Goal: Task Accomplishment & Management: Manage account settings

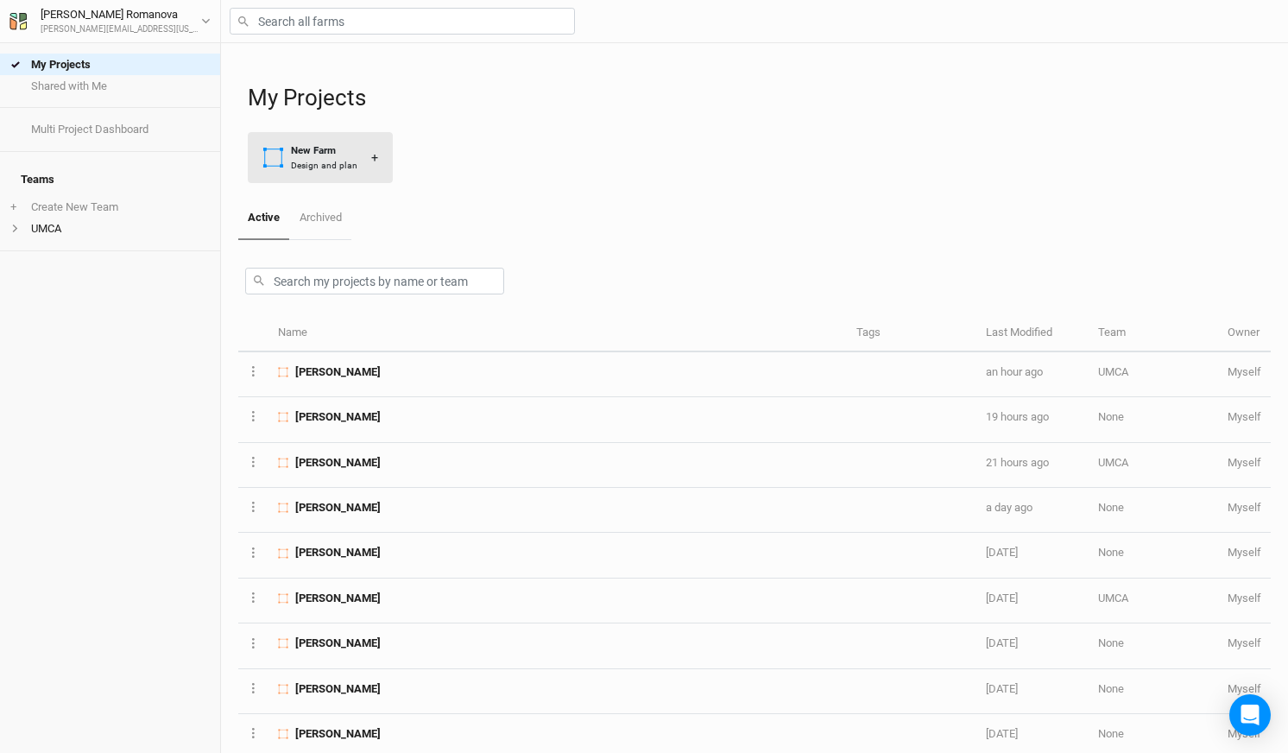
click at [299, 149] on div "New Farm" at bounding box center [324, 150] width 66 height 15
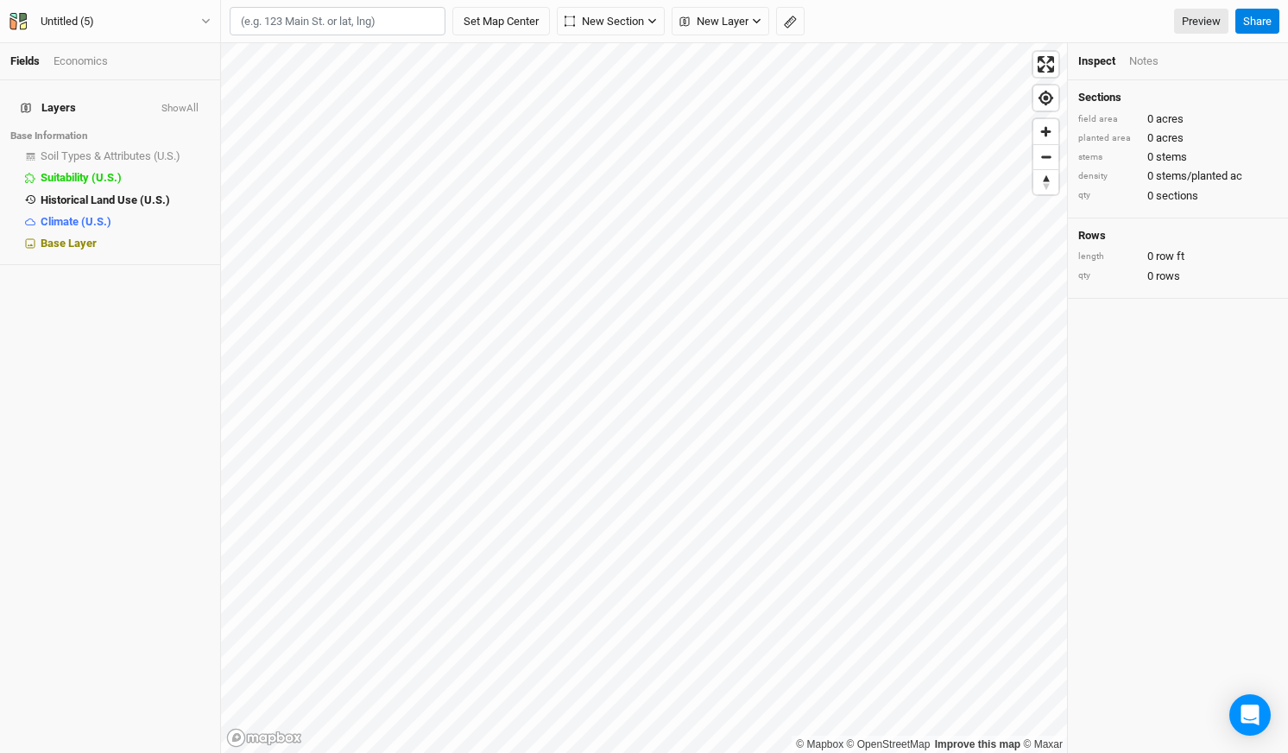
type input "39.679824, -92.986490"
click at [521, 17] on button "Set Map Center" at bounding box center [501, 21] width 98 height 29
click at [71, 19] on div "Untitled (5)" at bounding box center [68, 21] width 54 height 17
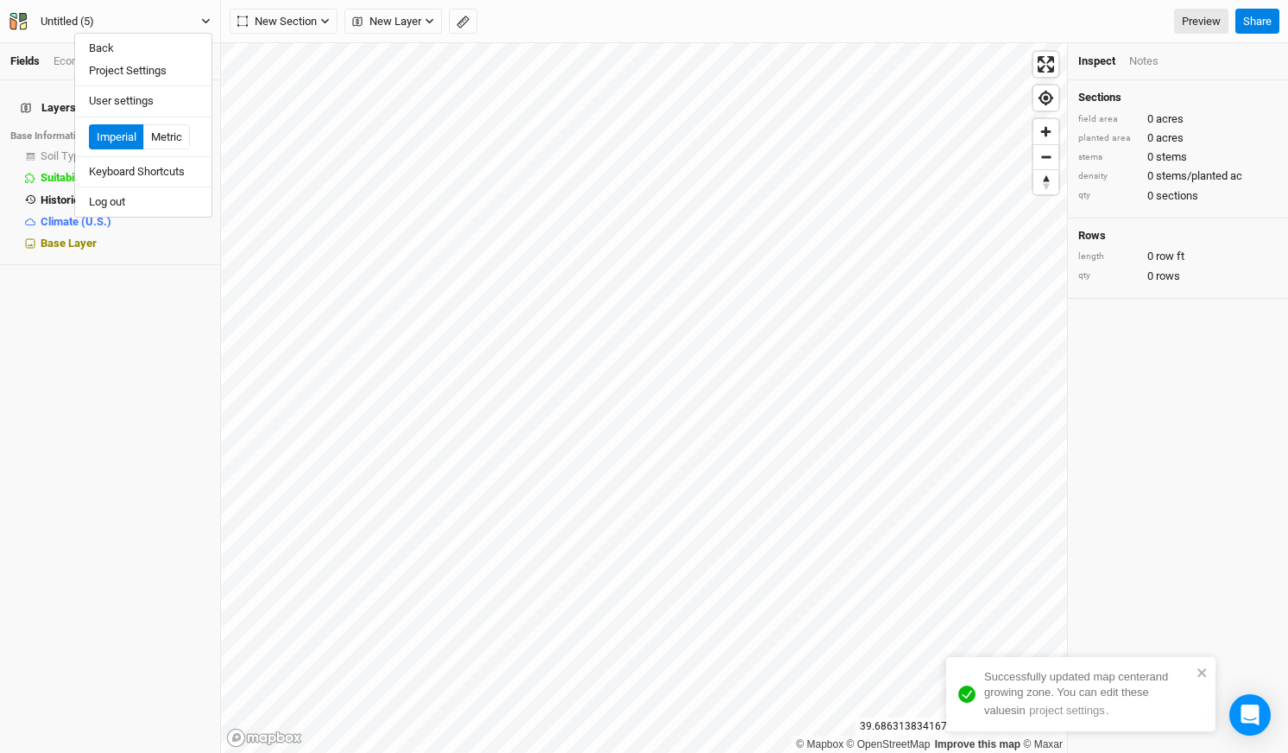
click at [71, 19] on div "Untitled (5)" at bounding box center [68, 21] width 54 height 17
type input "[PERSON_NAME]"
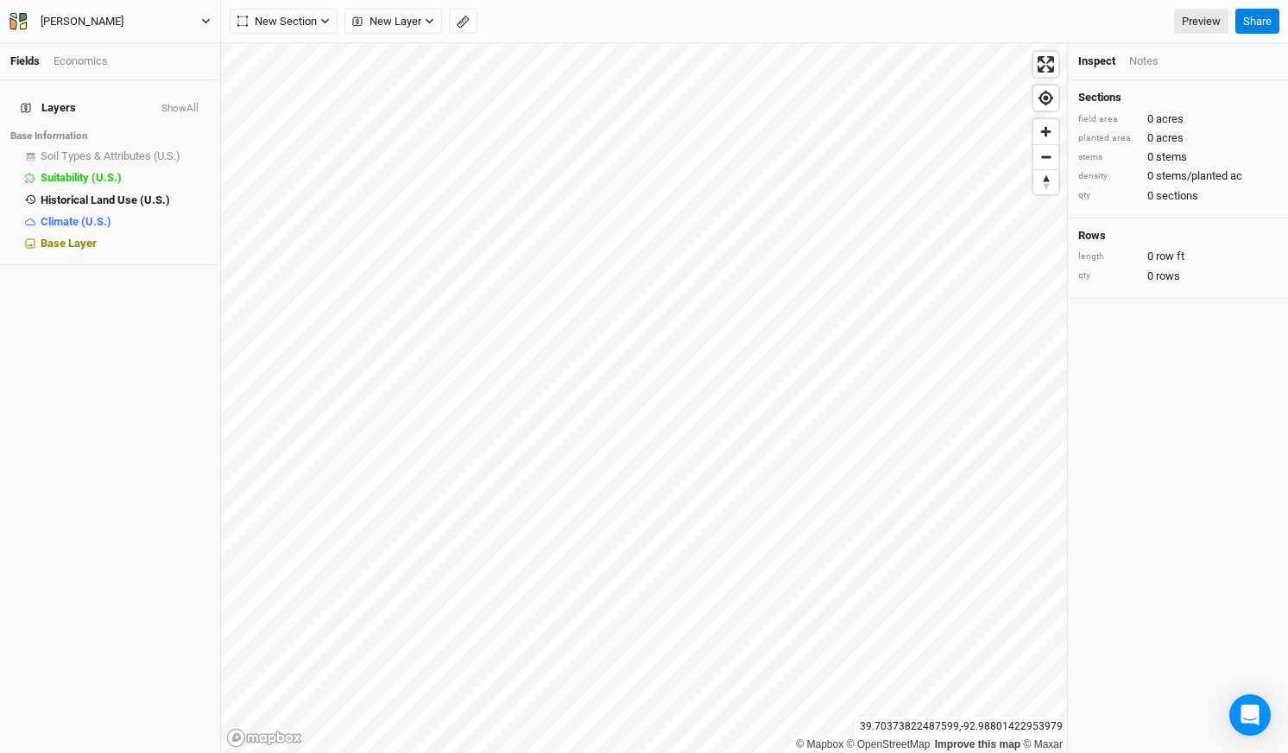
click at [200, 21] on button "[PERSON_NAME]" at bounding box center [110, 21] width 203 height 19
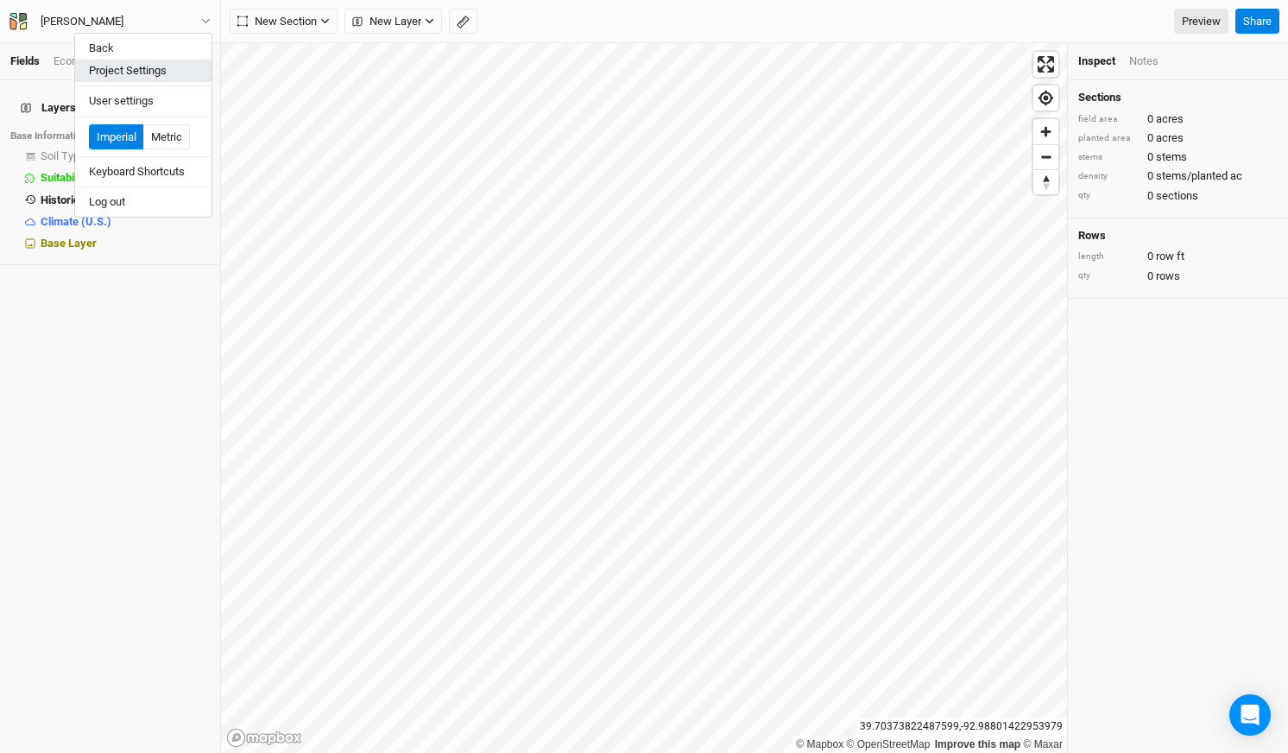
click at [134, 71] on button "Project Settings" at bounding box center [143, 71] width 136 height 22
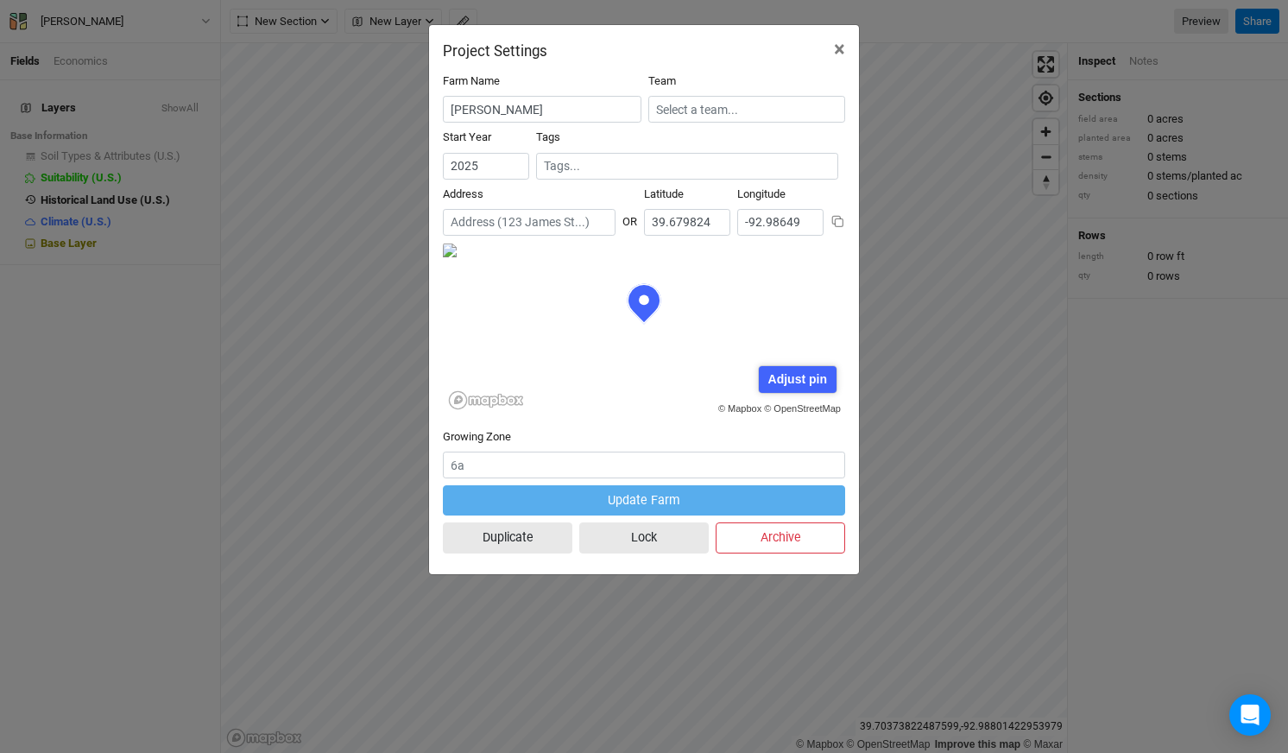
scroll to position [86, 201]
click at [791, 375] on div "Adjust pin" at bounding box center [797, 379] width 77 height 27
click at [751, 379] on div "Save" at bounding box center [745, 379] width 47 height 27
click at [785, 390] on div "Adjust pin" at bounding box center [797, 379] width 77 height 27
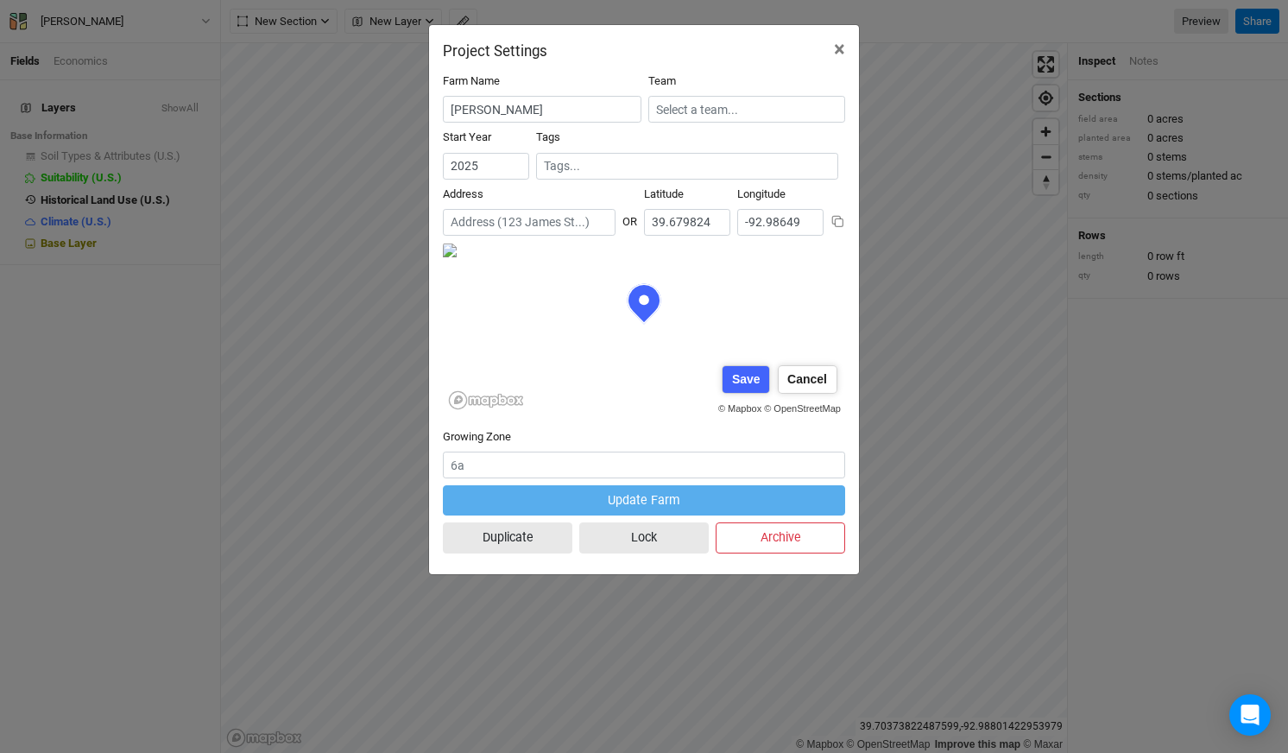
click at [649, 413] on div "© Mapbox © OpenStreetMap Adjust pin Save Cancel" at bounding box center [644, 329] width 402 height 173
click at [589, 444] on form "Farm Name [PERSON_NAME] Team Start Year [DATE] Tags Address OR [GEOGRAPHIC_DATA…" at bounding box center [644, 316] width 402 height 487
click at [704, 422] on form "Farm Name [PERSON_NAME] Team Start Year [DATE] Tags Address OR [GEOGRAPHIC_DATA…" at bounding box center [644, 316] width 402 height 487
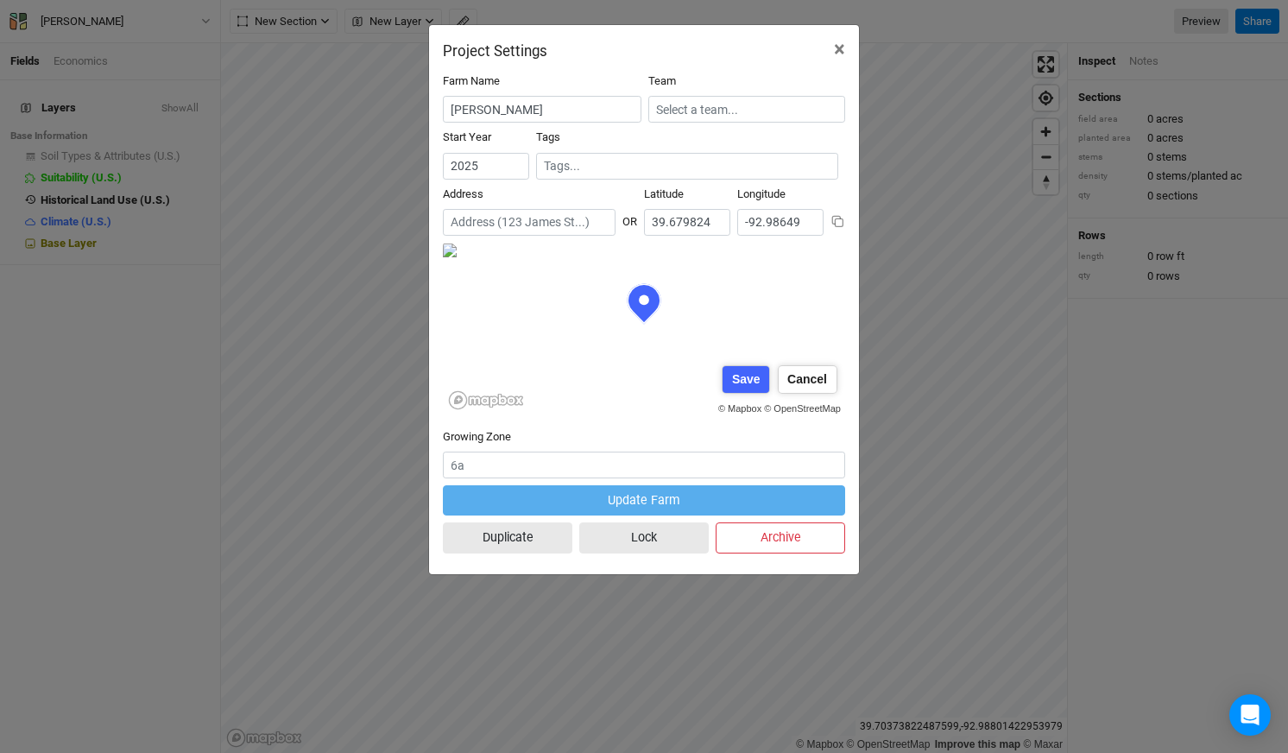
scroll to position [0, 224]
click at [694, 446] on form "Farm Name [PERSON_NAME] Team Start Year [DATE] Tags Address OR [GEOGRAPHIC_DATA…" at bounding box center [644, 316] width 402 height 487
click at [802, 375] on div "Cancel" at bounding box center [807, 379] width 58 height 27
drag, startPoint x: 807, startPoint y: 215, endPoint x: 669, endPoint y: 224, distance: 138.4
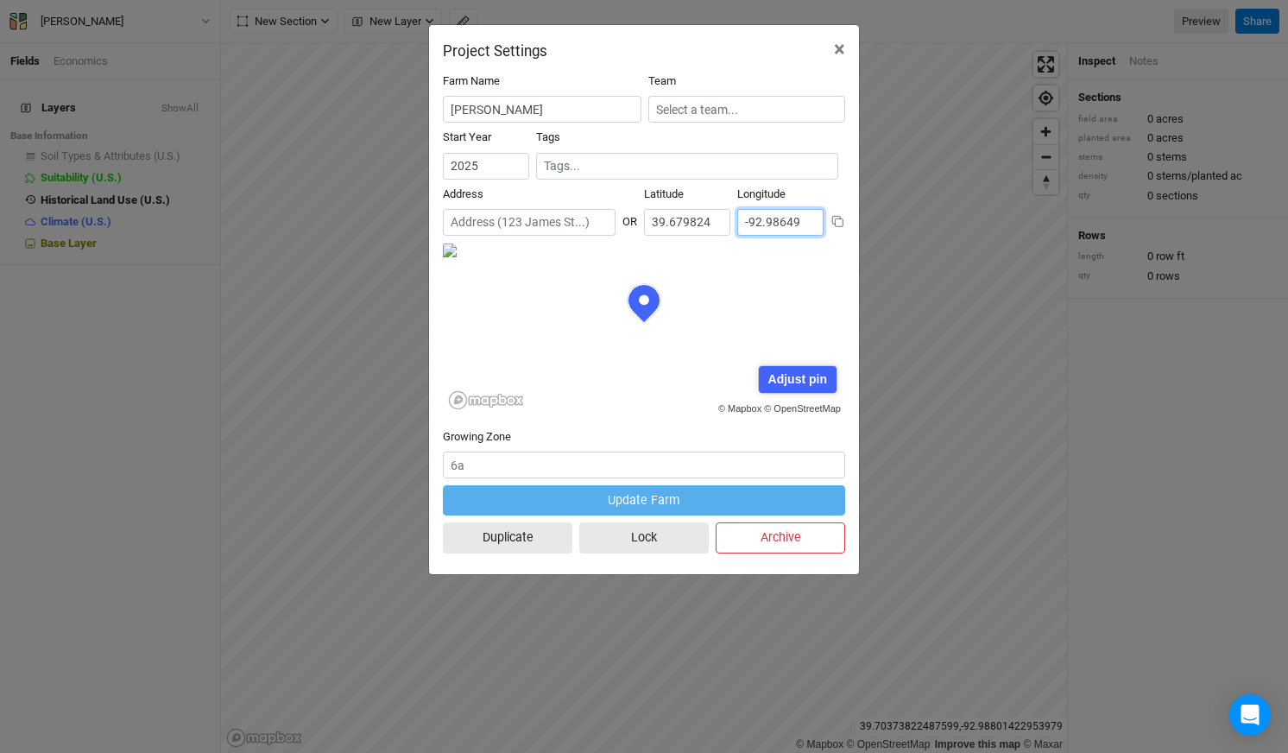
click at [669, 224] on div "Address OR [GEOGRAPHIC_DATA]" at bounding box center [644, 214] width 402 height 56
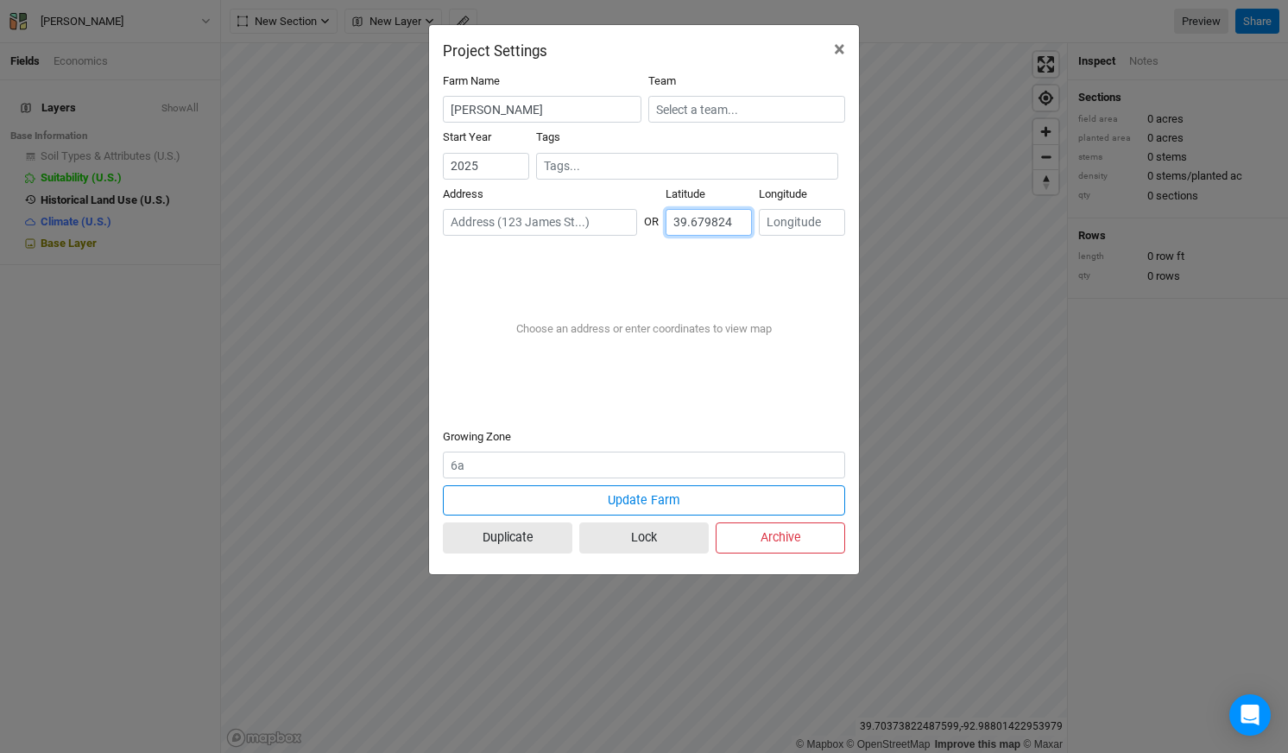
drag, startPoint x: 722, startPoint y: 221, endPoint x: 559, endPoint y: 241, distance: 164.3
click at [559, 241] on div "Address OR Latitude 39.679824 Longitude" at bounding box center [644, 214] width 402 height 56
click at [727, 225] on input "39.679824" at bounding box center [708, 222] width 86 height 27
drag, startPoint x: 731, startPoint y: 223, endPoint x: 631, endPoint y: 221, distance: 100.1
click at [631, 221] on div "Address OR Latitude 39.679824 Longitude" at bounding box center [644, 214] width 402 height 56
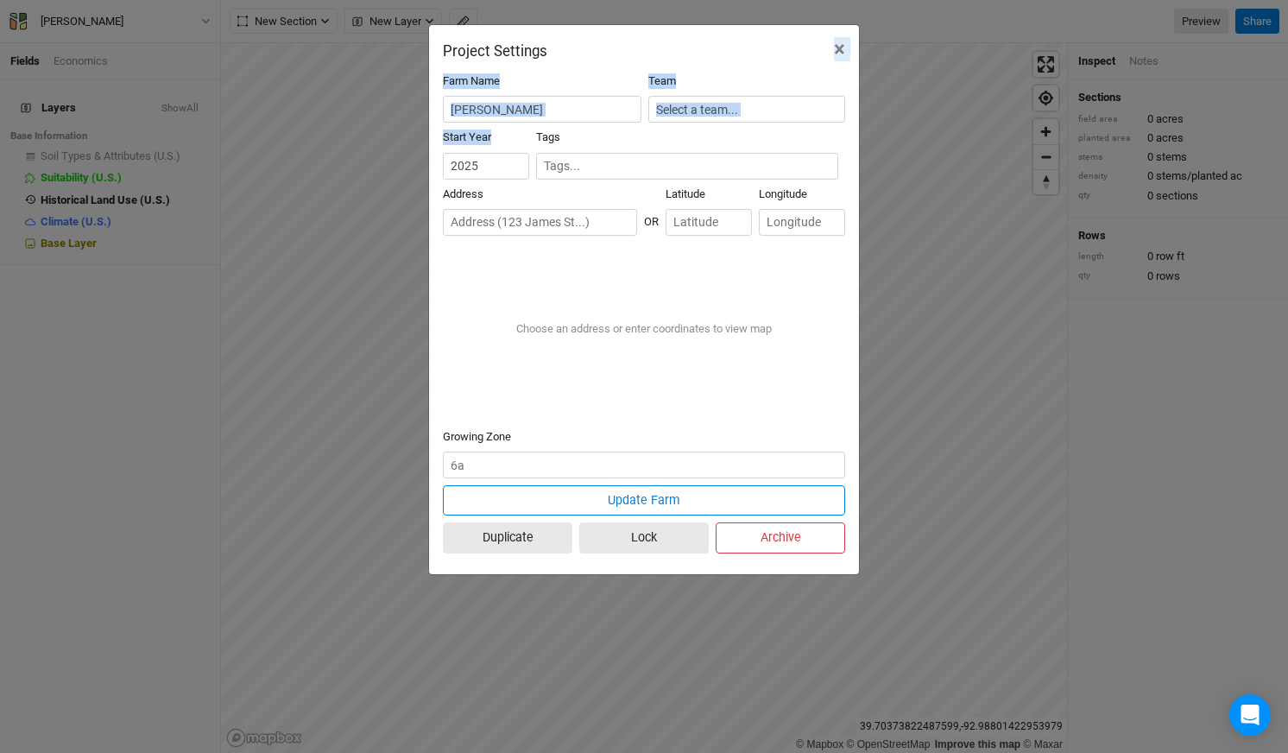
drag, startPoint x: 733, startPoint y: 43, endPoint x: 402, endPoint y: 170, distance: 354.0
click at [402, 170] on div "Project Settings × Farm Name [PERSON_NAME] Team Start Year [DATE] Tags Address …" at bounding box center [644, 376] width 1288 height 753
click at [611, 153] on div at bounding box center [687, 166] width 302 height 27
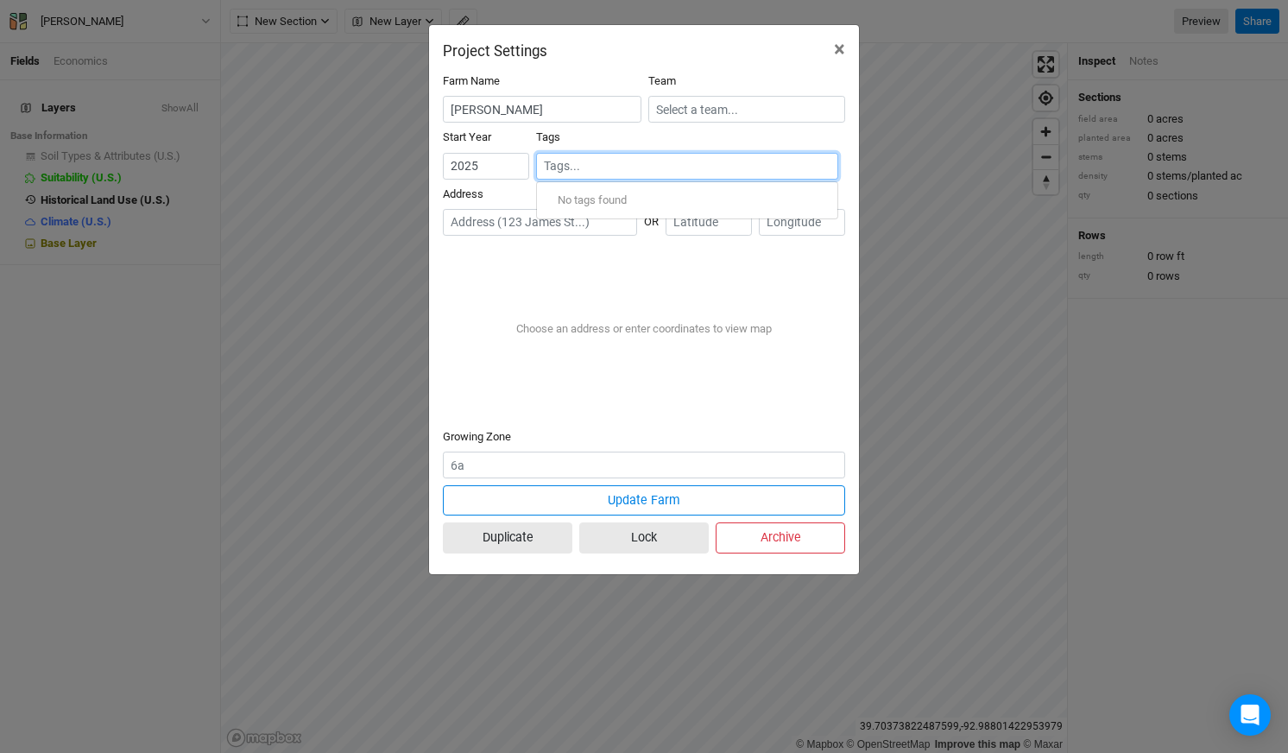
click at [389, 332] on div "Project Settings × Farm Name [PERSON_NAME] Team Start Year [DATE] Tags No tags …" at bounding box center [644, 376] width 1288 height 753
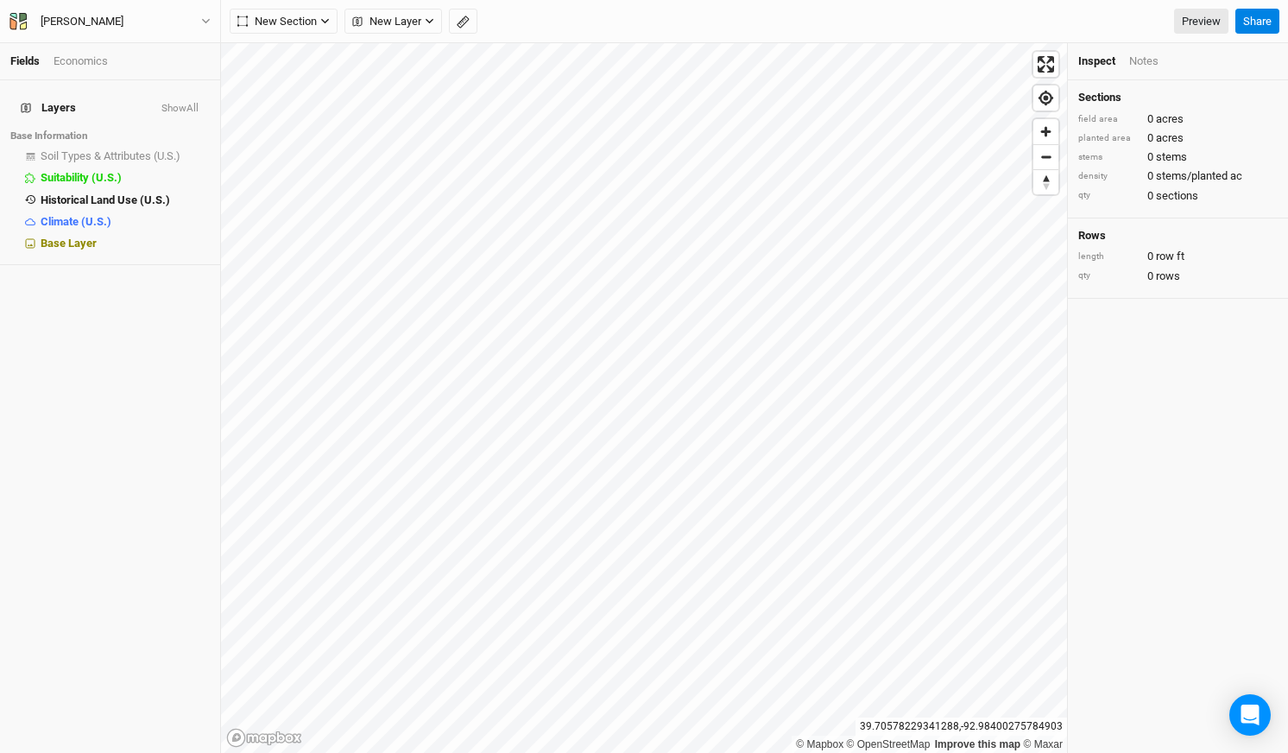
click at [137, 23] on div "[PERSON_NAME]" at bounding box center [82, 21] width 110 height 17
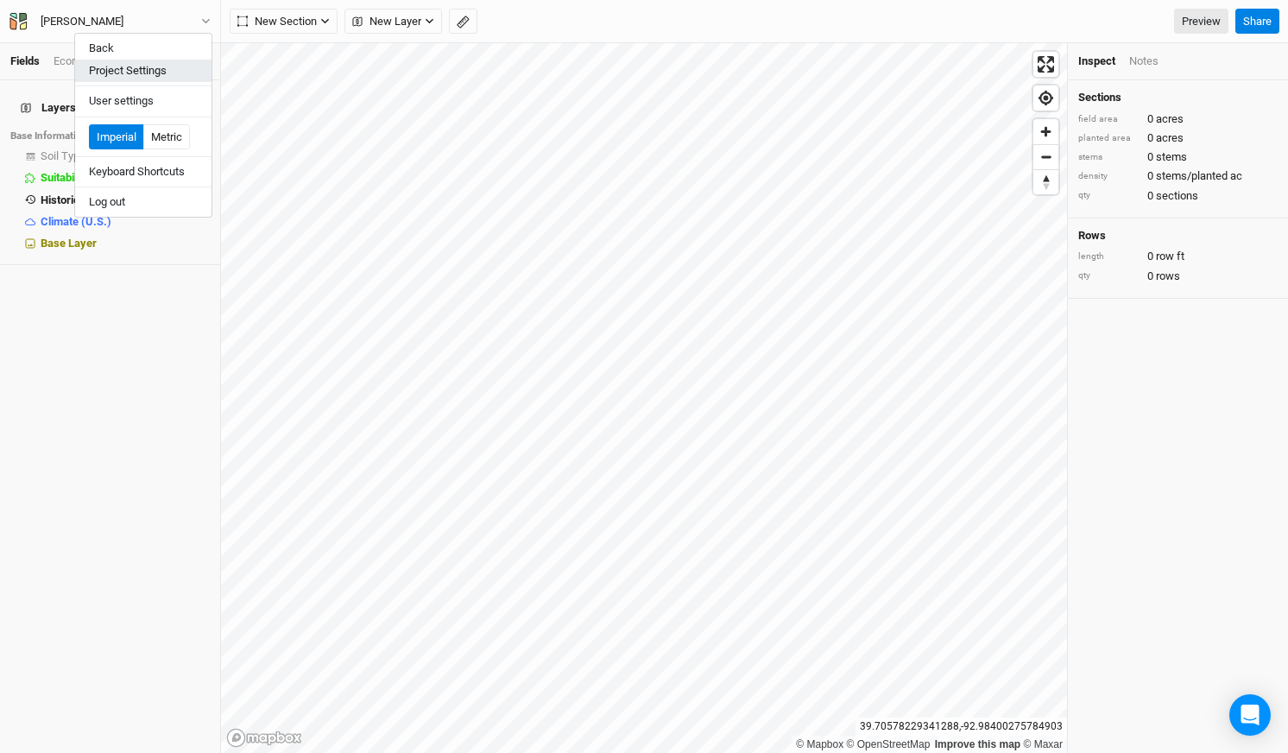
click at [139, 69] on button "Project Settings" at bounding box center [143, 71] width 136 height 22
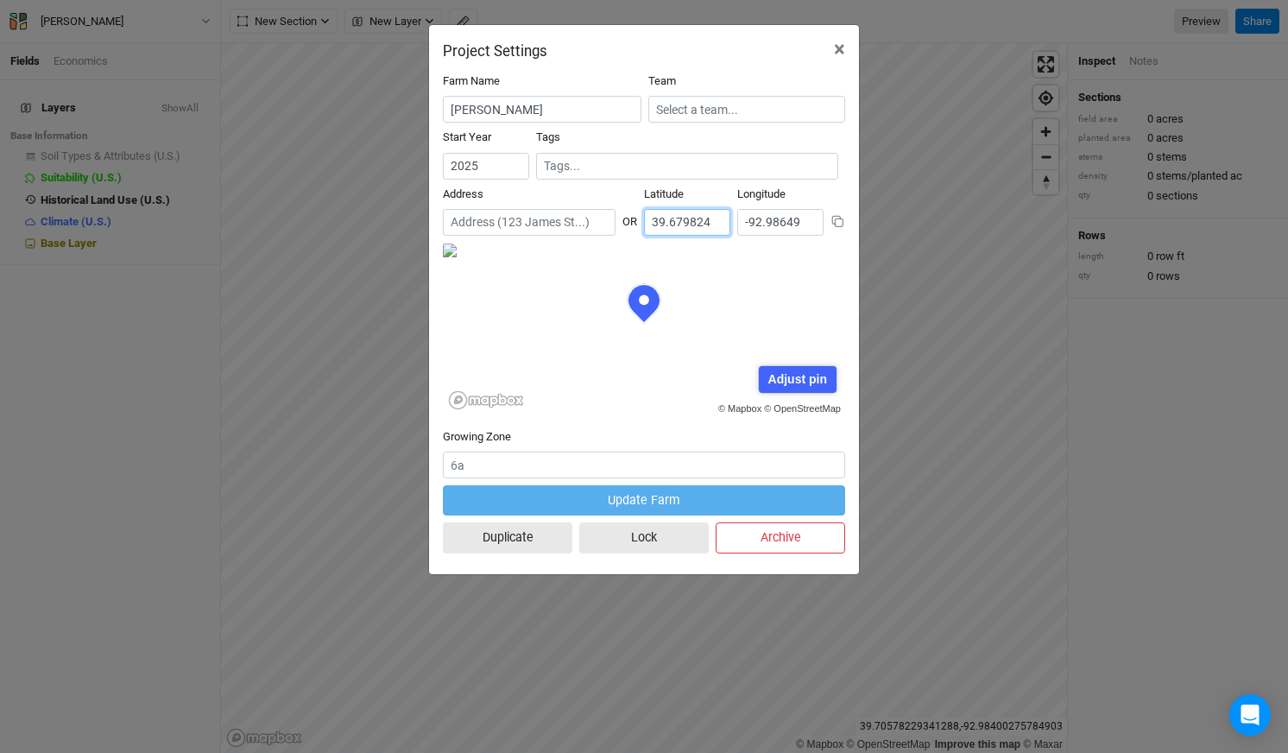
drag, startPoint x: 720, startPoint y: 228, endPoint x: 591, endPoint y: 224, distance: 128.7
click at [591, 224] on div "Address OR [GEOGRAPHIC_DATA]" at bounding box center [644, 214] width 402 height 56
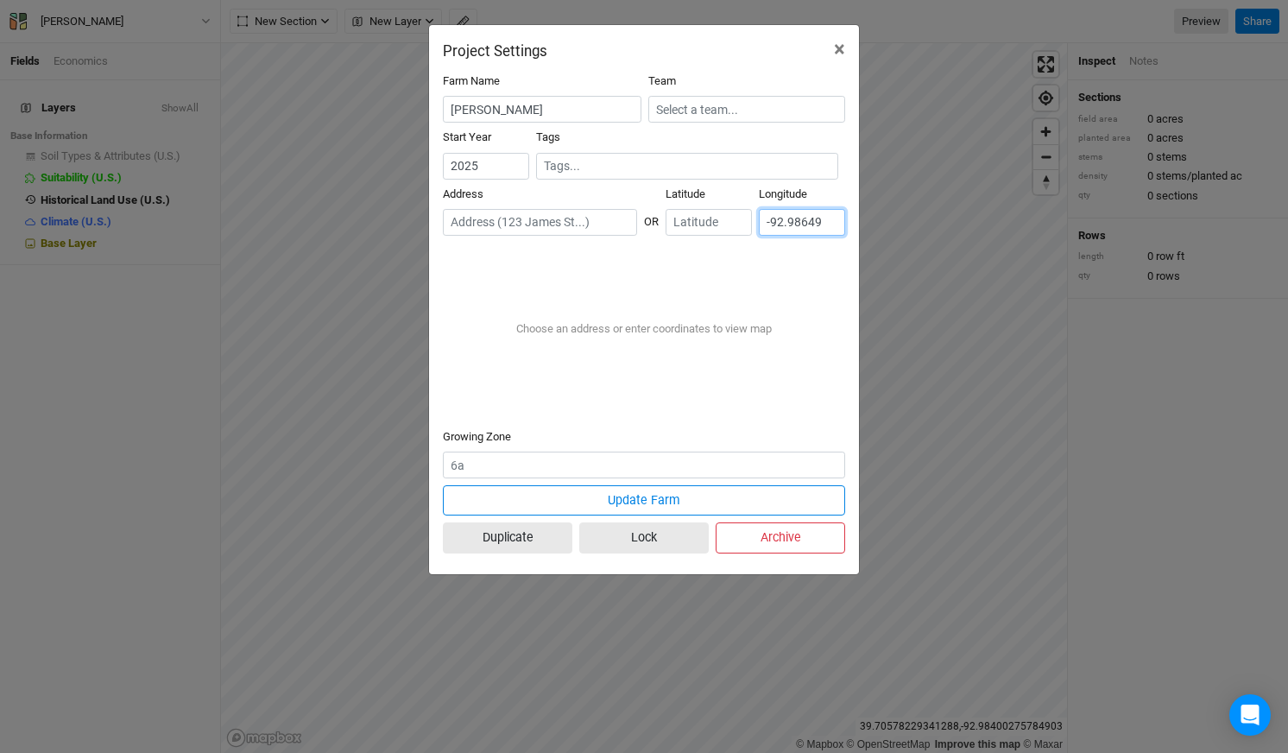
drag, startPoint x: 828, startPoint y: 219, endPoint x: 674, endPoint y: 219, distance: 153.6
click at [674, 219] on div "Address OR Latitude Longitude -92.98649" at bounding box center [644, 214] width 402 height 56
click at [866, 298] on div "Project Settings × Farm Name [PERSON_NAME] Team Start Year [DATE] Tags Address …" at bounding box center [644, 376] width 1288 height 753
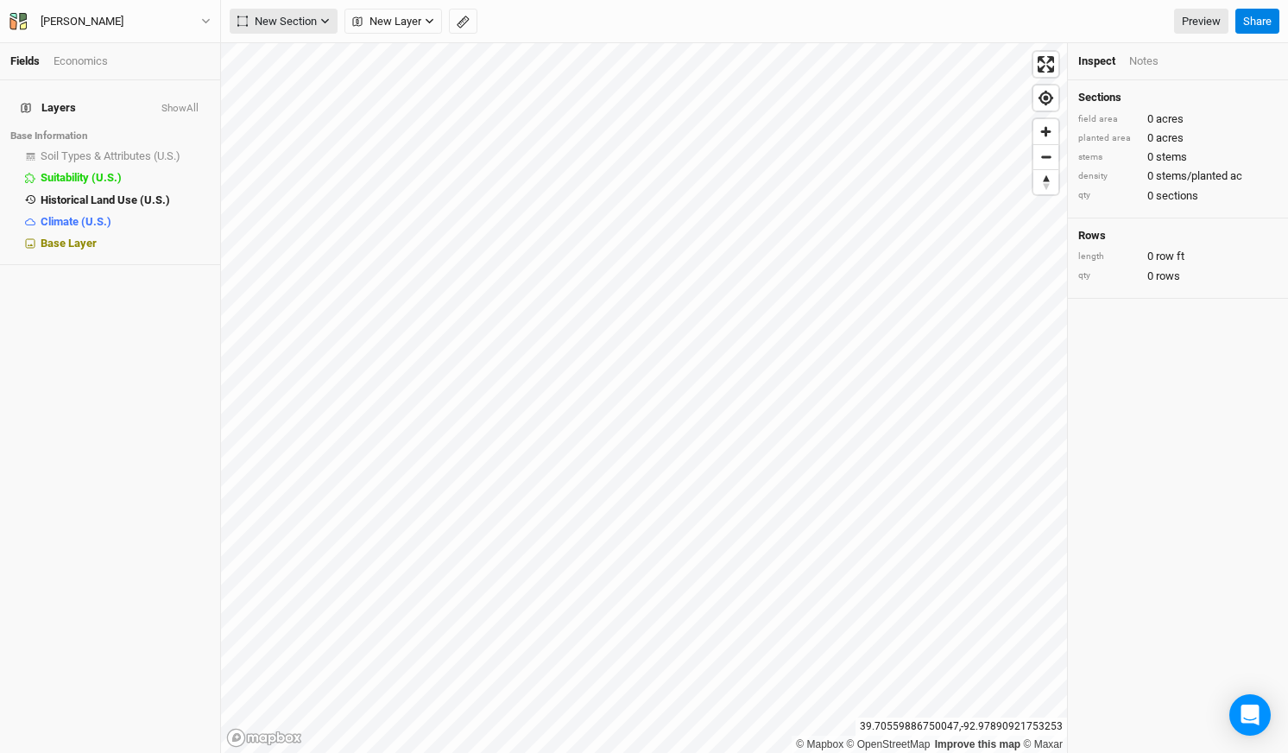
click at [319, 18] on button "New Section" at bounding box center [284, 22] width 108 height 26
click at [135, 267] on div "Layers Show All Base Information Soil Types & Attributes (U.S.) show Suitabilit…" at bounding box center [110, 416] width 220 height 672
click at [134, 149] on span "Soil Types & Attributes (U.S.)" at bounding box center [111, 155] width 140 height 13
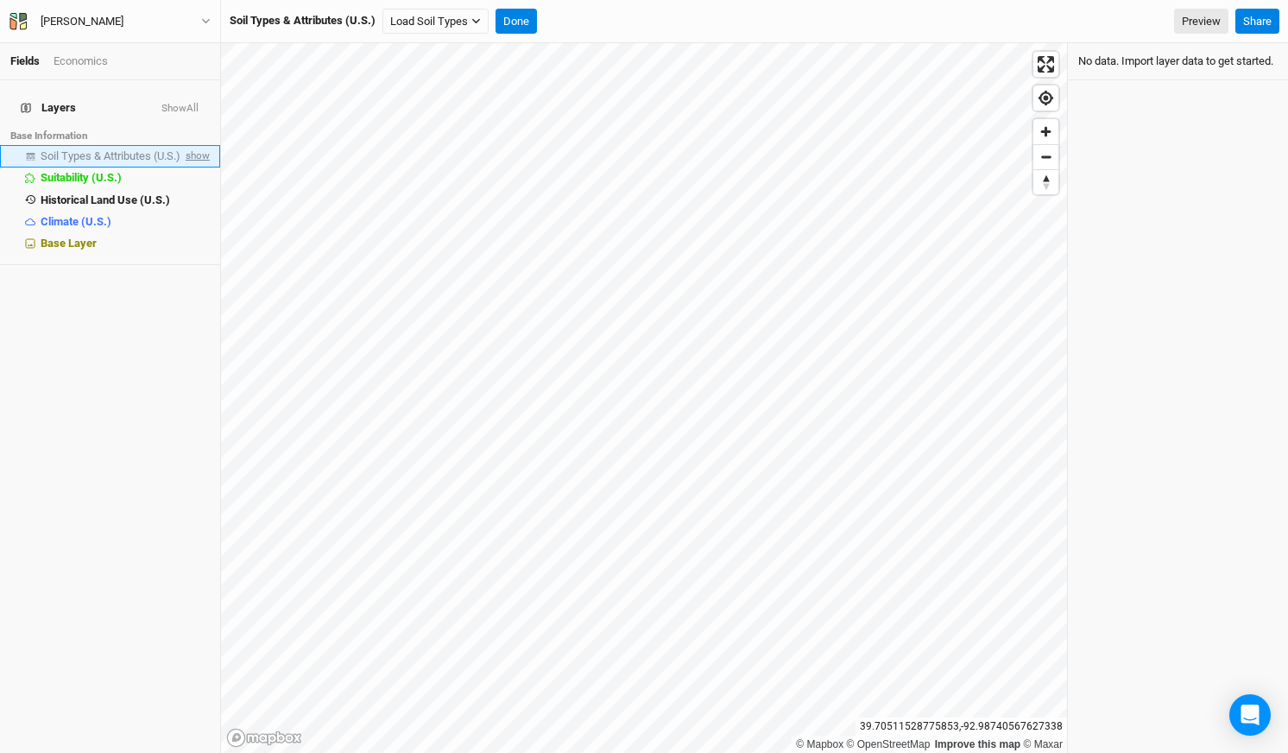
click at [204, 146] on span "show" at bounding box center [196, 157] width 28 height 22
click at [435, 27] on button "Load Soil Types" at bounding box center [435, 22] width 106 height 26
click at [444, 45] on button "Load for Current View" at bounding box center [452, 51] width 136 height 22
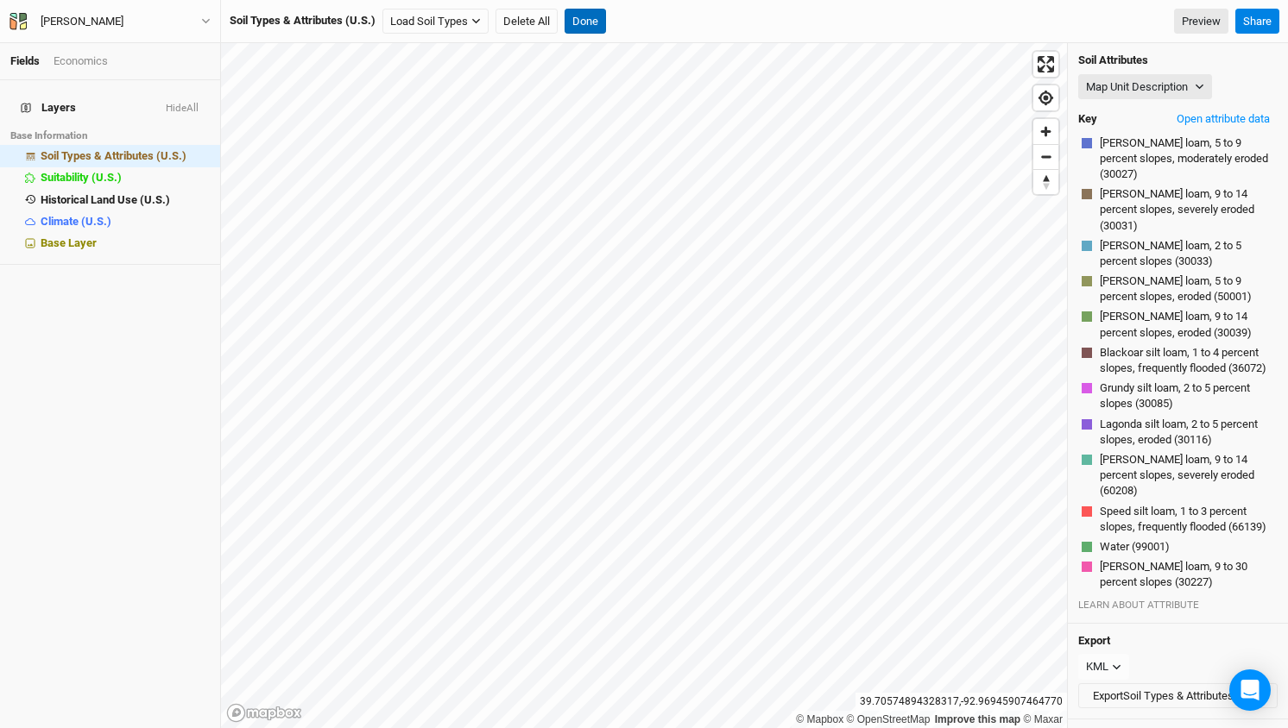
click at [601, 23] on button "Done" at bounding box center [584, 22] width 41 height 26
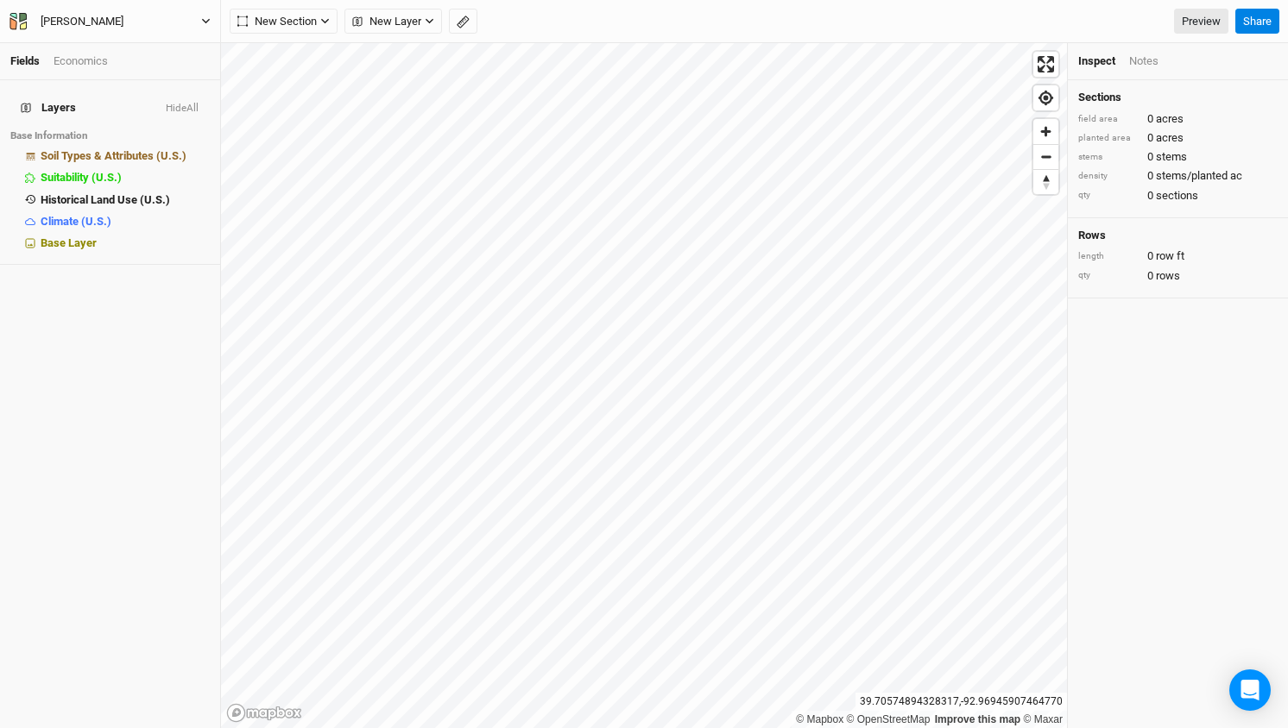
click at [180, 21] on button "[PERSON_NAME]" at bounding box center [110, 21] width 203 height 19
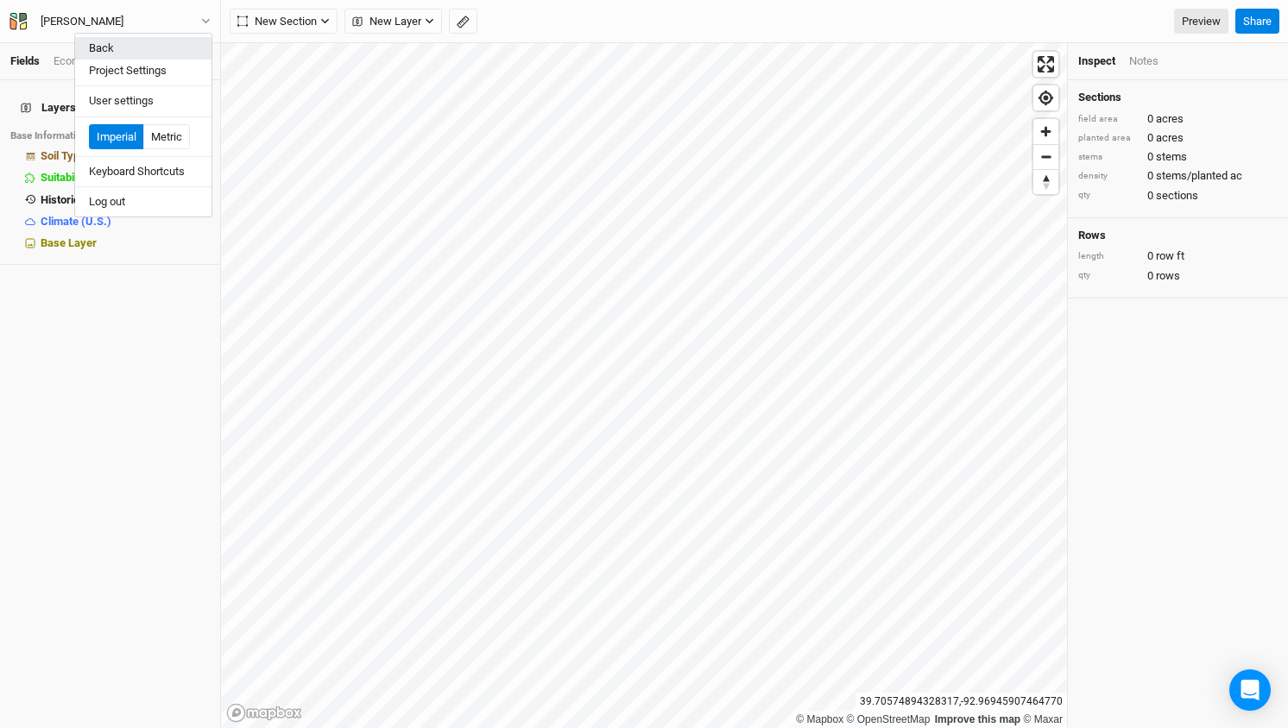
click at [117, 52] on button "Back" at bounding box center [143, 48] width 136 height 22
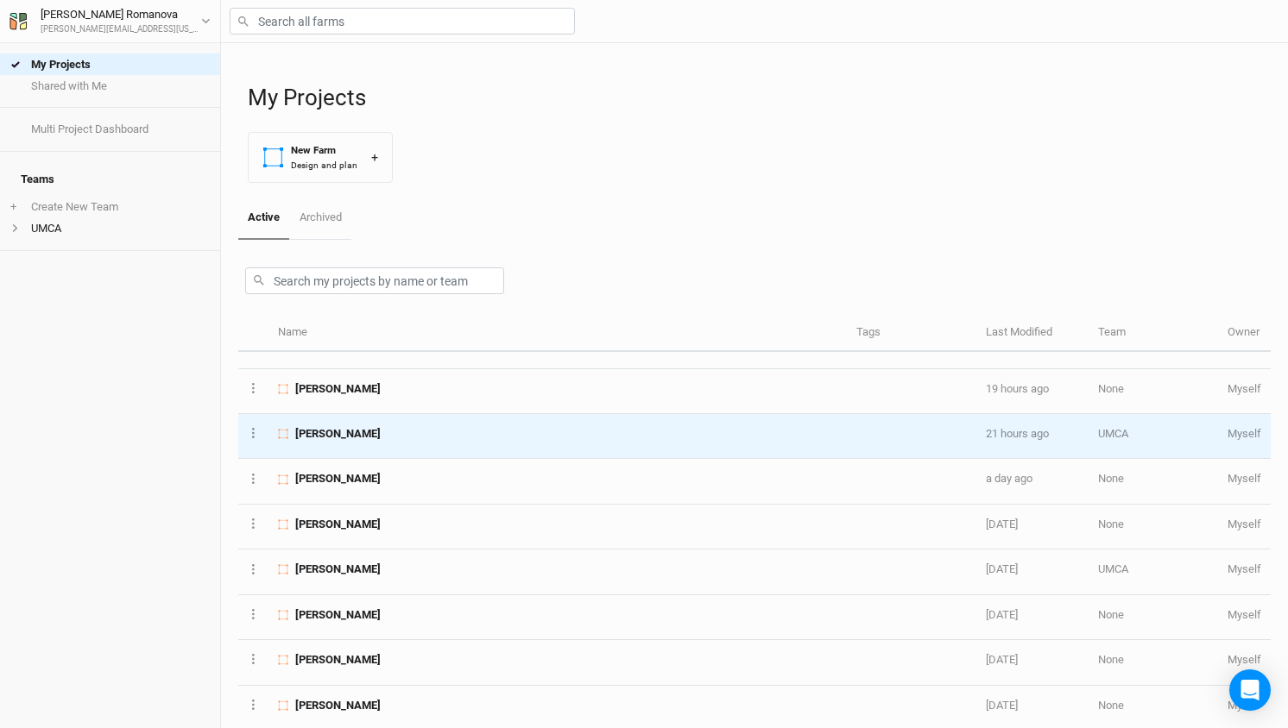
scroll to position [85, 0]
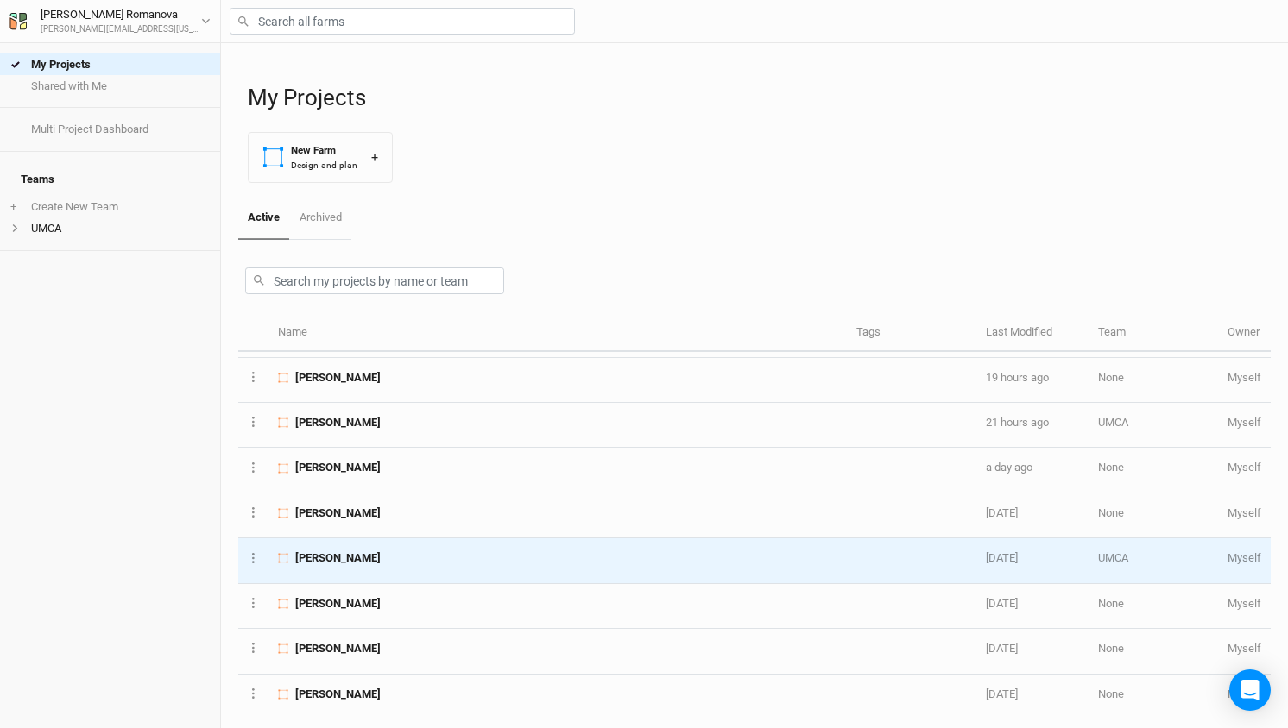
click at [375, 556] on span "[PERSON_NAME]" at bounding box center [337, 559] width 85 height 16
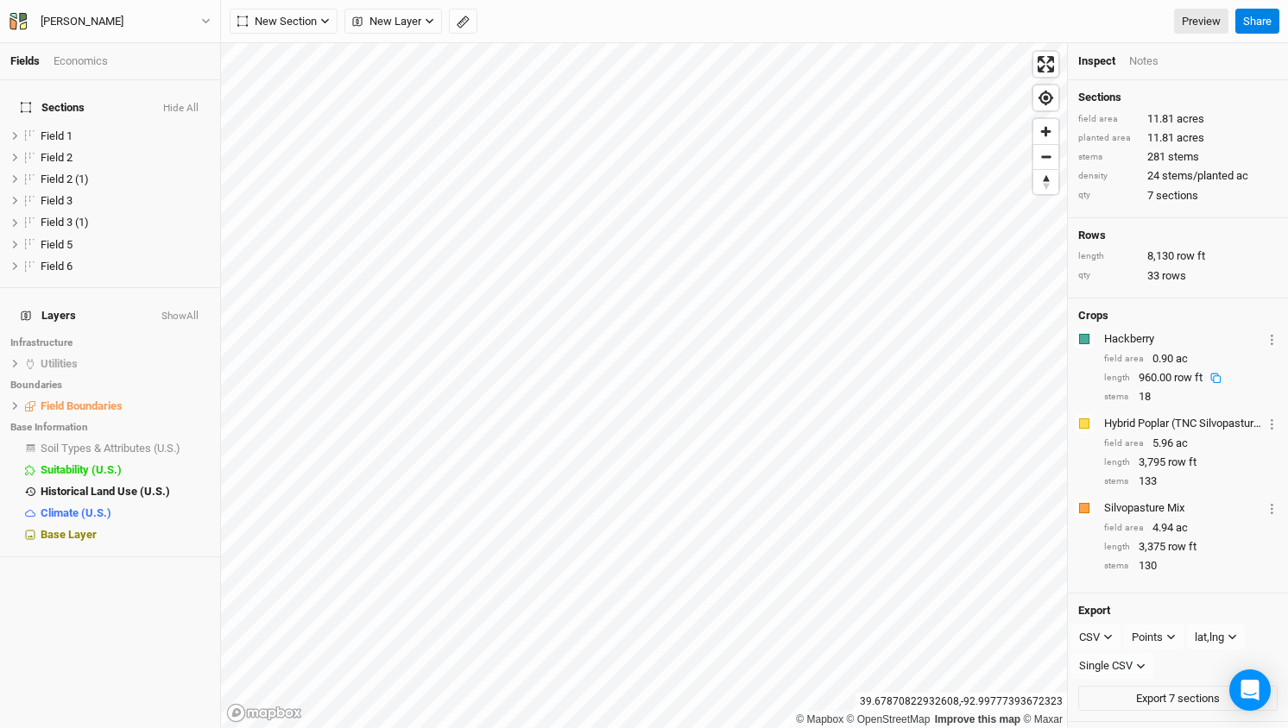
click at [123, 417] on li "Base Information" at bounding box center [110, 427] width 220 height 21
click at [120, 442] on span "Soil Types & Attributes (U.S.)" at bounding box center [111, 448] width 140 height 13
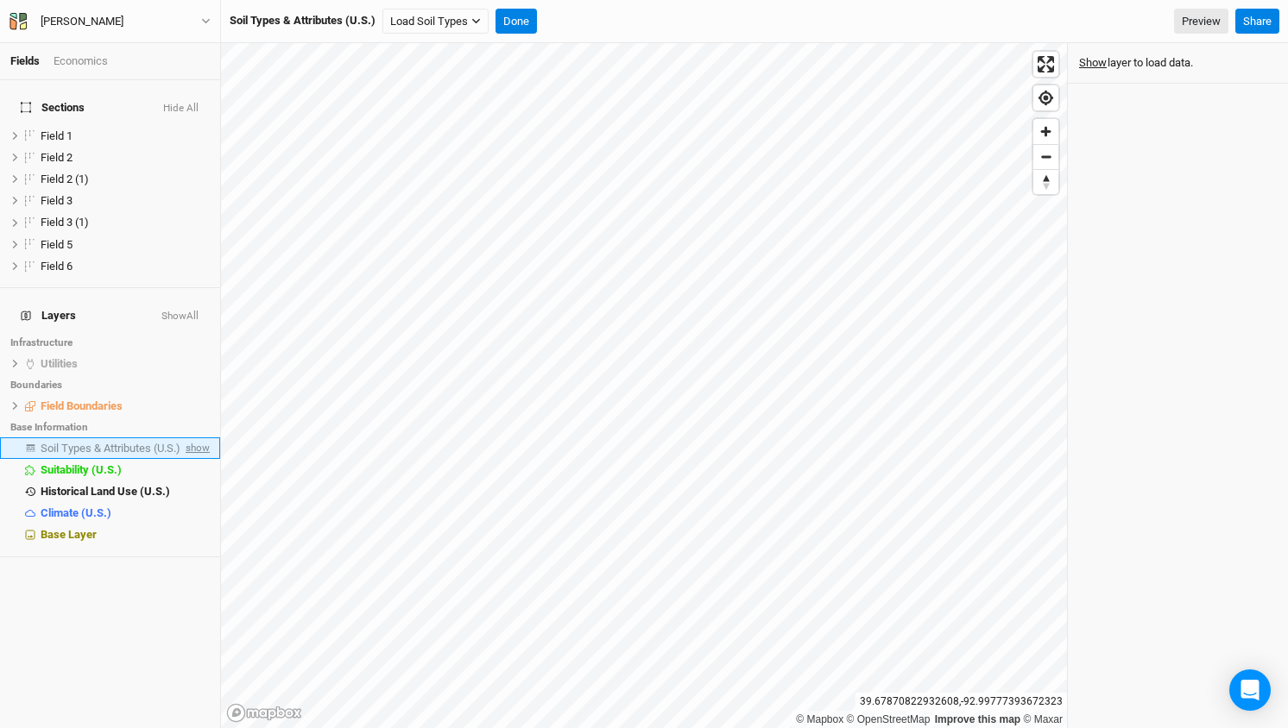
click at [200, 438] on span "show" at bounding box center [196, 449] width 28 height 22
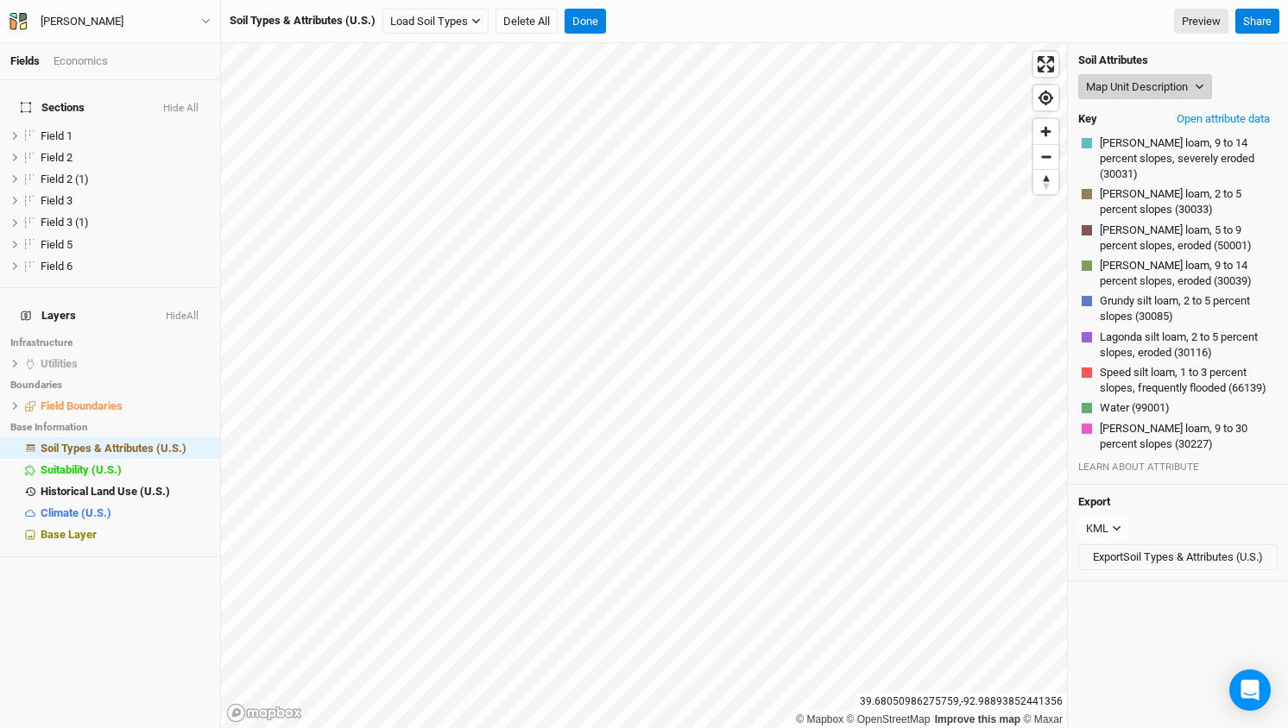
click at [1183, 85] on button "Map Unit Description" at bounding box center [1145, 87] width 134 height 26
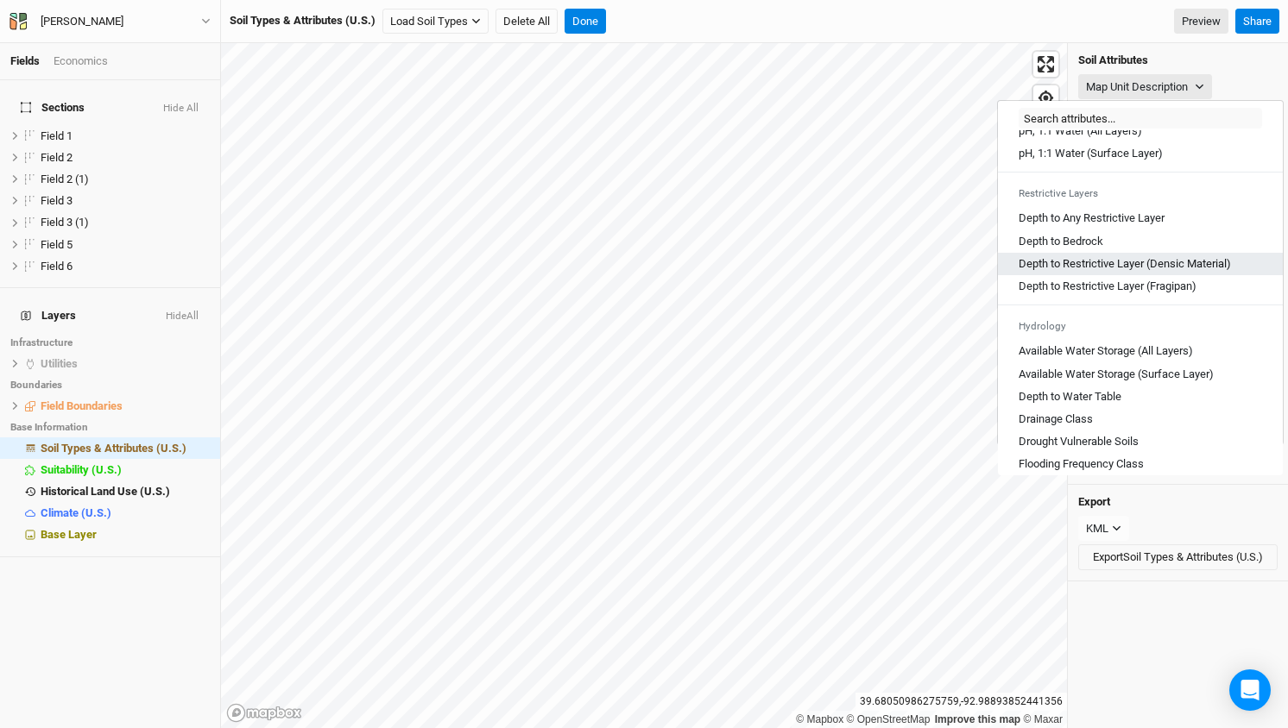
scroll to position [450, 0]
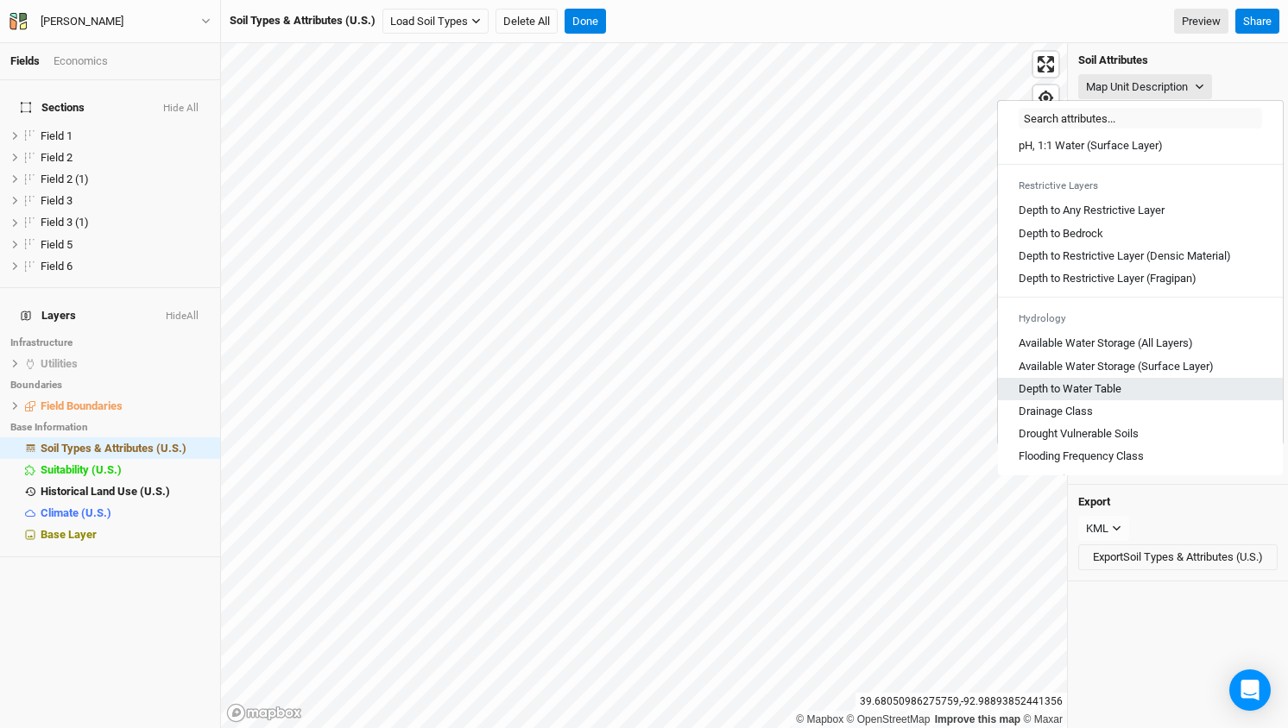
click at [1089, 395] on Table "Depth to Water Table" at bounding box center [1069, 389] width 103 height 16
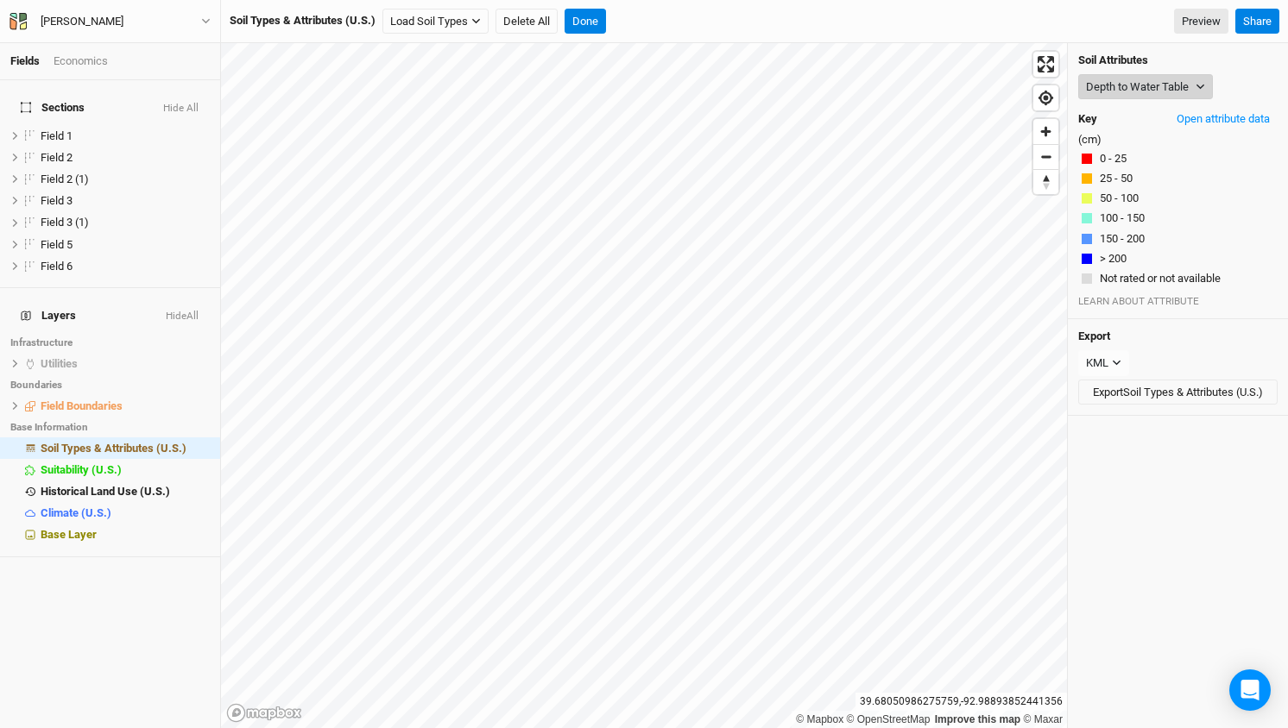
click at [1159, 87] on button "Depth to Water Table" at bounding box center [1145, 87] width 135 height 26
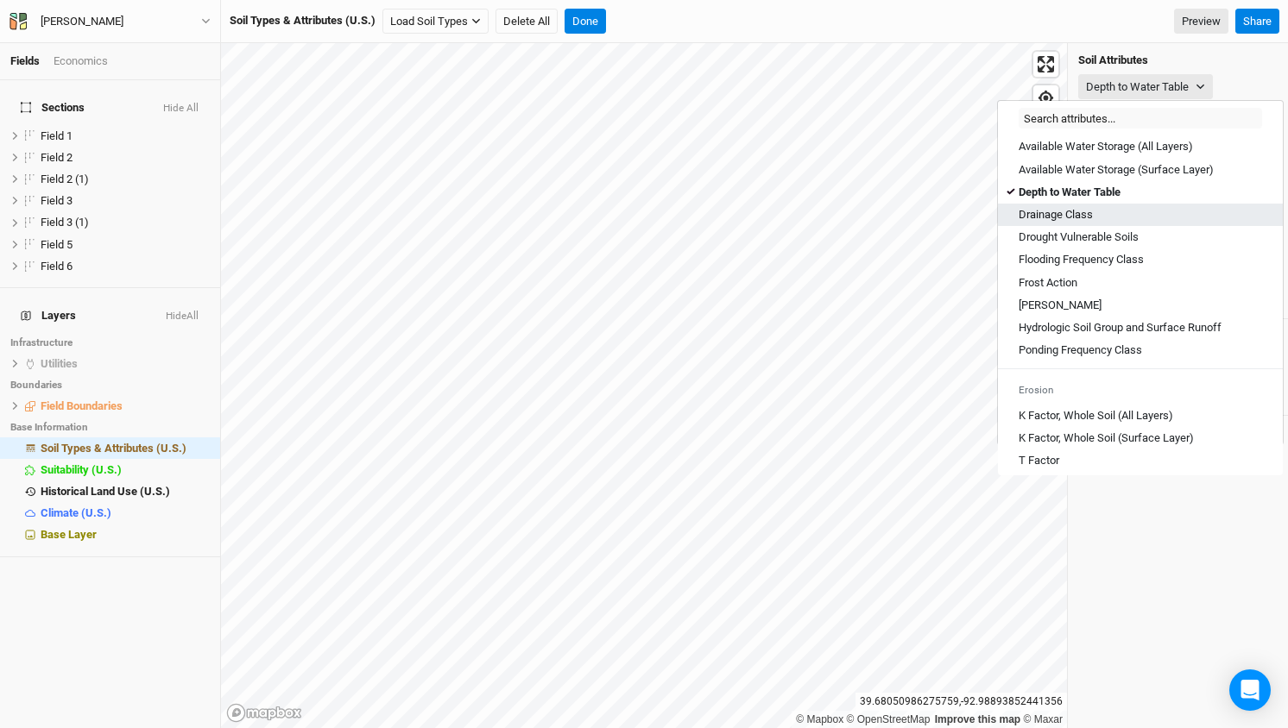
scroll to position [646, 0]
click at [1066, 224] on Class "Drainage Class" at bounding box center [1055, 216] width 74 height 16
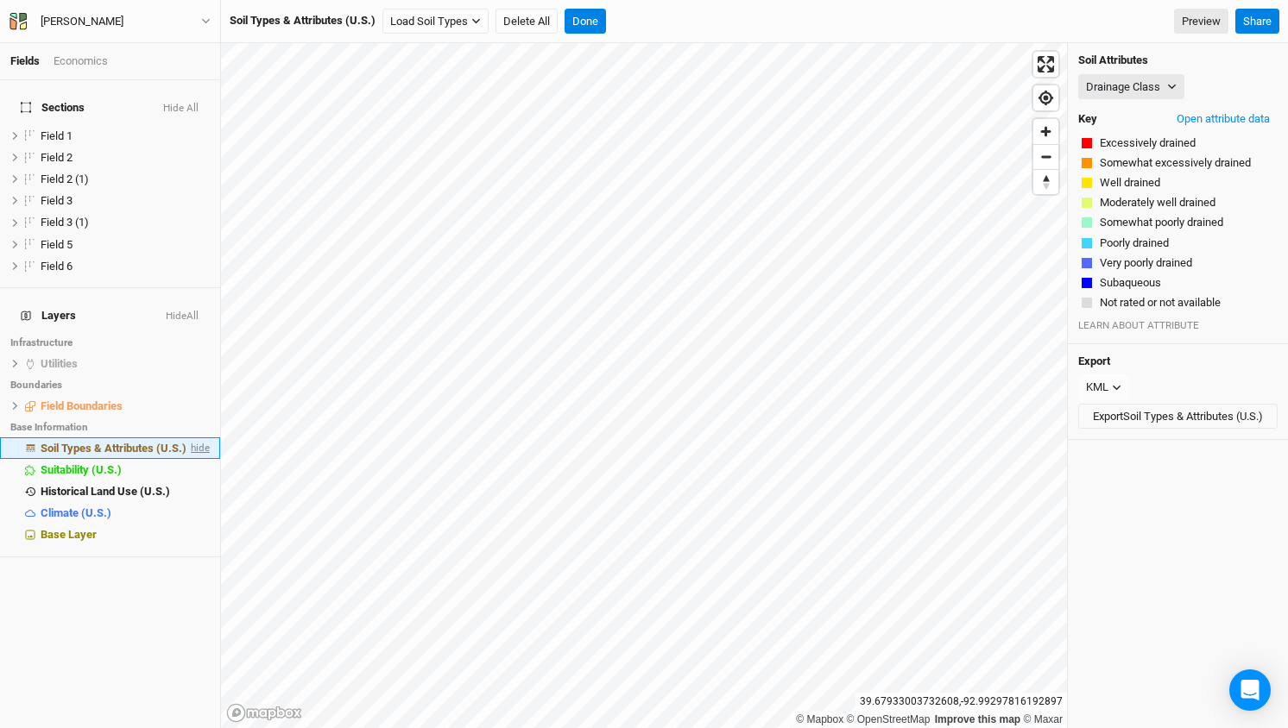
click at [204, 438] on span "hide" at bounding box center [198, 449] width 22 height 22
click at [593, 23] on button "Done" at bounding box center [584, 22] width 41 height 26
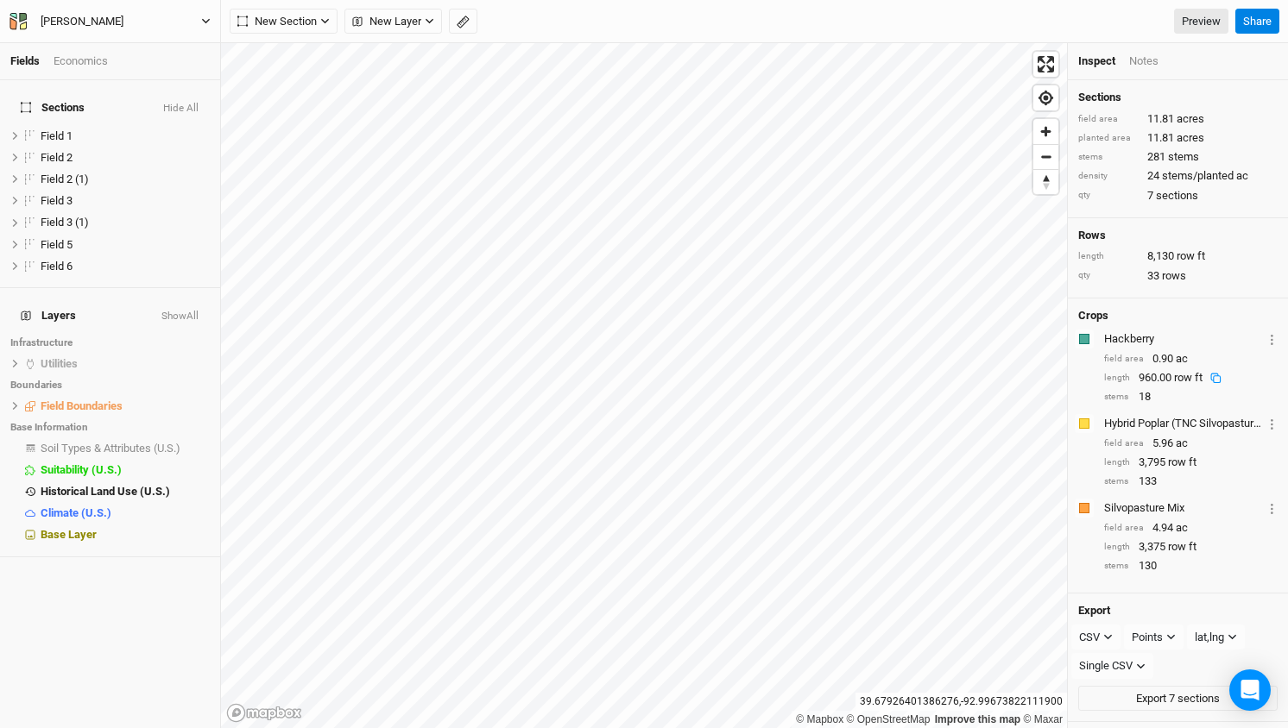
click at [205, 20] on icon "button" at bounding box center [205, 20] width 9 height 9
click at [116, 45] on button "Back" at bounding box center [143, 48] width 136 height 22
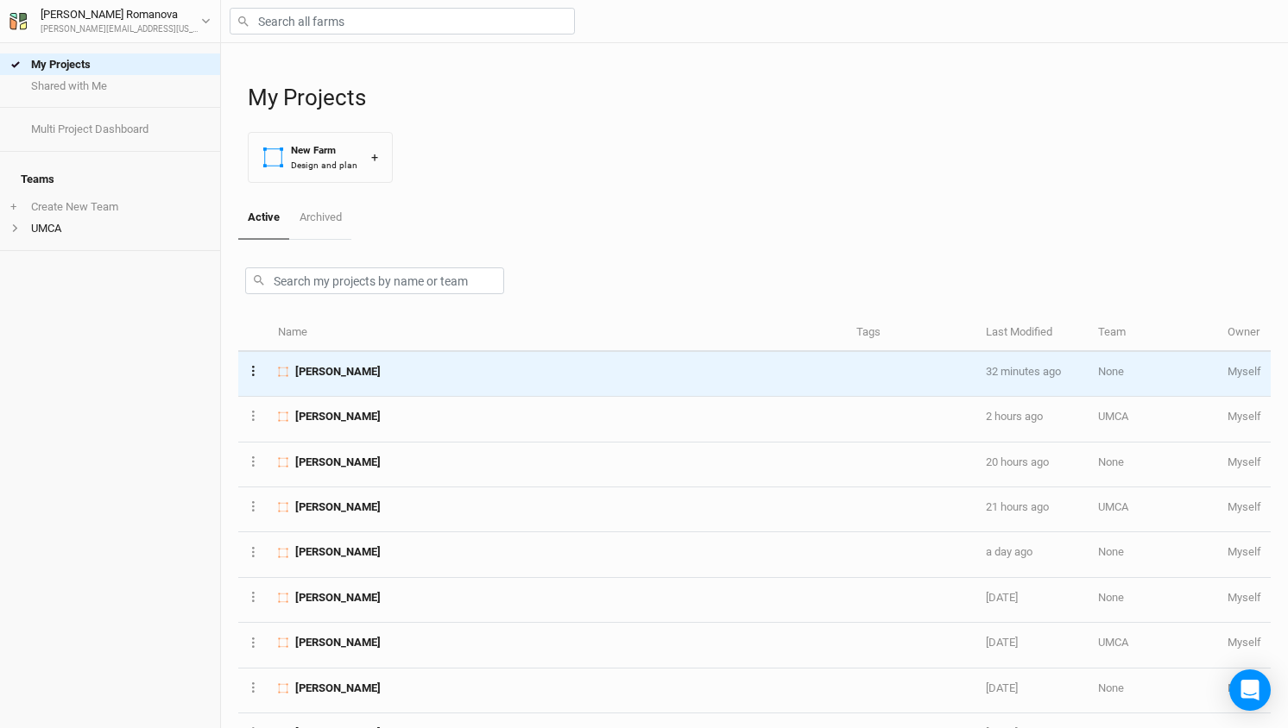
click at [258, 375] on button "Layer 1" at bounding box center [253, 371] width 11 height 20
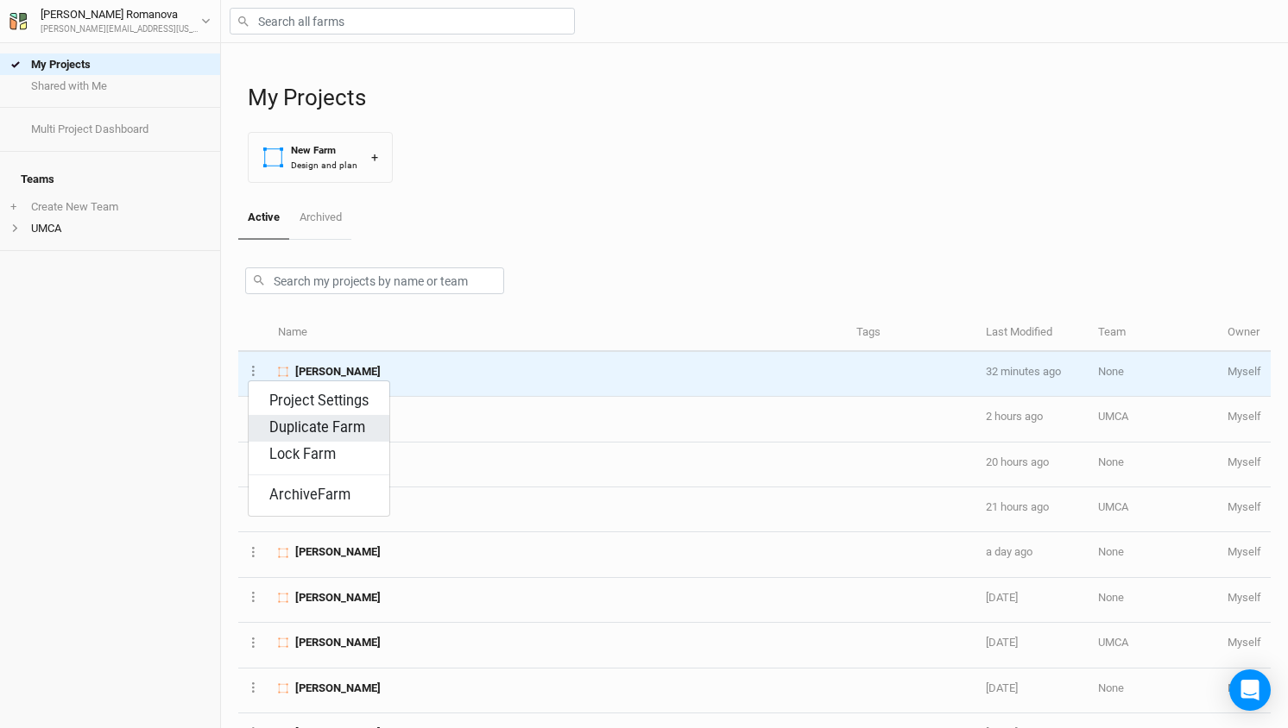
click at [318, 430] on button "Duplicate Farm" at bounding box center [319, 428] width 141 height 27
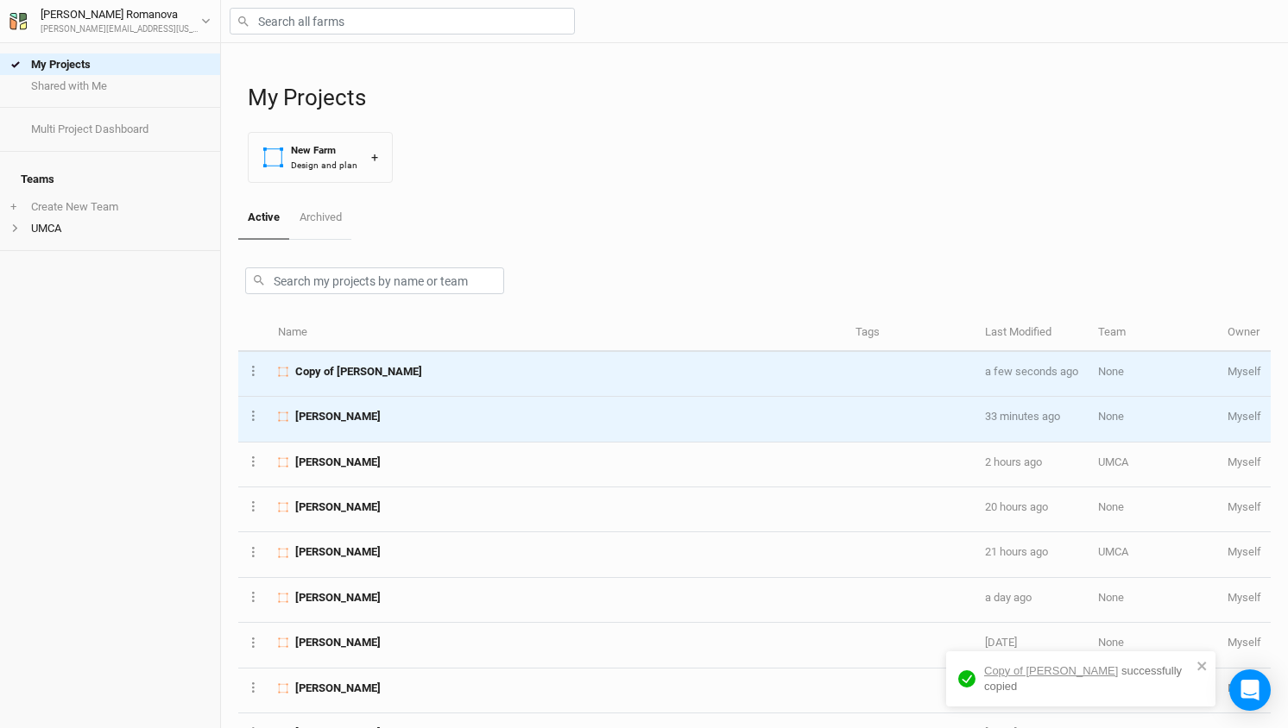
click at [416, 371] on span "Copy of [PERSON_NAME]" at bounding box center [358, 372] width 127 height 16
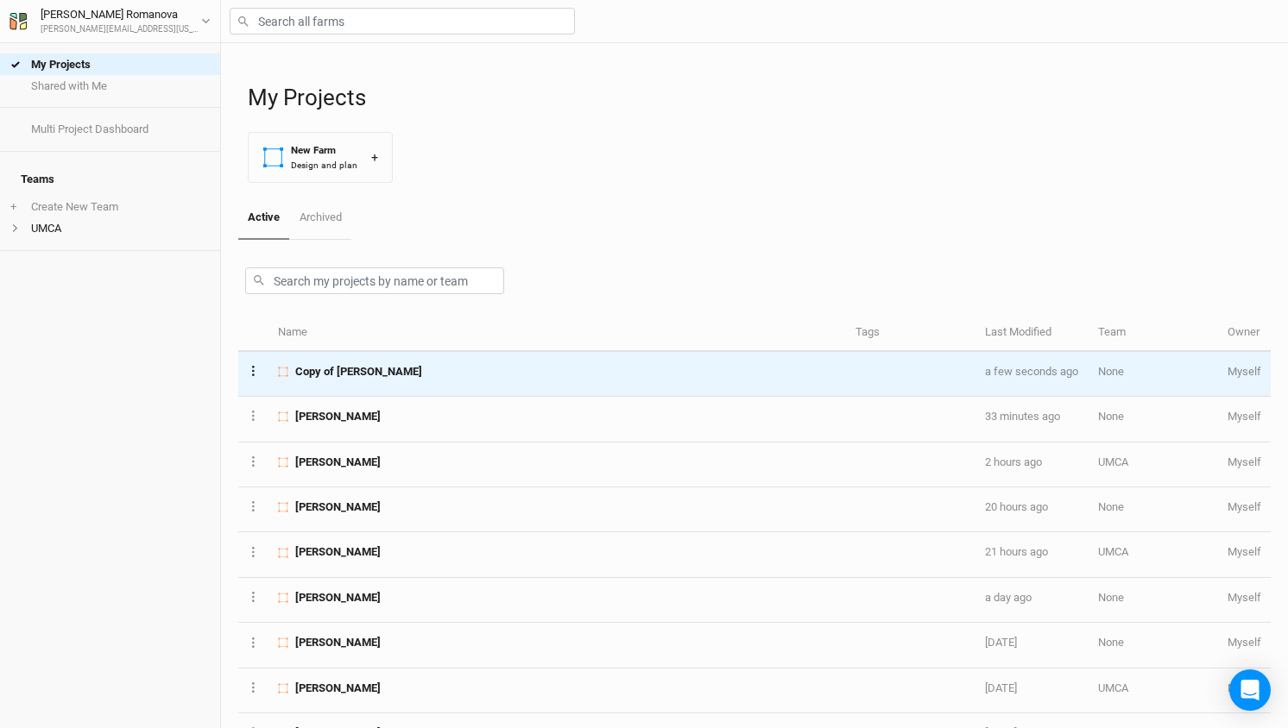
click at [257, 371] on button "Layer 1" at bounding box center [253, 371] width 11 height 20
click at [311, 490] on button "Archive Farm" at bounding box center [319, 495] width 141 height 27
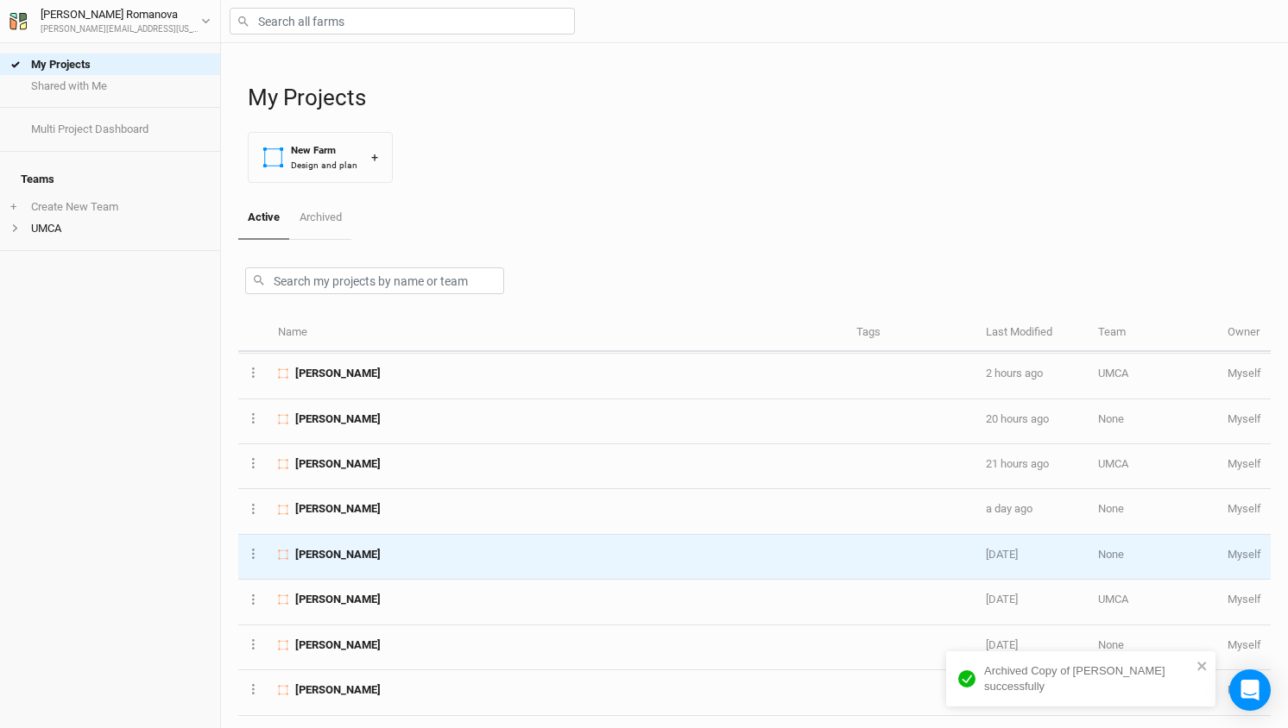
scroll to position [60, 0]
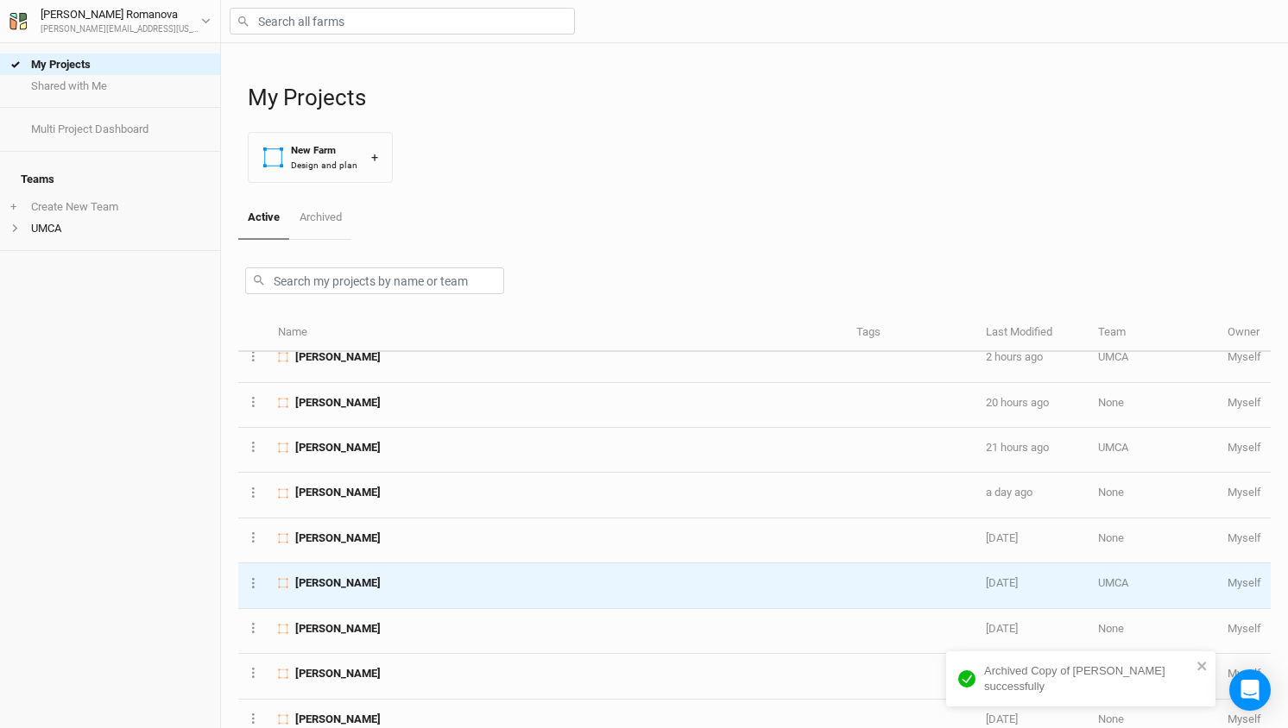
click at [354, 589] on td "[PERSON_NAME]" at bounding box center [557, 586] width 578 height 45
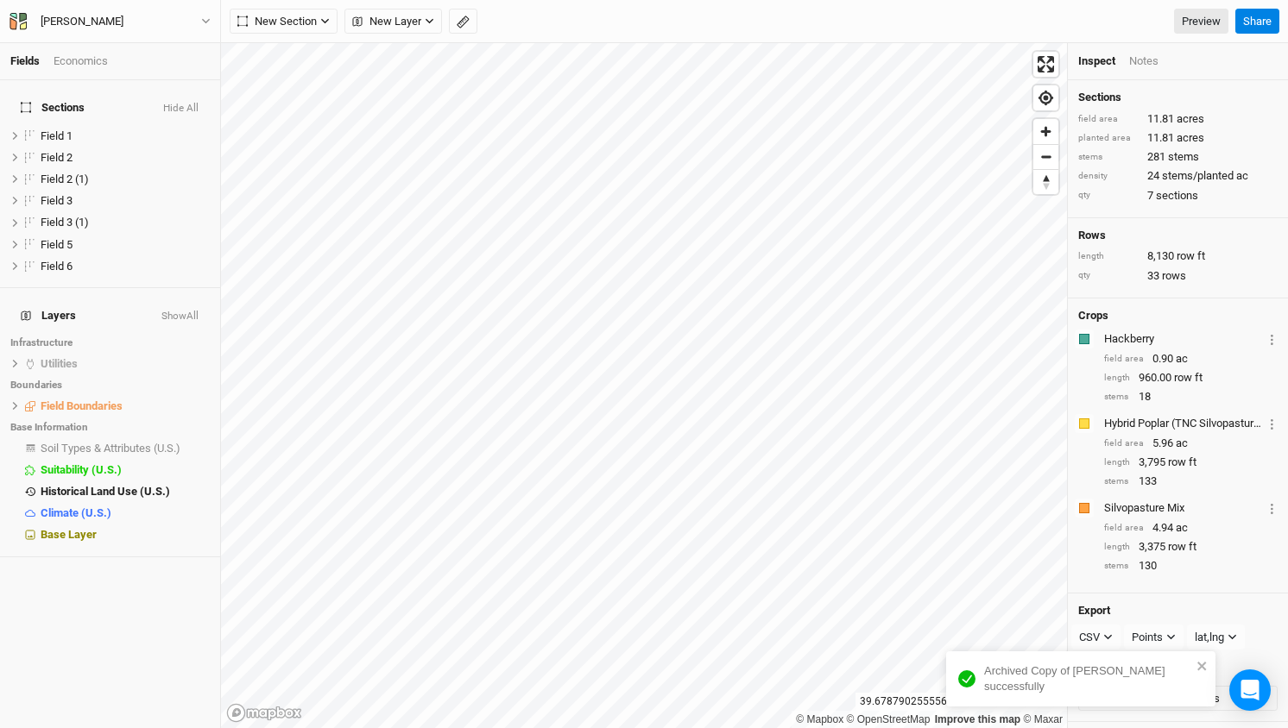
click at [117, 7] on div "[PERSON_NAME] Back Project Settings User settings Imperial Metric Keyboard Shor…" at bounding box center [110, 21] width 221 height 43
click at [198, 22] on button "[PERSON_NAME]" at bounding box center [110, 21] width 203 height 19
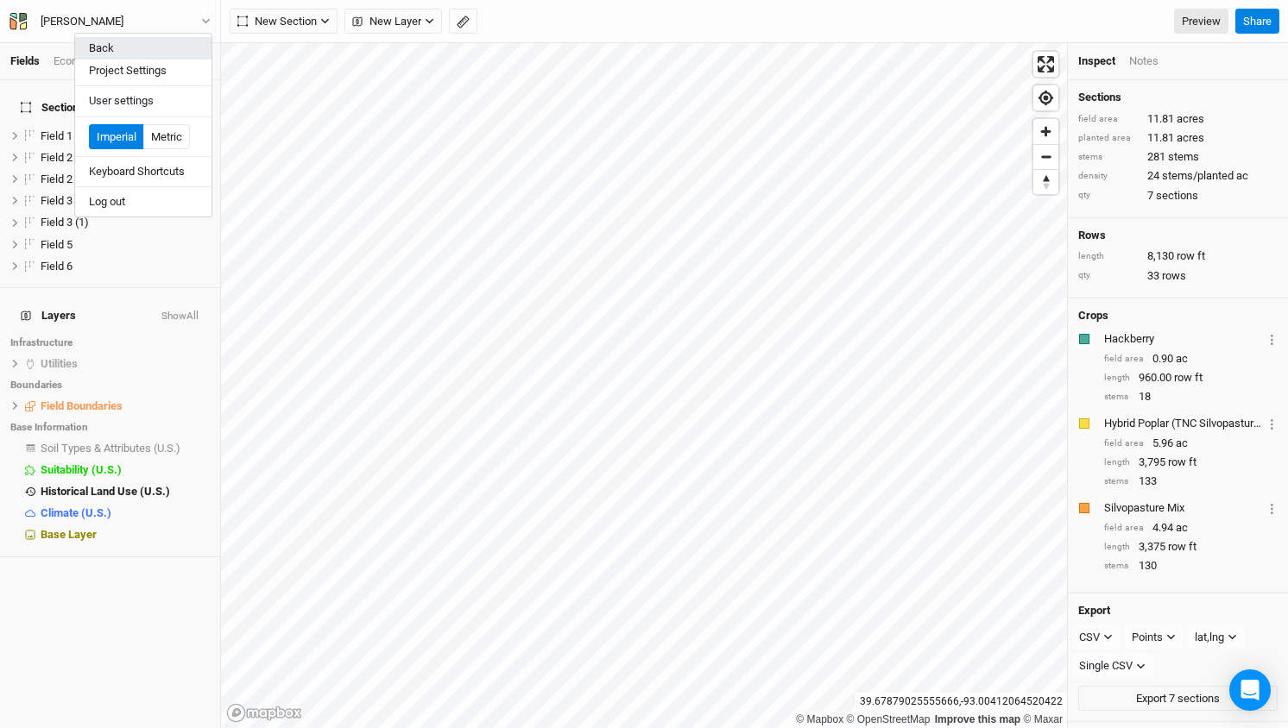
click at [112, 48] on button "Back" at bounding box center [143, 48] width 136 height 22
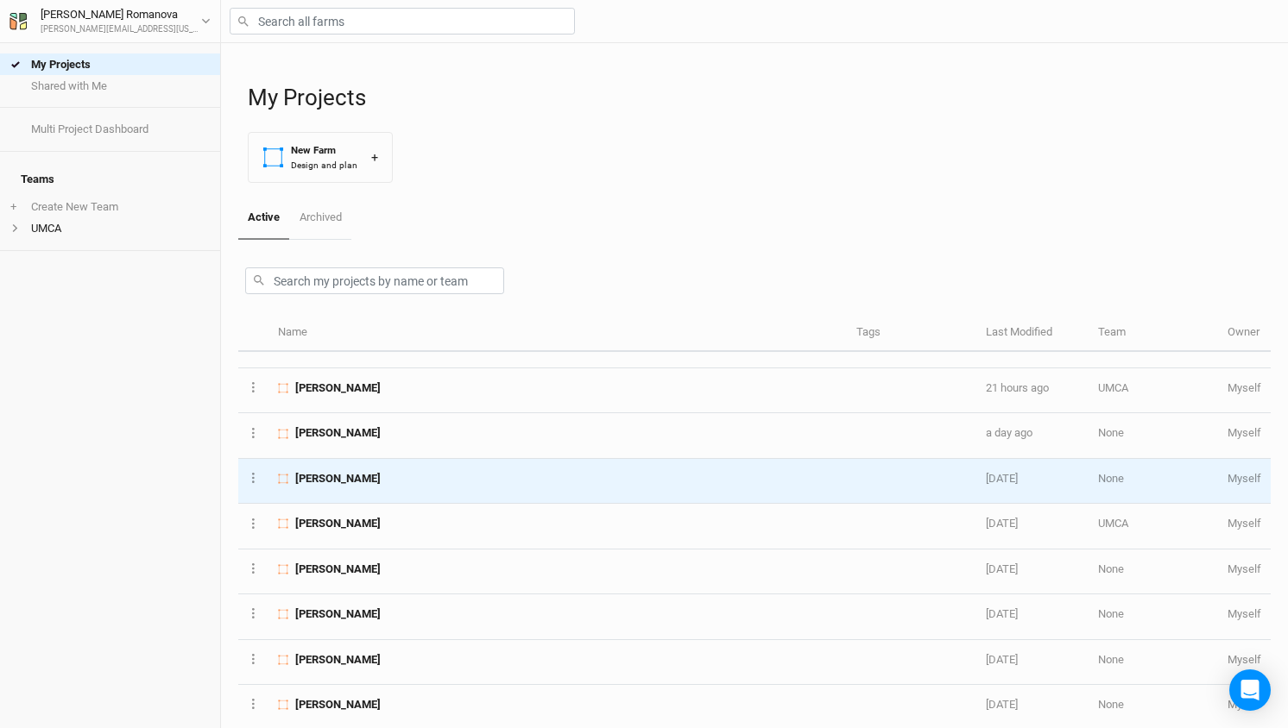
scroll to position [141, 0]
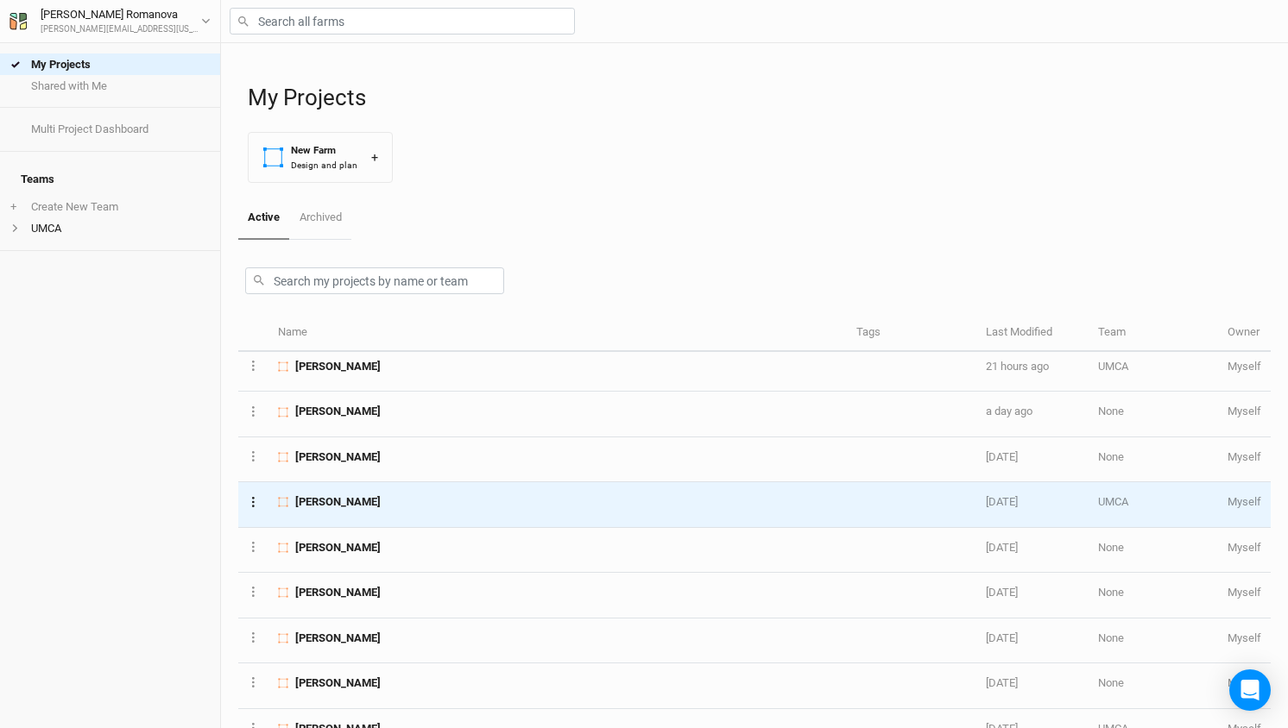
click at [249, 505] on button "Layer 1" at bounding box center [253, 501] width 11 height 20
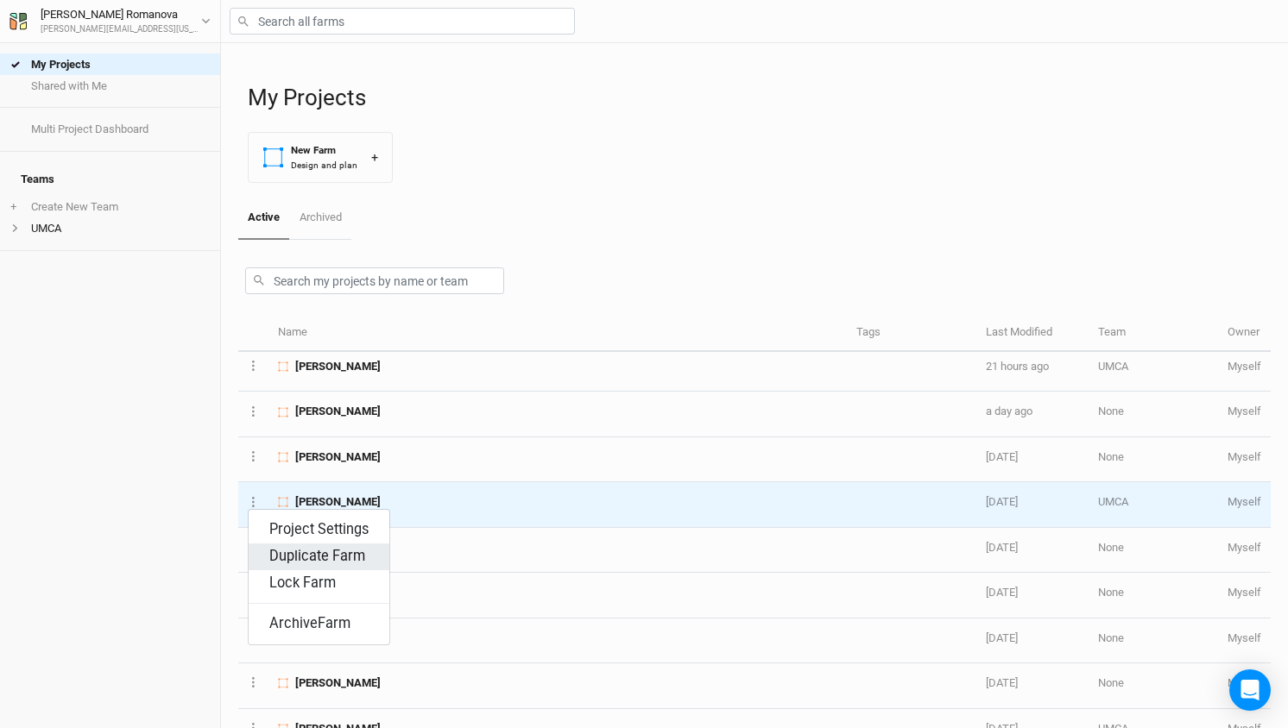
click at [319, 558] on button "Duplicate Farm" at bounding box center [319, 557] width 141 height 27
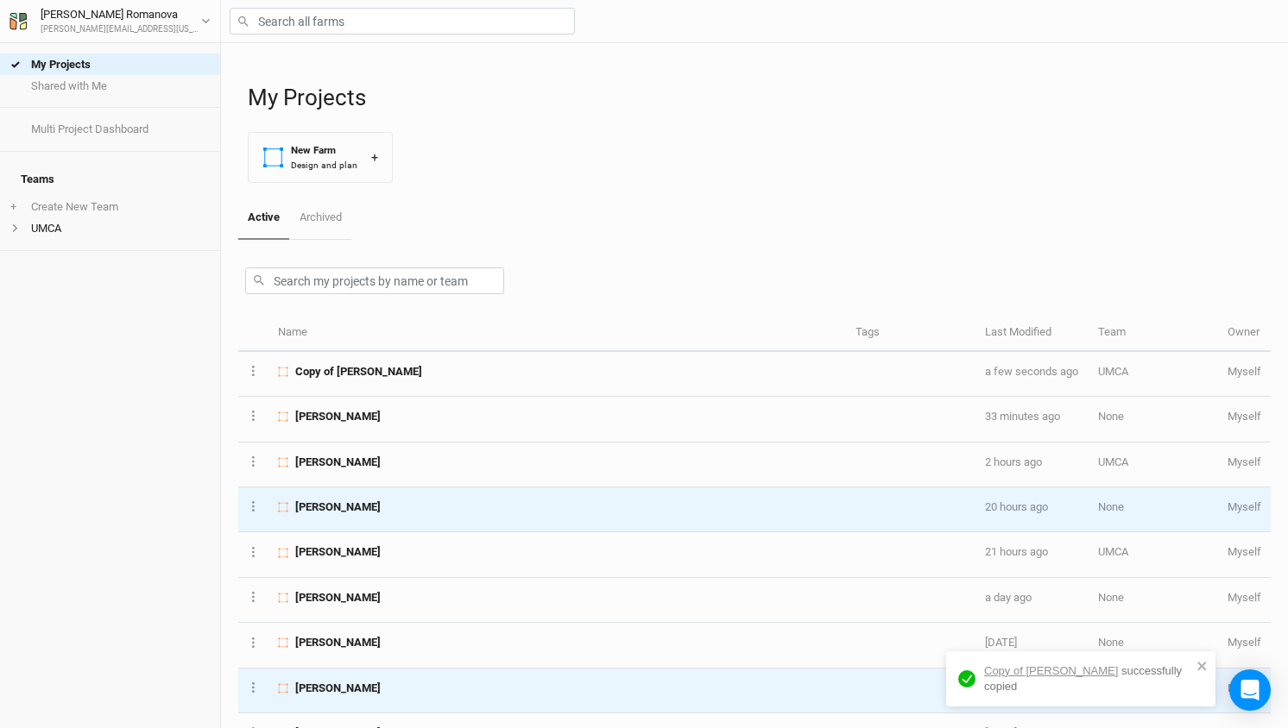
scroll to position [0, 0]
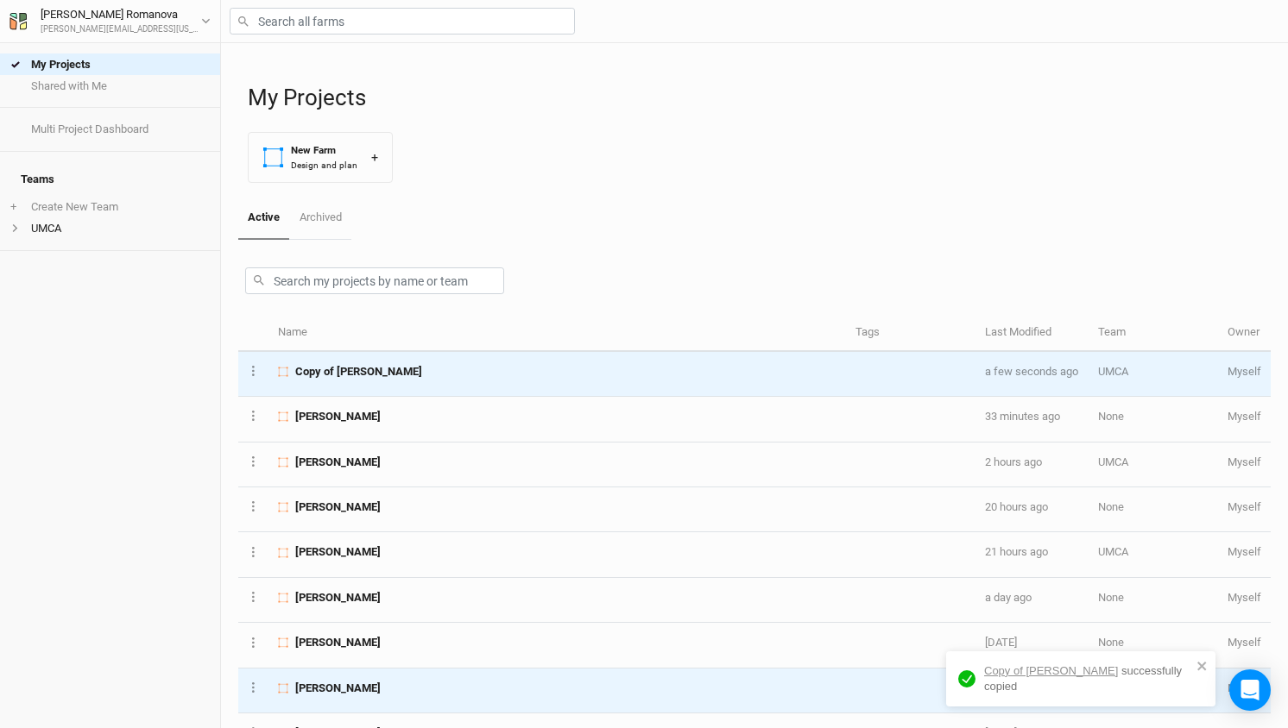
click at [383, 364] on span "Copy of [PERSON_NAME]" at bounding box center [358, 372] width 127 height 16
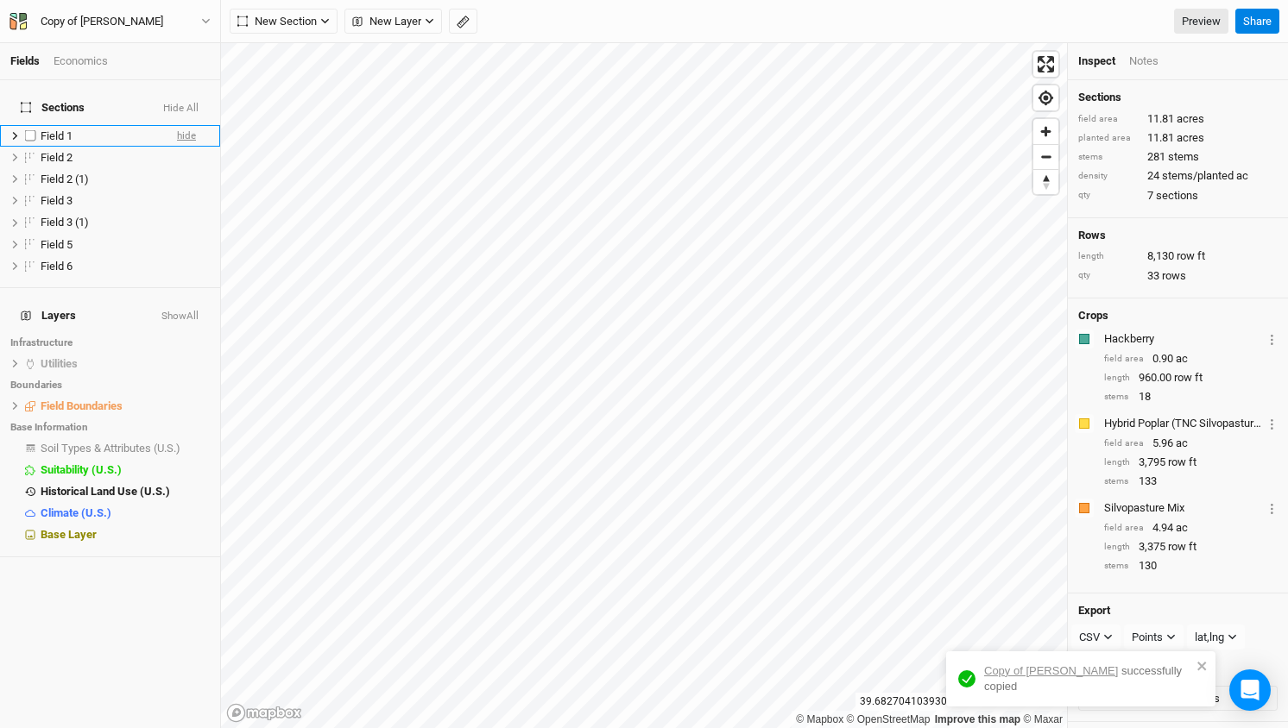
click at [186, 125] on span "hide" at bounding box center [186, 136] width 19 height 22
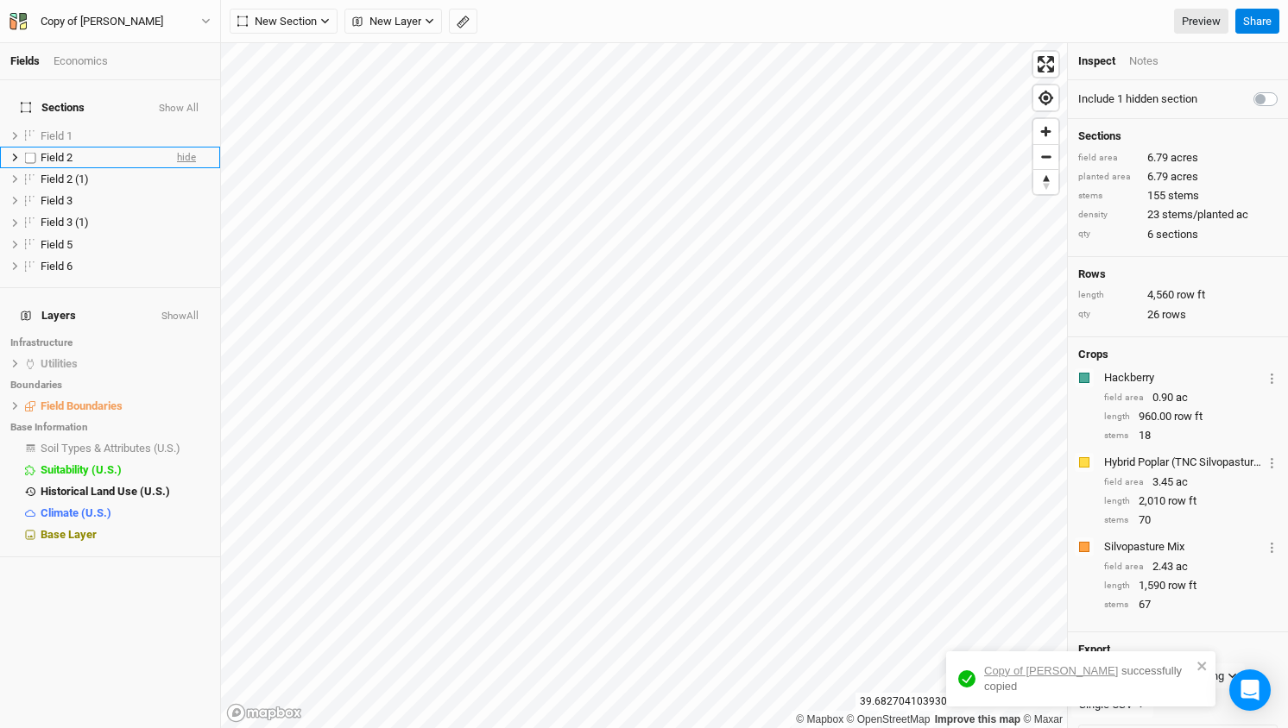
click at [186, 147] on span "hide" at bounding box center [186, 158] width 19 height 22
click at [186, 168] on span "hide" at bounding box center [186, 179] width 19 height 22
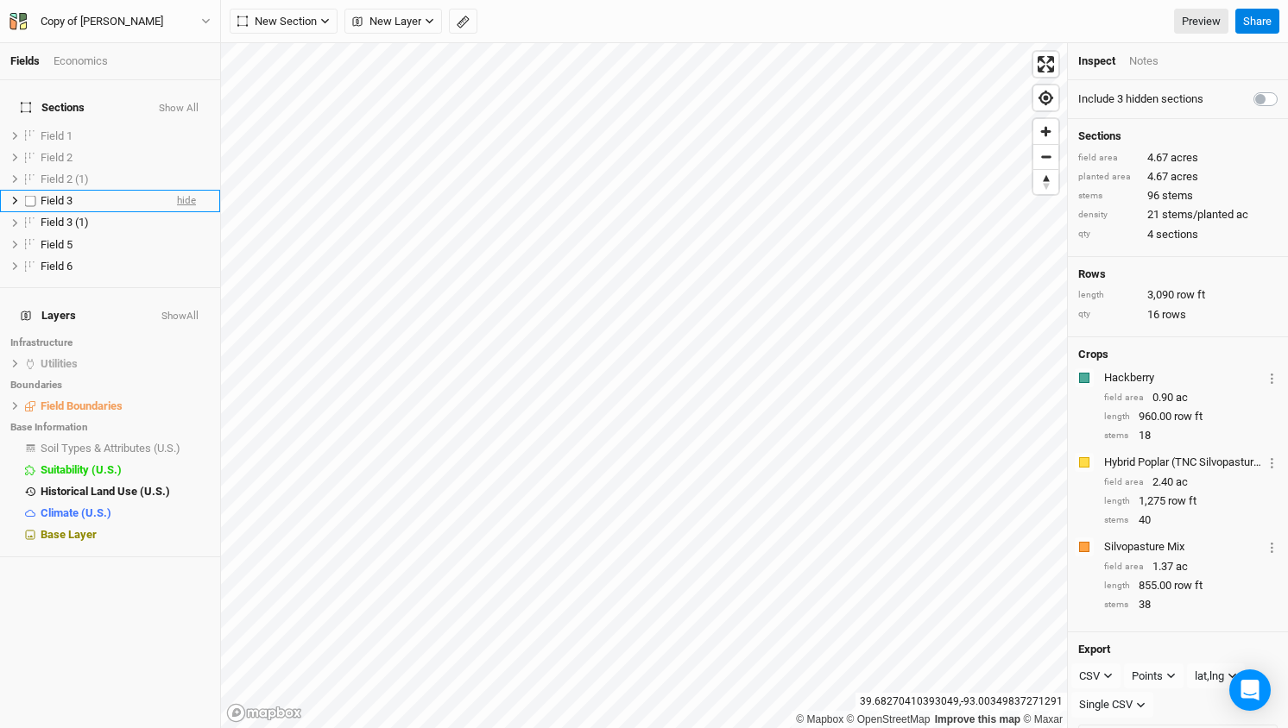
click at [186, 191] on span "hide" at bounding box center [186, 202] width 19 height 22
click at [181, 212] on span "hide" at bounding box center [186, 223] width 19 height 22
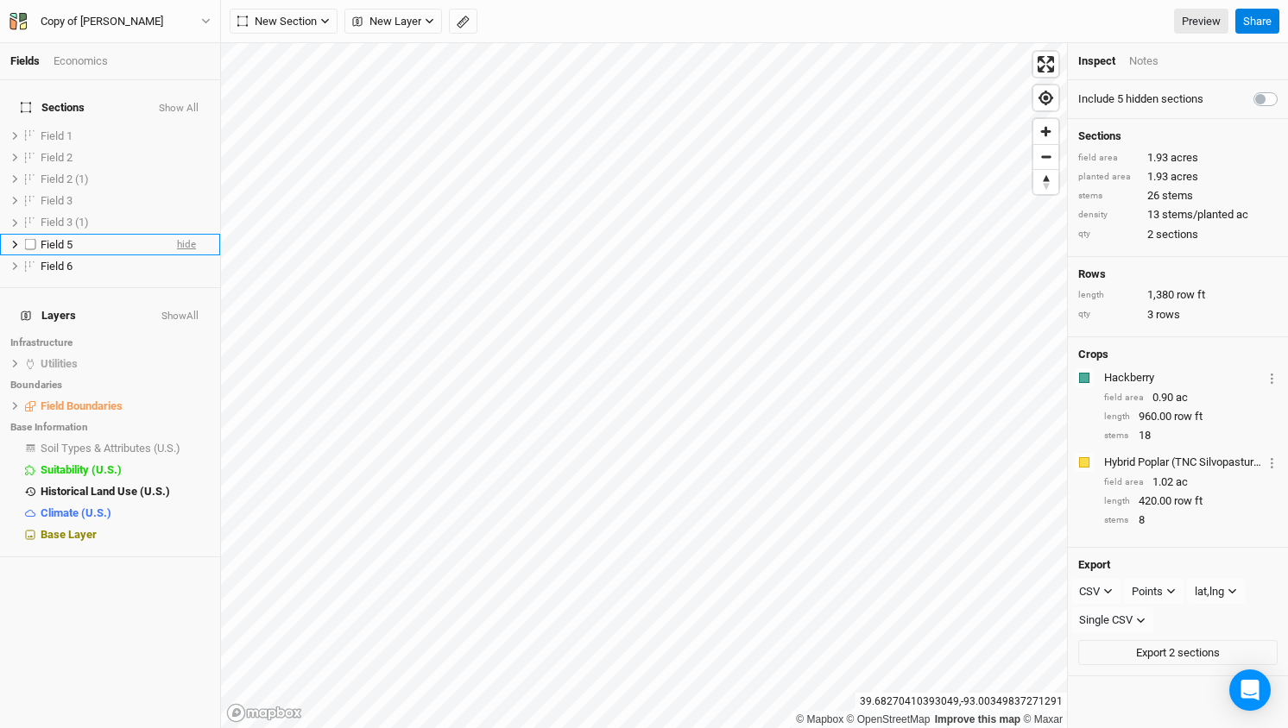
click at [189, 234] on span "hide" at bounding box center [186, 245] width 19 height 22
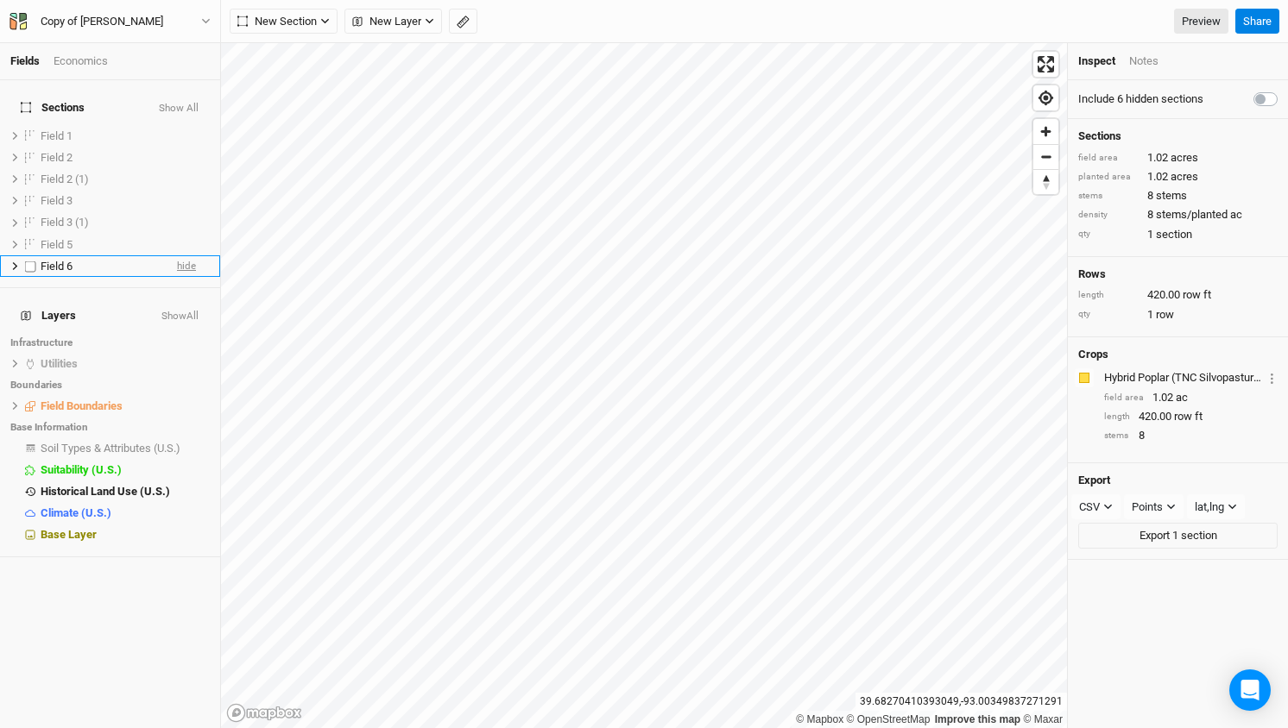
click at [184, 255] on span "hide" at bounding box center [186, 266] width 19 height 22
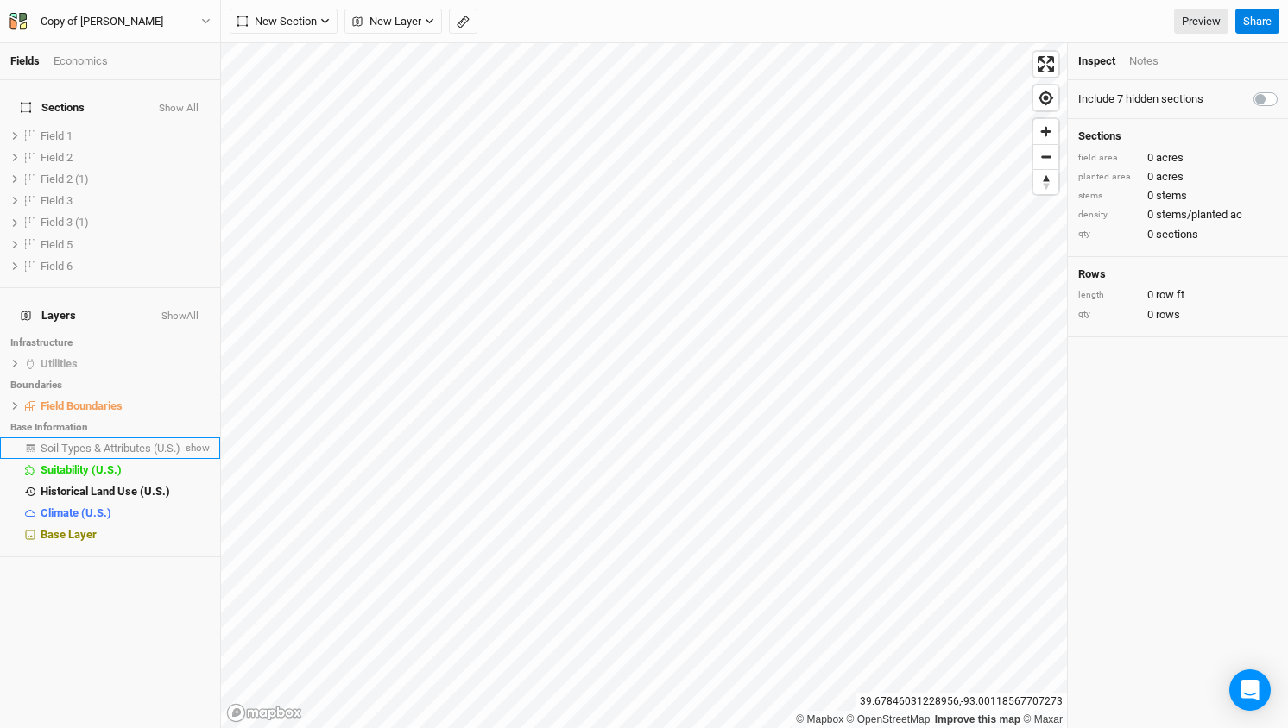
click at [103, 442] on span "Soil Types & Attributes (U.S.)" at bounding box center [111, 448] width 140 height 13
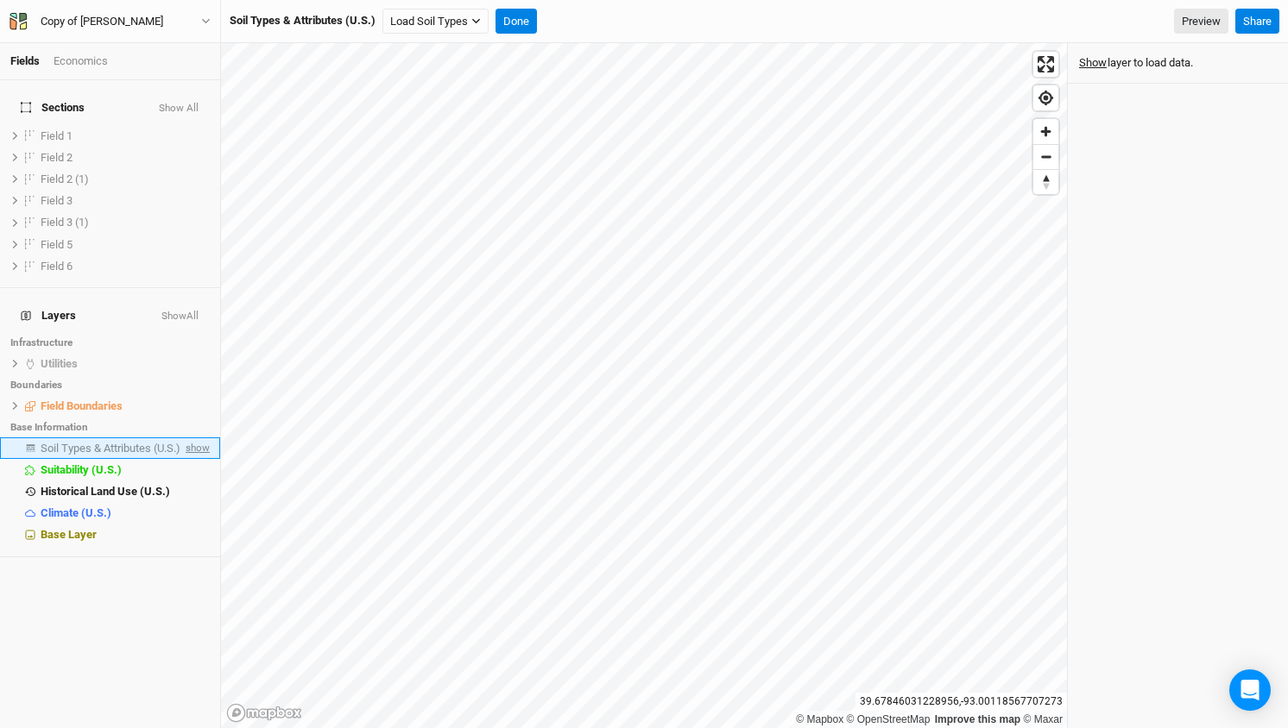
click at [200, 438] on span "show" at bounding box center [196, 449] width 28 height 22
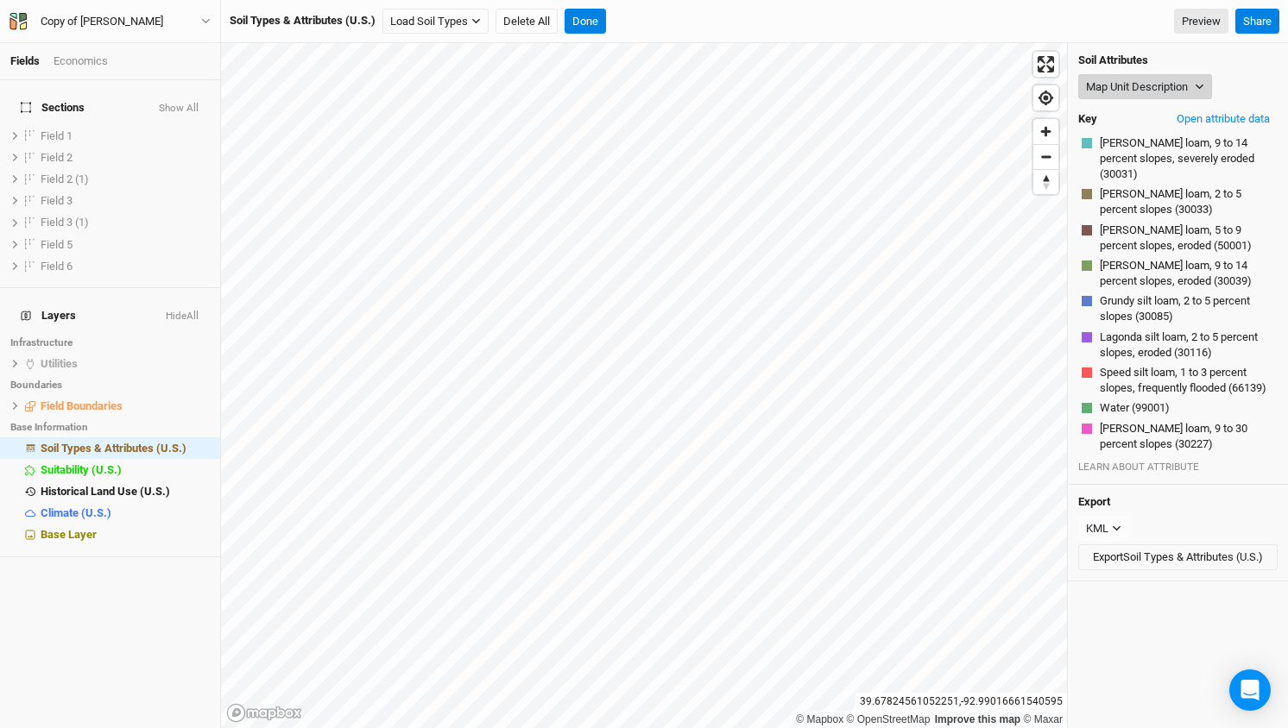
click at [1185, 91] on button "Map Unit Description" at bounding box center [1145, 87] width 134 height 26
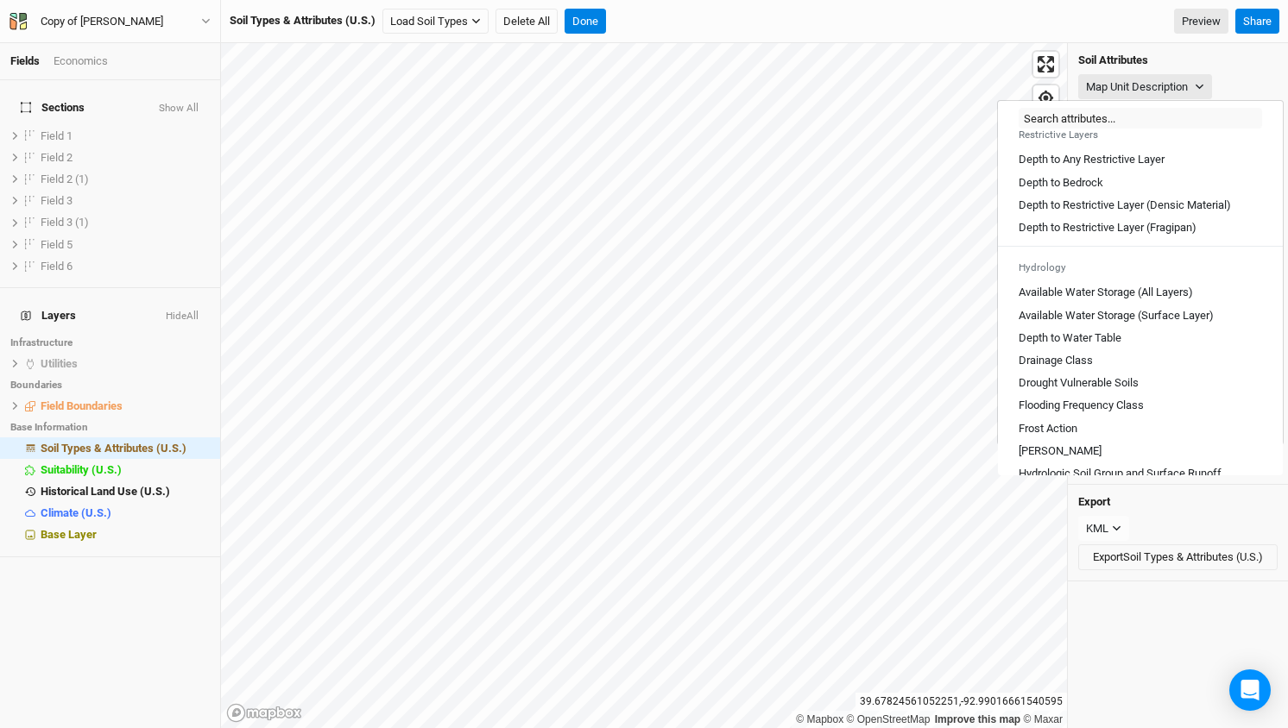
scroll to position [507, 0]
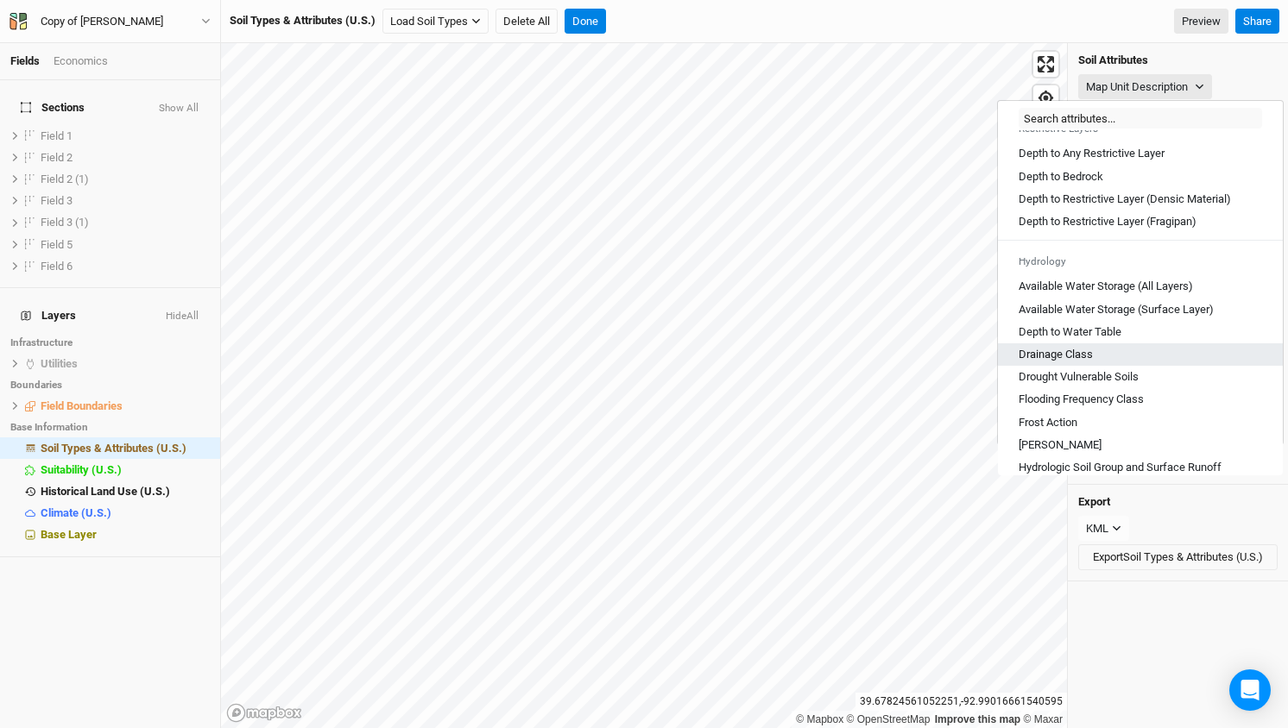
click at [1057, 362] on Class "Drainage Class" at bounding box center [1055, 355] width 74 height 16
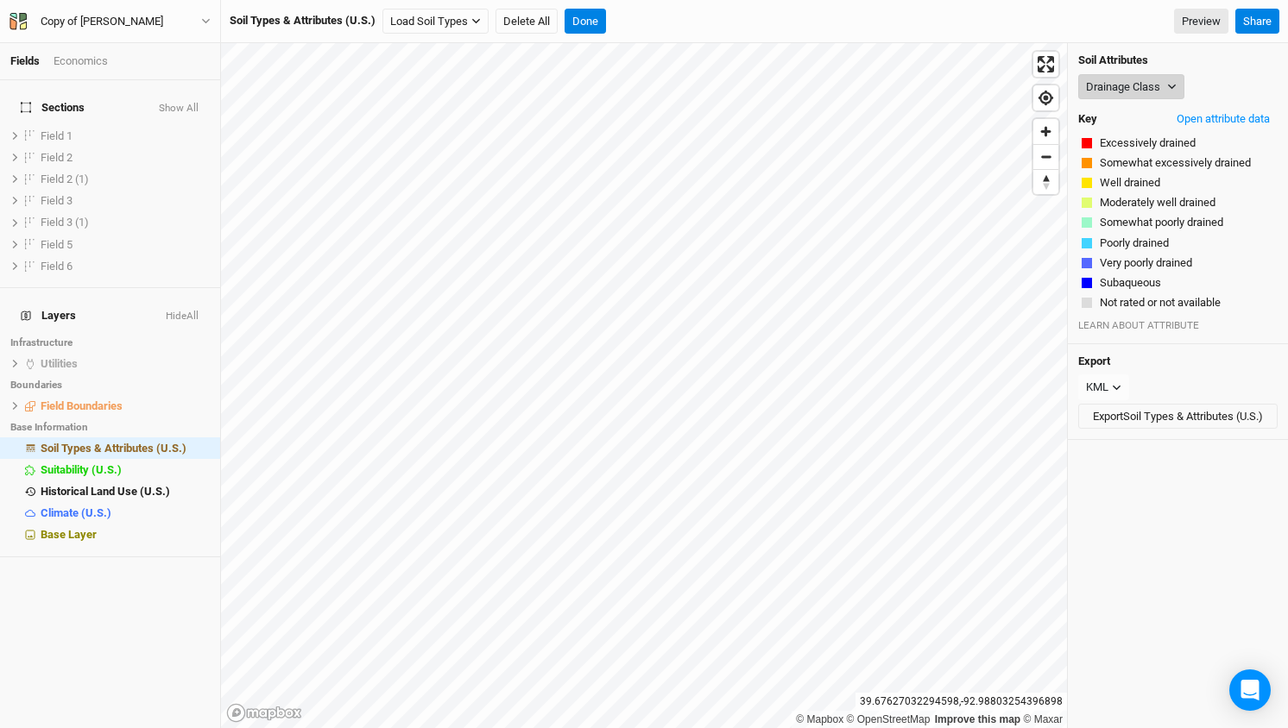
click at [1157, 92] on button "Drainage Class" at bounding box center [1131, 87] width 106 height 26
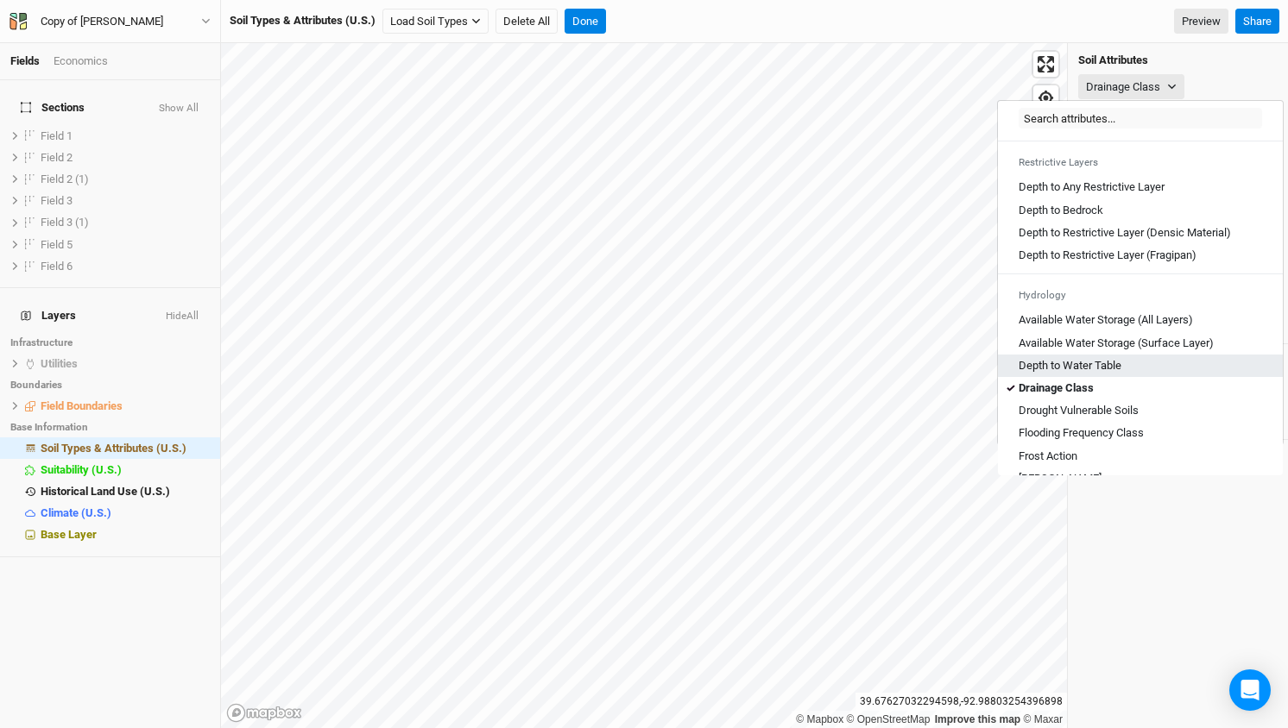
scroll to position [484, 0]
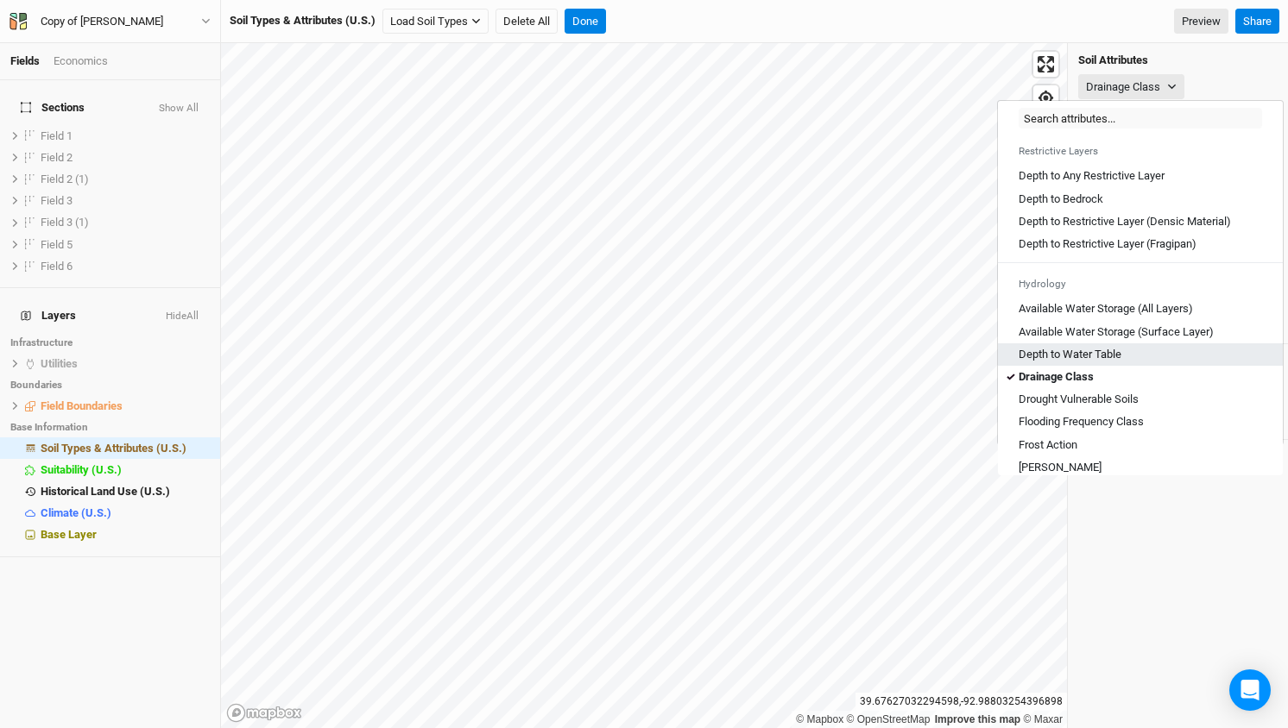
click at [1096, 356] on link "Depth to Water Table" at bounding box center [1140, 354] width 285 height 22
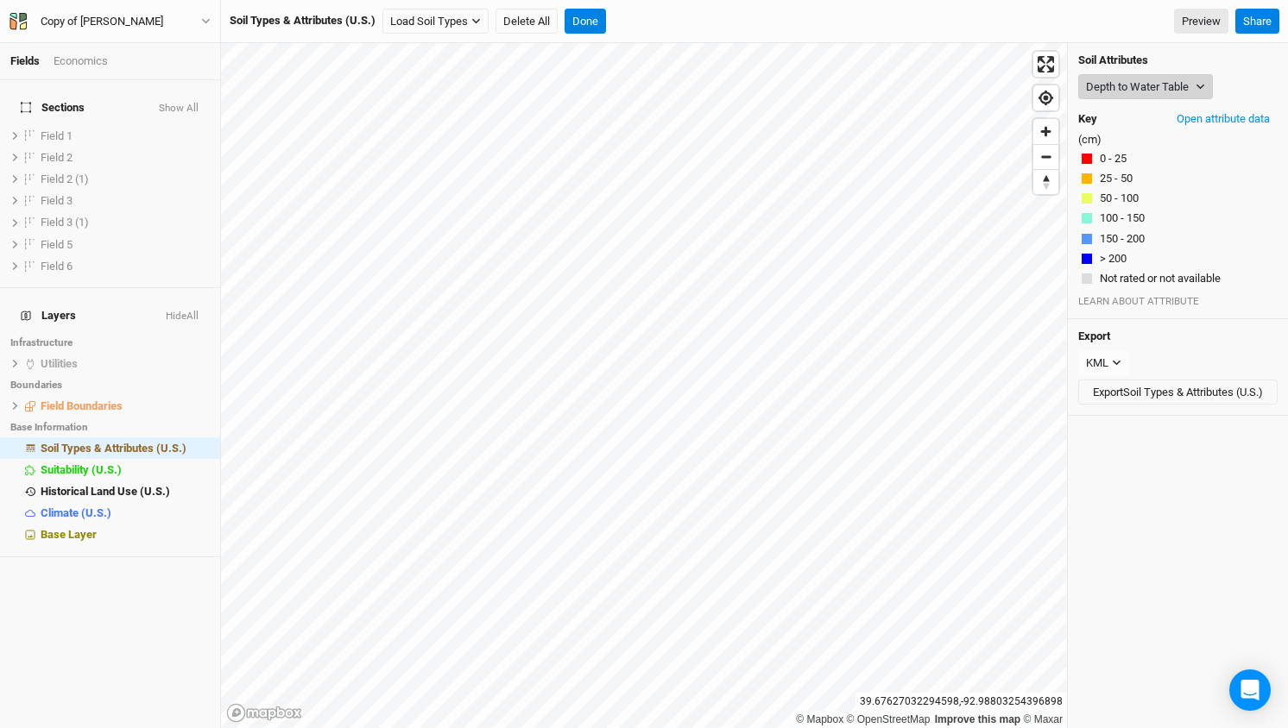
click at [1208, 85] on button "Depth to Water Table" at bounding box center [1145, 87] width 135 height 26
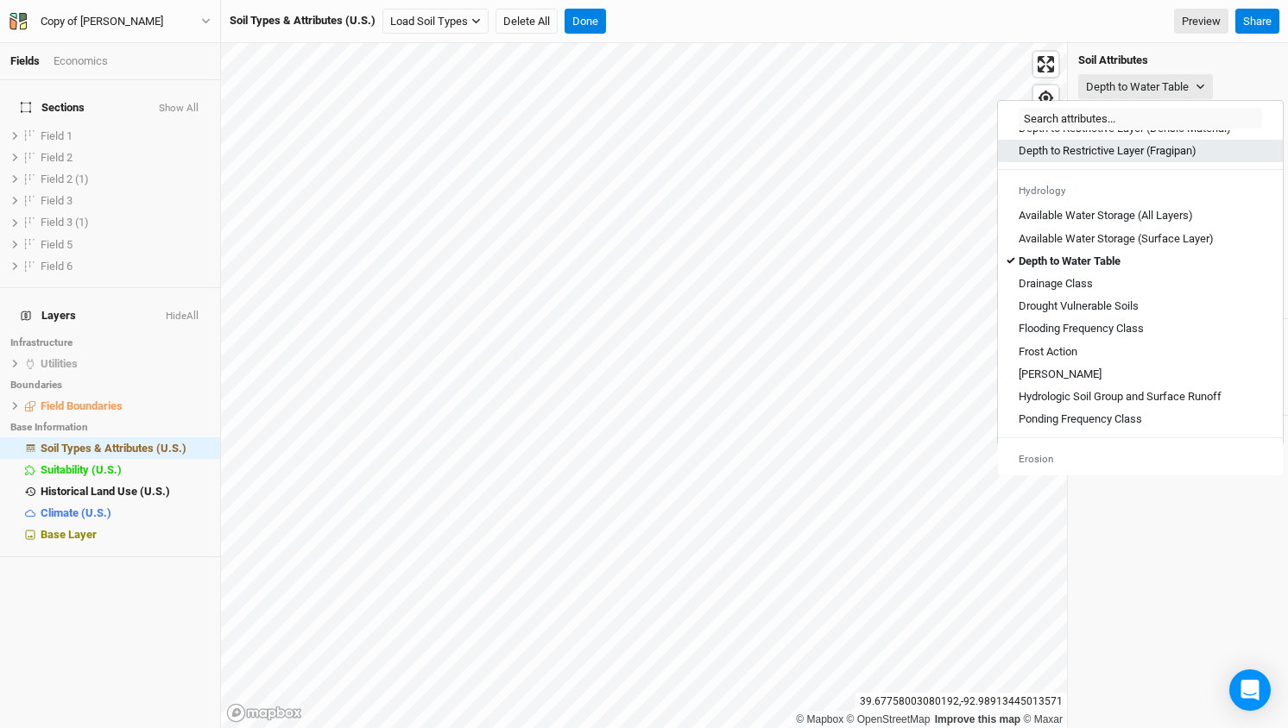
scroll to position [605, 0]
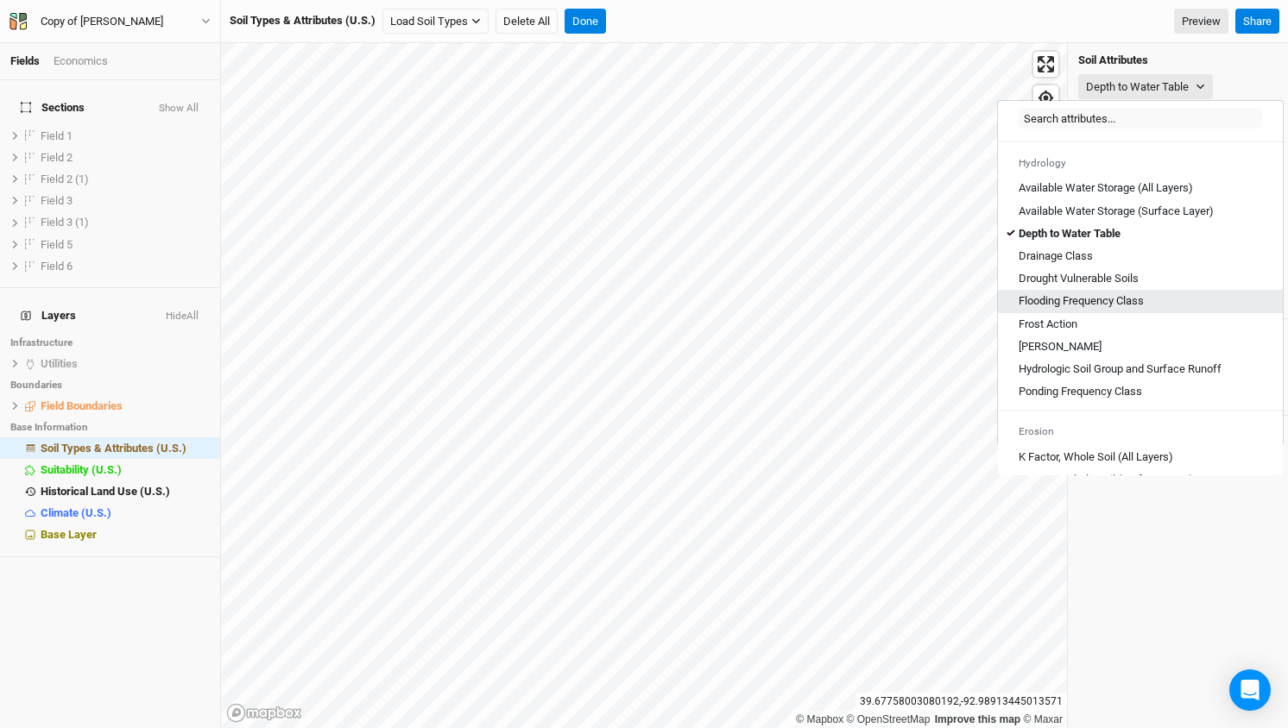
click at [1102, 309] on Class "Flooding Frequency Class" at bounding box center [1080, 301] width 125 height 16
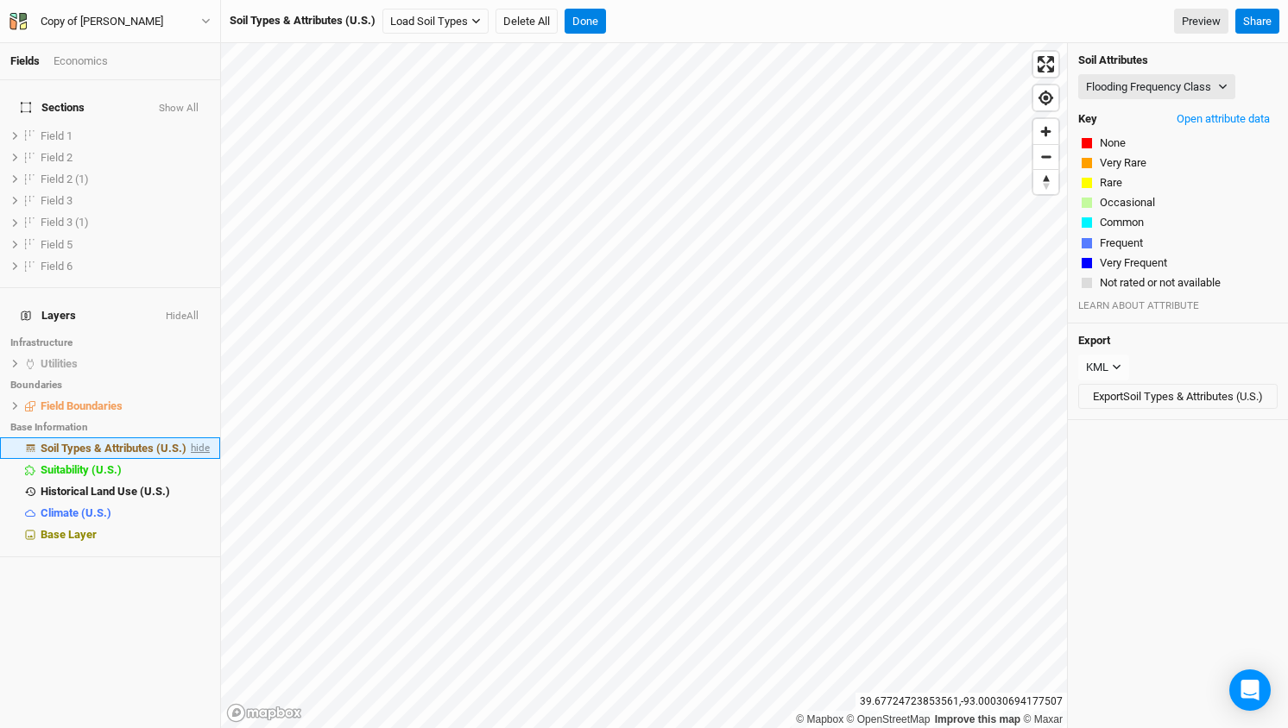
click at [200, 438] on span "hide" at bounding box center [198, 449] width 22 height 22
click at [175, 126] on span "show" at bounding box center [184, 136] width 24 height 22
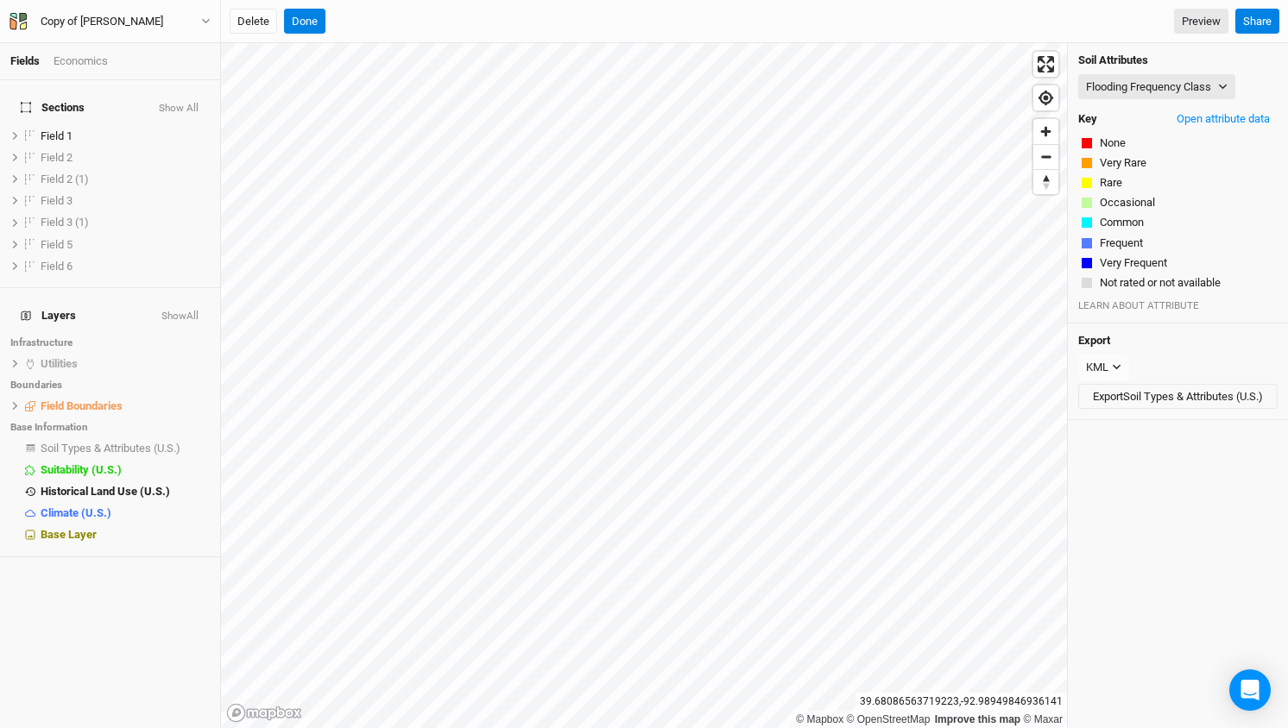
scroll to position [0, 0]
click at [306, 25] on button "Done" at bounding box center [304, 22] width 41 height 26
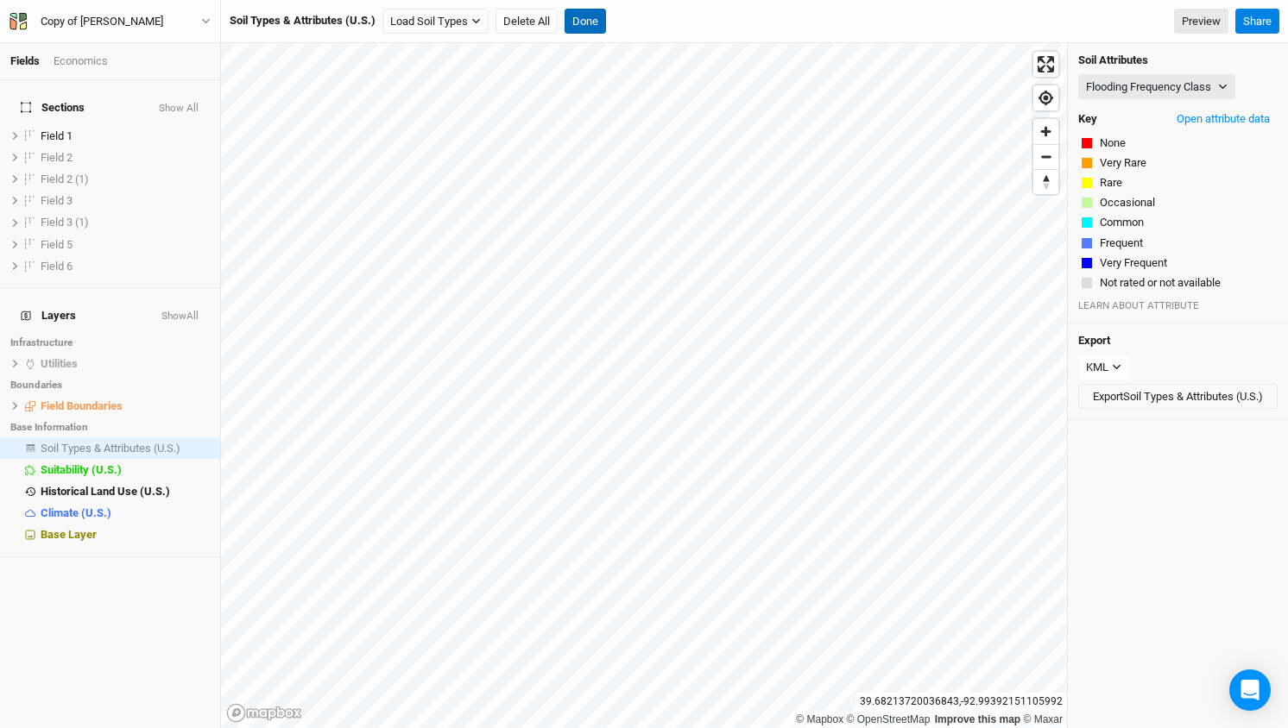
click at [598, 22] on button "Done" at bounding box center [584, 22] width 41 height 26
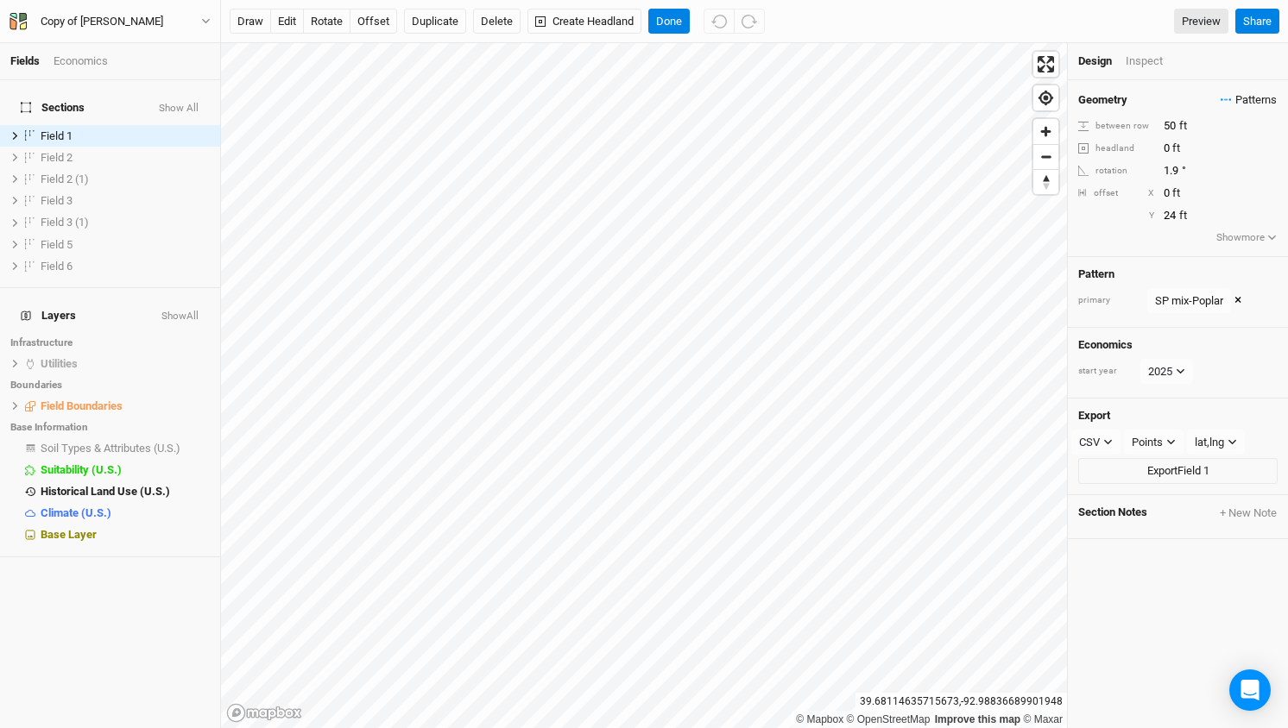
click at [1244, 101] on span "Patterns" at bounding box center [1248, 99] width 56 height 17
click at [1251, 133] on button "view" at bounding box center [1256, 131] width 47 height 27
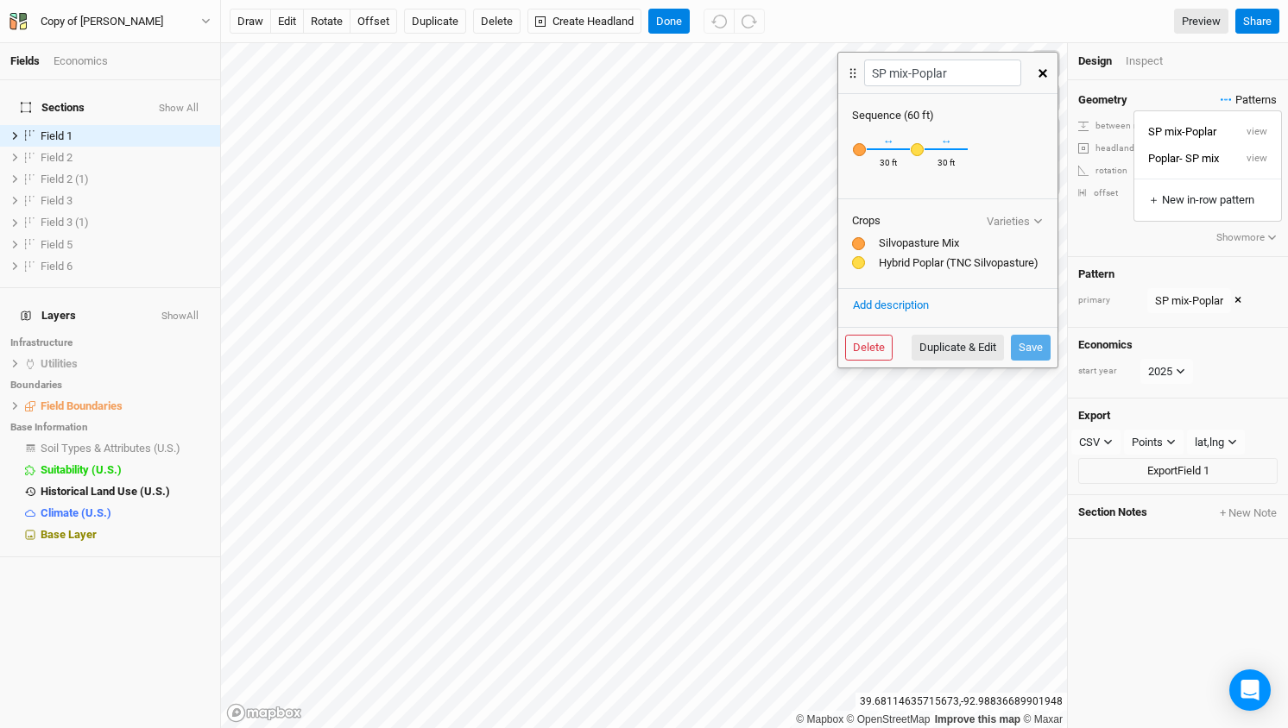
click at [1250, 98] on span "Patterns" at bounding box center [1248, 99] width 56 height 17
click at [1087, 21] on div "draw edit rotate offset Duplicate Delete Create Headland Done Preview" at bounding box center [729, 22] width 999 height 26
click at [677, 26] on button "Done" at bounding box center [668, 22] width 41 height 26
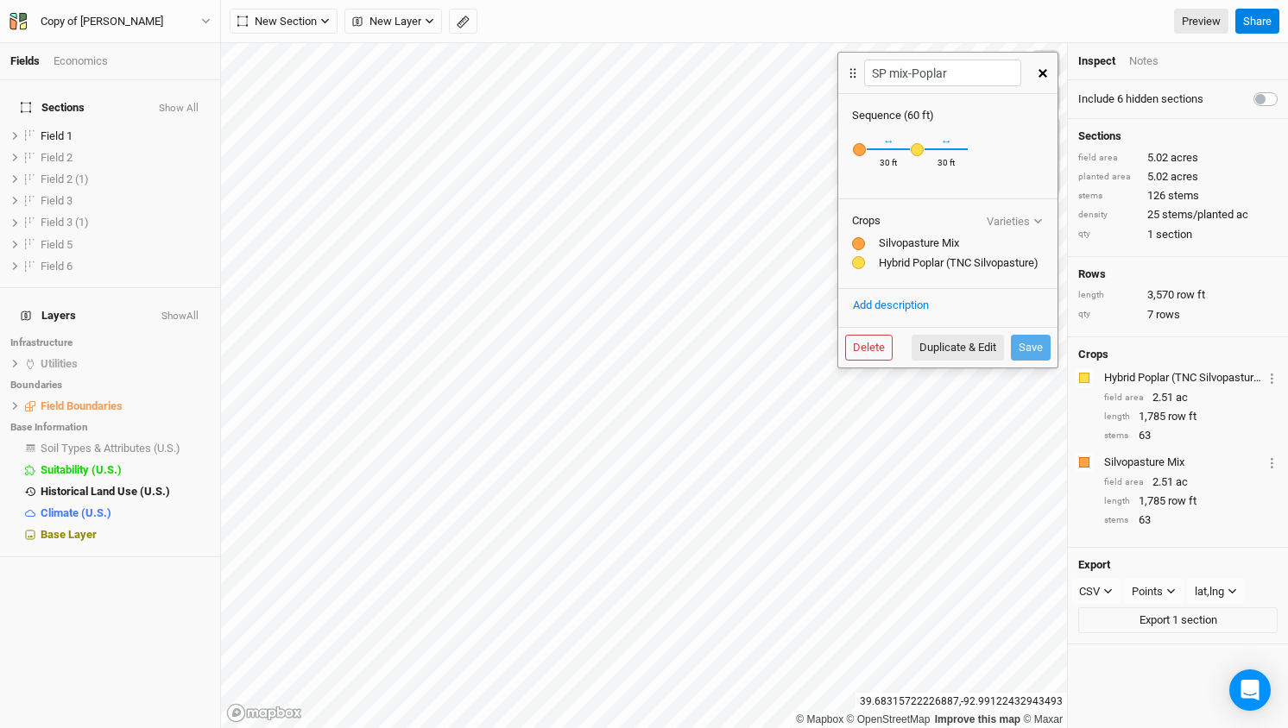
click at [1044, 73] on icon "button" at bounding box center [1042, 73] width 9 height 9
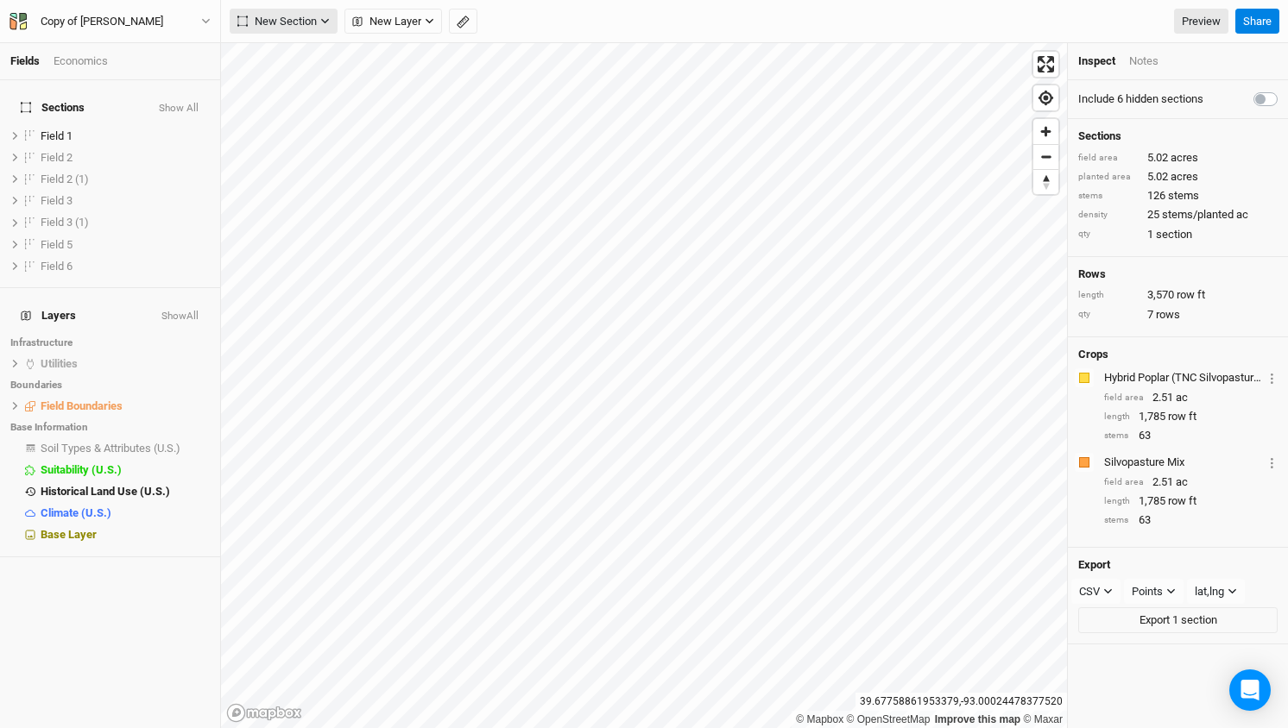
click at [334, 21] on button "New Section" at bounding box center [284, 22] width 108 height 26
click at [306, 54] on button "Grid" at bounding box center [298, 56] width 136 height 27
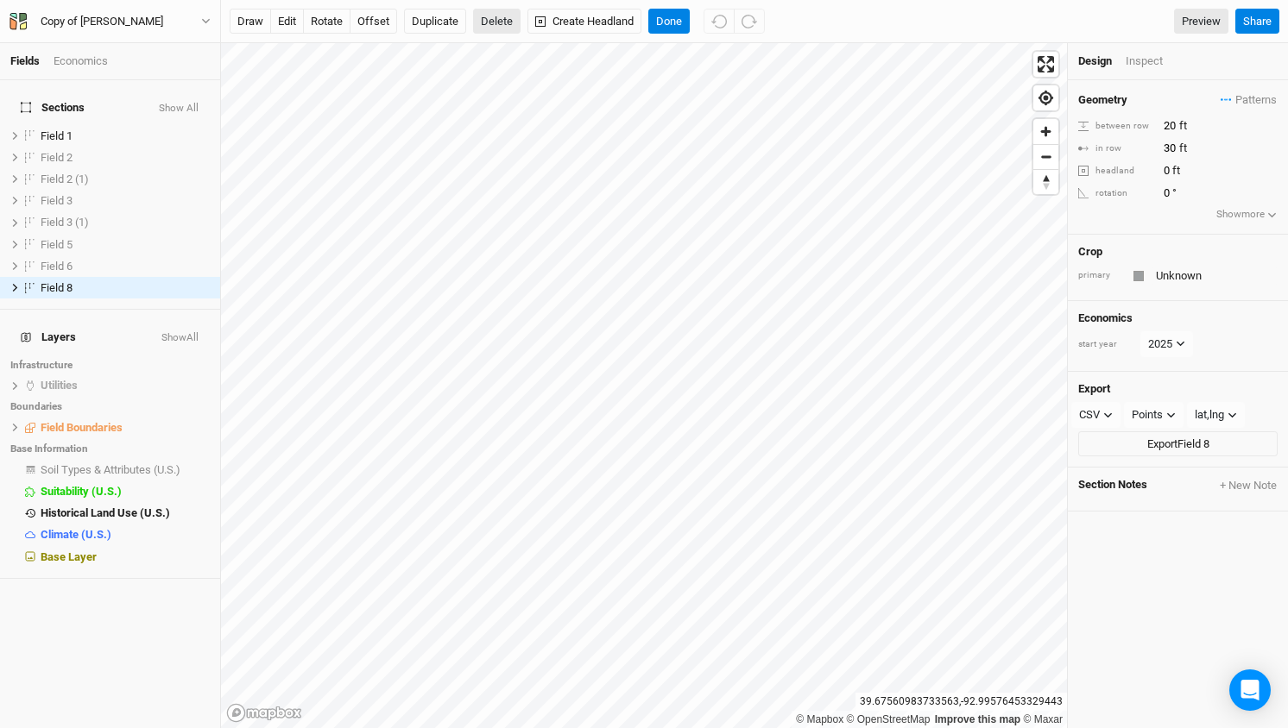
click at [501, 14] on button "Delete" at bounding box center [496, 22] width 47 height 26
click at [534, 26] on button "Confirm" at bounding box center [509, 22] width 54 height 26
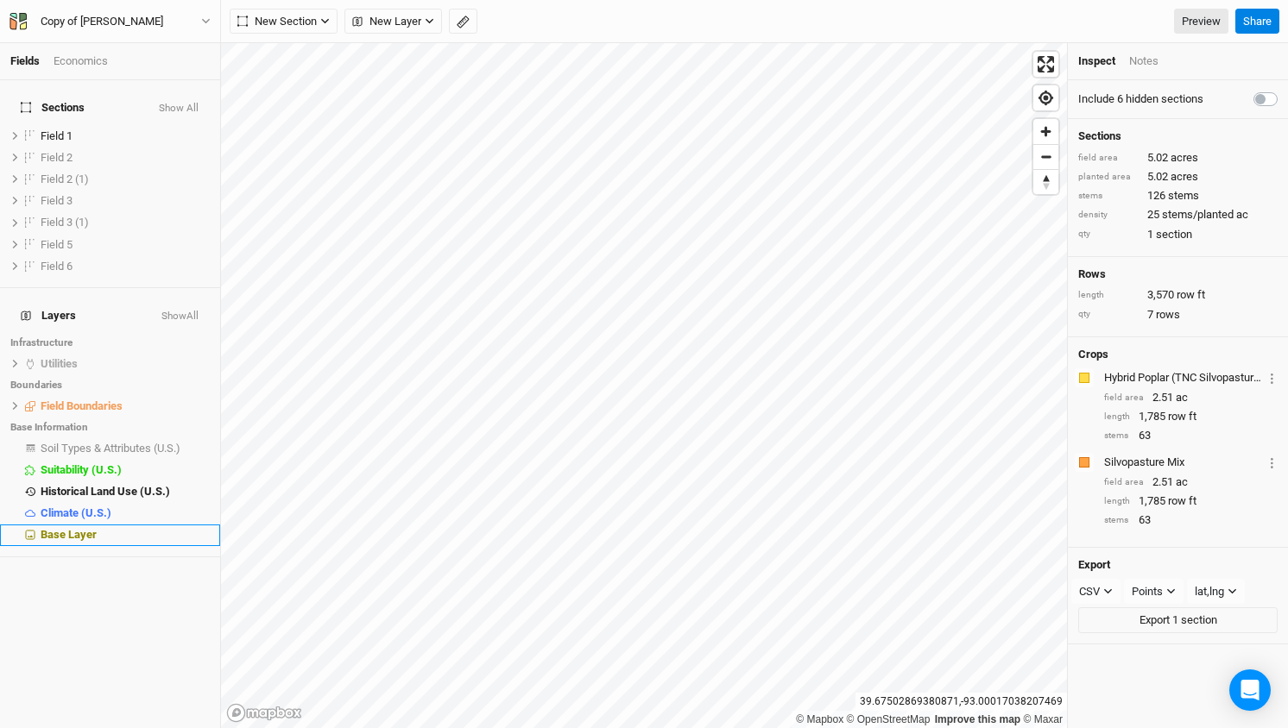
click at [93, 528] on span "Base Layer" at bounding box center [69, 534] width 56 height 13
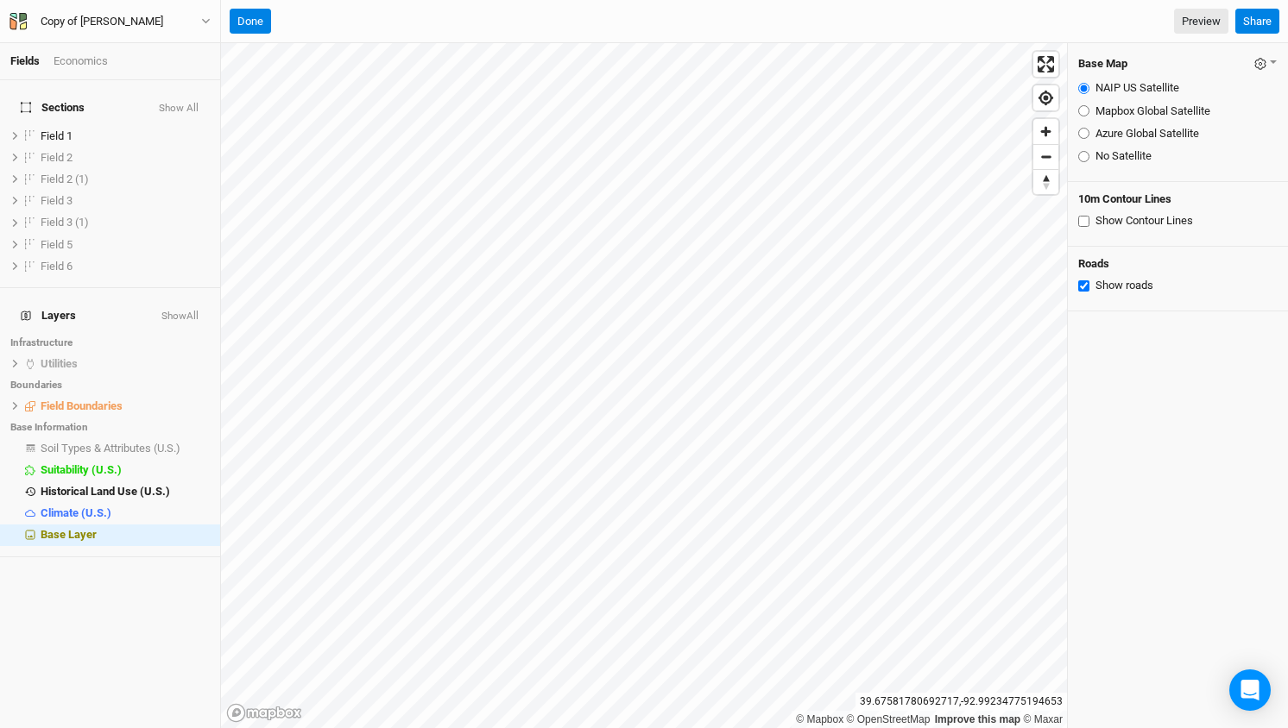
click at [1081, 224] on input "Show Contour Lines" at bounding box center [1083, 221] width 11 height 11
checkbox input "true"
click at [247, 25] on button "Done" at bounding box center [250, 22] width 41 height 26
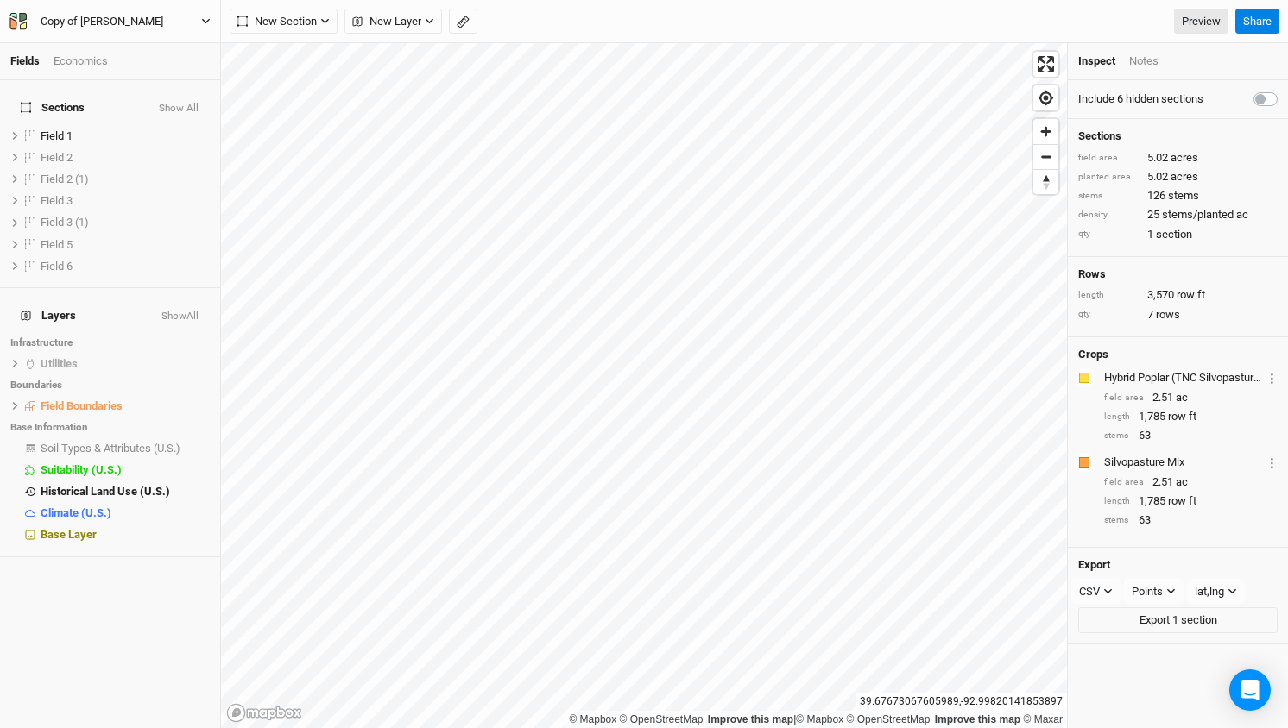
click at [203, 23] on icon "button" at bounding box center [205, 20] width 9 height 9
click at [128, 47] on button "Back" at bounding box center [143, 48] width 136 height 22
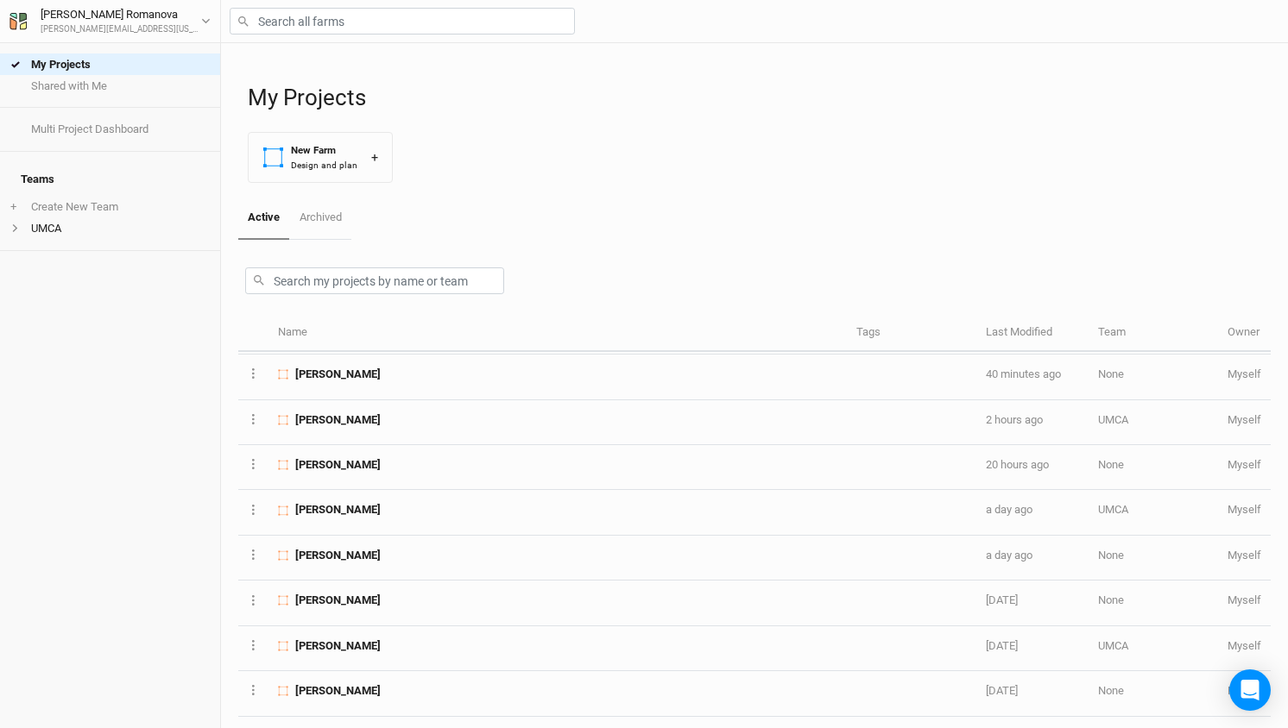
scroll to position [43, 0]
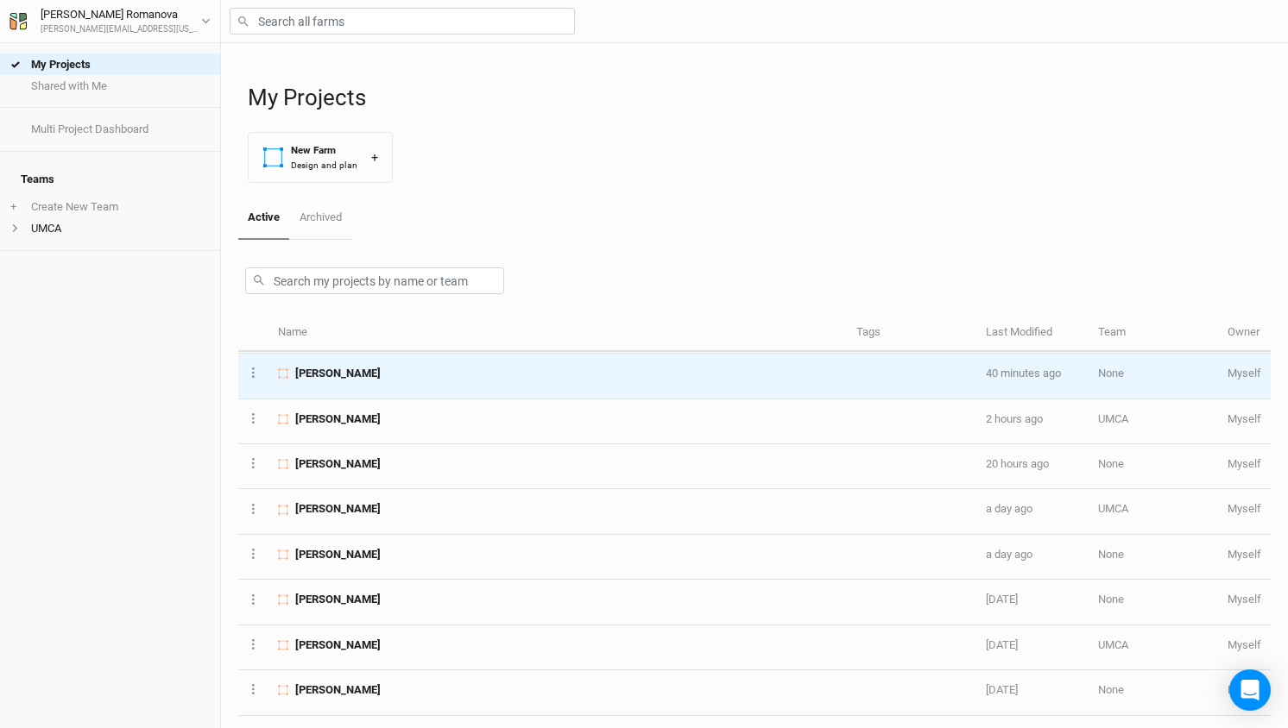
click at [381, 377] on span "[PERSON_NAME]" at bounding box center [337, 374] width 85 height 16
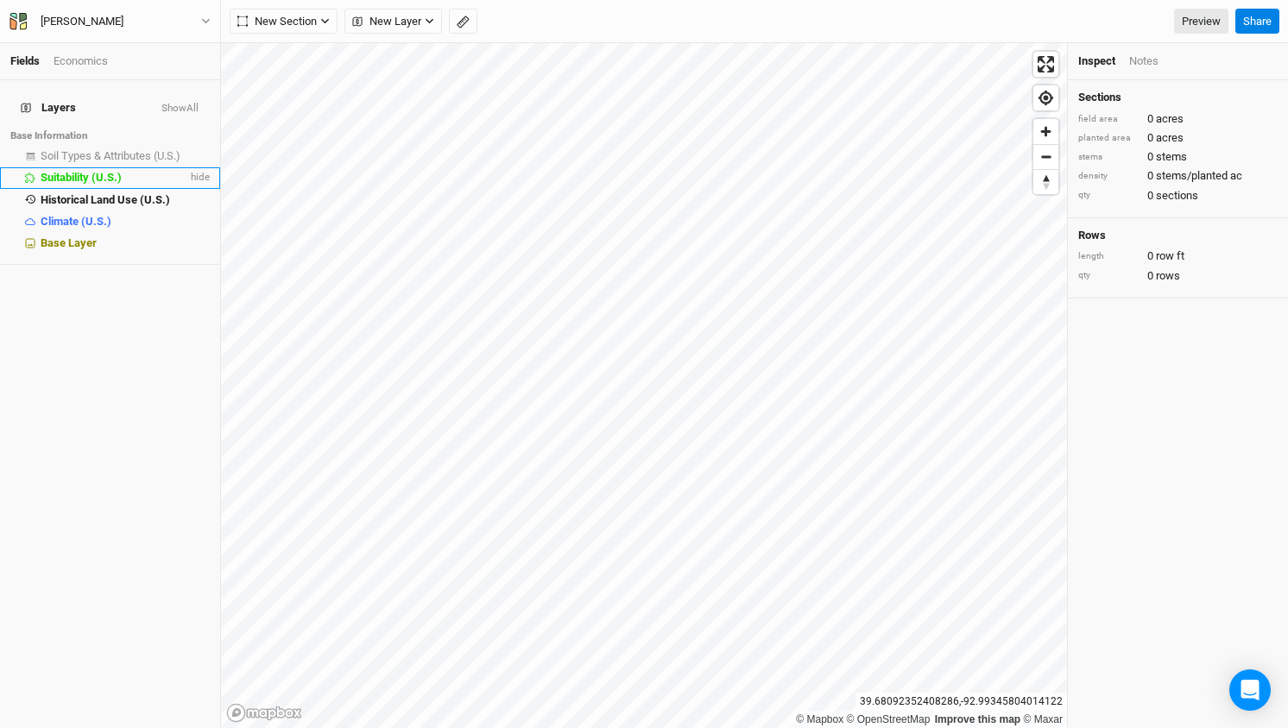
click at [88, 167] on li "Suitability (U.S.) hide" at bounding box center [110, 178] width 220 height 22
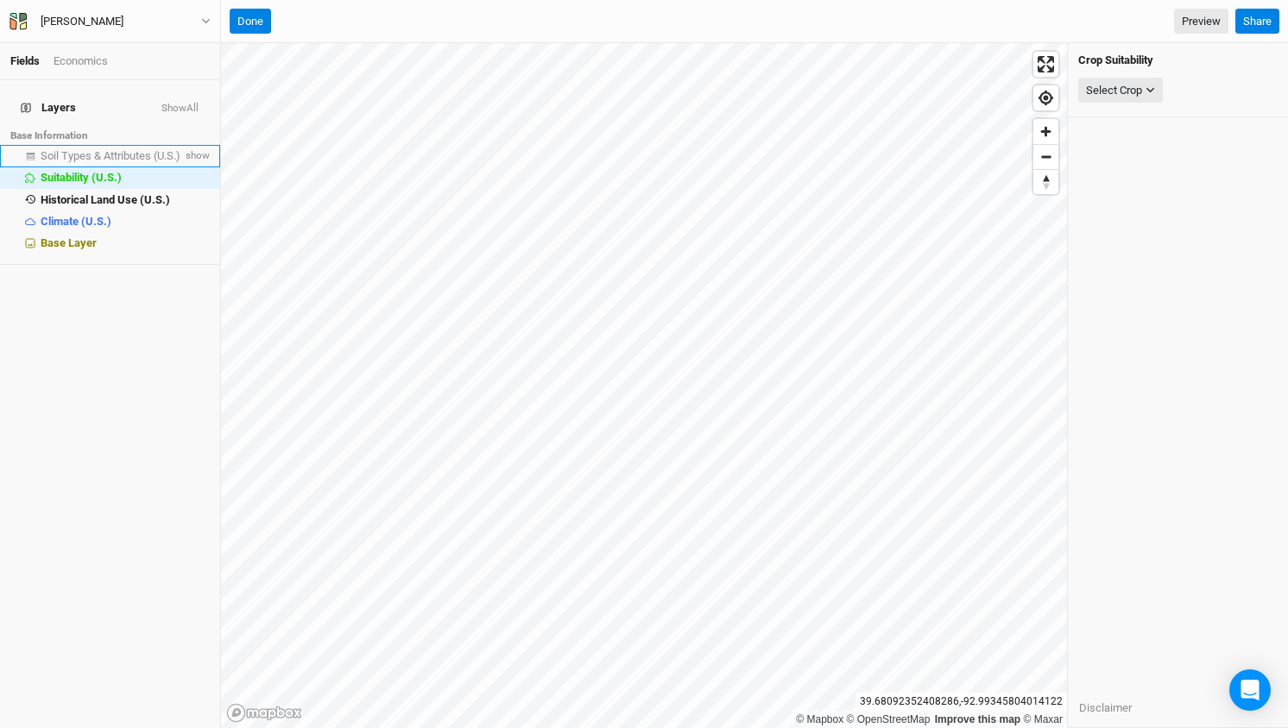
click at [121, 149] on span "Soil Types & Attributes (U.S.)" at bounding box center [111, 155] width 140 height 13
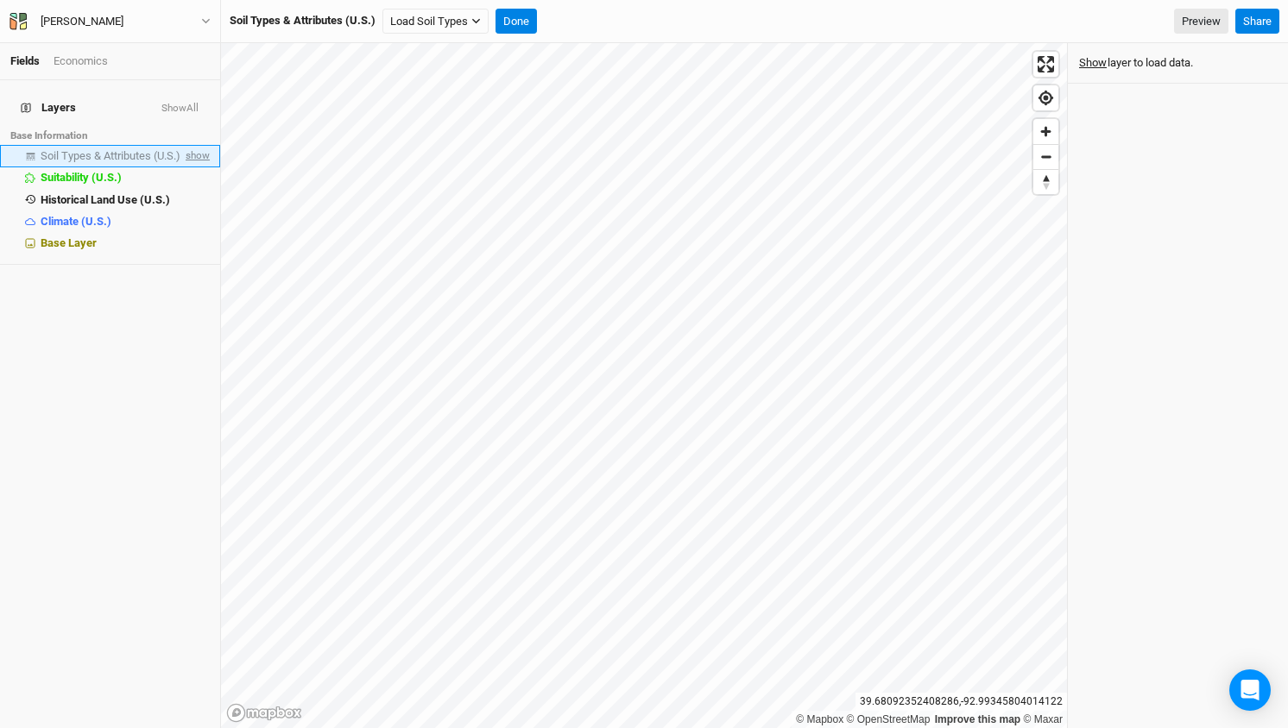
click at [194, 146] on span "show" at bounding box center [196, 157] width 28 height 22
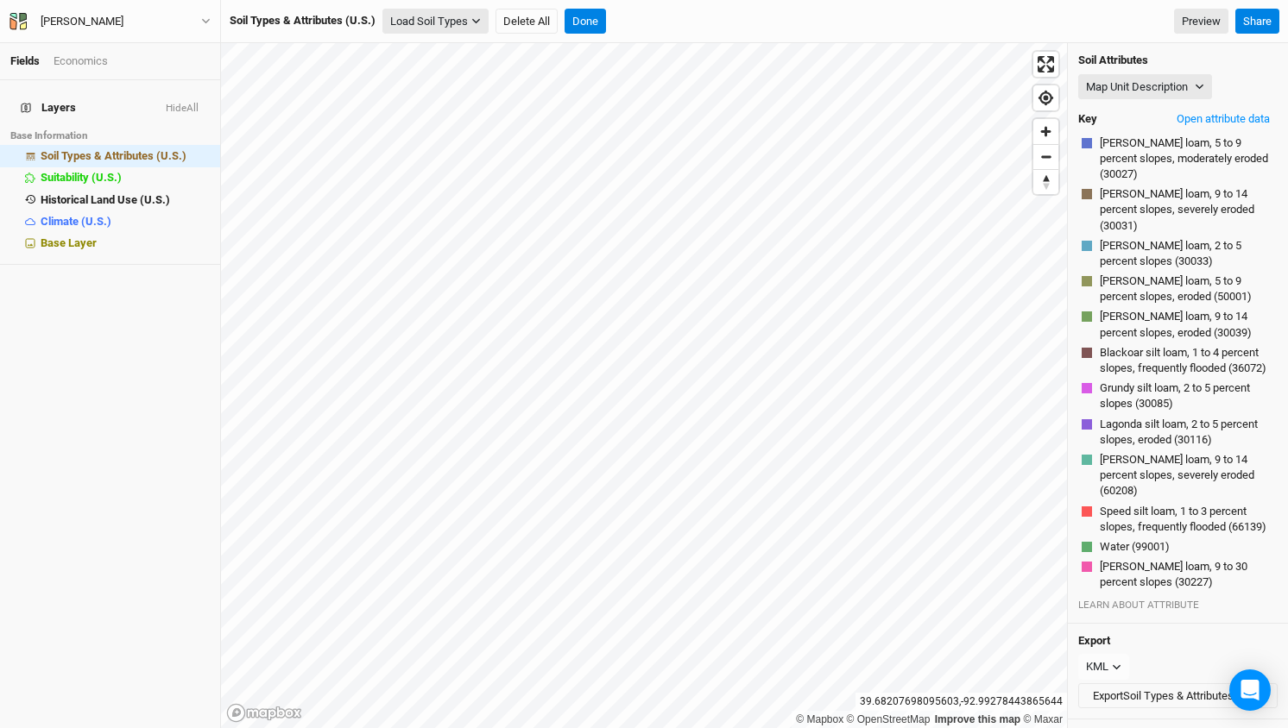
click at [437, 27] on button "Load Soil Types" at bounding box center [435, 22] width 106 height 26
click at [444, 52] on button "Load for Current View" at bounding box center [452, 51] width 136 height 22
click at [558, 24] on button "Done" at bounding box center [553, 22] width 41 height 26
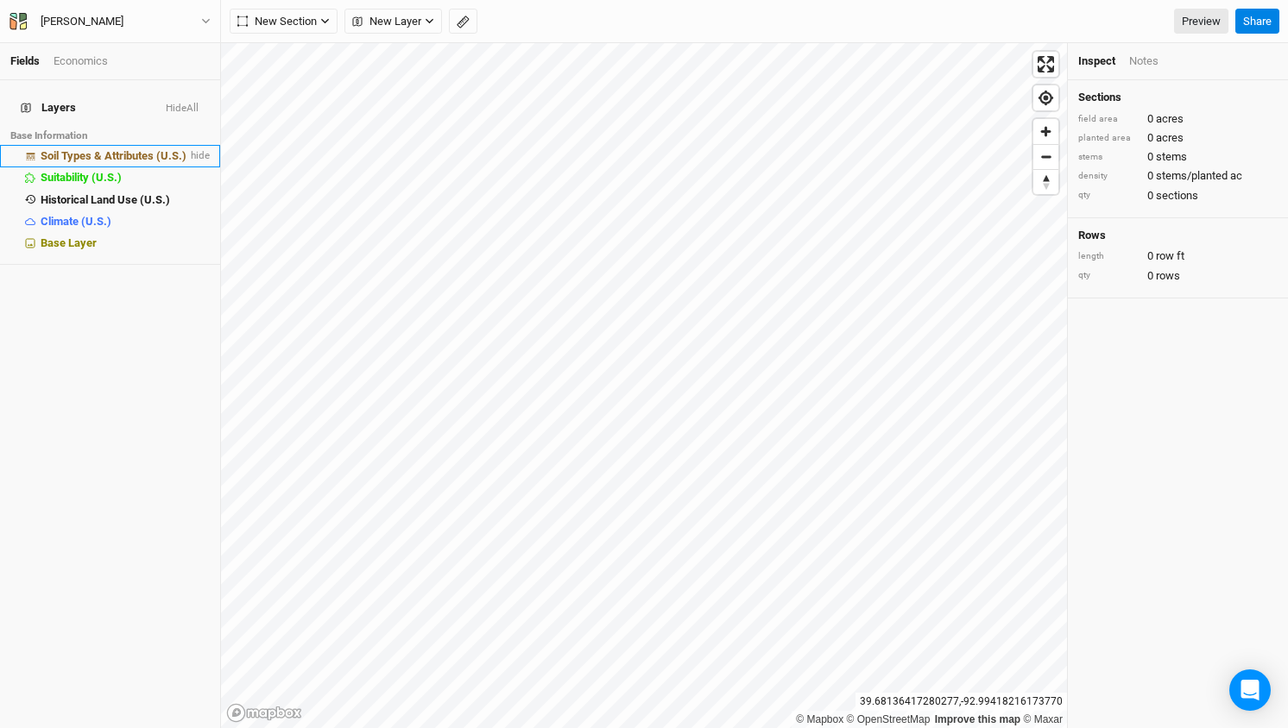
click at [167, 149] on span "Soil Types & Attributes (U.S.)" at bounding box center [114, 155] width 146 height 13
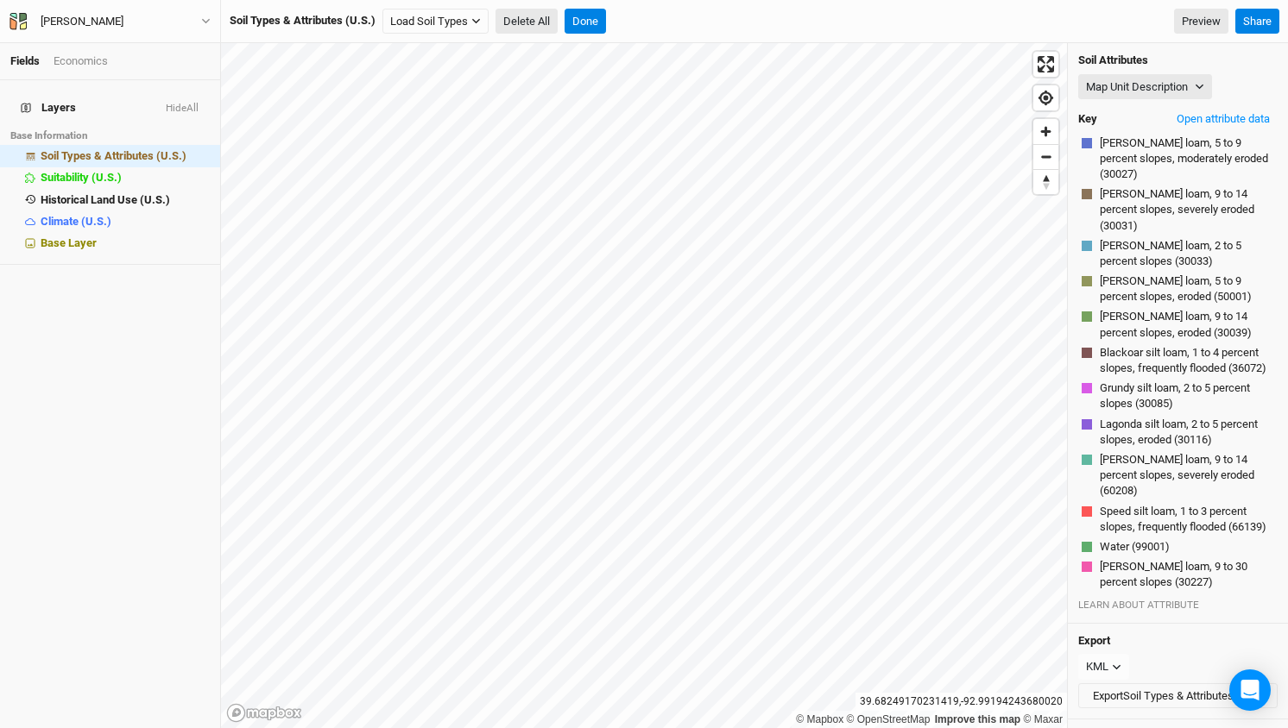
click at [532, 25] on button "Delete All" at bounding box center [526, 22] width 62 height 26
click at [702, 23] on button "Confirm" at bounding box center [694, 22] width 54 height 26
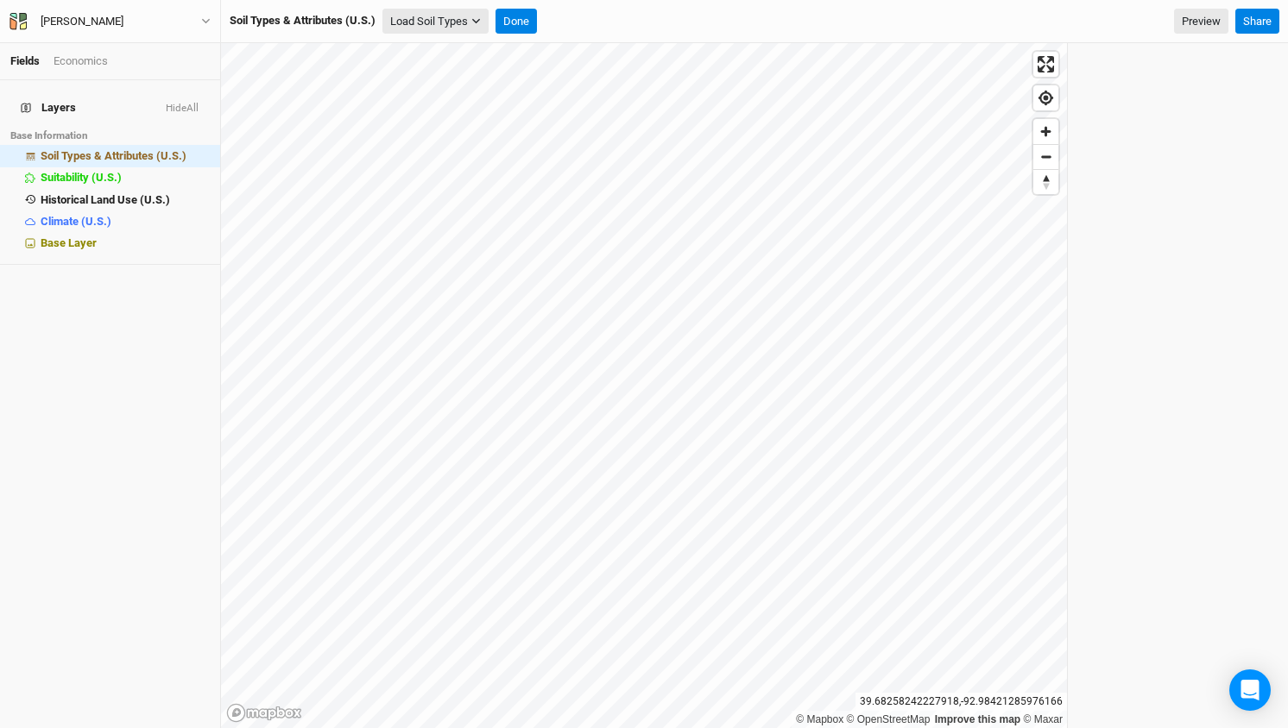
click at [438, 19] on button "Load Soil Types" at bounding box center [435, 22] width 106 height 26
click at [432, 53] on button "Load for Current View" at bounding box center [452, 51] width 136 height 22
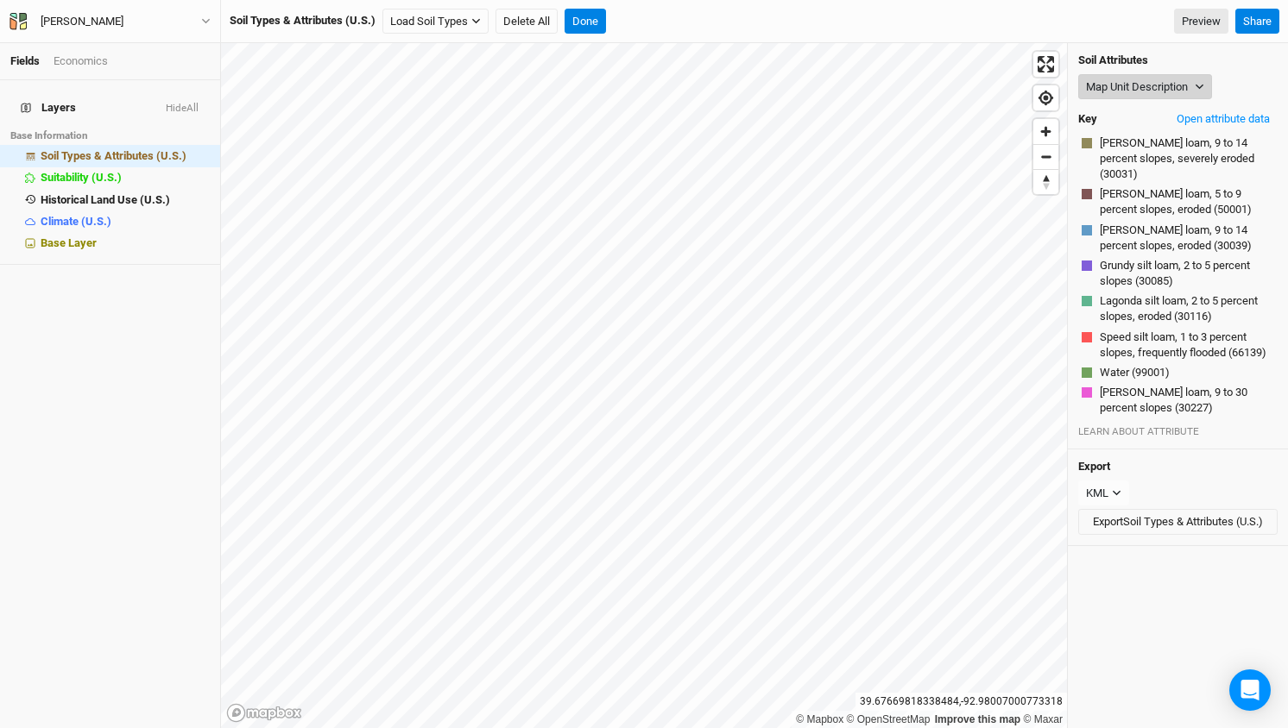
click at [1200, 78] on button "Map Unit Description" at bounding box center [1145, 87] width 134 height 26
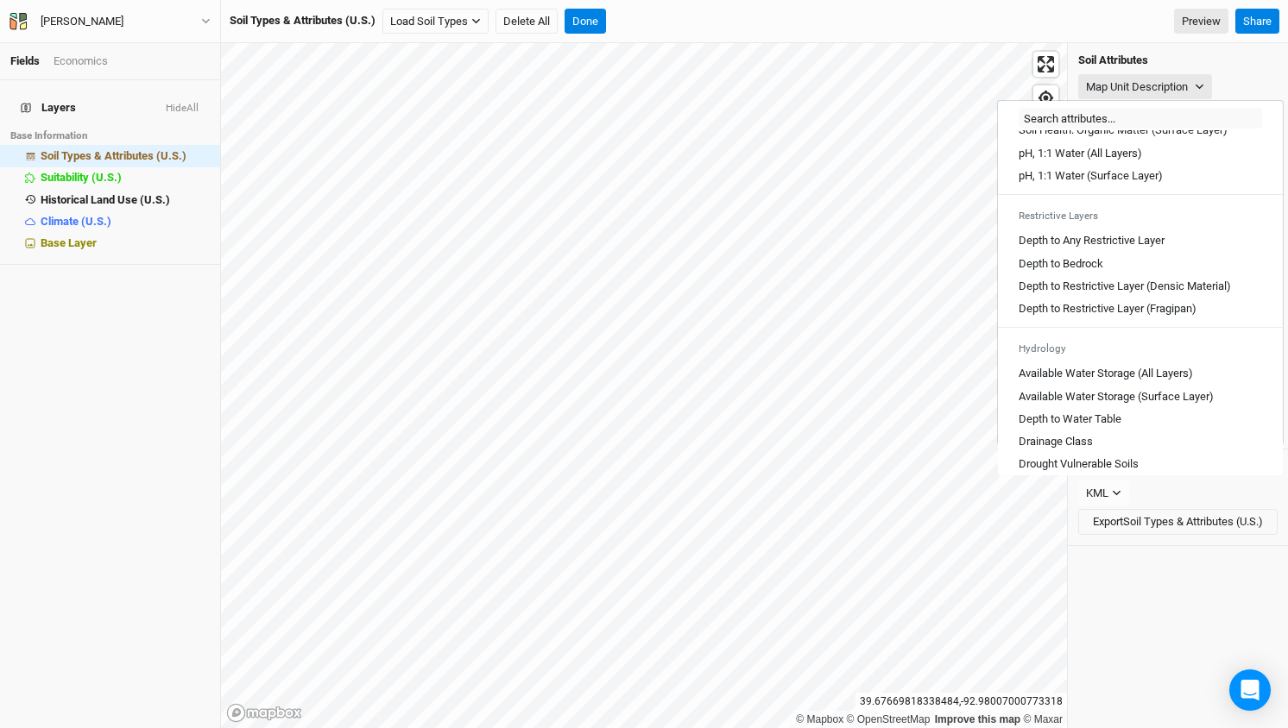
scroll to position [432, 0]
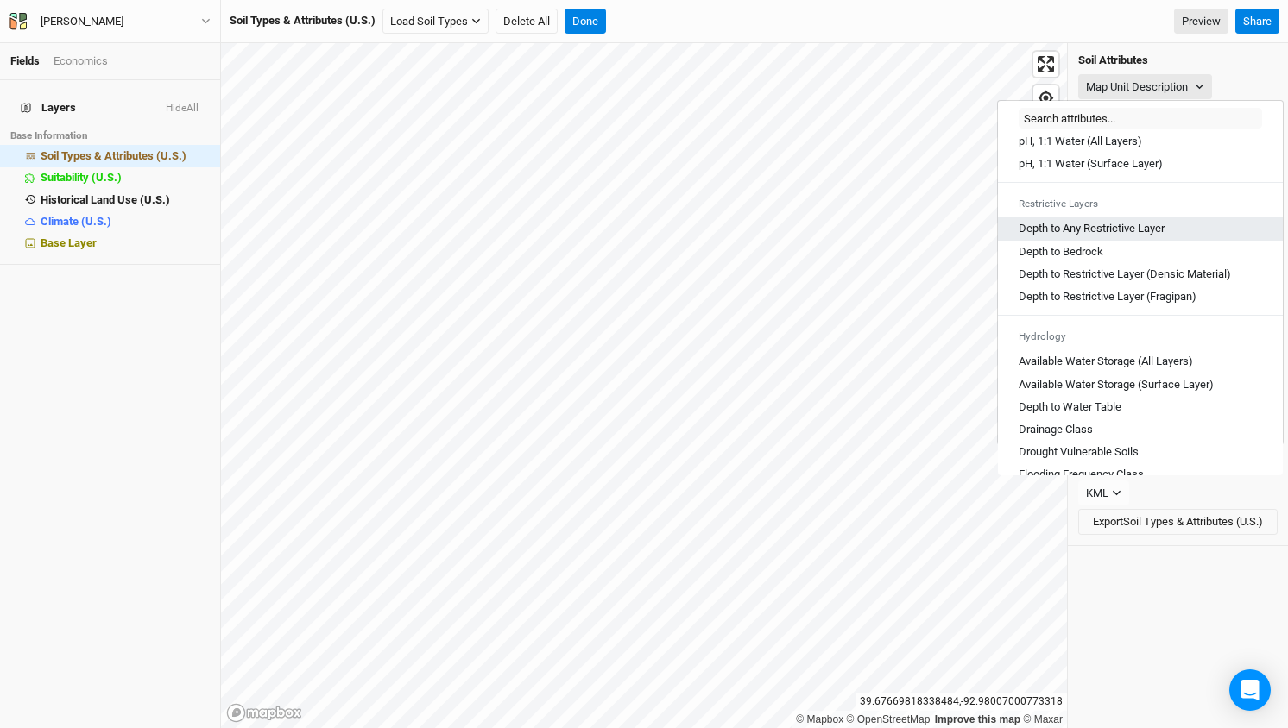
click at [1118, 235] on Layer "Depth to Any Restrictive Layer" at bounding box center [1091, 229] width 146 height 16
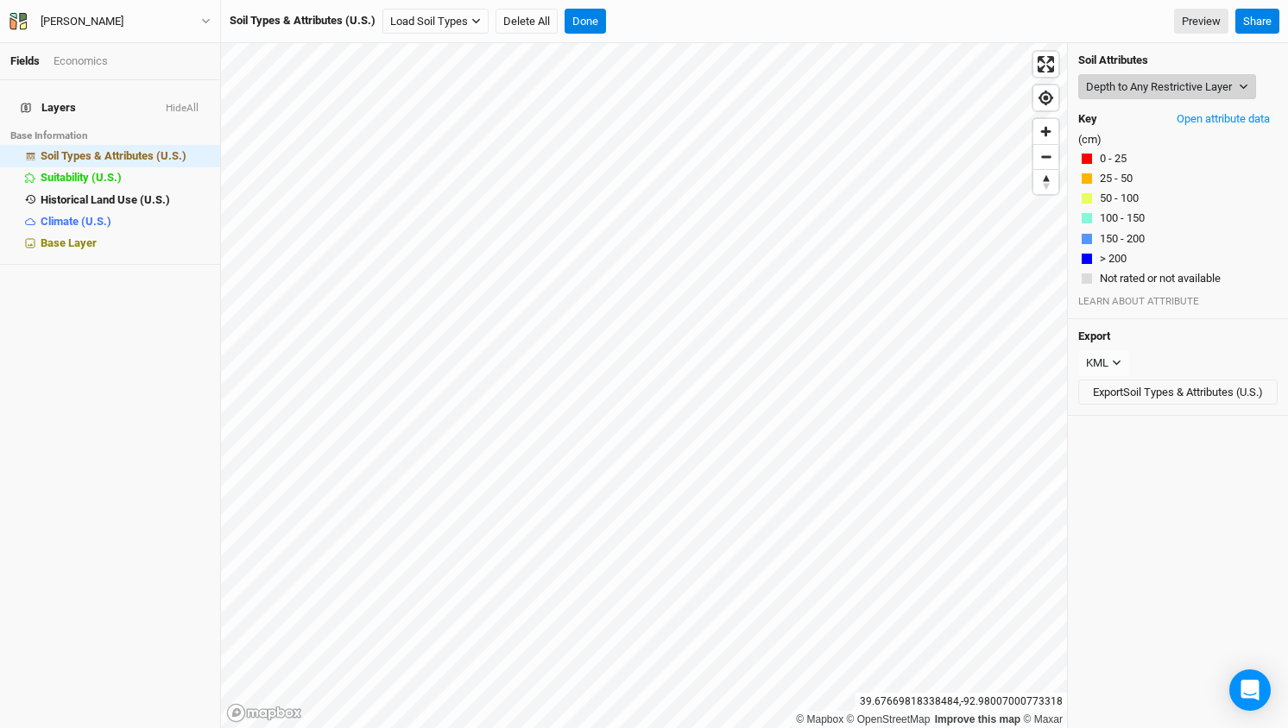
click at [1244, 85] on icon "button" at bounding box center [1242, 86] width 9 height 9
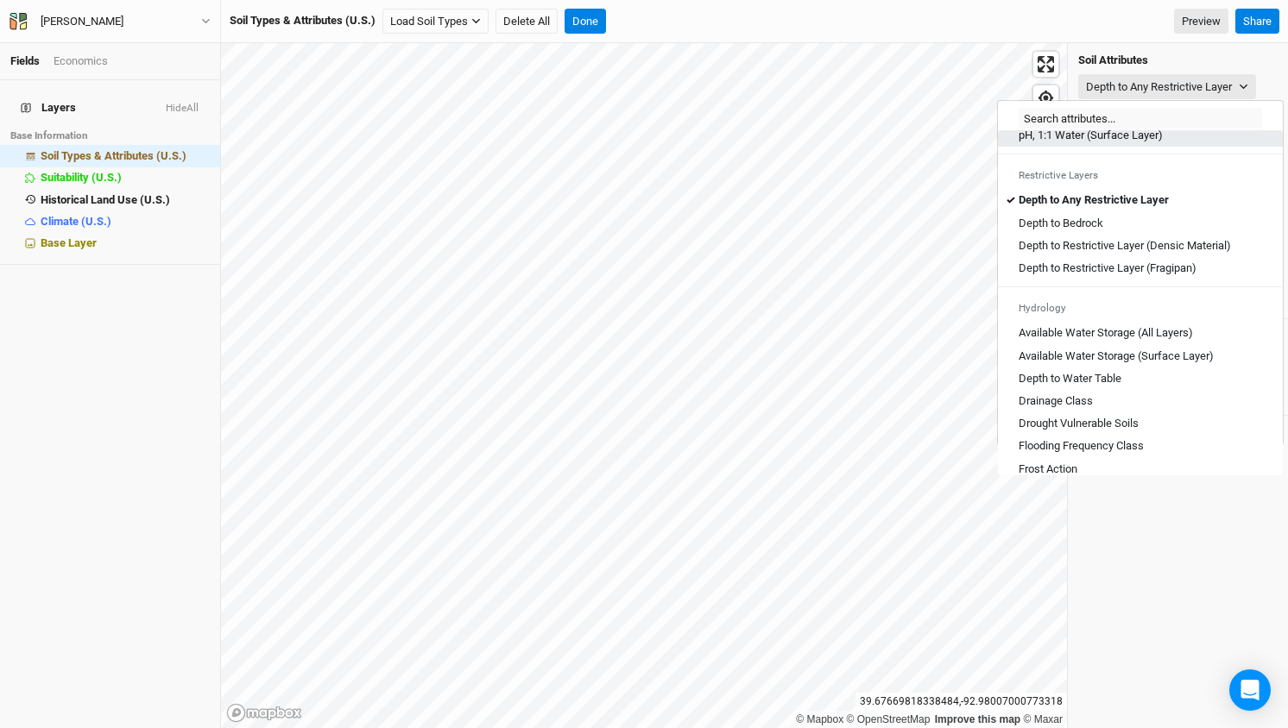
scroll to position [495, 0]
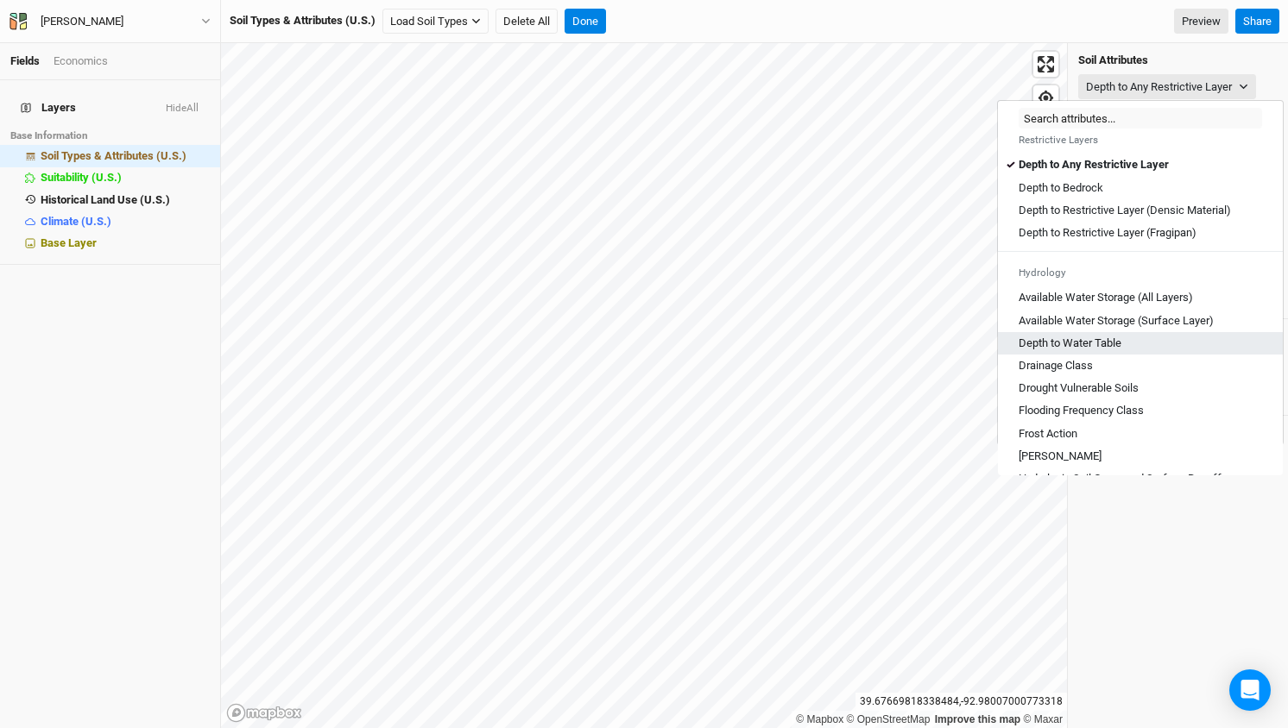
click at [1077, 347] on Table "Depth to Water Table" at bounding box center [1069, 344] width 103 height 16
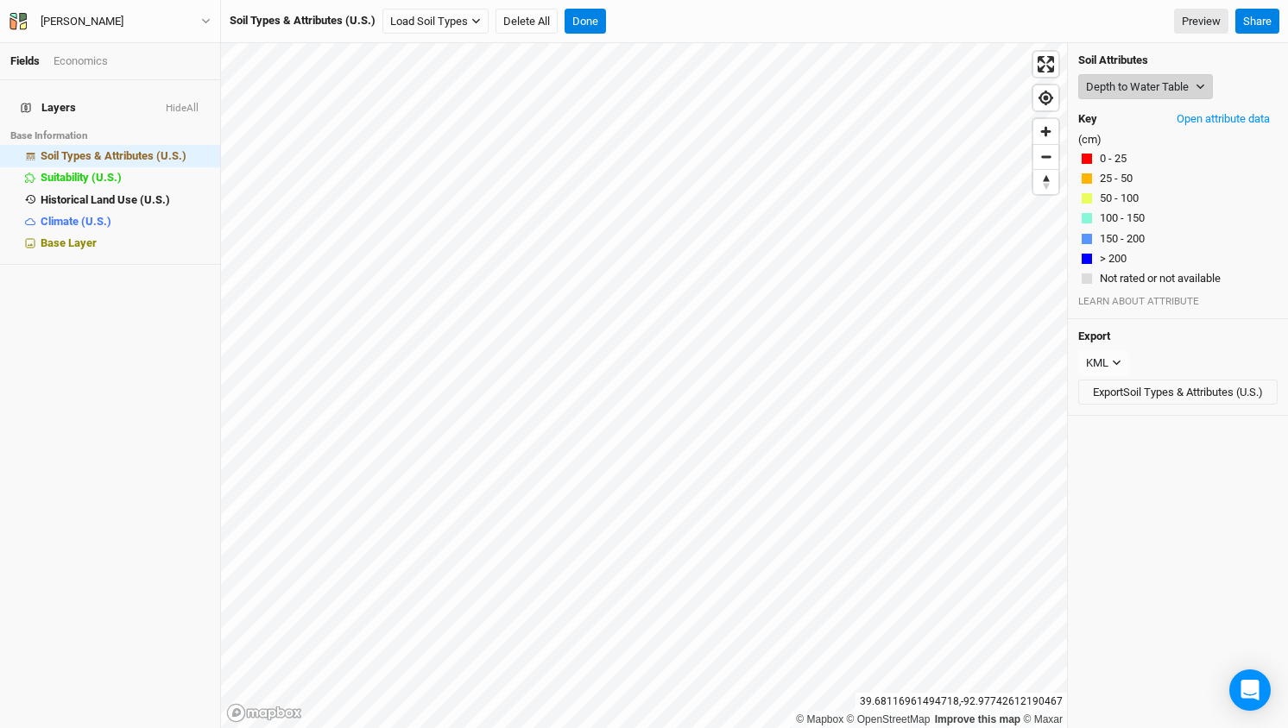
click at [1187, 82] on button "Depth to Water Table" at bounding box center [1145, 87] width 135 height 26
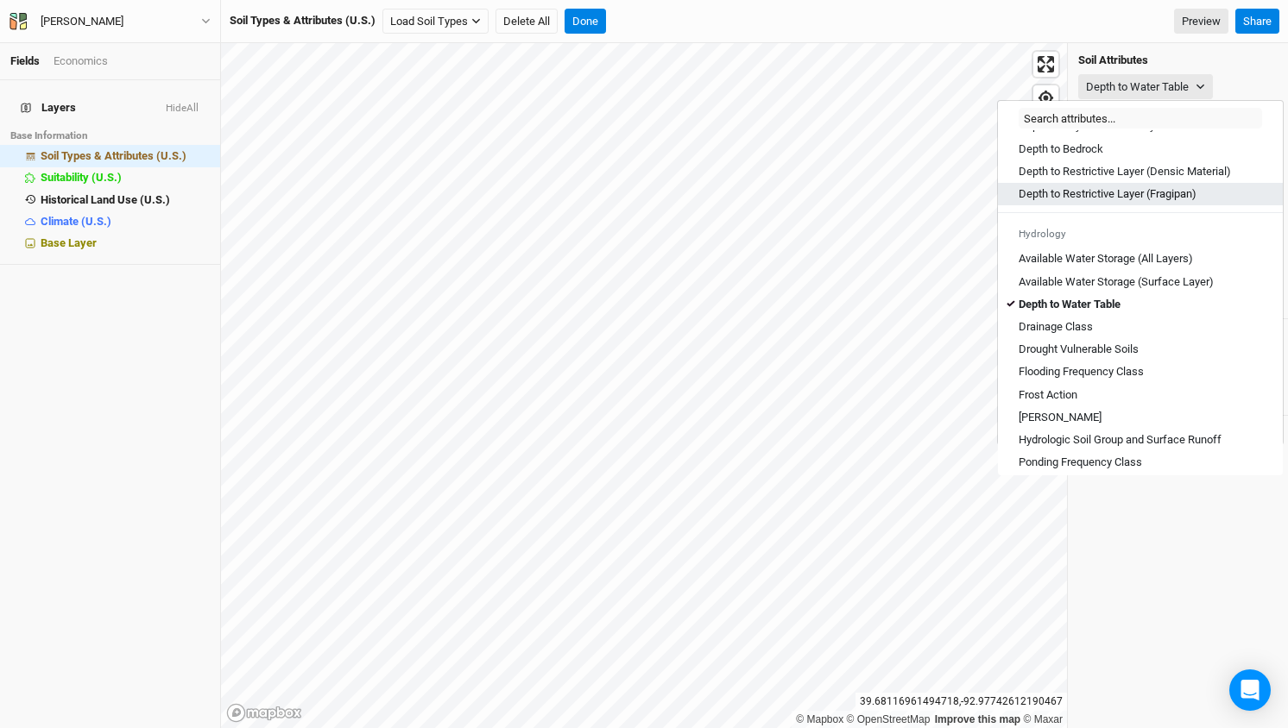
scroll to position [557, 0]
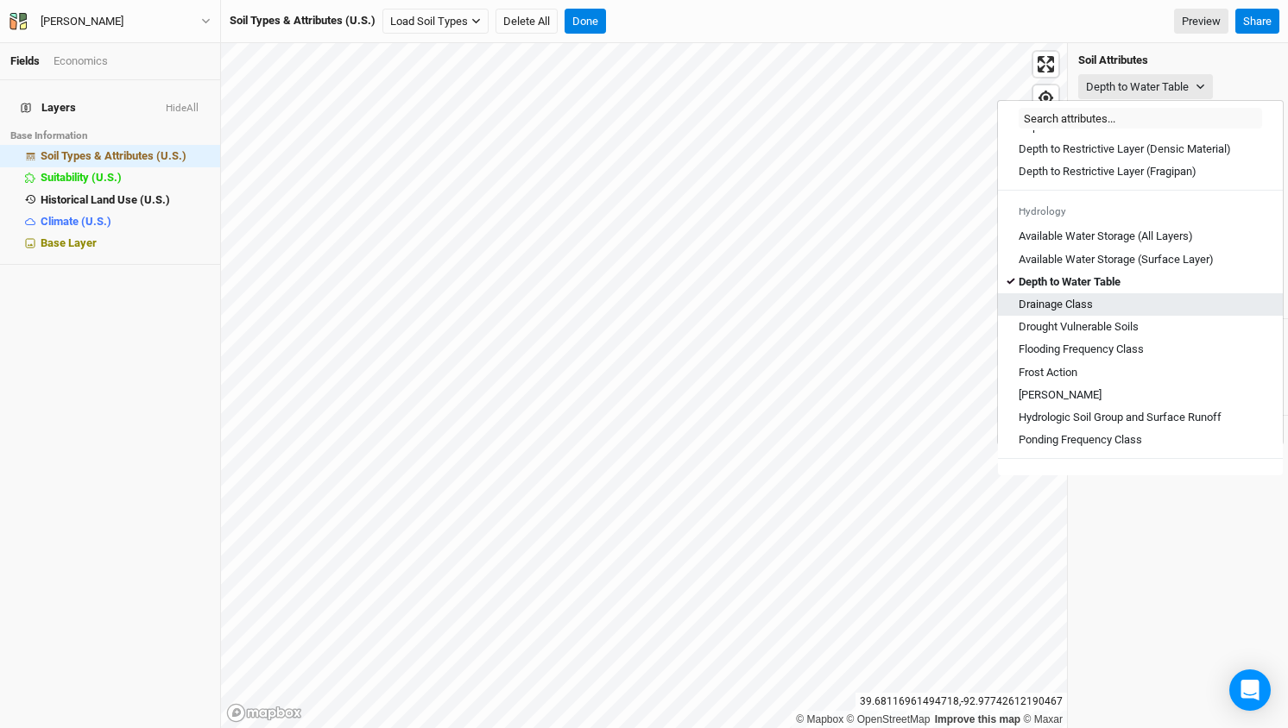
click at [1061, 316] on link "Drainage Class" at bounding box center [1140, 304] width 285 height 22
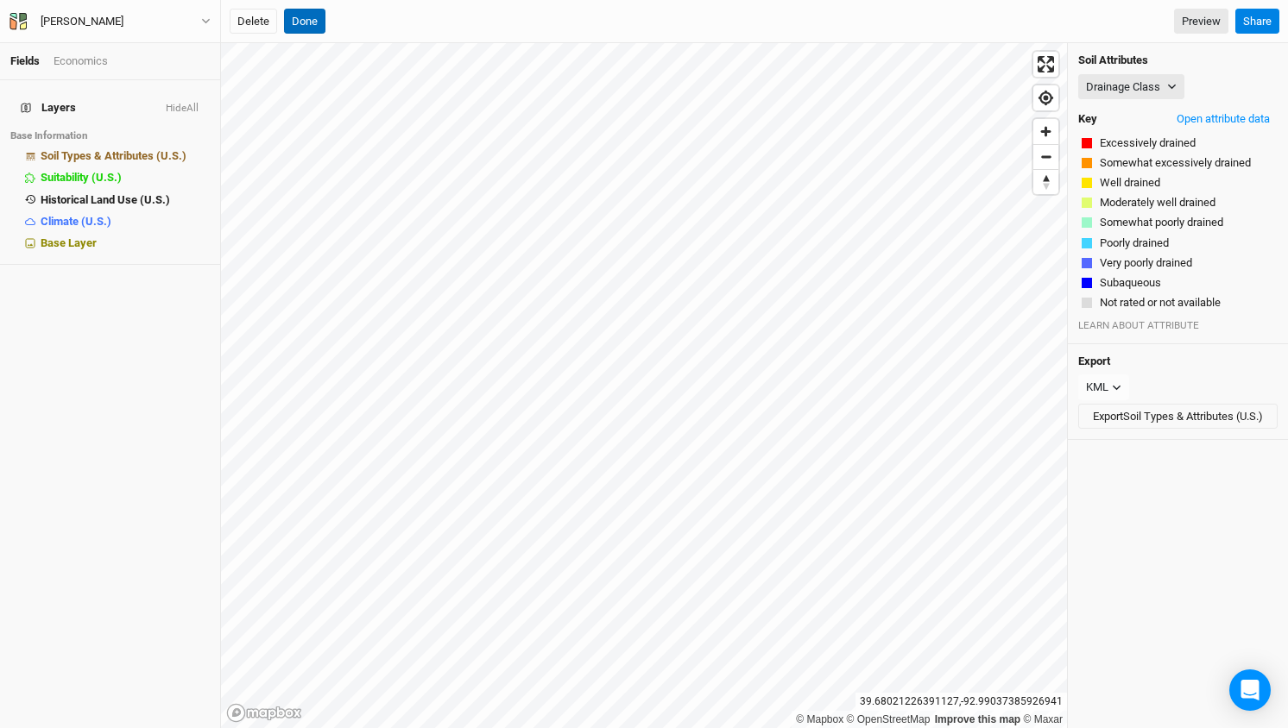
click at [318, 26] on button "Done" at bounding box center [304, 22] width 41 height 26
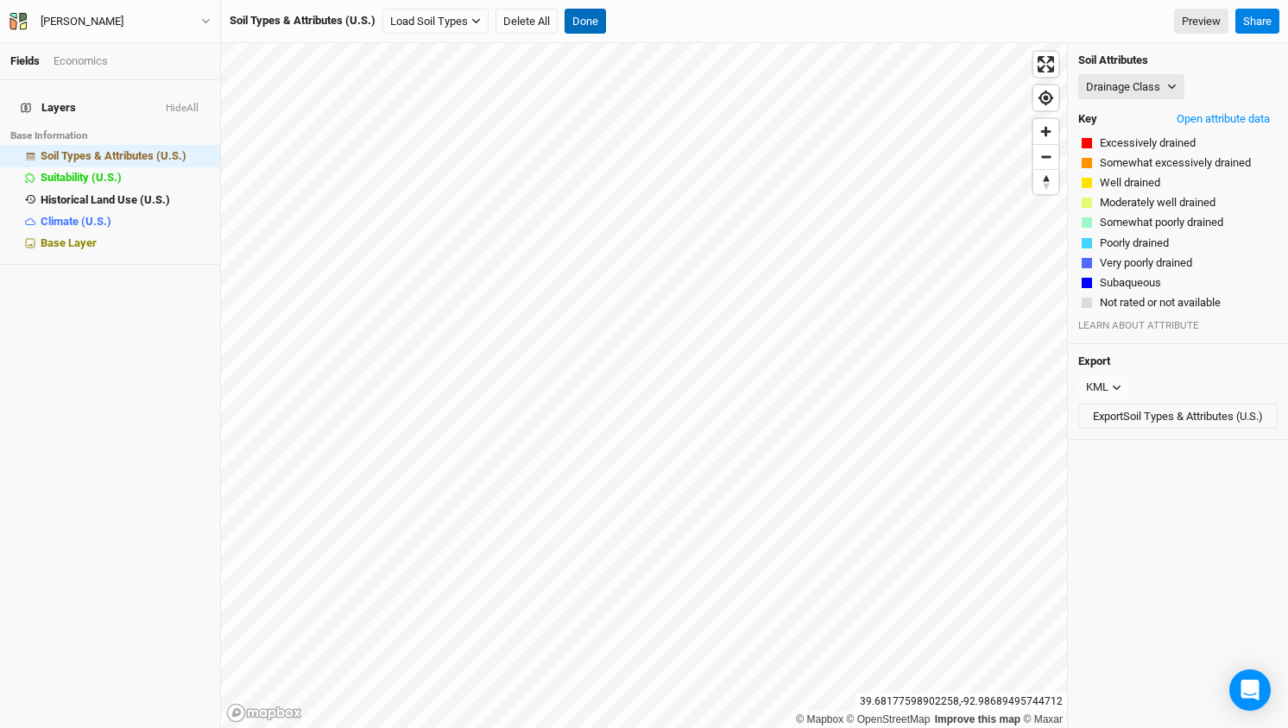
click at [595, 26] on button "Done" at bounding box center [584, 22] width 41 height 26
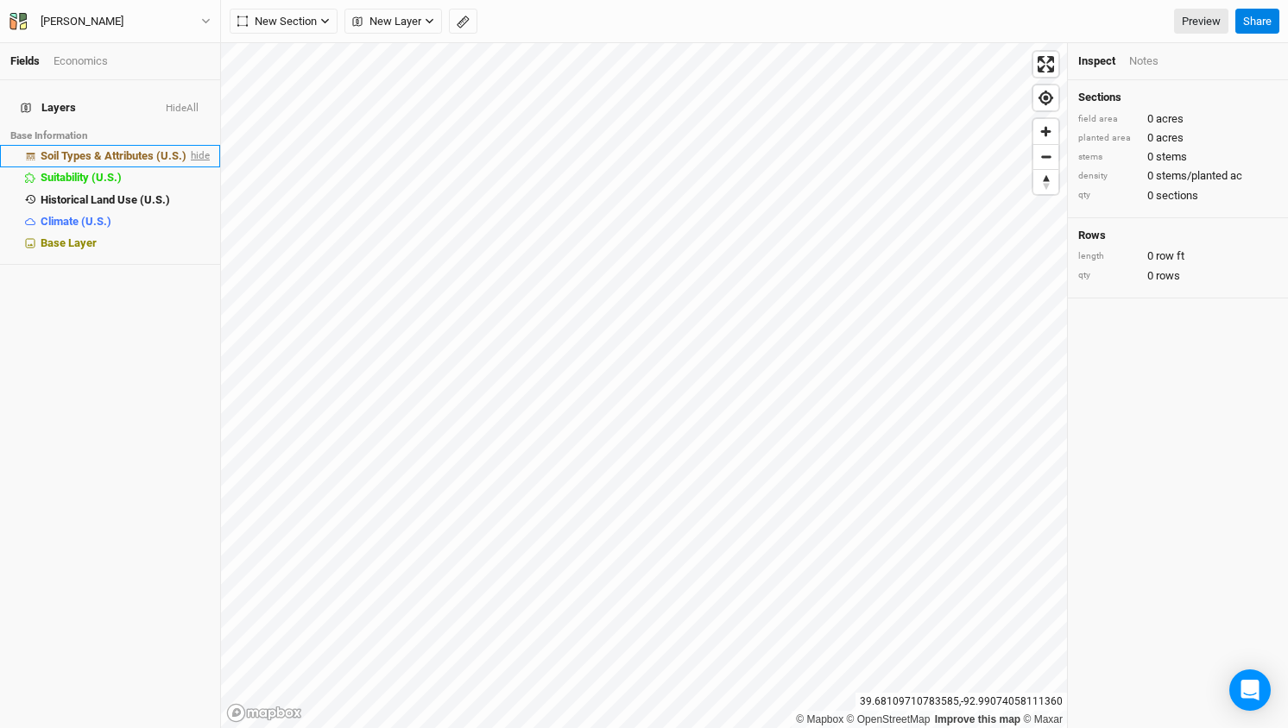
click at [196, 148] on span "hide" at bounding box center [198, 157] width 22 height 22
click at [320, 23] on icon "button" at bounding box center [324, 20] width 9 height 9
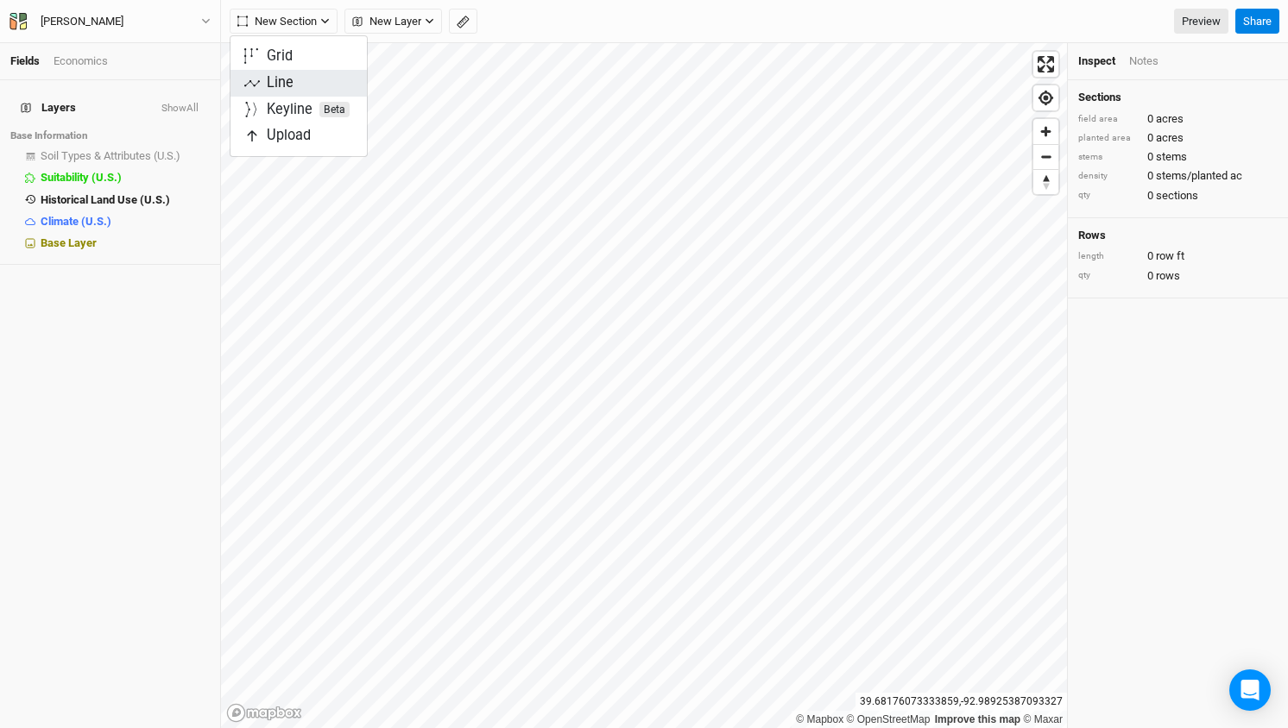
click at [276, 86] on div "Line" at bounding box center [280, 83] width 27 height 20
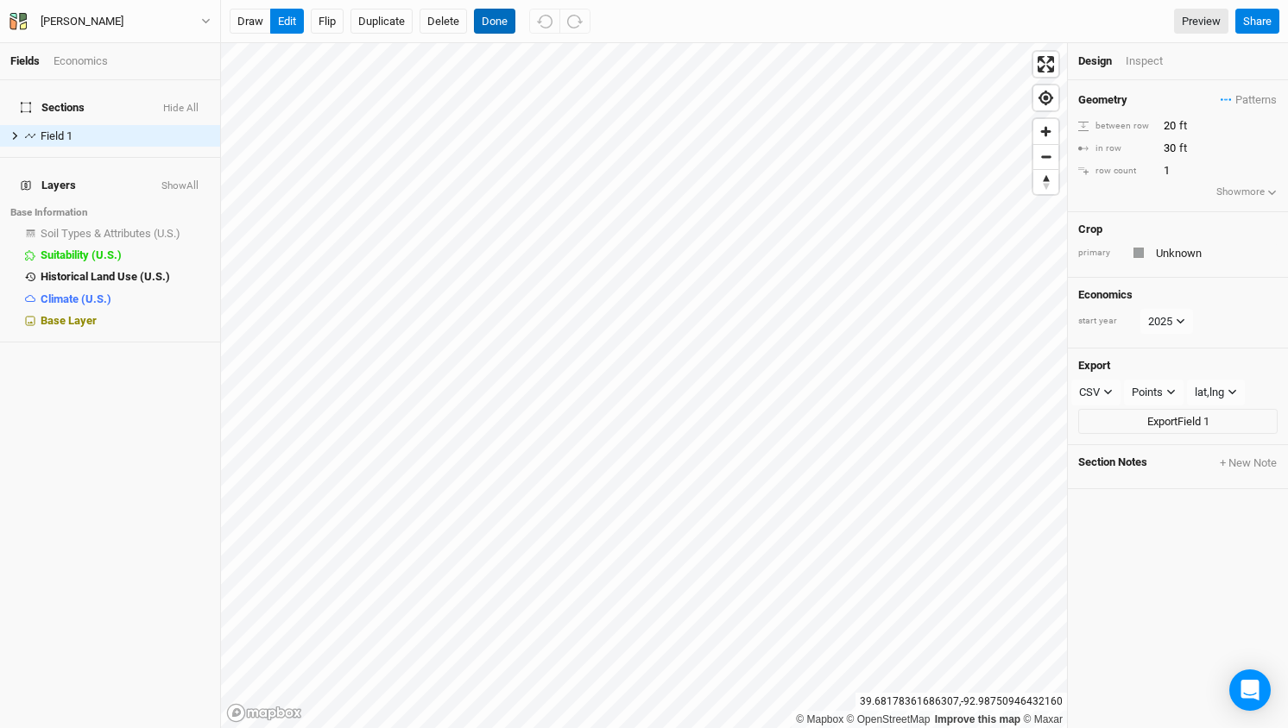
click at [500, 21] on button "Done" at bounding box center [494, 22] width 41 height 26
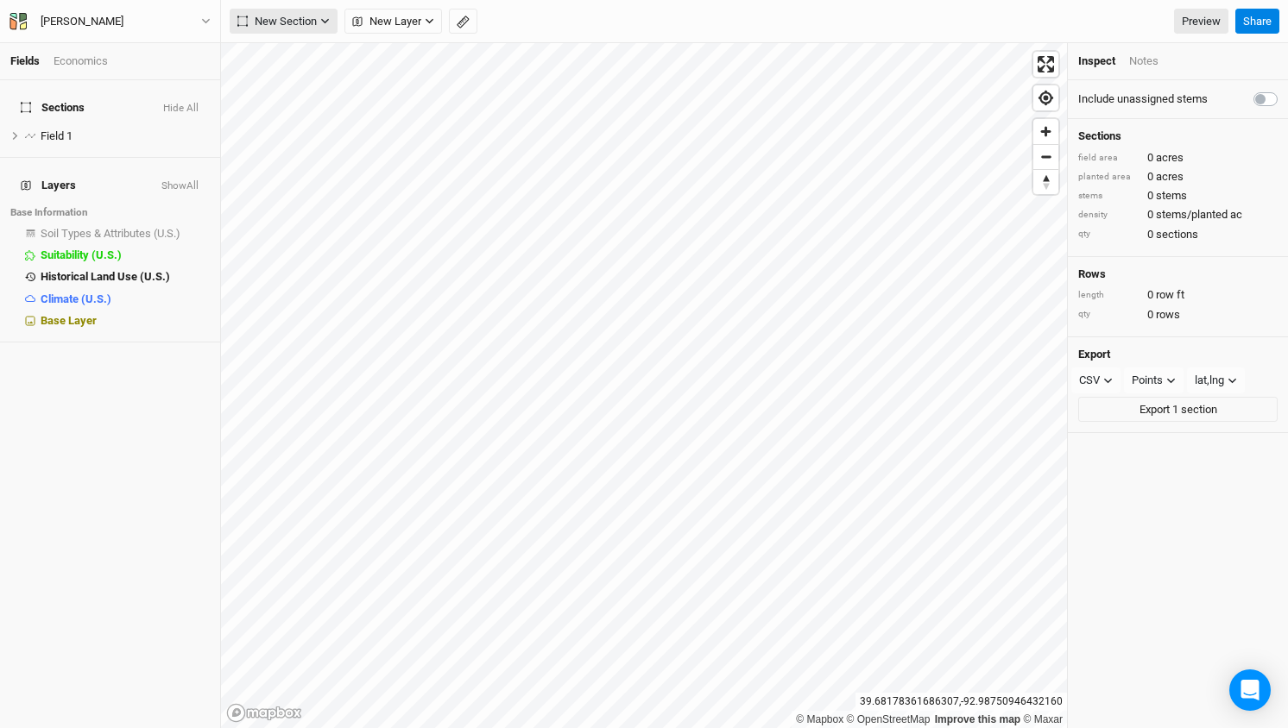
click at [331, 22] on button "New Section" at bounding box center [284, 22] width 108 height 26
click at [274, 57] on div "Grid" at bounding box center [280, 57] width 26 height 20
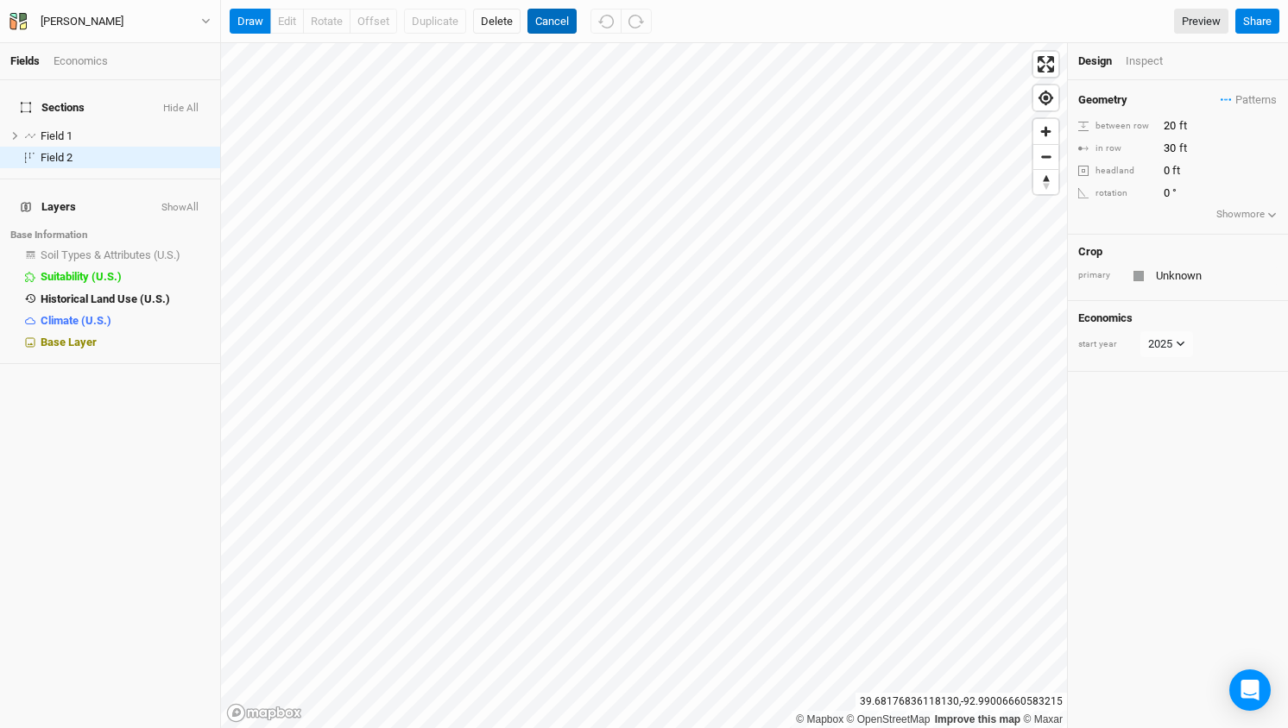
click at [550, 28] on button "Cancel" at bounding box center [551, 22] width 49 height 26
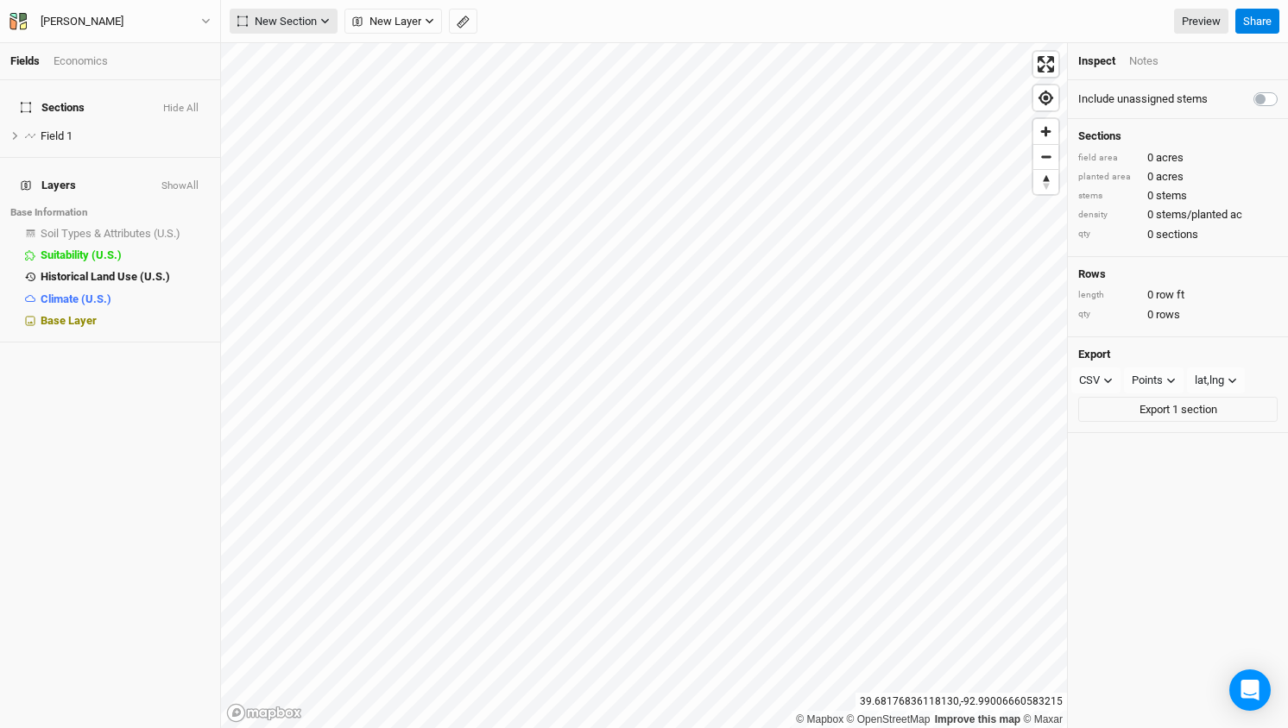
click at [332, 13] on button "New Section" at bounding box center [284, 22] width 108 height 26
click at [286, 84] on div "Line" at bounding box center [280, 83] width 27 height 20
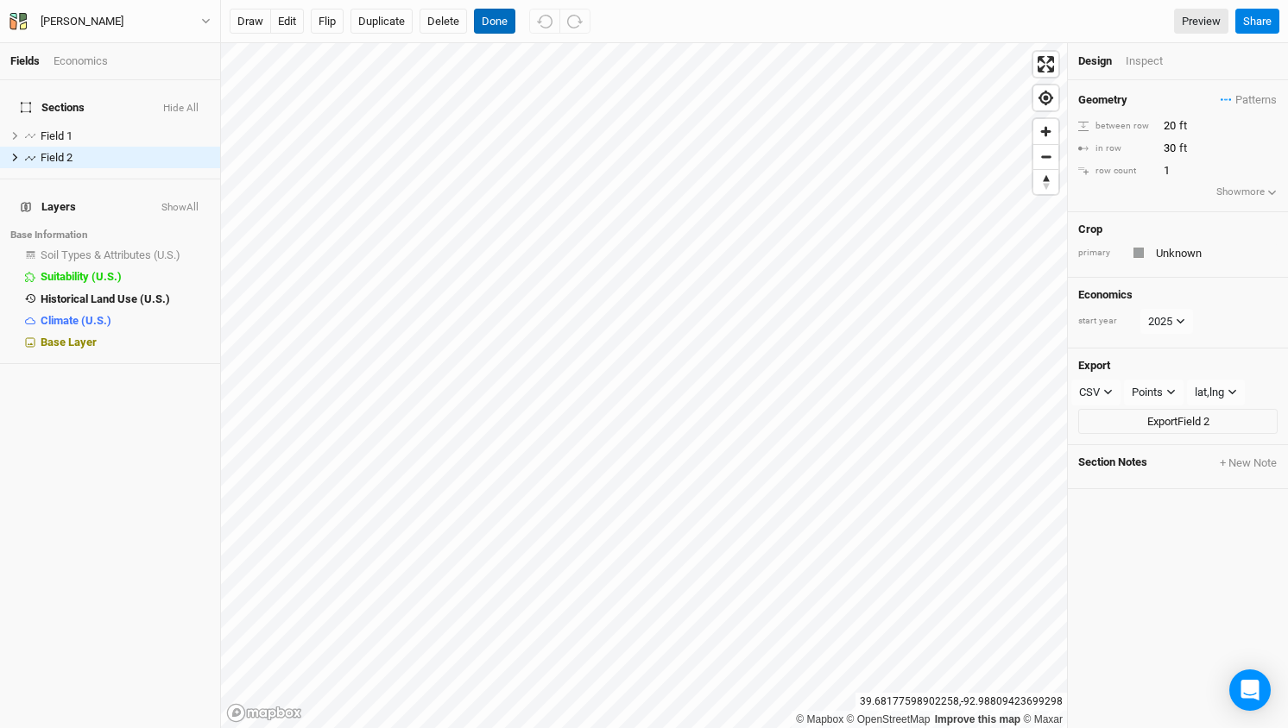
click at [499, 22] on button "Done" at bounding box center [494, 22] width 41 height 26
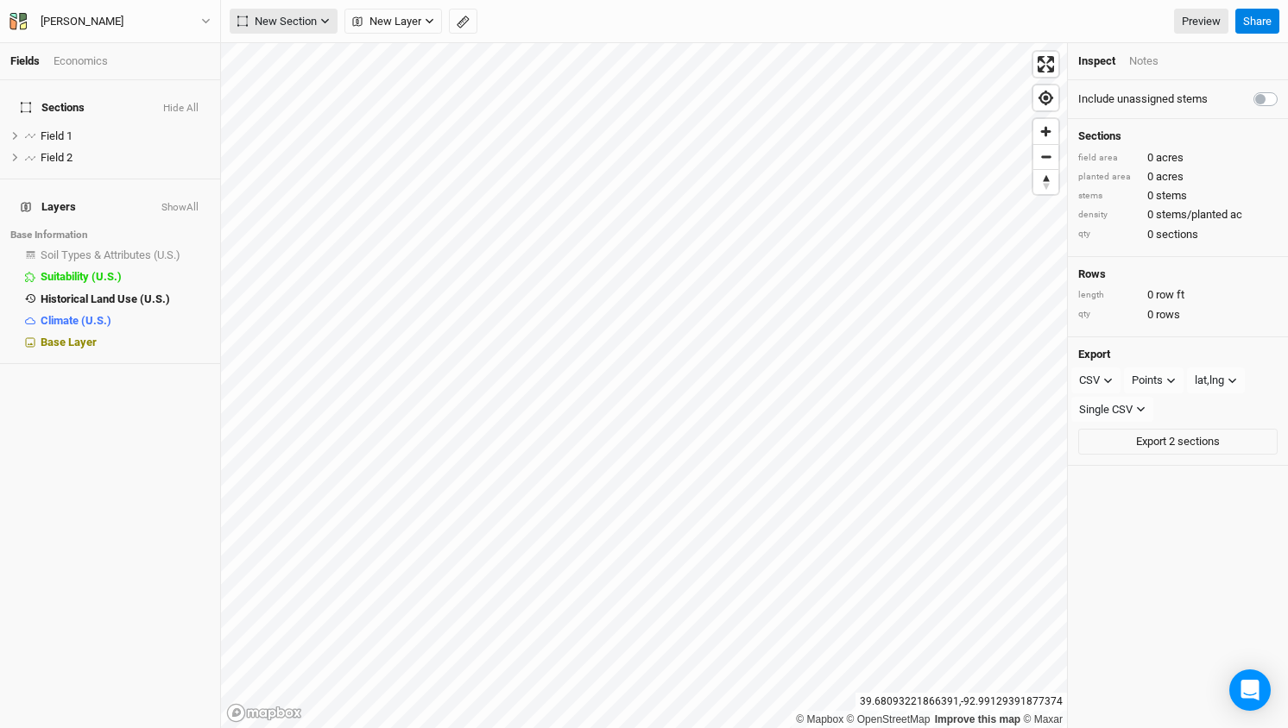
click at [323, 22] on icon "button" at bounding box center [324, 20] width 9 height 9
click at [441, 19] on button "New Layer" at bounding box center [393, 22] width 98 height 26
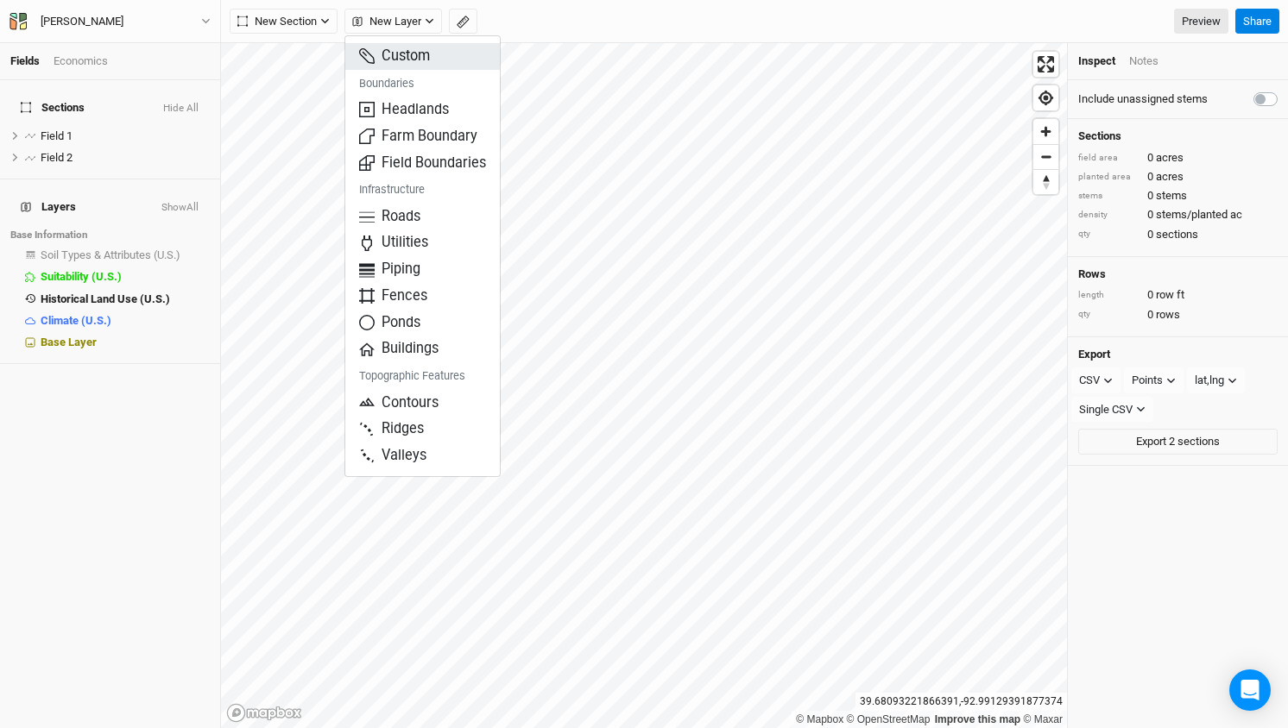
click at [419, 57] on span "Custom" at bounding box center [394, 57] width 71 height 20
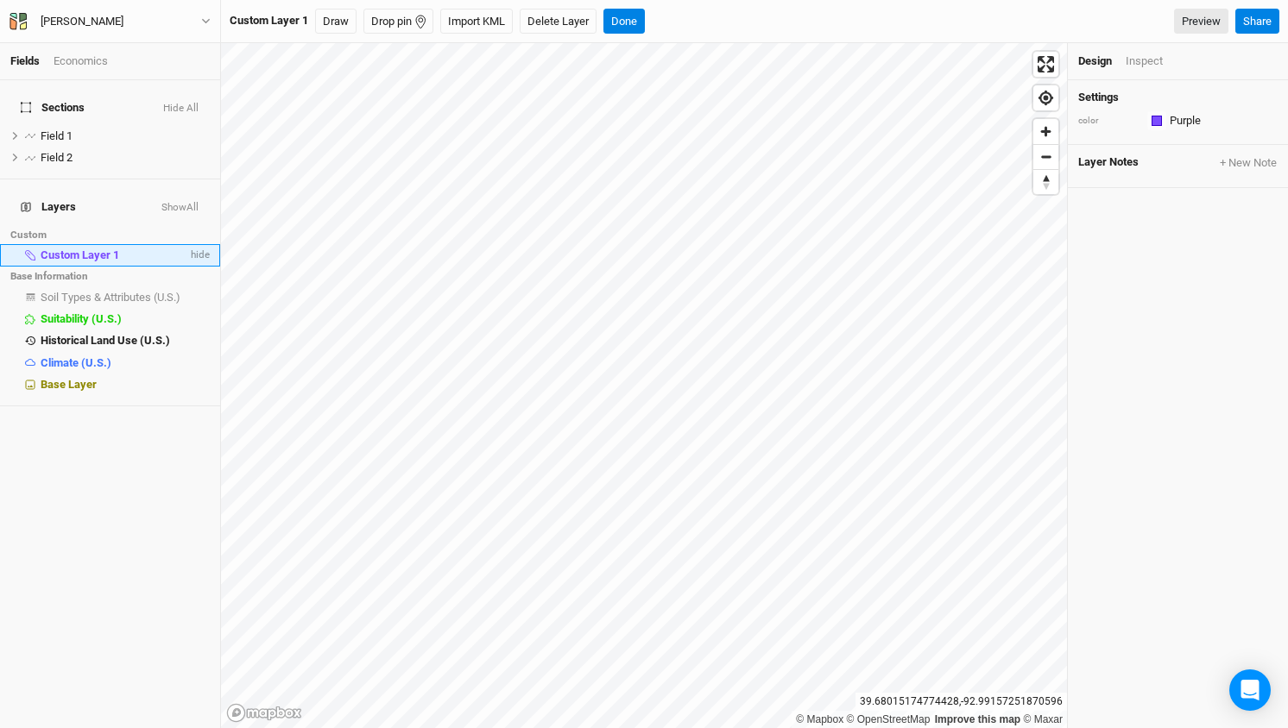
click at [89, 249] on span "Custom Layer 1" at bounding box center [80, 255] width 79 height 13
click at [89, 248] on input "Custom Layer 1" at bounding box center [110, 256] width 142 height 16
type input "Paddocs"
click at [80, 249] on span "Paddocs" at bounding box center [62, 255] width 43 height 13
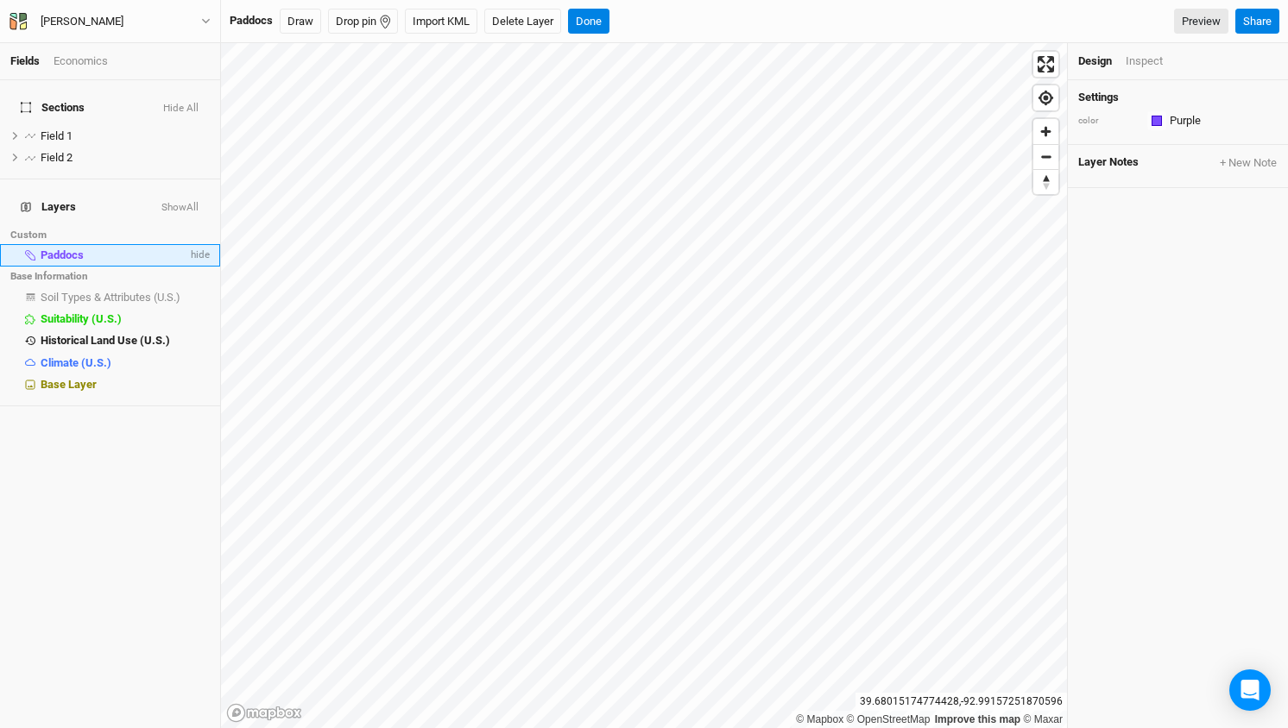
click at [106, 249] on div "Paddocs" at bounding box center [114, 256] width 147 height 14
type input "Paddocks"
click at [63, 249] on span "Paddocks" at bounding box center [65, 255] width 49 height 13
click at [303, 22] on button "Draw" at bounding box center [306, 22] width 41 height 26
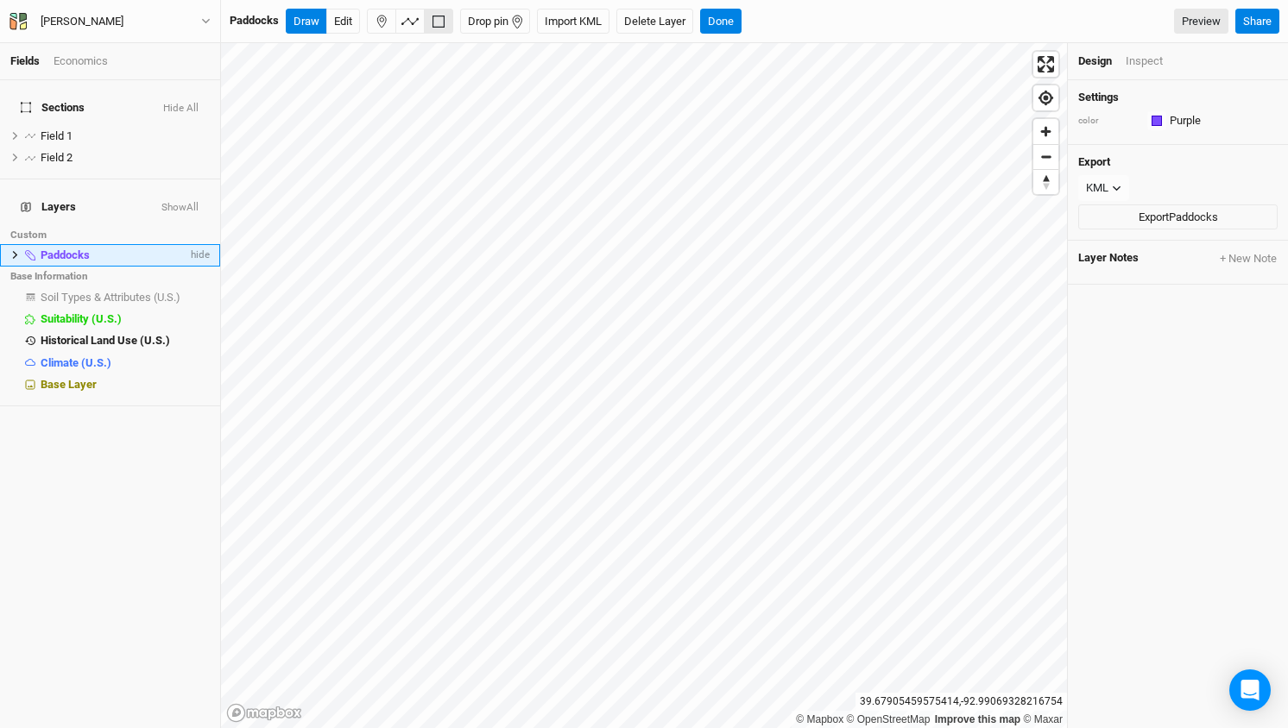
click at [14, 251] on icon at bounding box center [15, 255] width 5 height 8
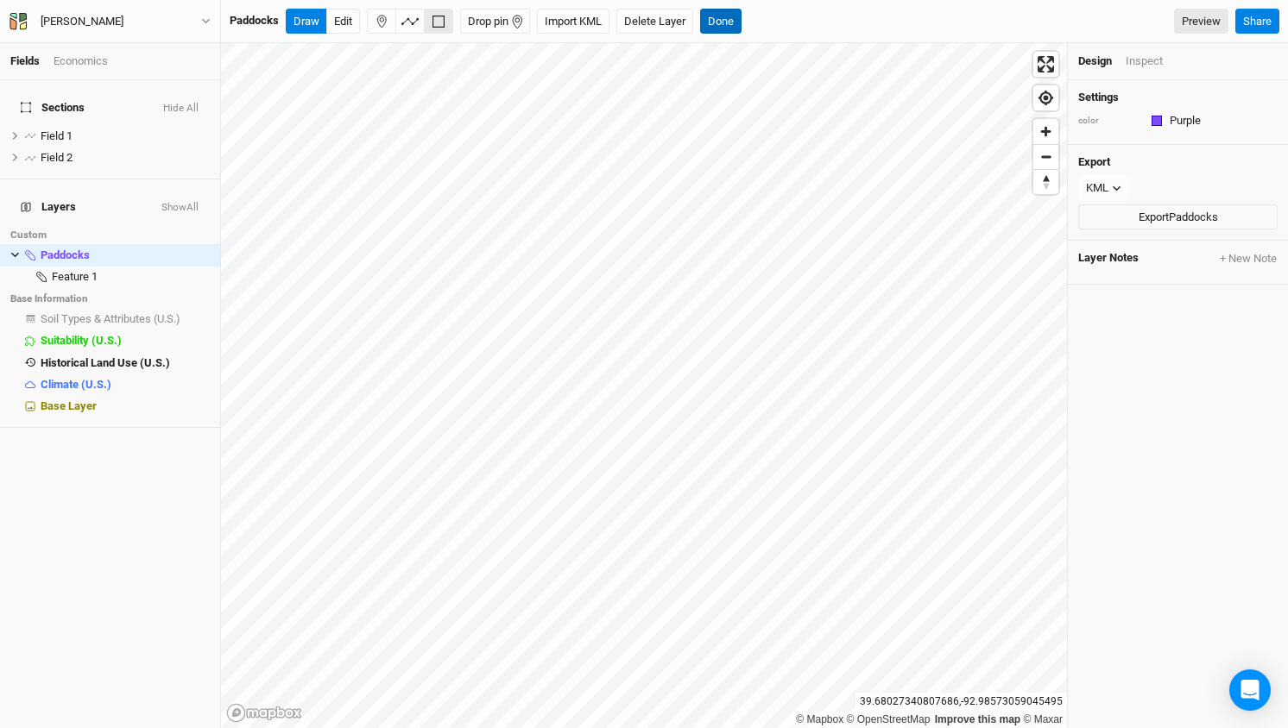
click at [716, 23] on button "Done" at bounding box center [720, 22] width 41 height 26
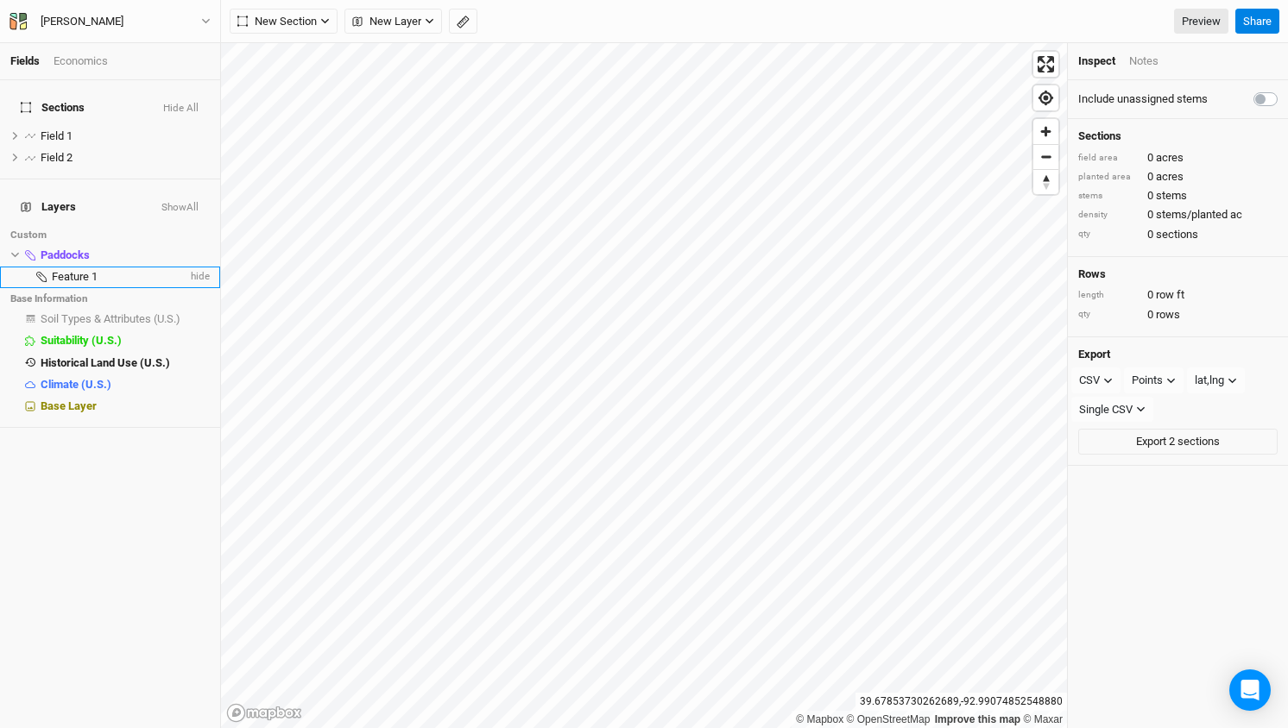
click at [69, 267] on li "Feature 1 hide" at bounding box center [110, 278] width 220 height 22
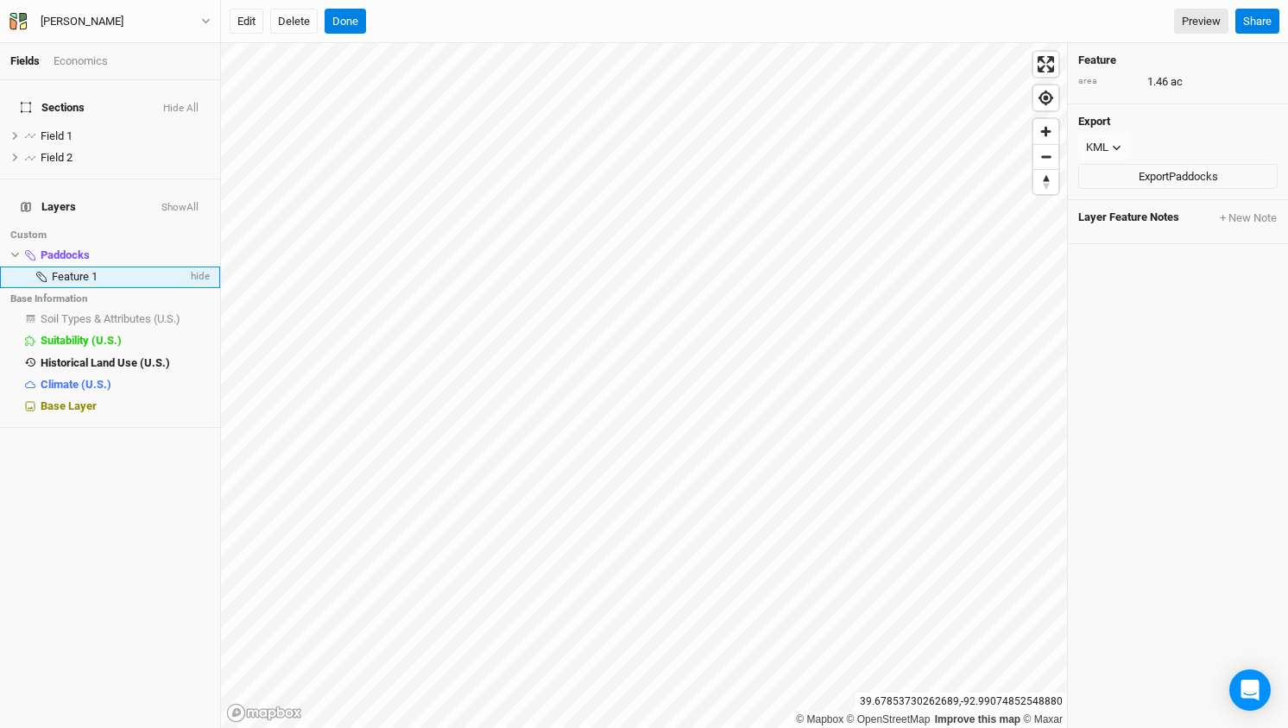
click at [91, 270] on span "Feature 1" at bounding box center [75, 276] width 46 height 13
type input "Paddock 1"
click at [347, 21] on button "Done" at bounding box center [344, 22] width 41 height 26
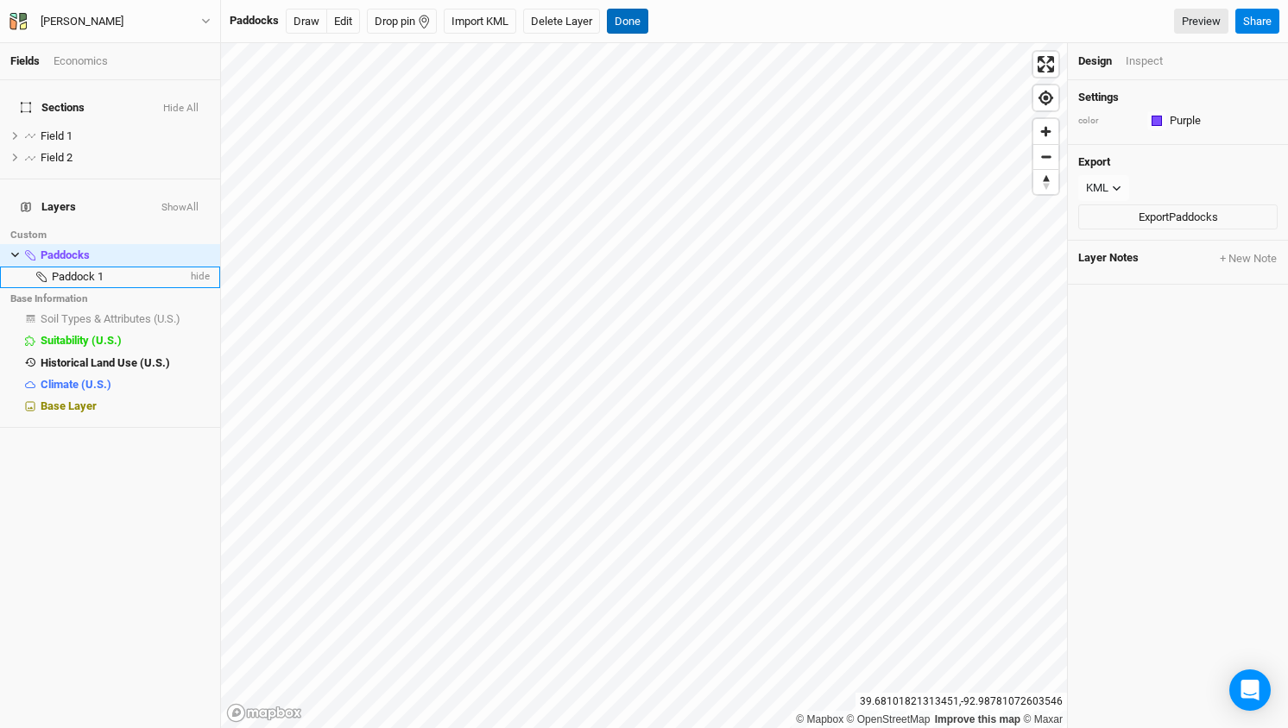
click at [642, 19] on button "Done" at bounding box center [627, 22] width 41 height 26
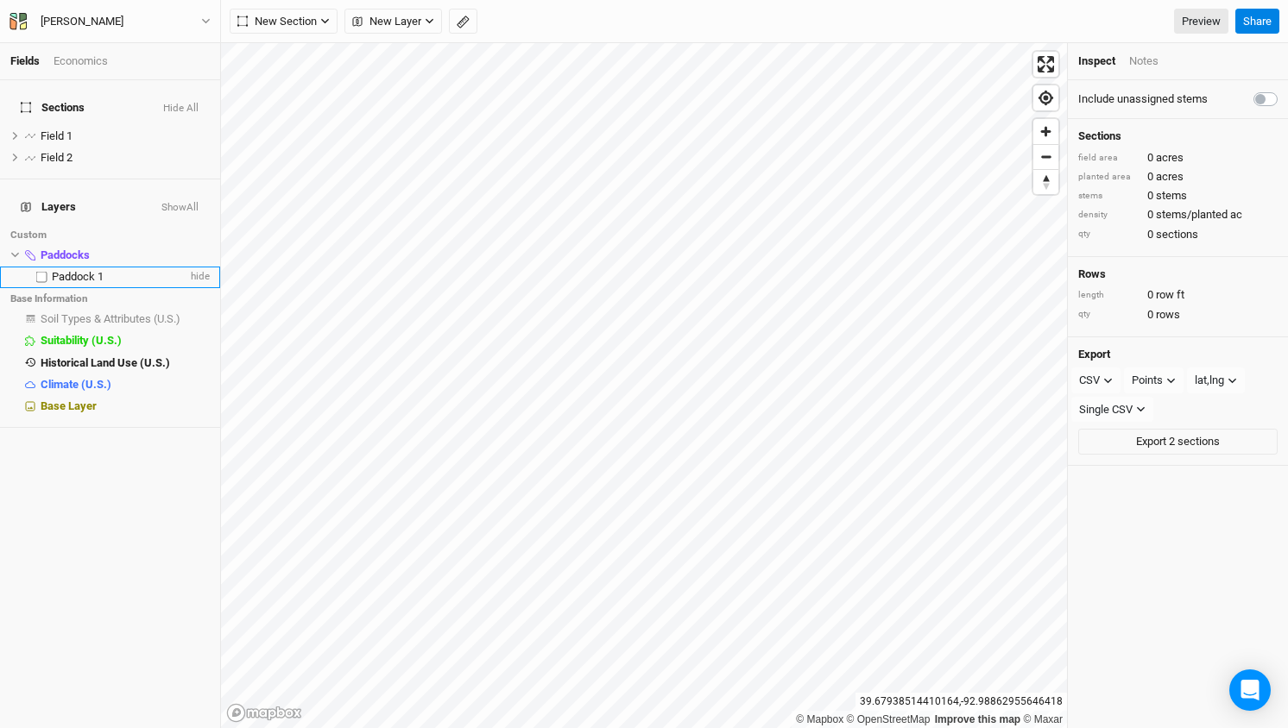
click at [96, 270] on span "Paddock 1" at bounding box center [78, 276] width 52 height 13
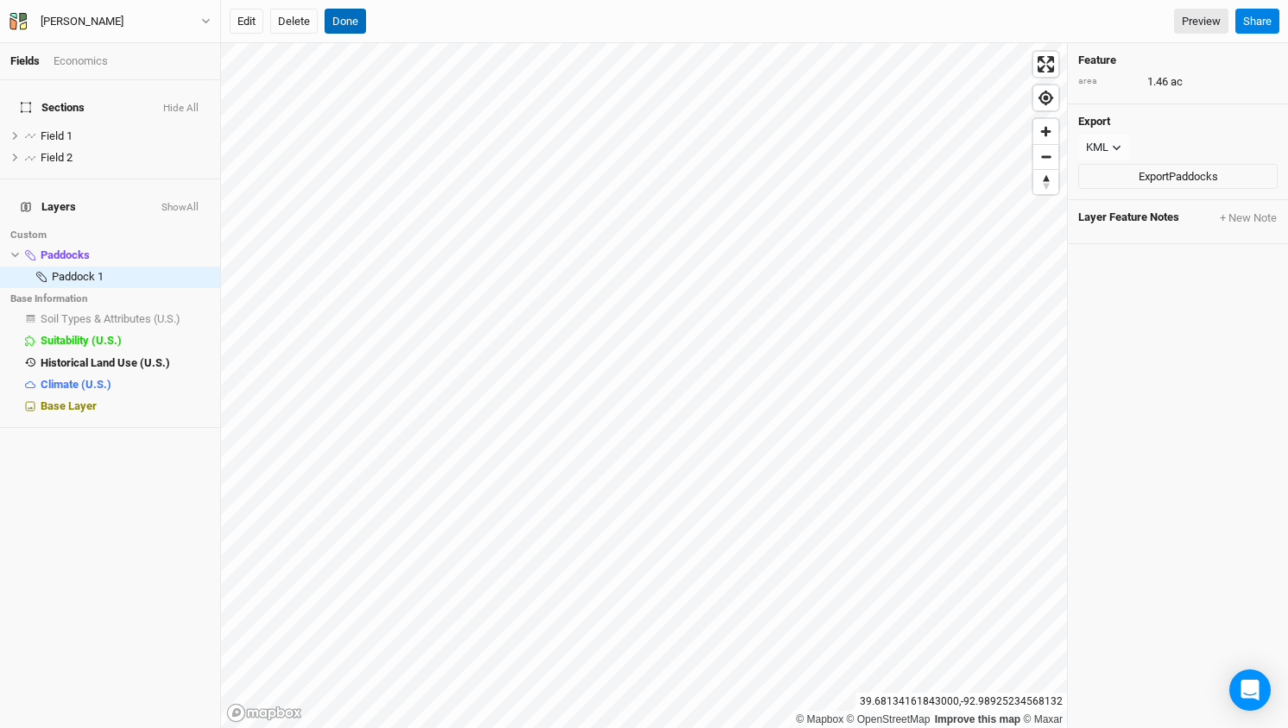
click at [351, 19] on button "Done" at bounding box center [344, 22] width 41 height 26
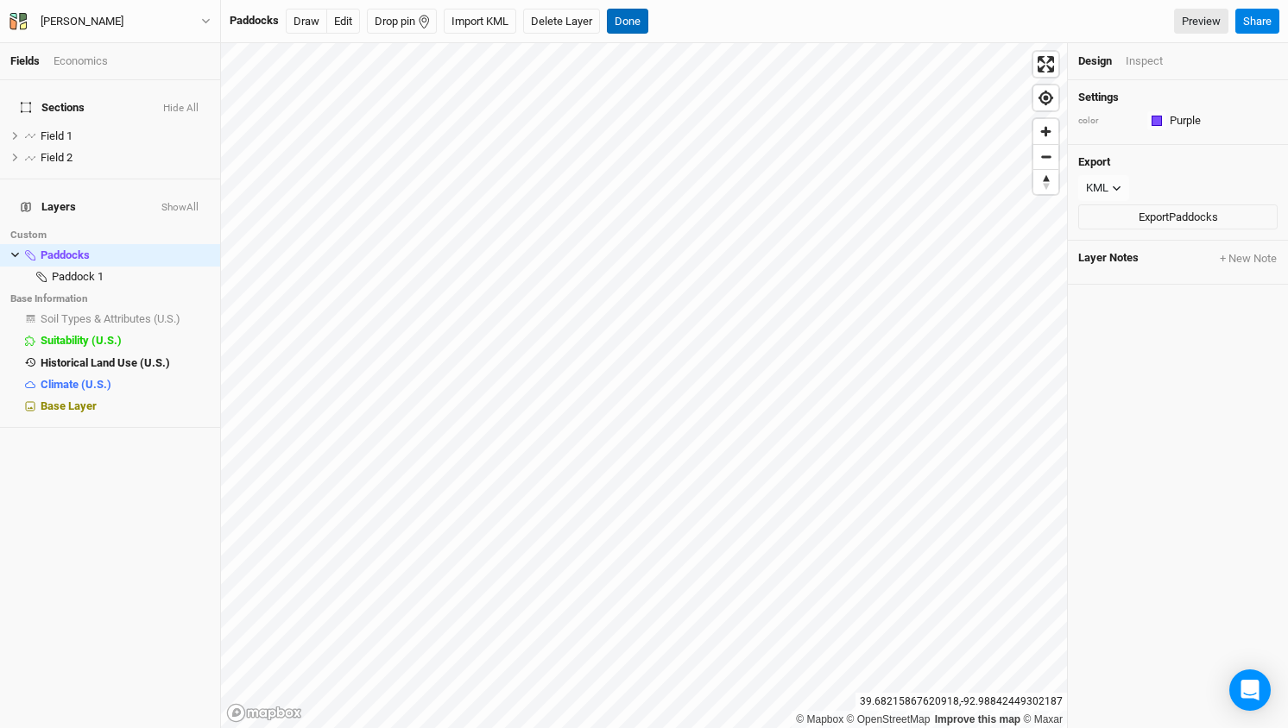
click at [614, 21] on button "Done" at bounding box center [627, 22] width 41 height 26
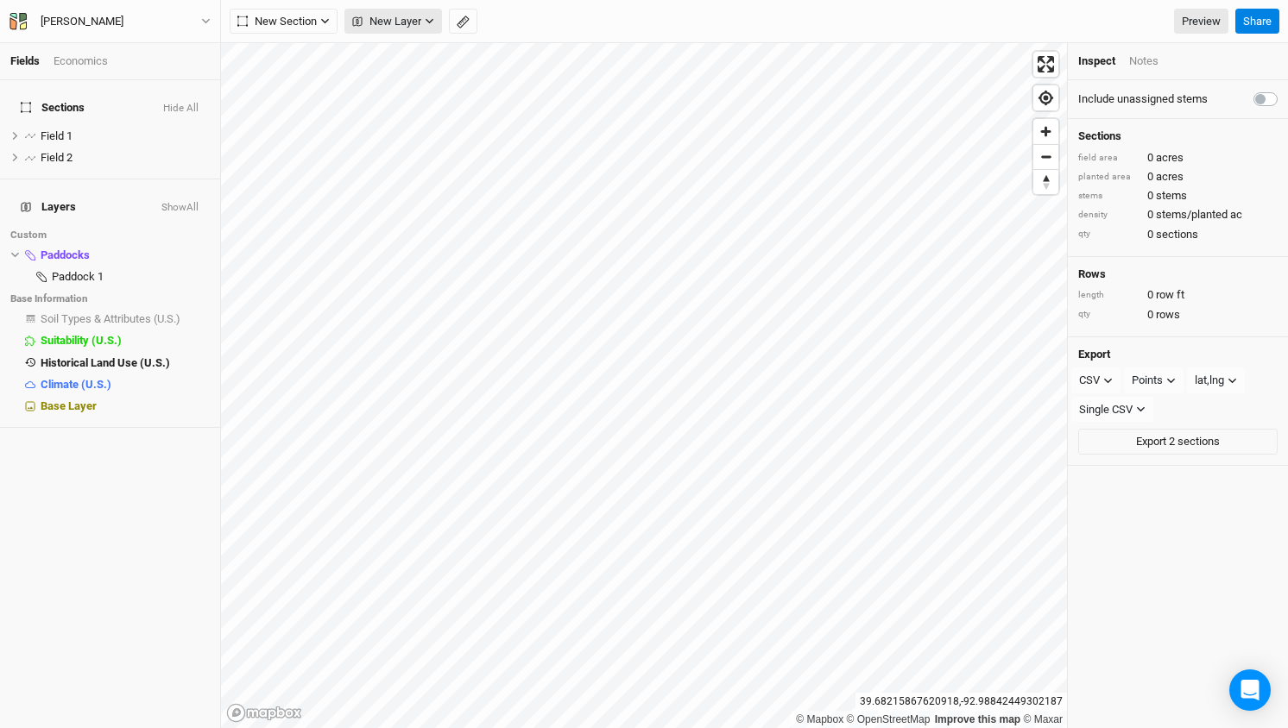
click at [427, 28] on button "New Layer" at bounding box center [393, 22] width 98 height 26
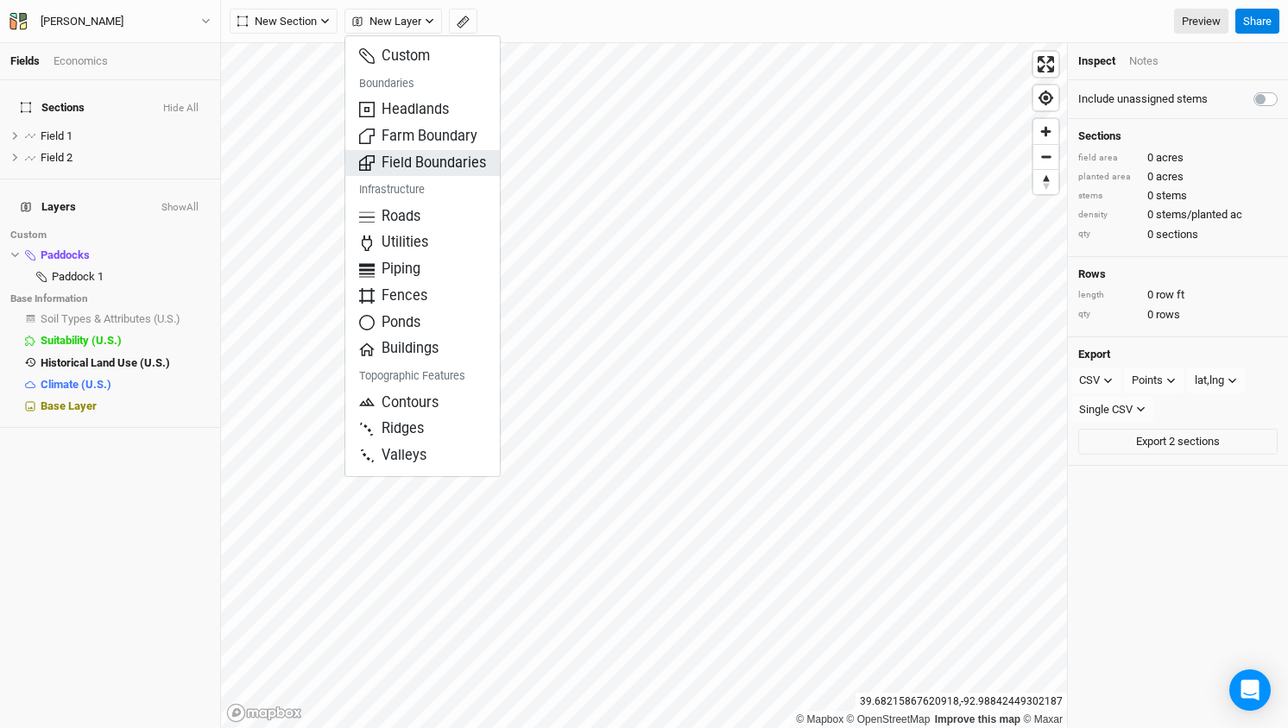
click at [430, 159] on span "Field Boundaries" at bounding box center [422, 164] width 127 height 20
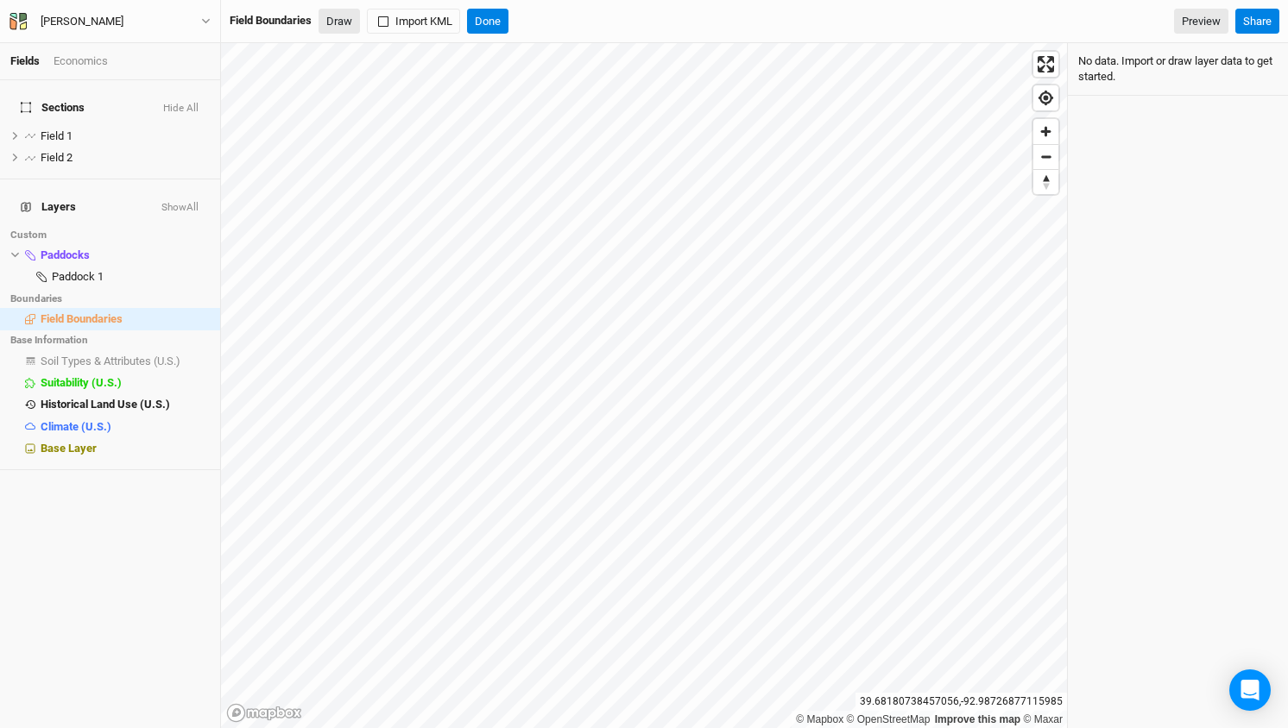
click at [337, 23] on button "Draw" at bounding box center [338, 22] width 41 height 26
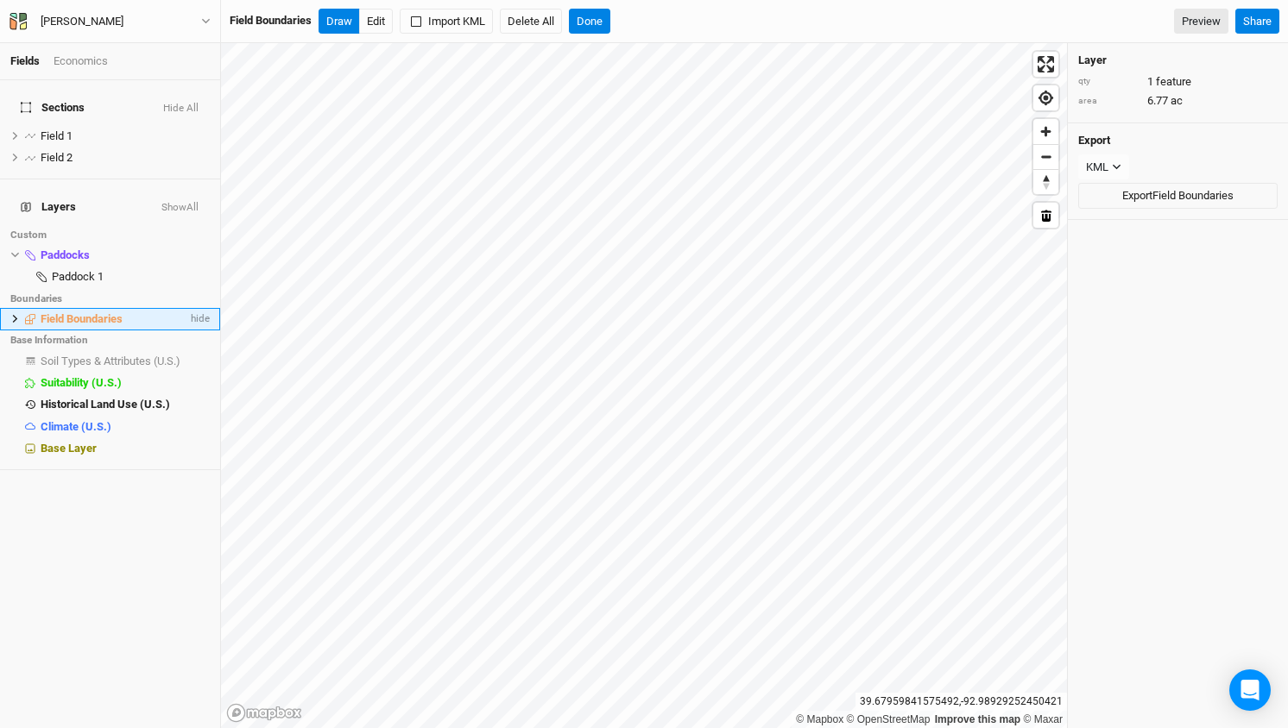
click at [16, 315] on icon at bounding box center [15, 319] width 5 height 8
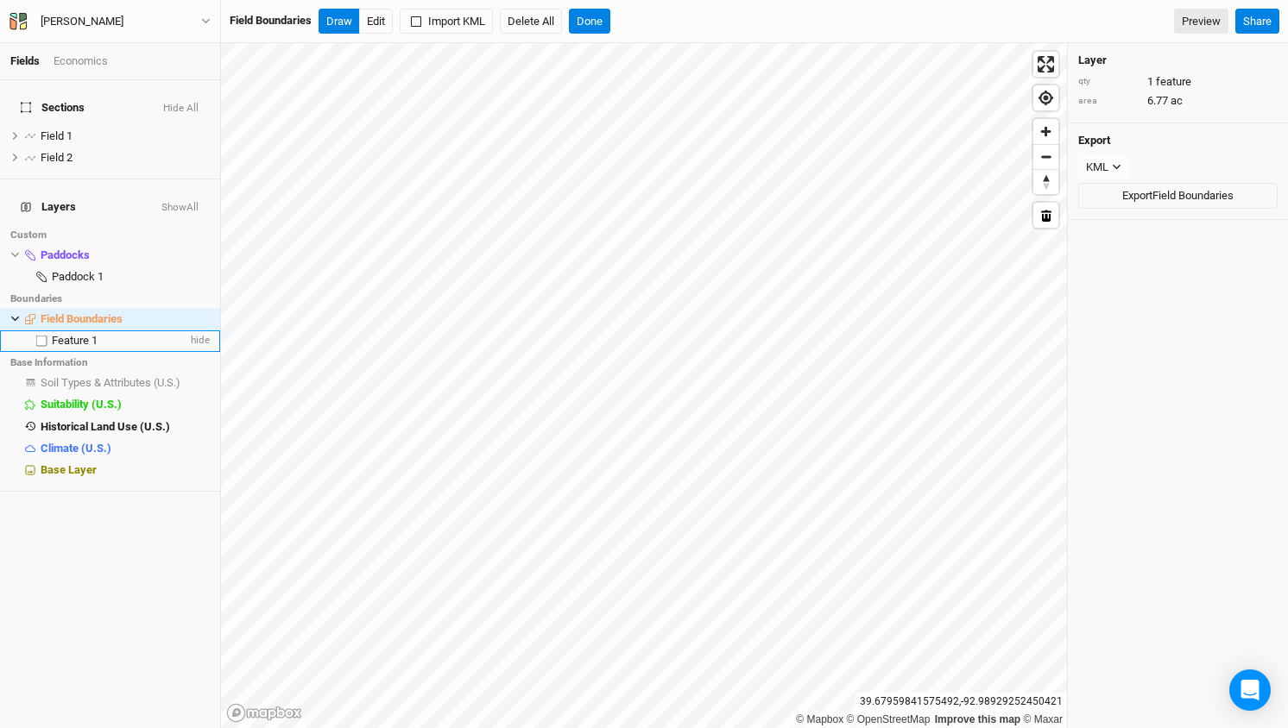
click at [79, 334] on span "Feature 1" at bounding box center [75, 340] width 46 height 13
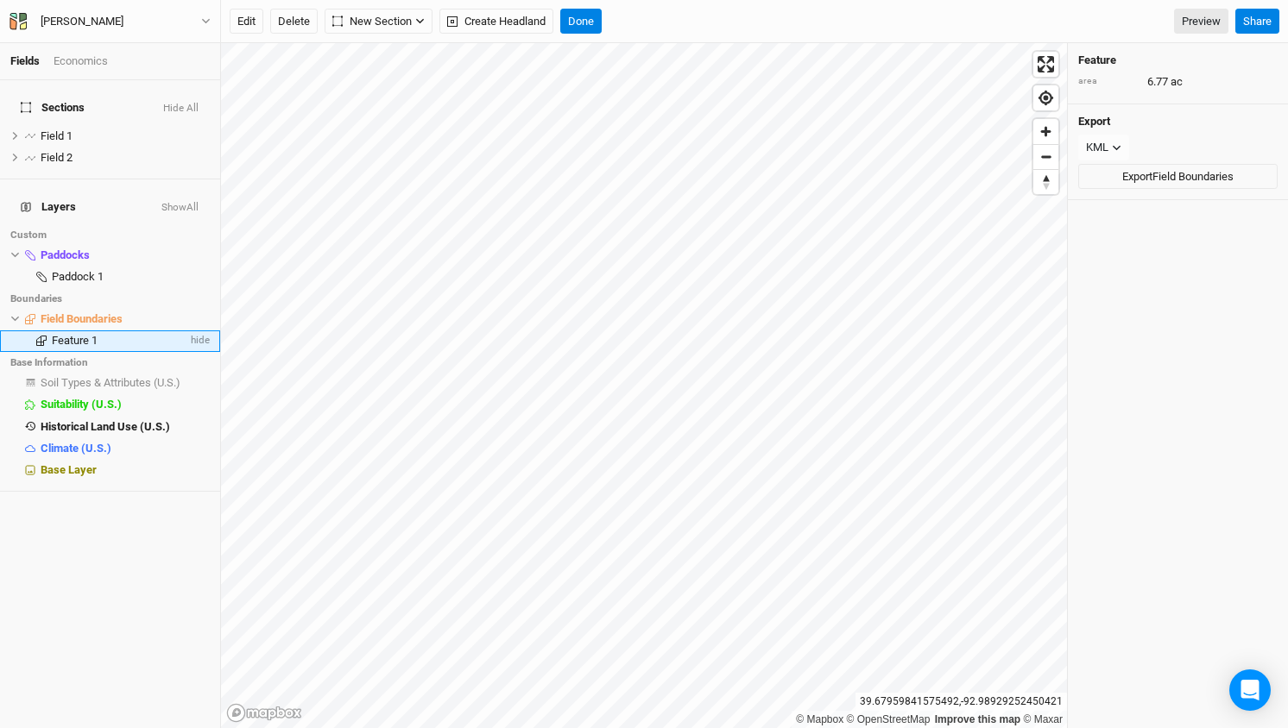
click at [89, 334] on span "Feature 1" at bounding box center [75, 340] width 46 height 13
type input "Paddock-1"
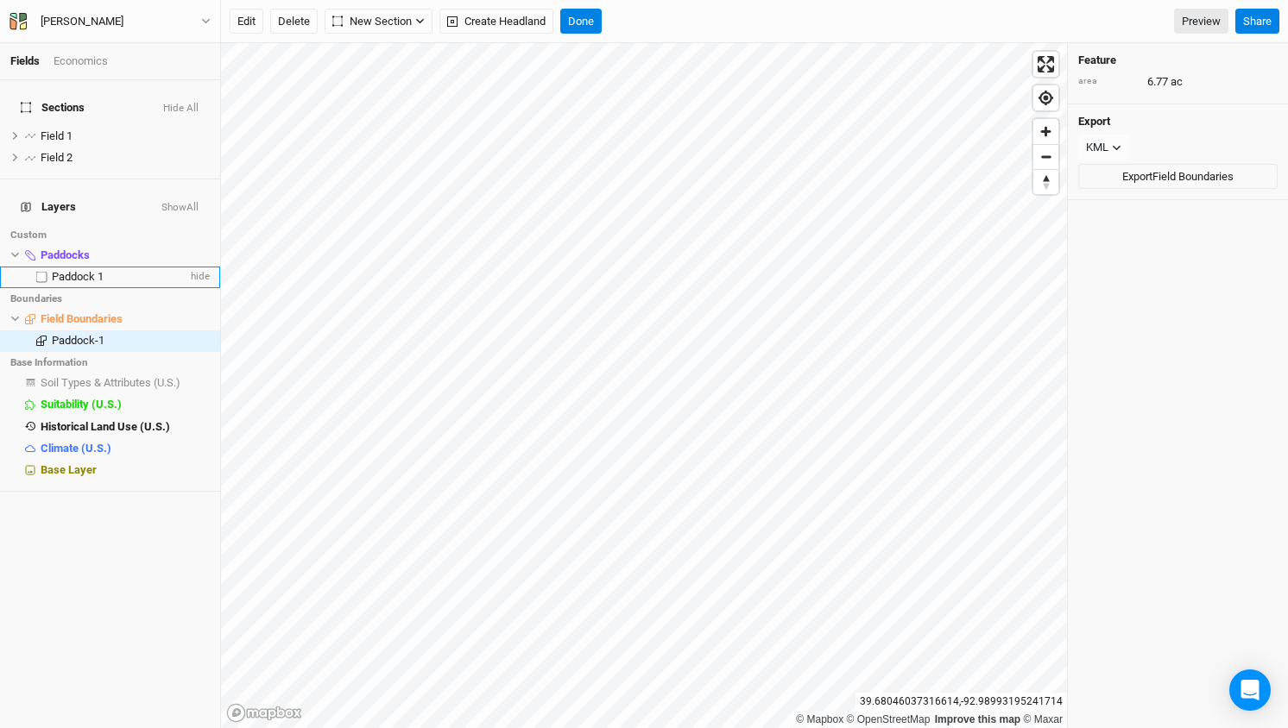
click at [74, 270] on span "Paddock 1" at bounding box center [78, 276] width 52 height 13
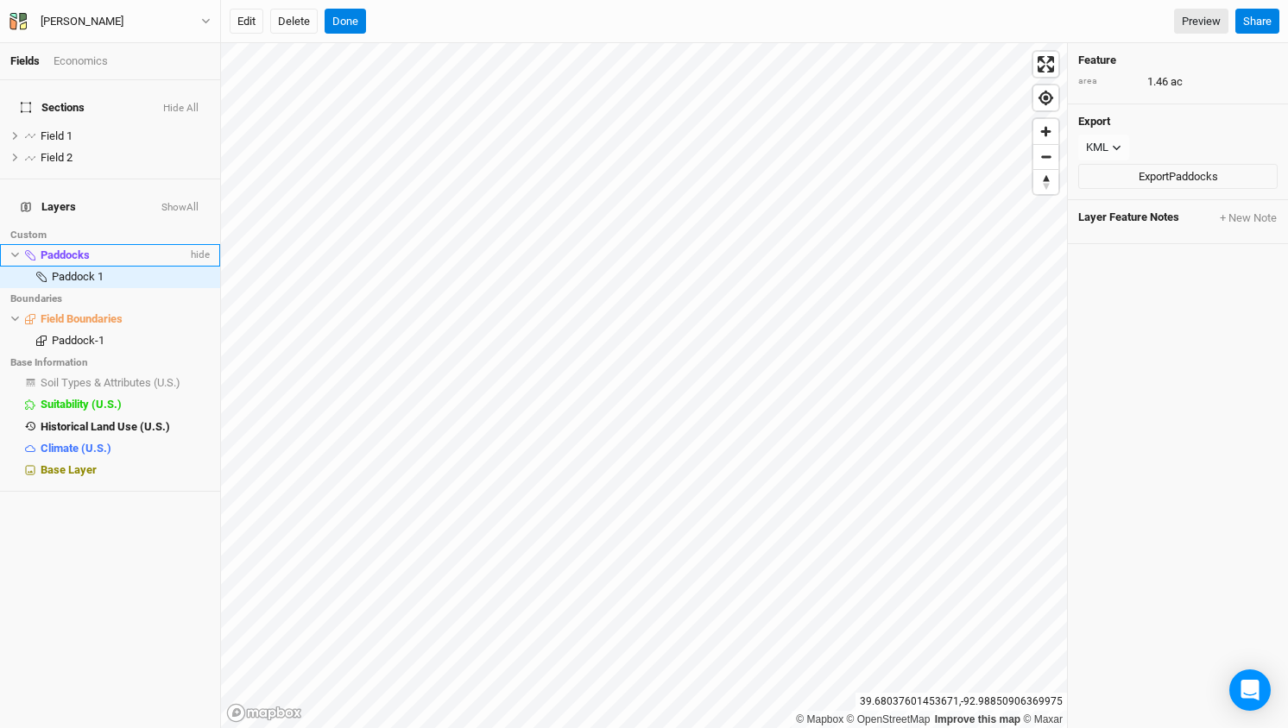
click at [67, 249] on span "Paddocks" at bounding box center [65, 255] width 49 height 13
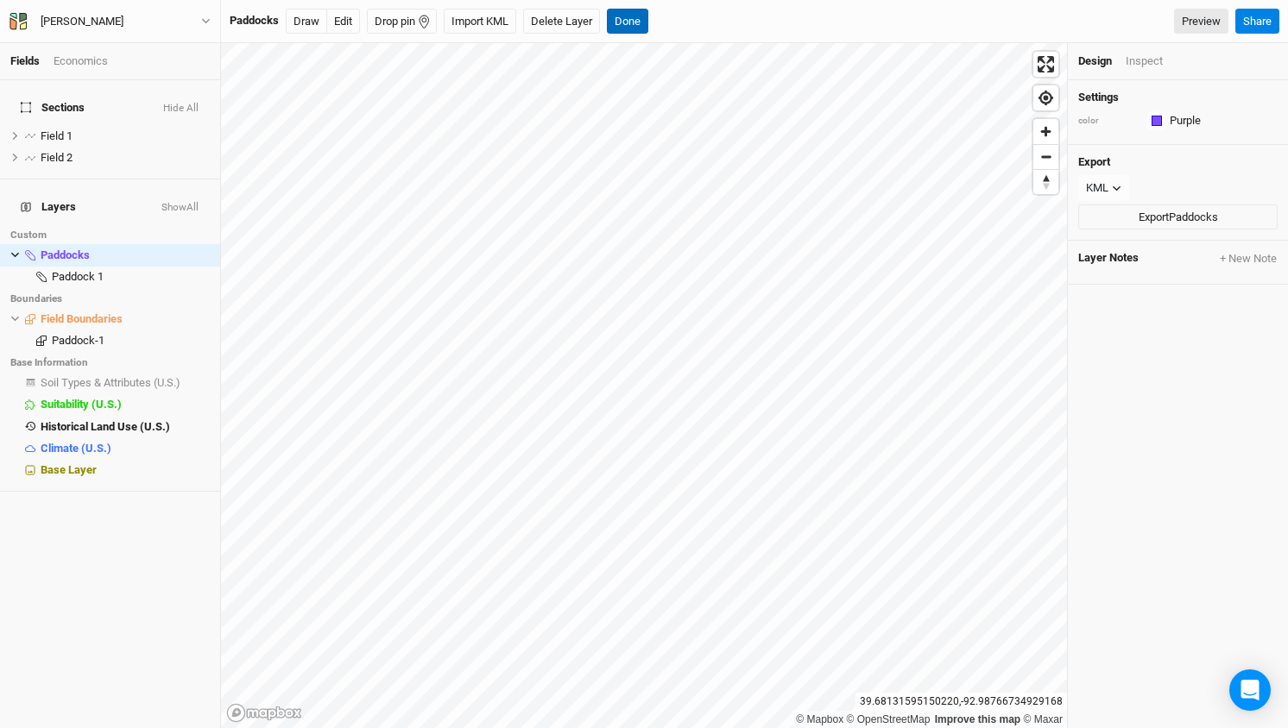
click at [638, 22] on button "Done" at bounding box center [627, 22] width 41 height 26
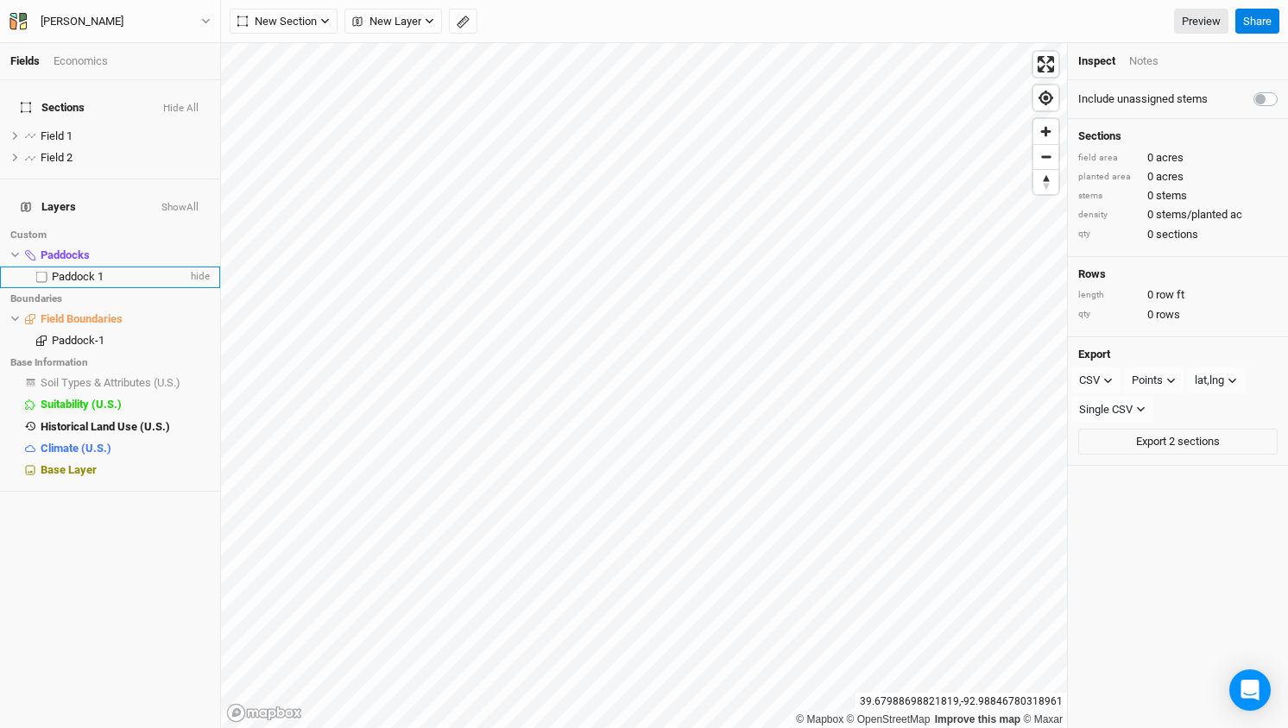
click at [78, 270] on span "Paddock 1" at bounding box center [78, 276] width 52 height 13
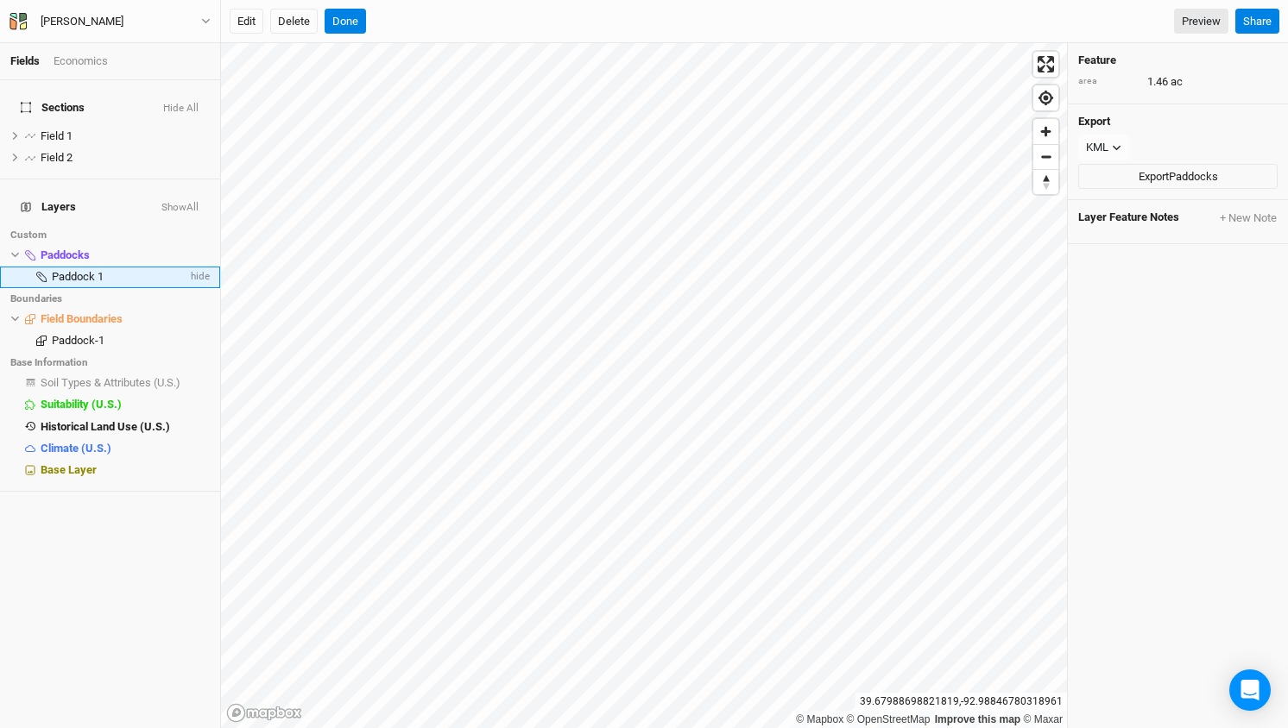
click at [72, 270] on span "Paddock 1" at bounding box center [78, 276] width 52 height 13
click at [295, 19] on button "Delete" at bounding box center [293, 22] width 47 height 26
click at [539, 23] on button "Confirm" at bounding box center [528, 22] width 54 height 26
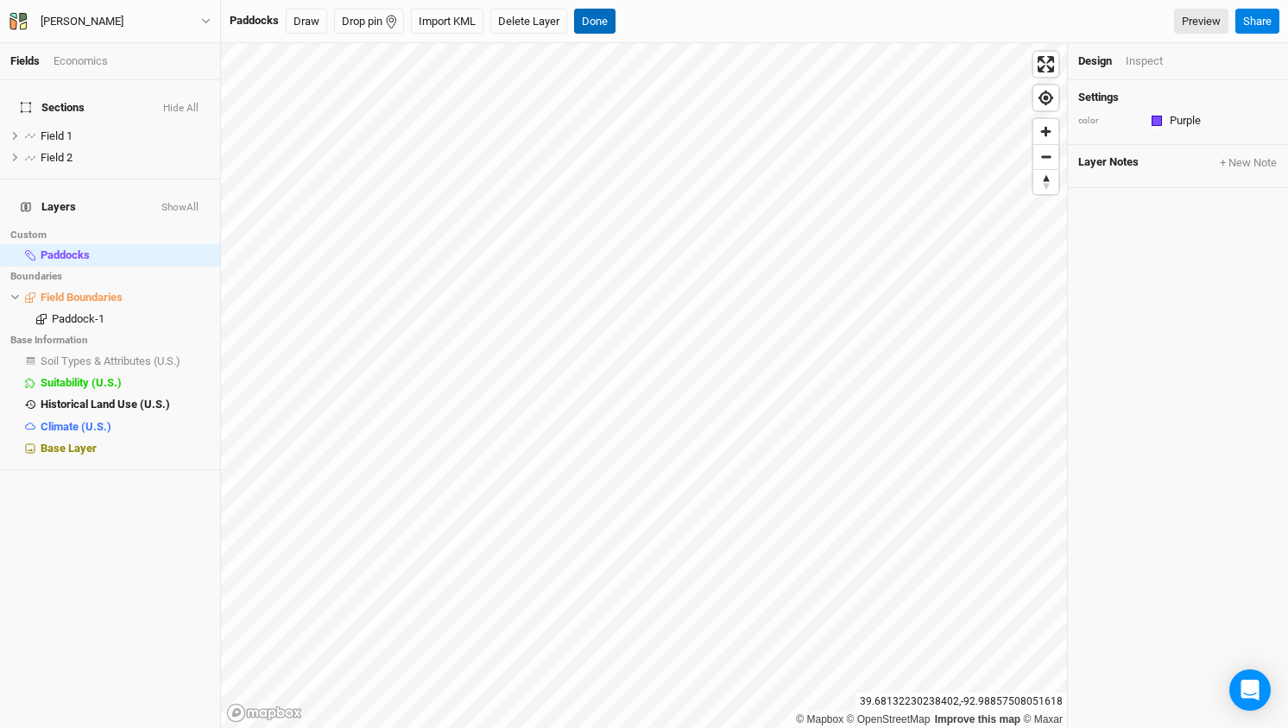
click at [598, 21] on button "Done" at bounding box center [594, 22] width 41 height 26
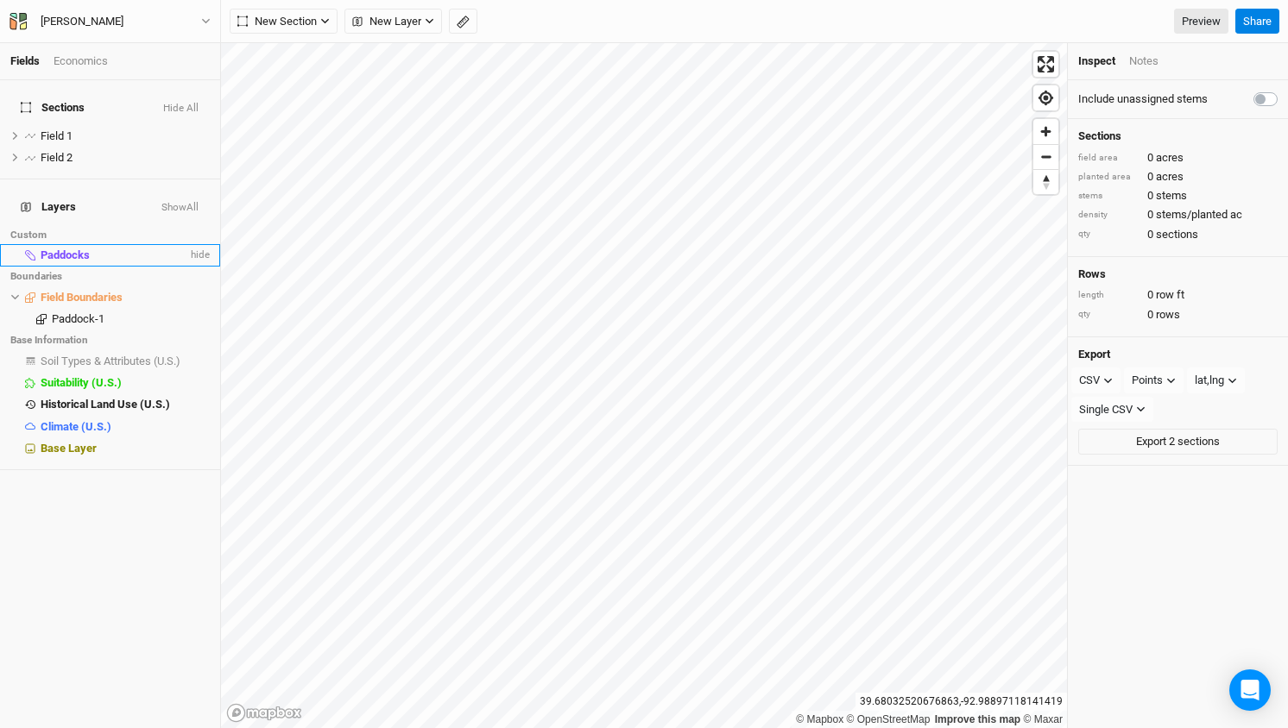
click at [63, 249] on span "Paddocks" at bounding box center [65, 255] width 49 height 13
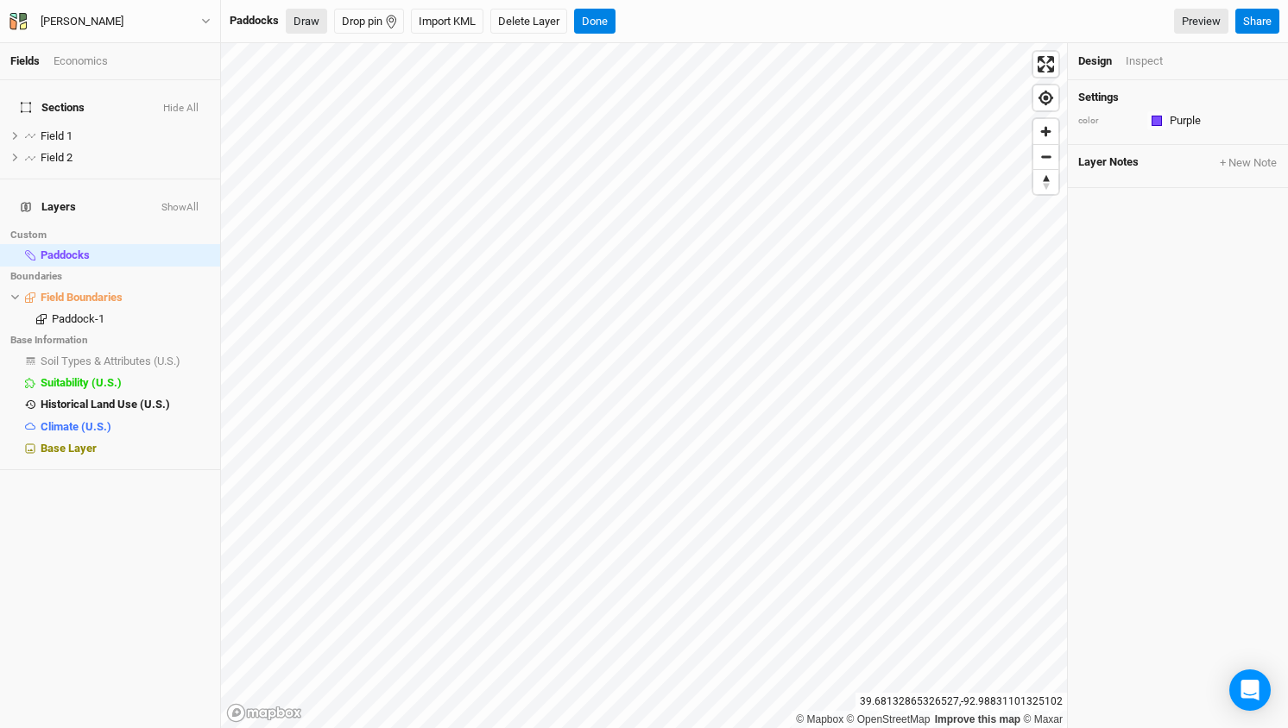
click at [309, 19] on button "Draw" at bounding box center [306, 22] width 41 height 26
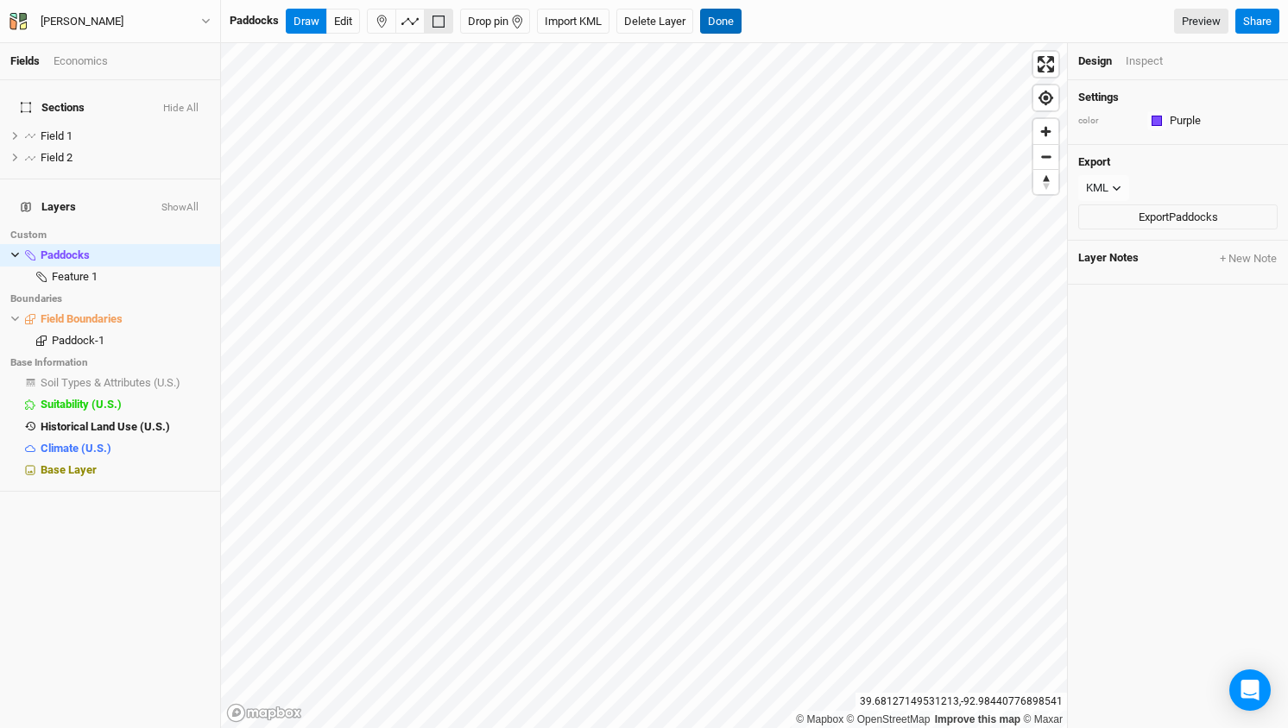
click at [730, 19] on button "Done" at bounding box center [720, 22] width 41 height 26
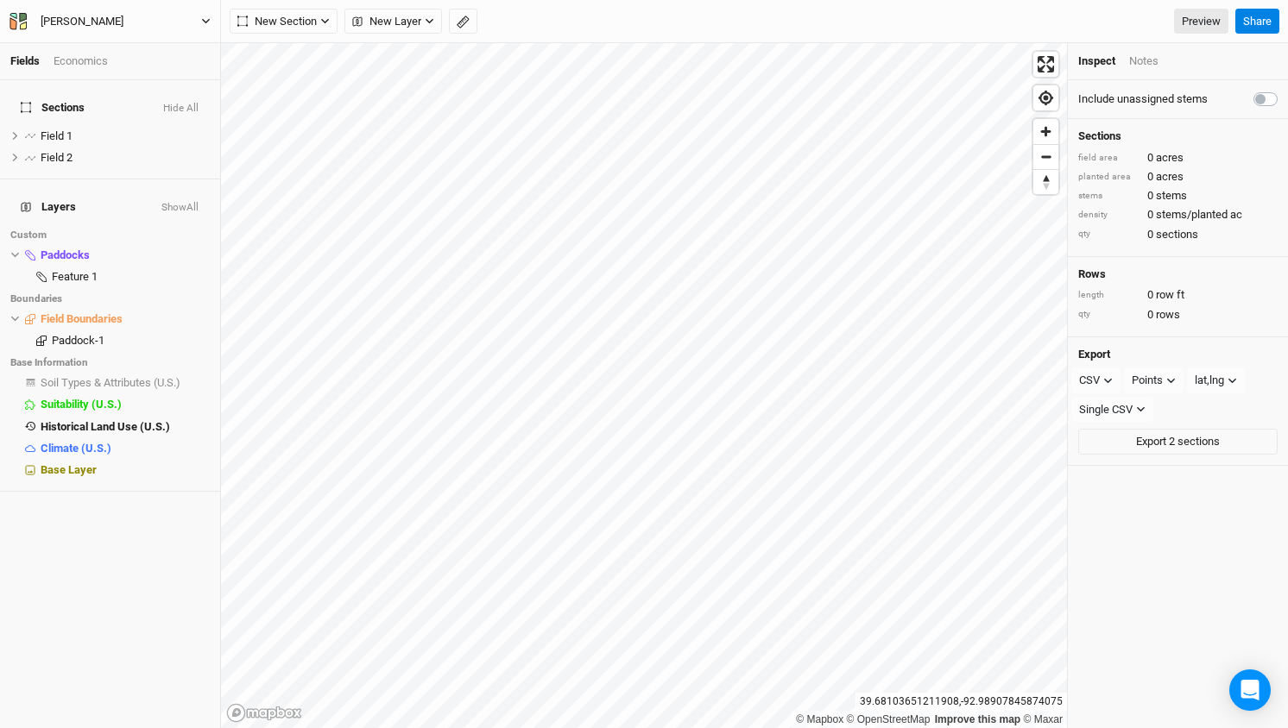
click at [104, 25] on div "[PERSON_NAME]" at bounding box center [82, 21] width 83 height 17
click at [121, 72] on button "Project Settings" at bounding box center [143, 71] width 136 height 22
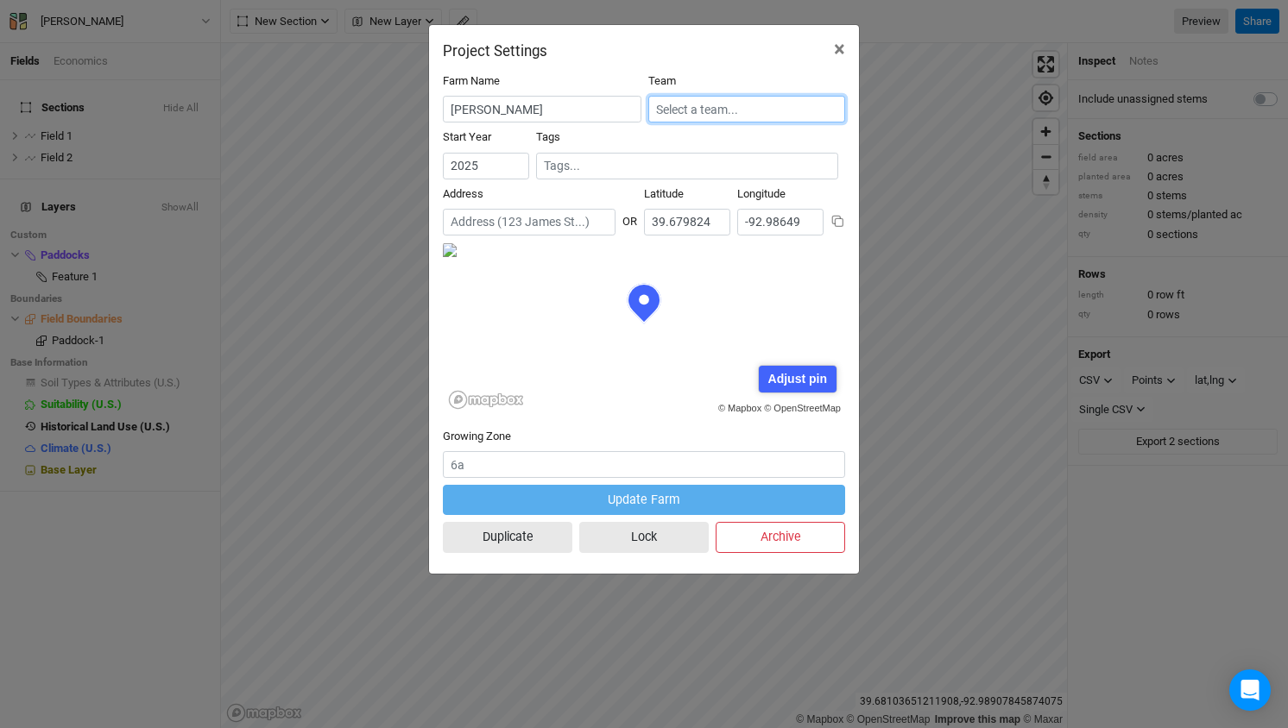
click at [698, 113] on input "text" at bounding box center [746, 109] width 197 height 27
click at [689, 167] on div "UMCA" at bounding box center [685, 167] width 30 height 16
type input "UMCA"
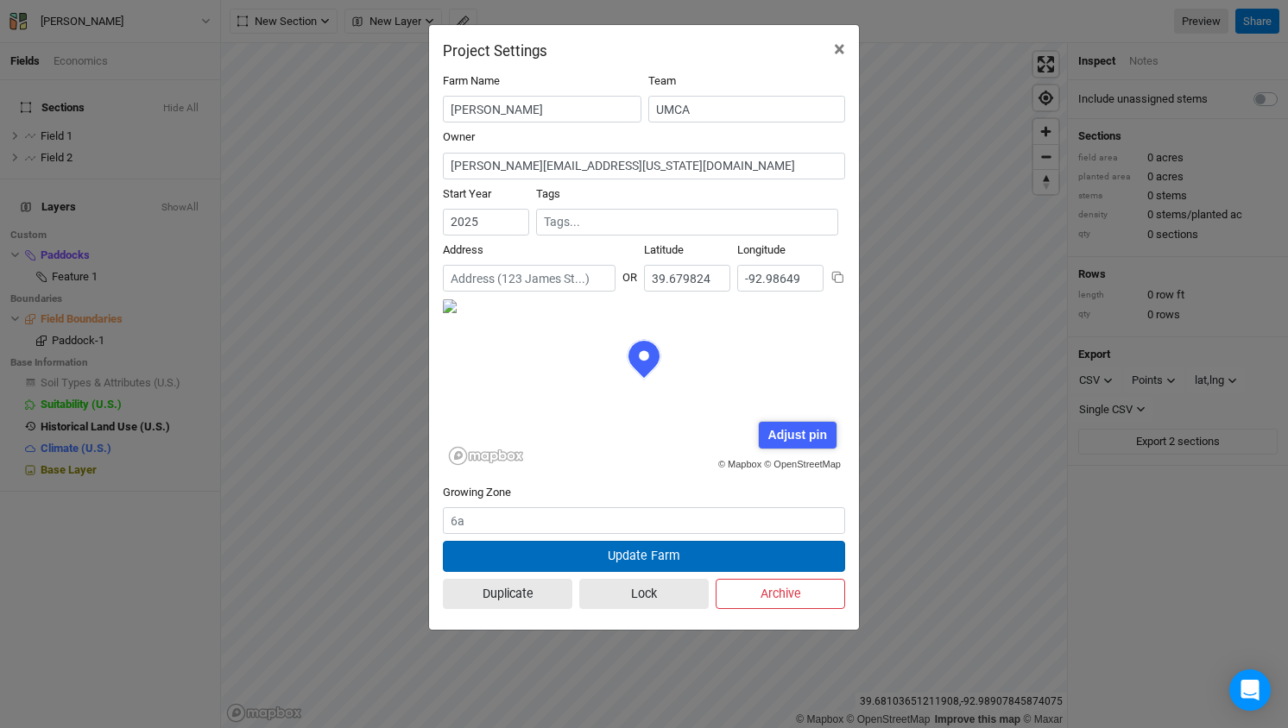
click at [607, 556] on button "Update Farm" at bounding box center [644, 556] width 402 height 30
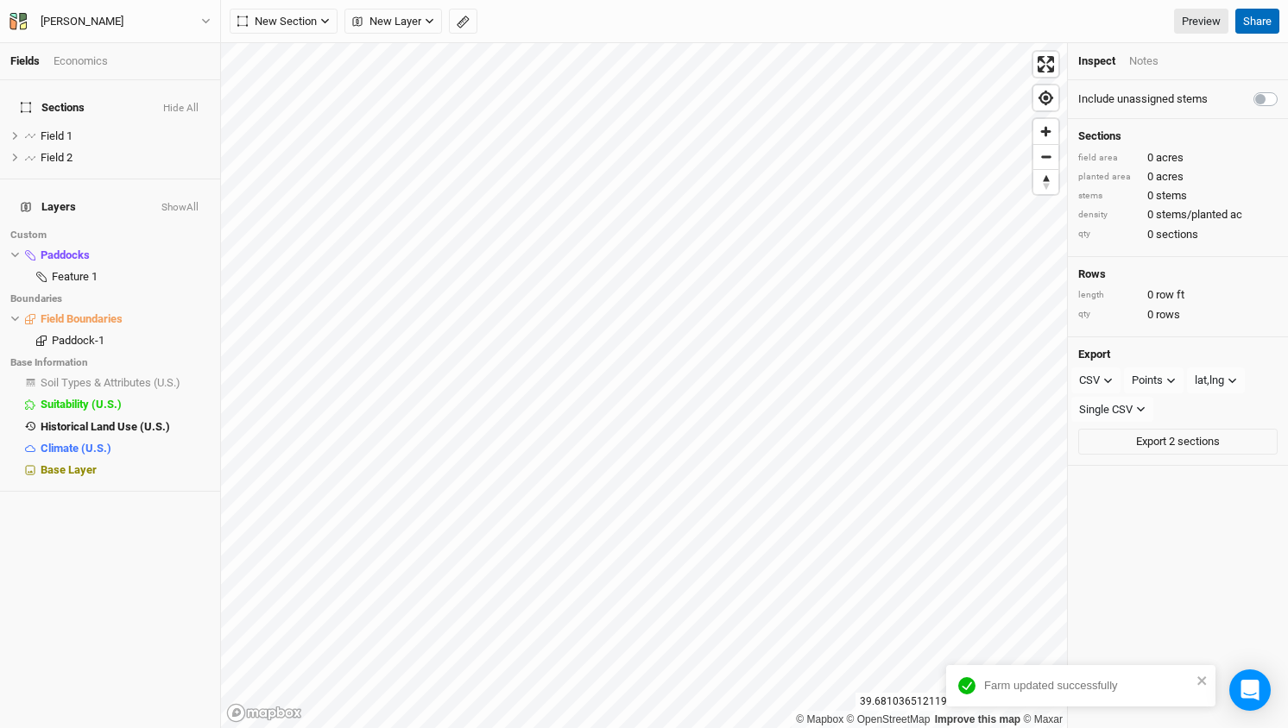
click at [1274, 25] on button "Share" at bounding box center [1257, 22] width 44 height 26
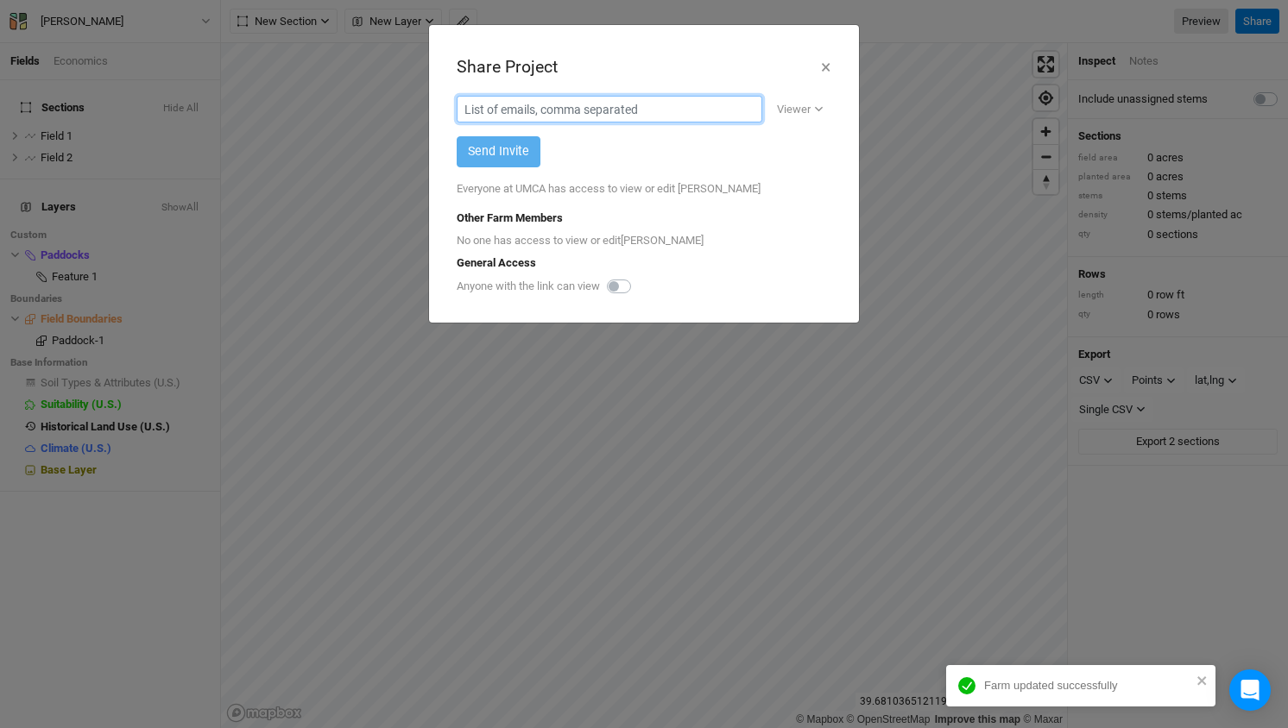
click at [606, 114] on input "text" at bounding box center [610, 109] width 306 height 27
paste input "[PERSON_NAME] and [PERSON_NAME] <[EMAIL_ADDRESS][DOMAIN_NAME]>"
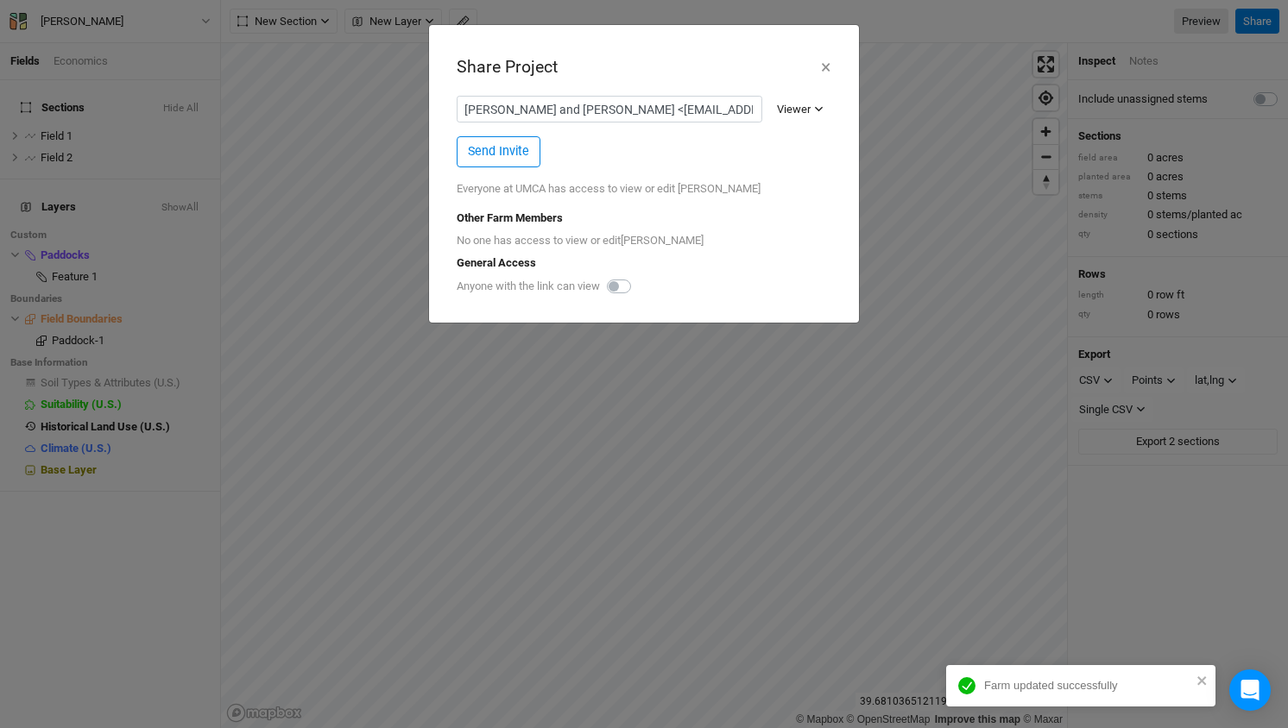
click at [807, 111] on div "Viewer" at bounding box center [794, 109] width 34 height 17
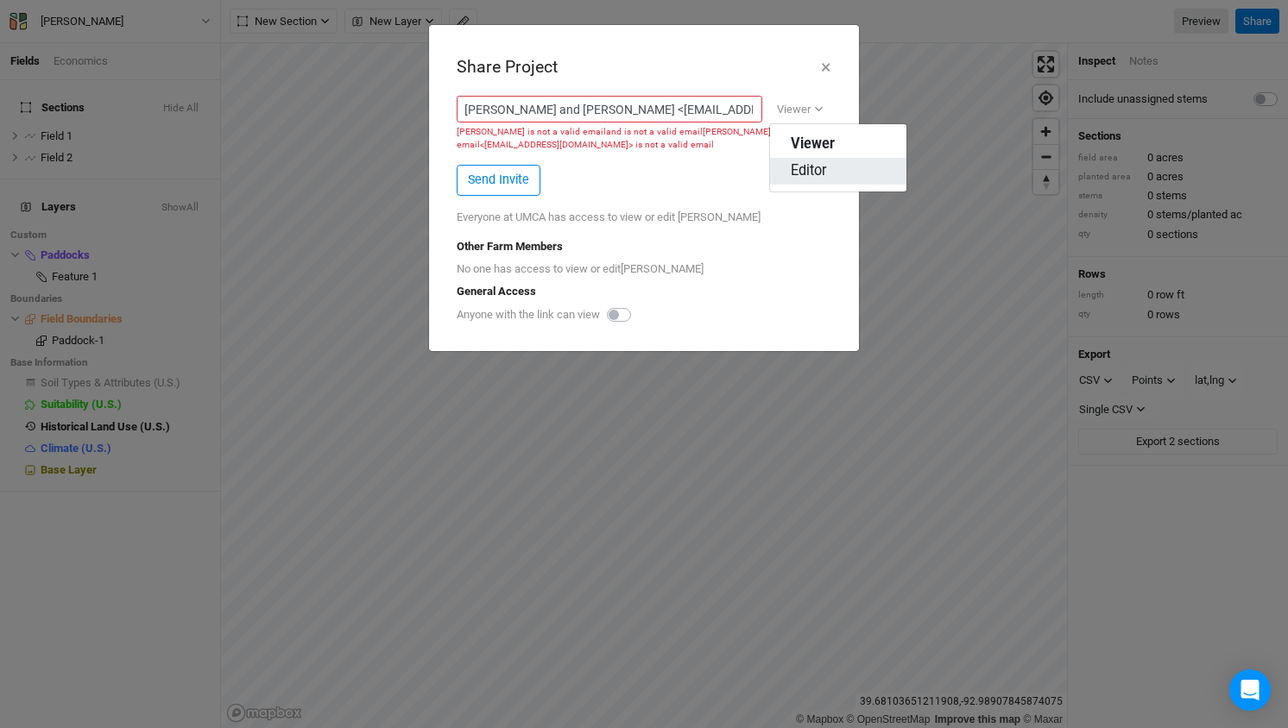
click at [805, 168] on span "Editor" at bounding box center [809, 171] width 36 height 20
click at [566, 112] on input "[PERSON_NAME] and [PERSON_NAME] <[EMAIL_ADDRESS][DOMAIN_NAME]>" at bounding box center [613, 109] width 312 height 27
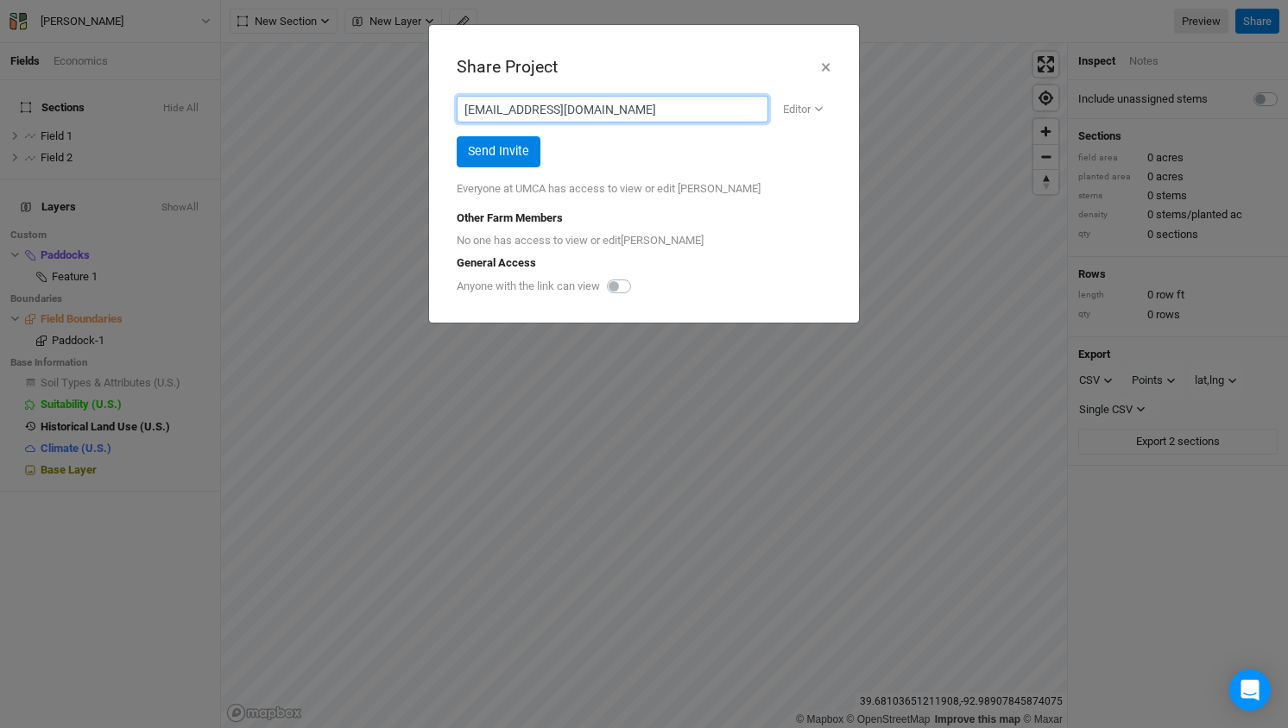
type input "[EMAIL_ADDRESS][DOMAIN_NAME]"
click at [638, 276] on label at bounding box center [638, 276] width 0 height 0
click at [621, 287] on input "checkbox" at bounding box center [614, 284] width 14 height 17
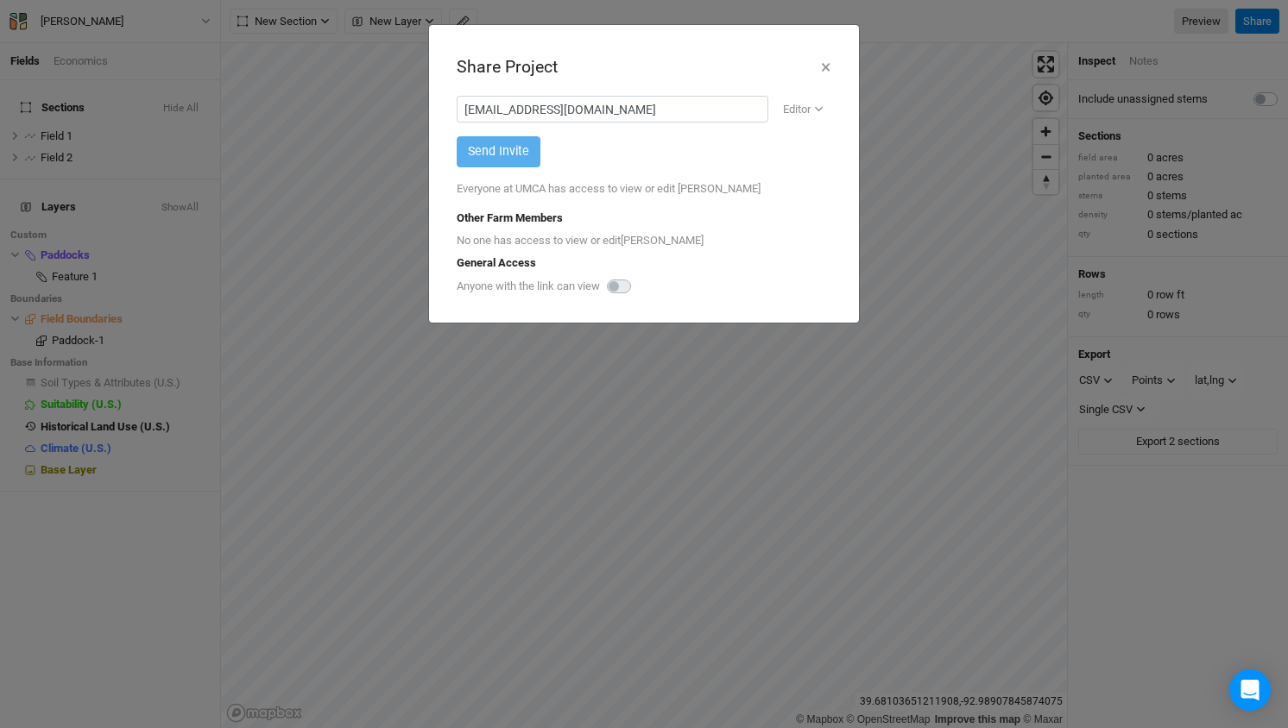
checkbox input "true"
click at [797, 287] on div "Copy link" at bounding box center [792, 287] width 61 height 17
click at [512, 145] on button "Send Invite" at bounding box center [499, 151] width 84 height 30
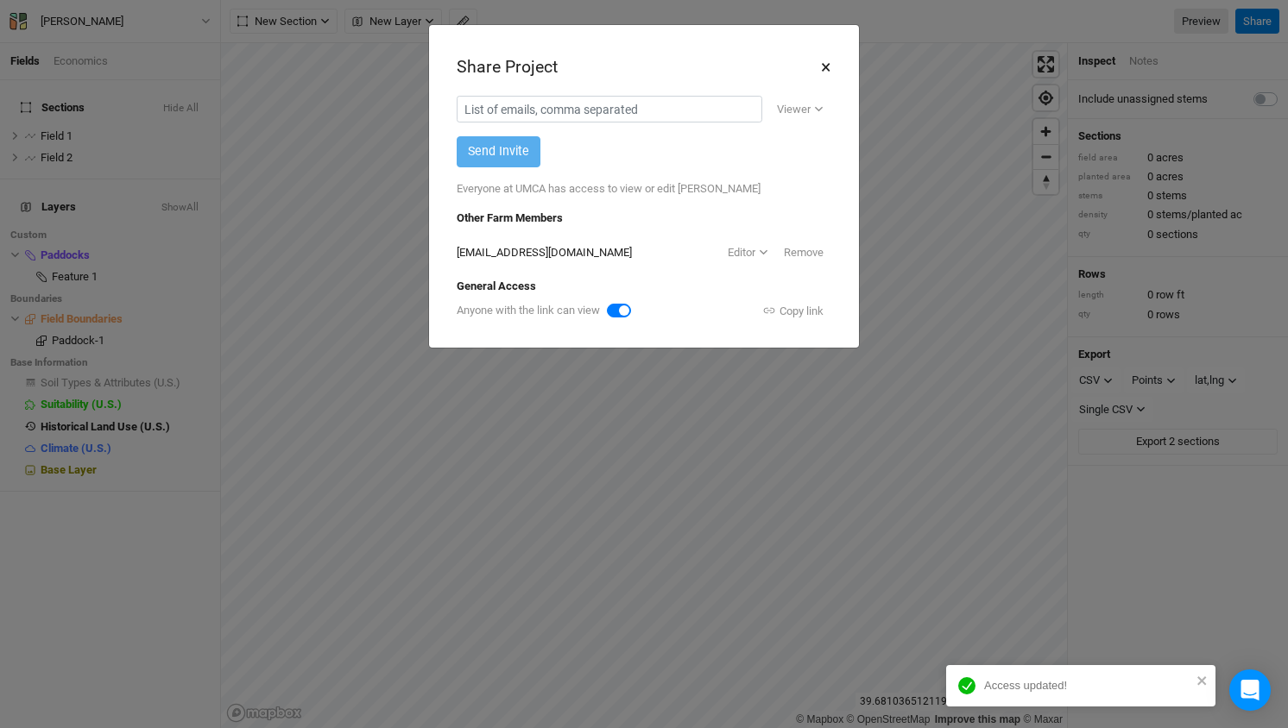
click at [822, 67] on button "×" at bounding box center [825, 67] width 11 height 29
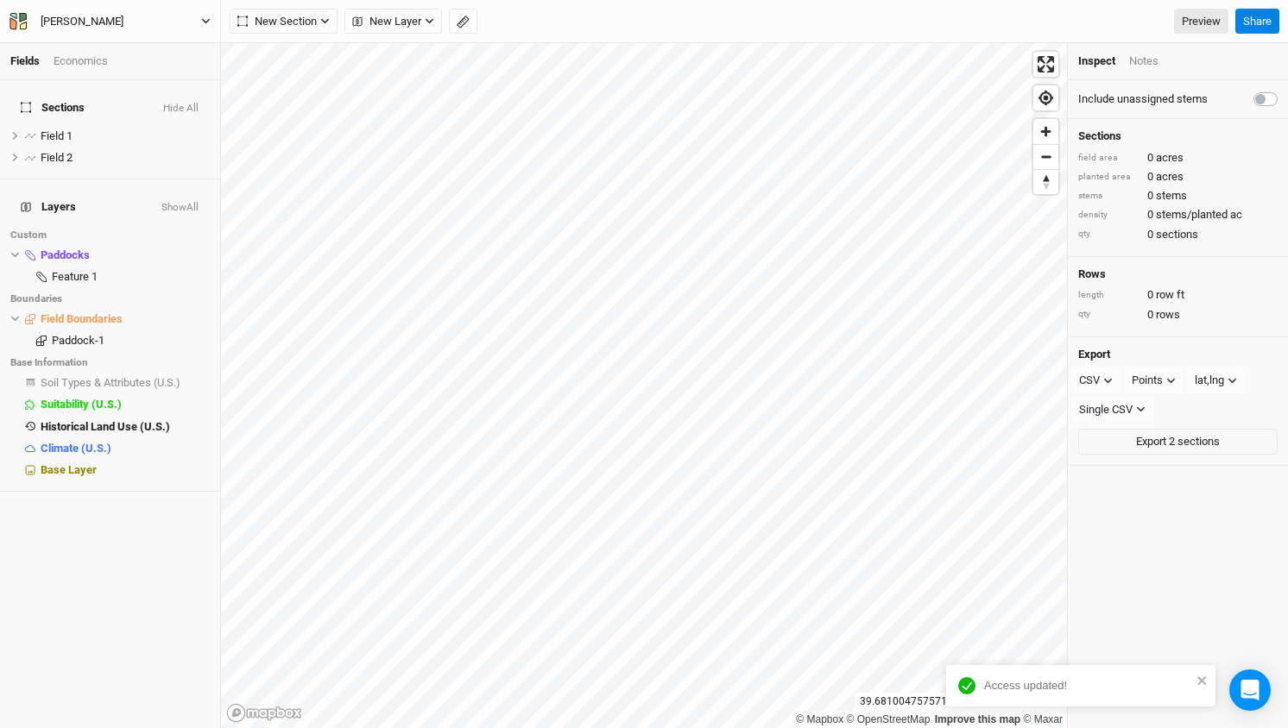
click at [117, 28] on div "[PERSON_NAME]" at bounding box center [82, 21] width 83 height 17
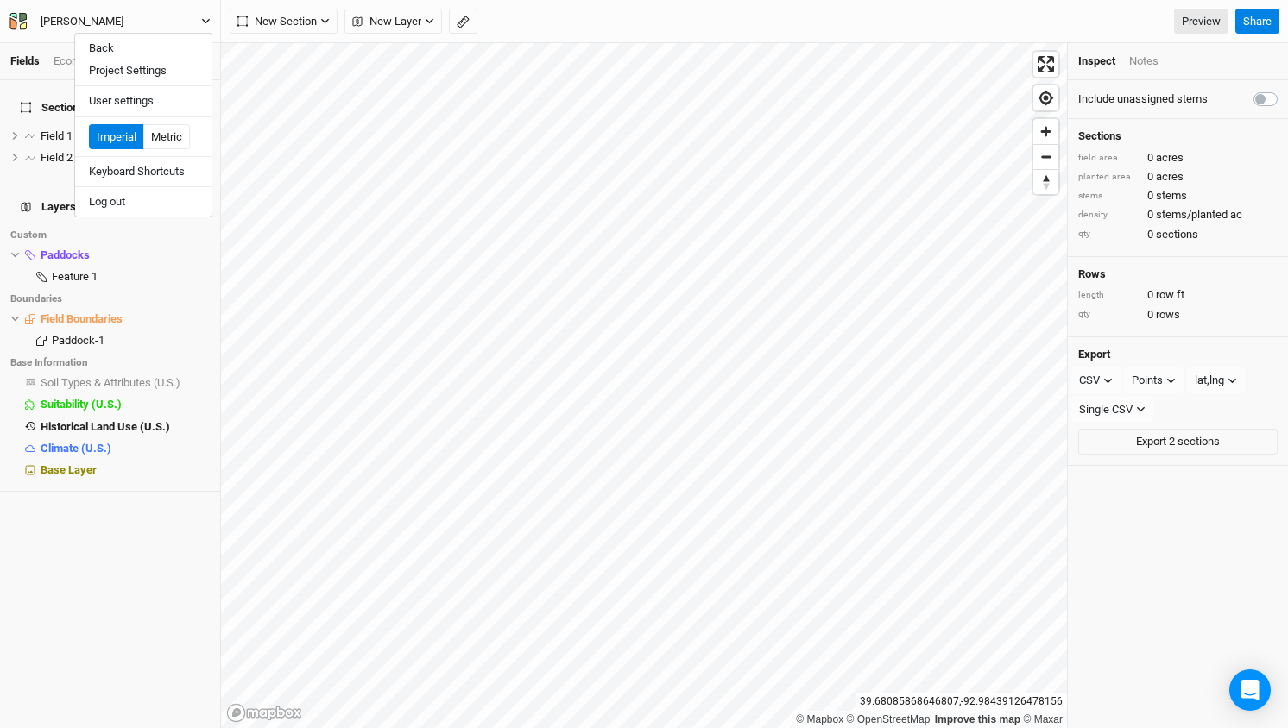
click at [123, 25] on div "[PERSON_NAME]" at bounding box center [82, 21] width 83 height 17
click at [175, 28] on button "[PERSON_NAME]" at bounding box center [110, 21] width 203 height 19
click at [104, 49] on button "Back" at bounding box center [143, 48] width 136 height 22
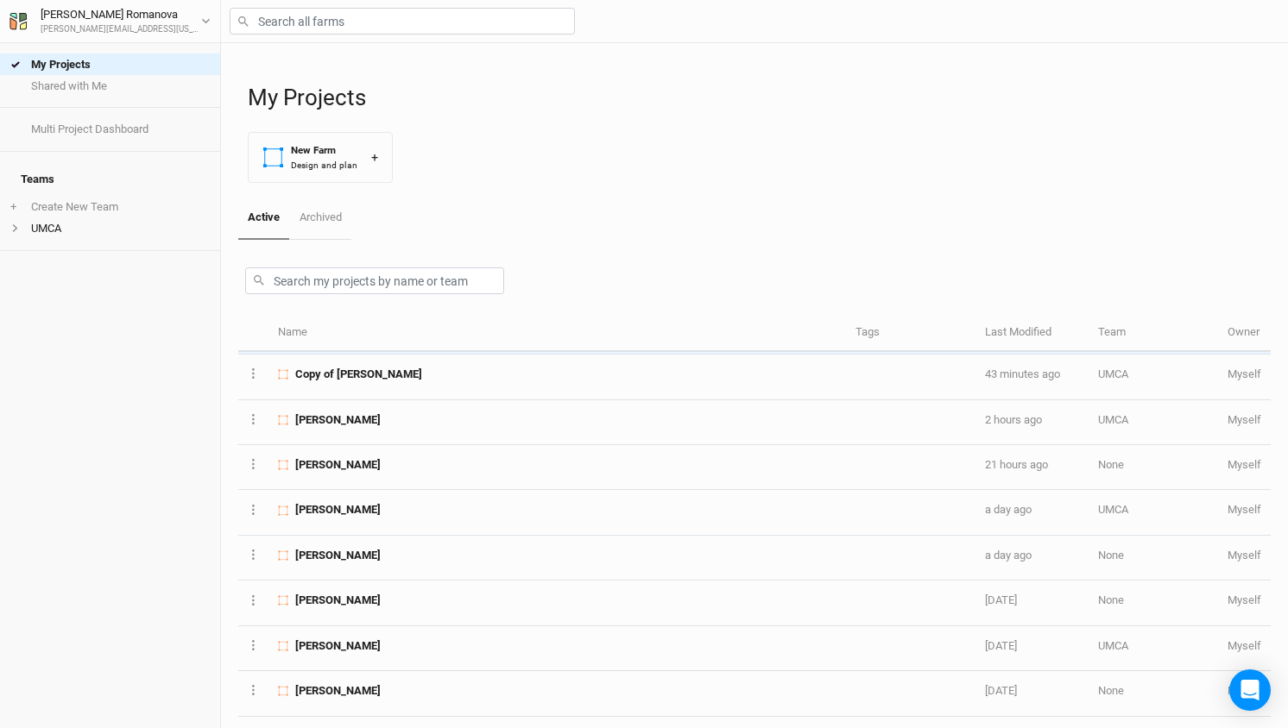
scroll to position [14, 0]
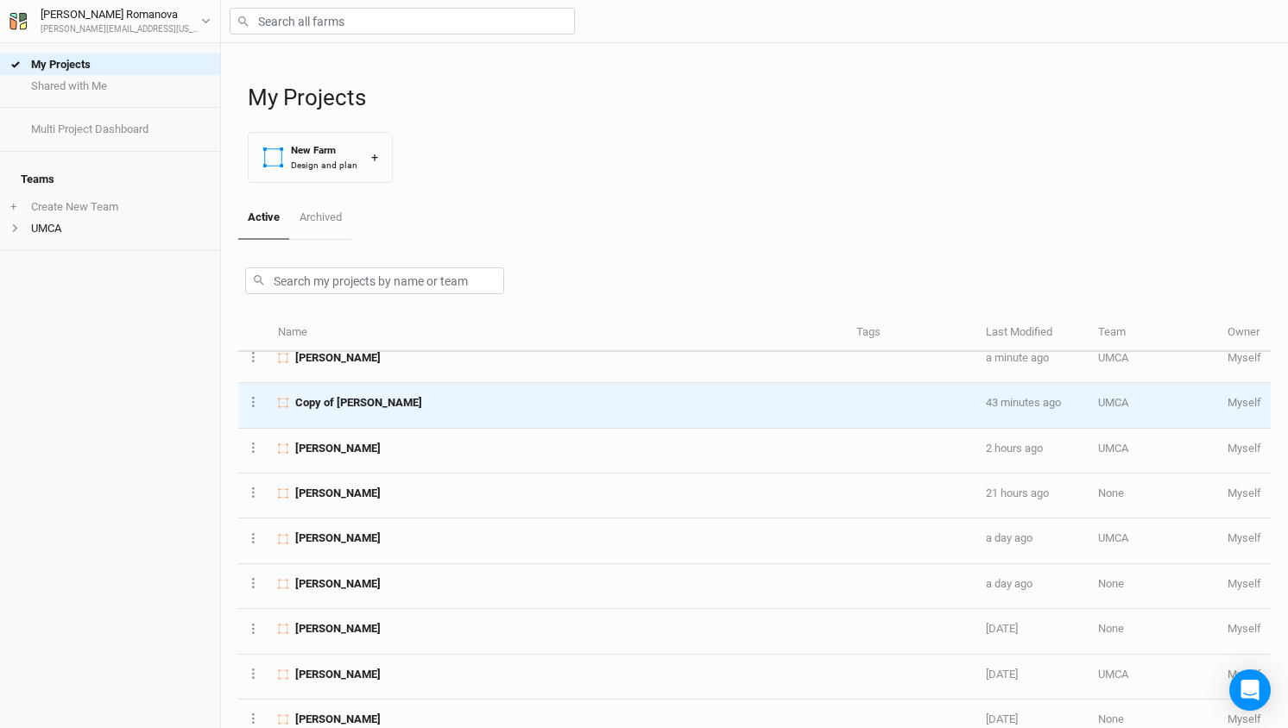
click at [375, 399] on span "Copy of [PERSON_NAME]" at bounding box center [358, 403] width 127 height 16
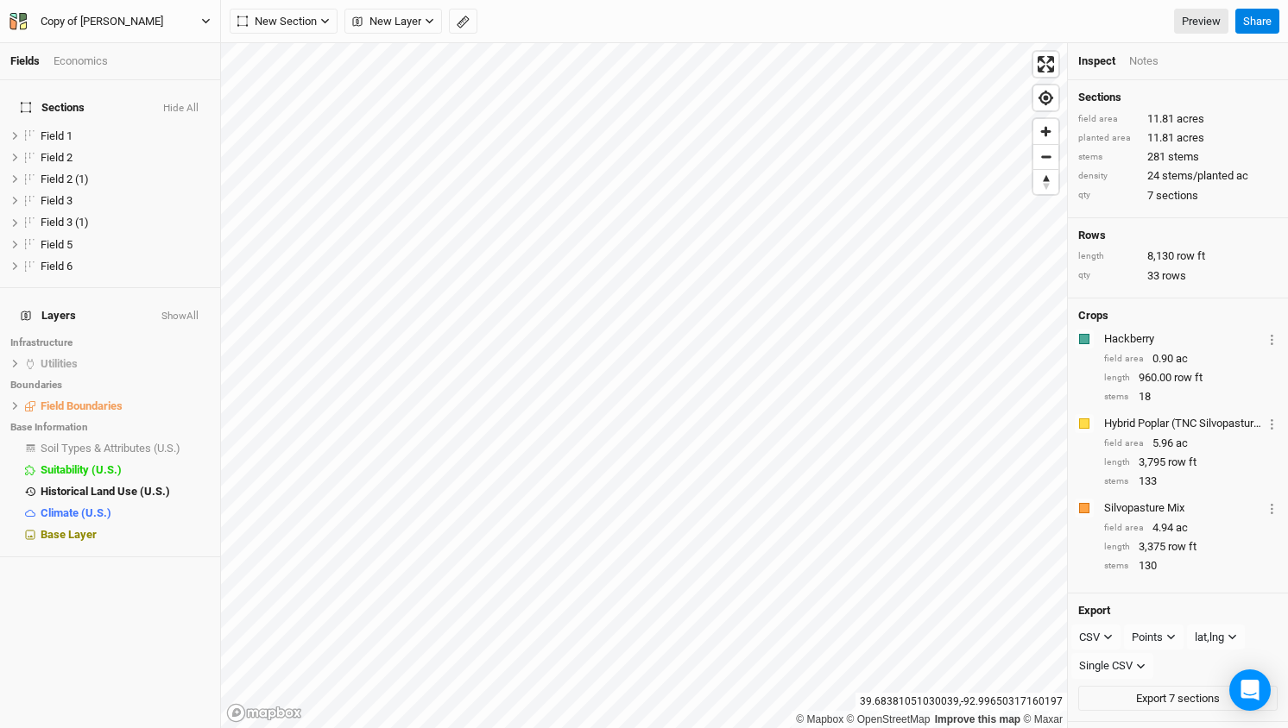
click at [104, 18] on div "Copy of [PERSON_NAME]" at bounding box center [102, 21] width 123 height 17
type input "[PERSON_NAME]-Y3"
click at [198, 28] on button "[PERSON_NAME]-Y3" at bounding box center [110, 21] width 203 height 19
click at [135, 69] on button "Project Settings" at bounding box center [143, 71] width 136 height 22
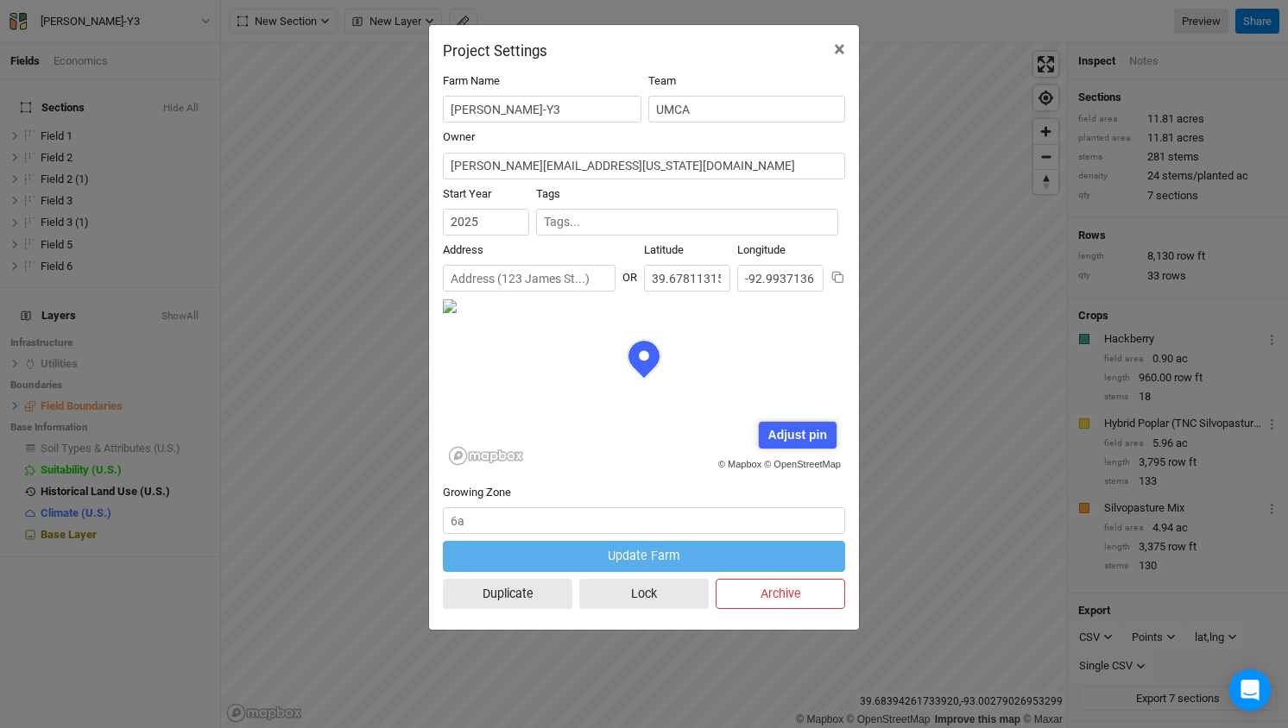
scroll to position [86, 201]
click at [841, 42] on span "×" at bounding box center [839, 49] width 11 height 24
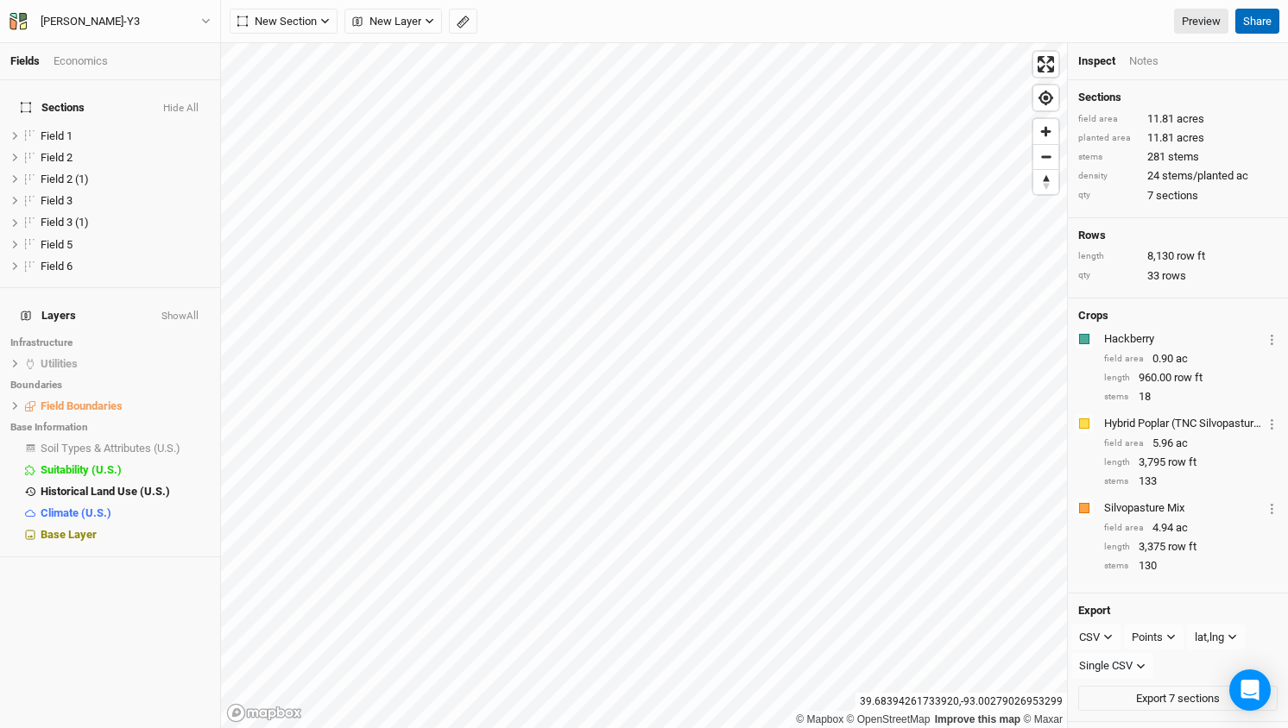
click at [1239, 20] on button "Share" at bounding box center [1257, 22] width 44 height 26
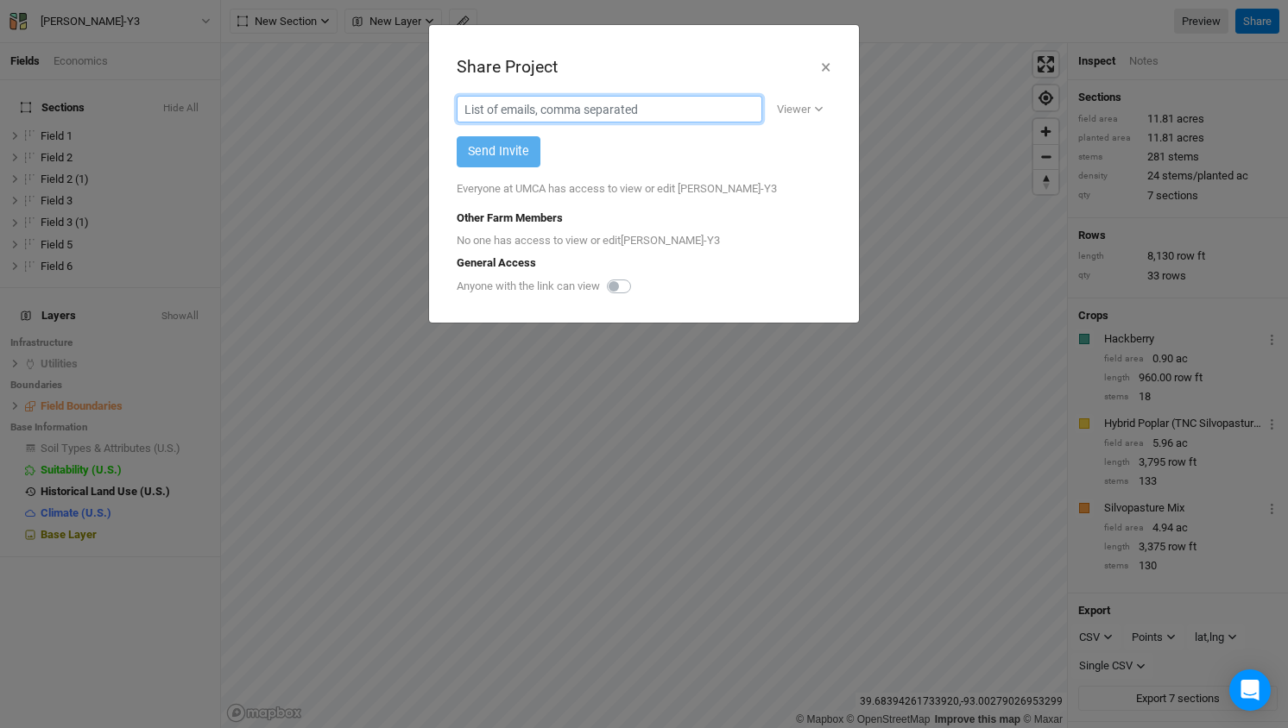
click at [626, 104] on input "text" at bounding box center [610, 109] width 306 height 27
paste input "[URL][DOMAIN_NAME]"
type input "[URL][DOMAIN_NAME]"
paste input "[PERSON_NAME] and [PERSON_NAME] <[EMAIL_ADDRESS][DOMAIN_NAME]>"
type input "[EMAIL_ADDRESS][DOMAIN_NAME]"
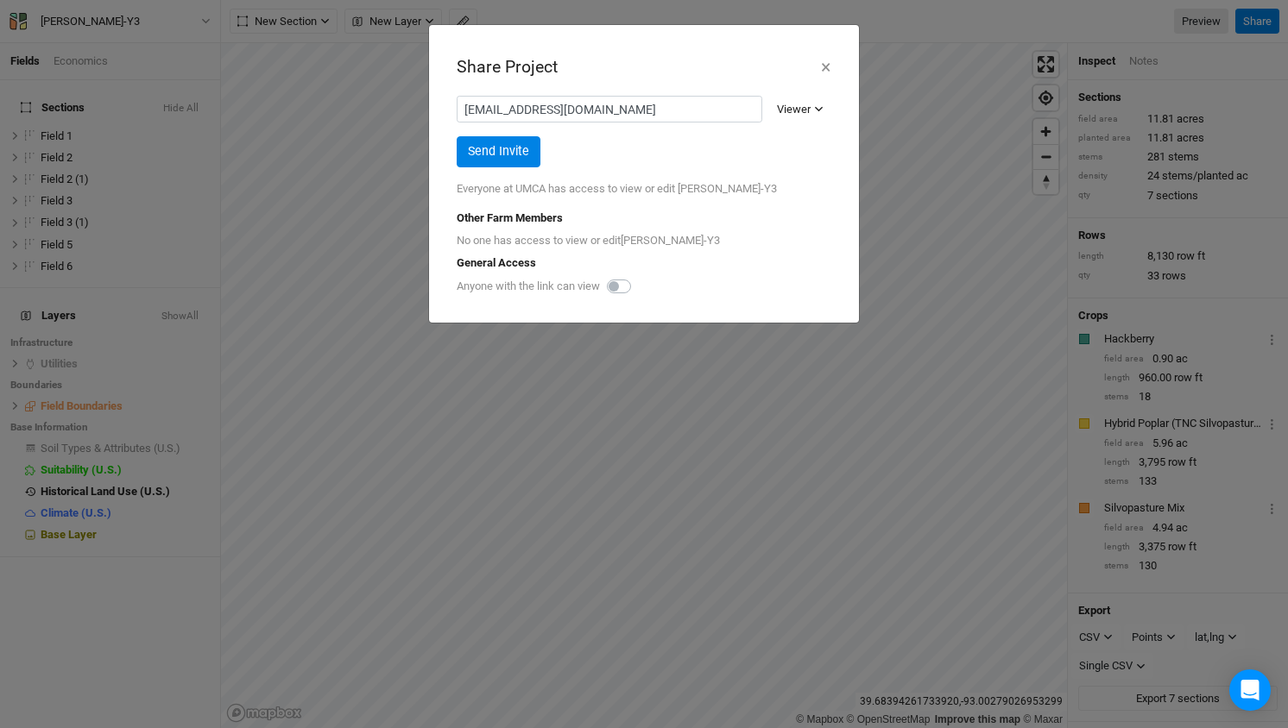
click at [801, 109] on div "Viewer" at bounding box center [794, 109] width 34 height 17
click at [810, 178] on span "Editor" at bounding box center [809, 171] width 36 height 20
click at [638, 276] on label at bounding box center [638, 276] width 0 height 0
click at [621, 284] on input "checkbox" at bounding box center [614, 284] width 14 height 17
click at [638, 276] on label at bounding box center [638, 276] width 0 height 0
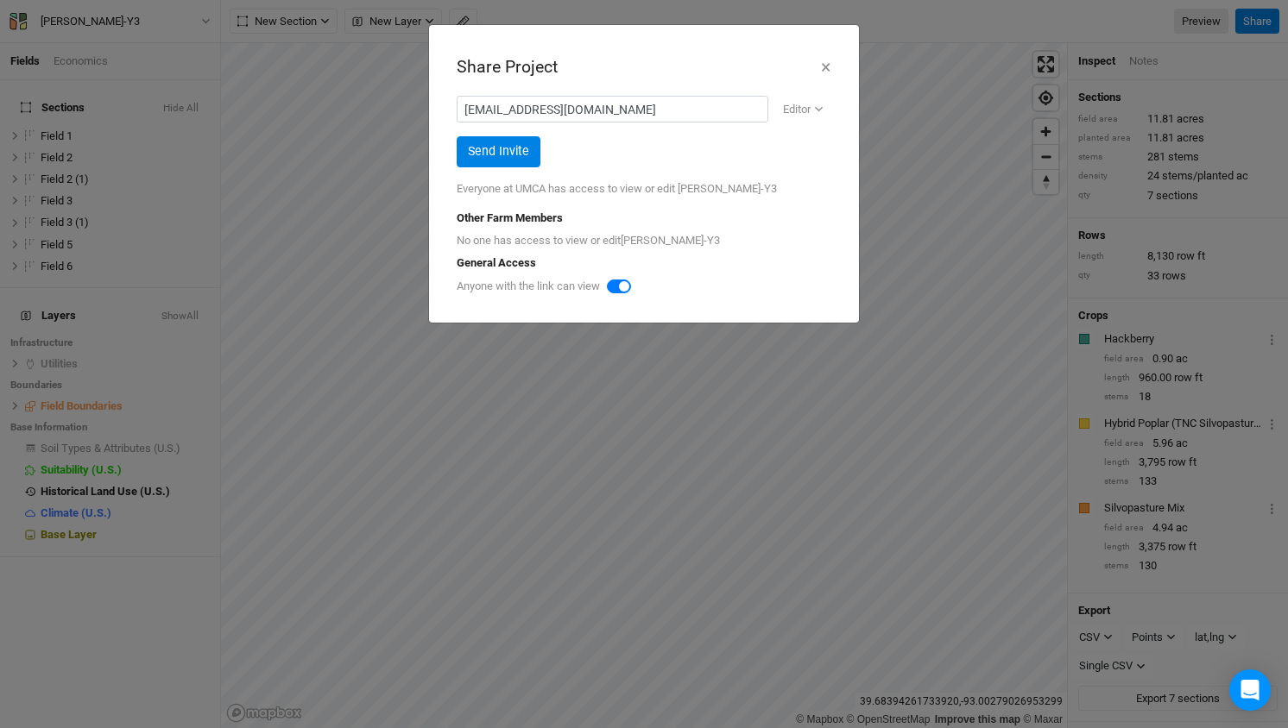
checkbox input "true"
click at [783, 289] on div "Copy link" at bounding box center [792, 287] width 61 height 17
click at [507, 155] on button "Send Invite" at bounding box center [499, 151] width 84 height 30
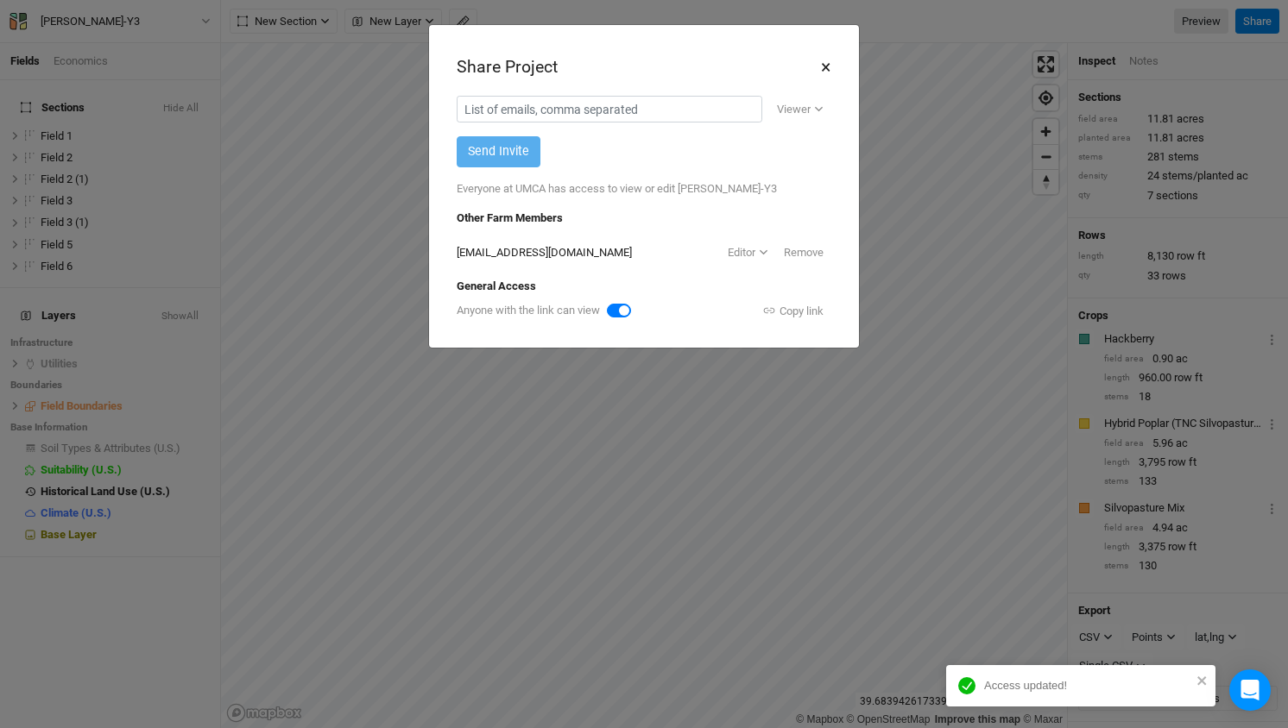
click at [826, 66] on button "×" at bounding box center [825, 67] width 11 height 29
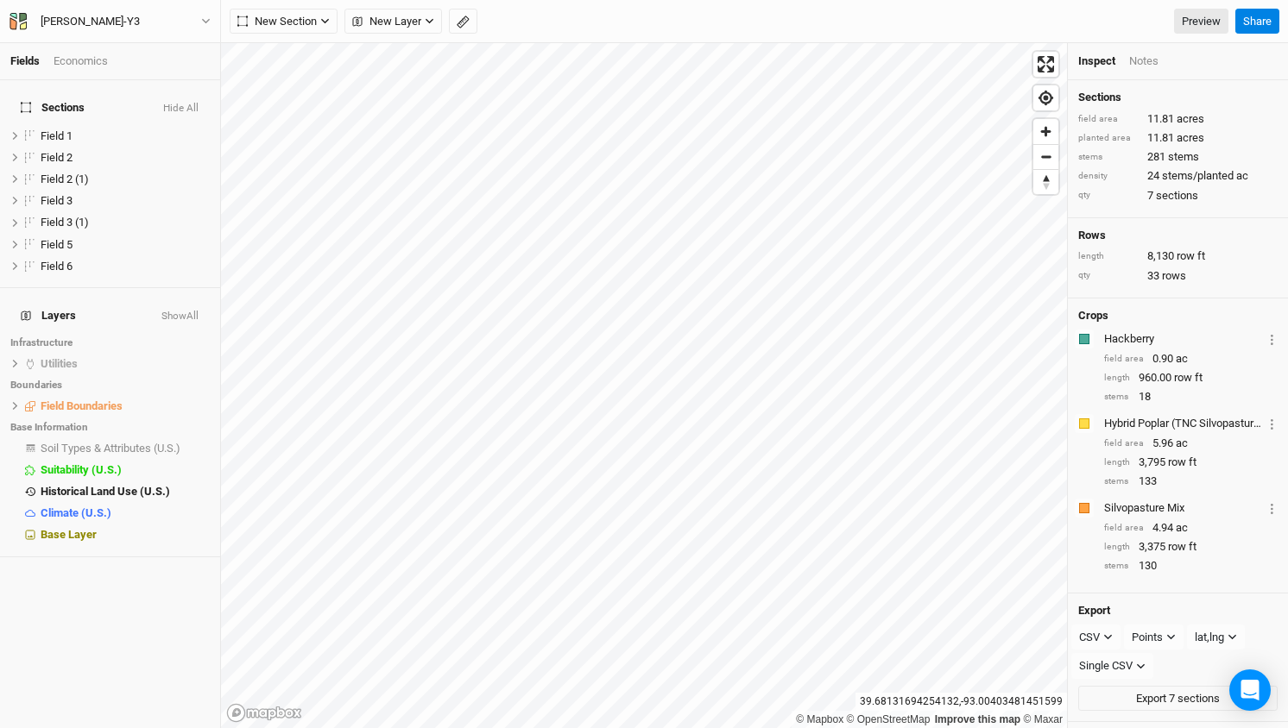
click at [59, 29] on div "[PERSON_NAME]-Y3" at bounding box center [90, 21] width 99 height 17
click at [98, 42] on button "Back" at bounding box center [143, 48] width 136 height 22
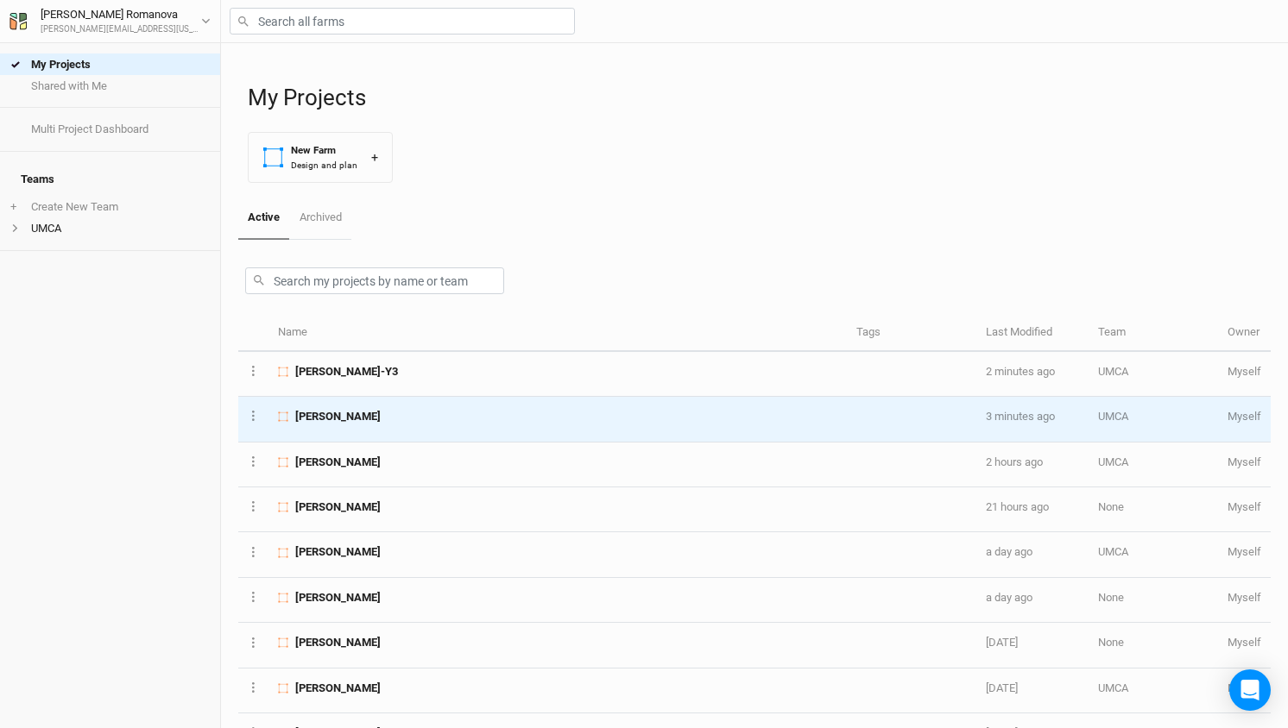
click at [378, 418] on span "[PERSON_NAME]" at bounding box center [337, 417] width 85 height 16
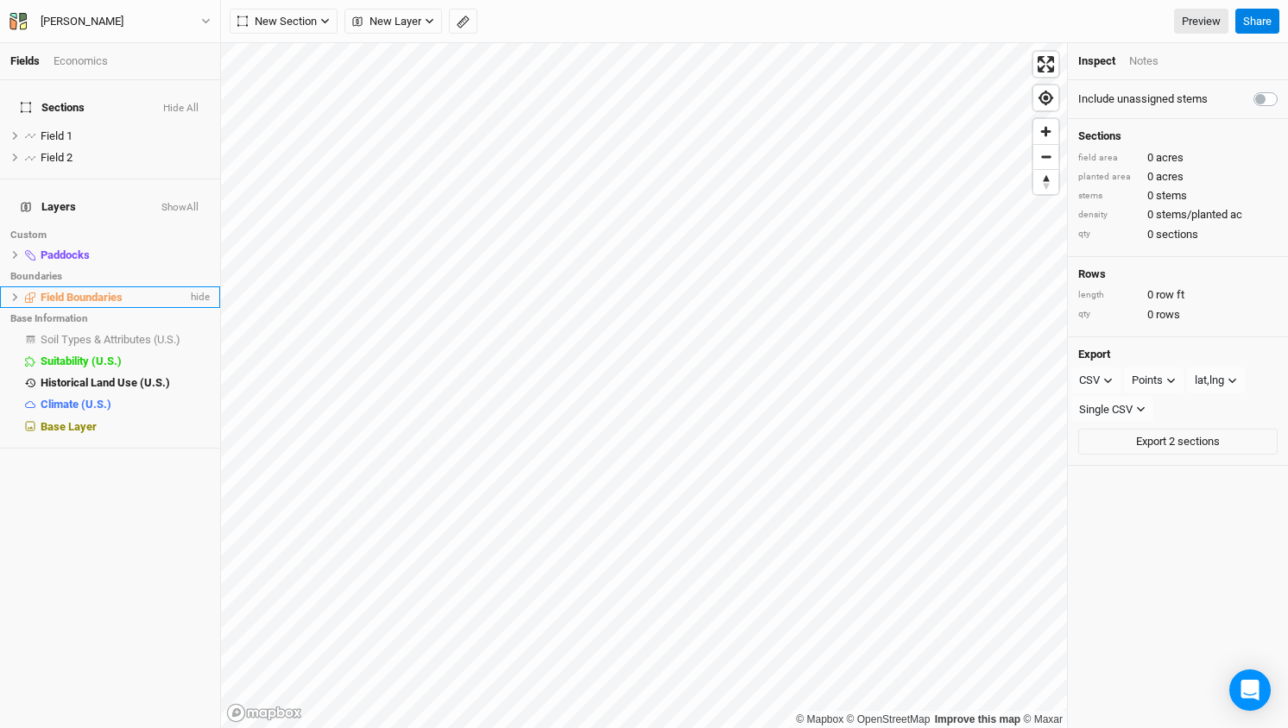
click at [79, 291] on span "Field Boundaries" at bounding box center [82, 297] width 82 height 13
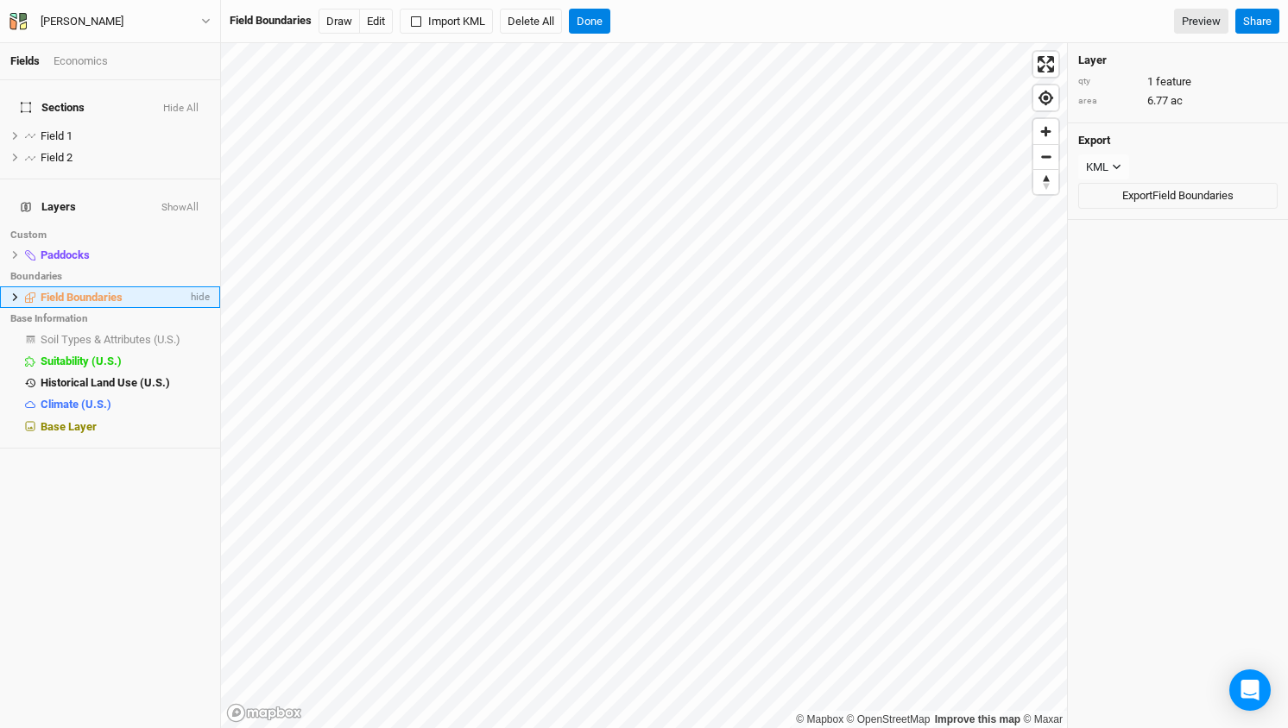
click at [11, 293] on icon at bounding box center [14, 297] width 9 height 9
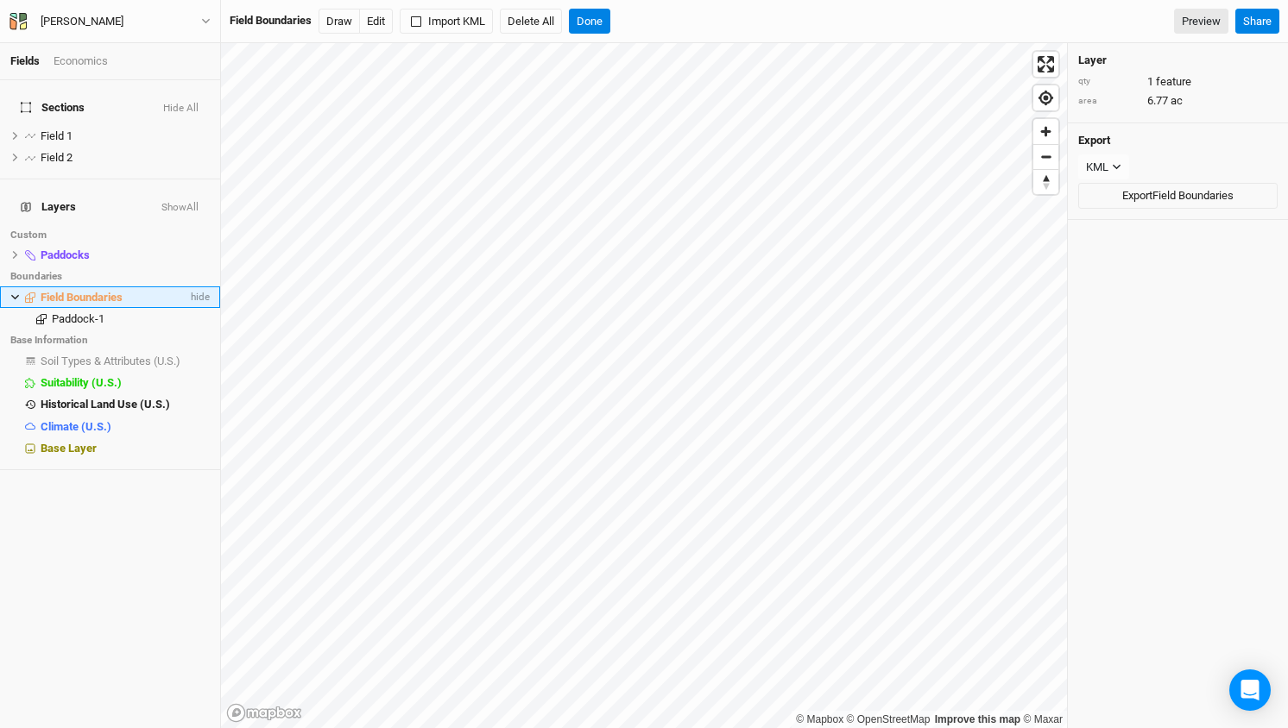
click at [105, 291] on span "Field Boundaries" at bounding box center [82, 297] width 82 height 13
click at [539, 19] on button "Delete All" at bounding box center [531, 22] width 62 height 26
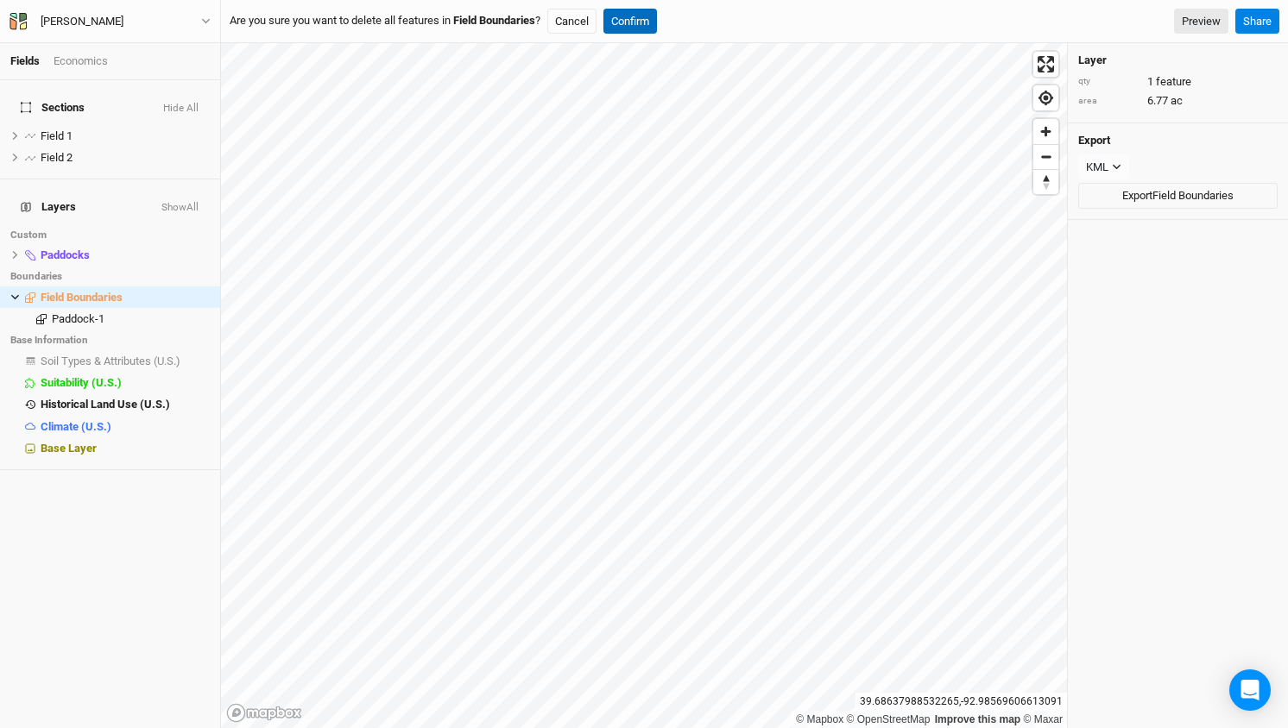
click at [652, 34] on button "Confirm" at bounding box center [630, 22] width 54 height 26
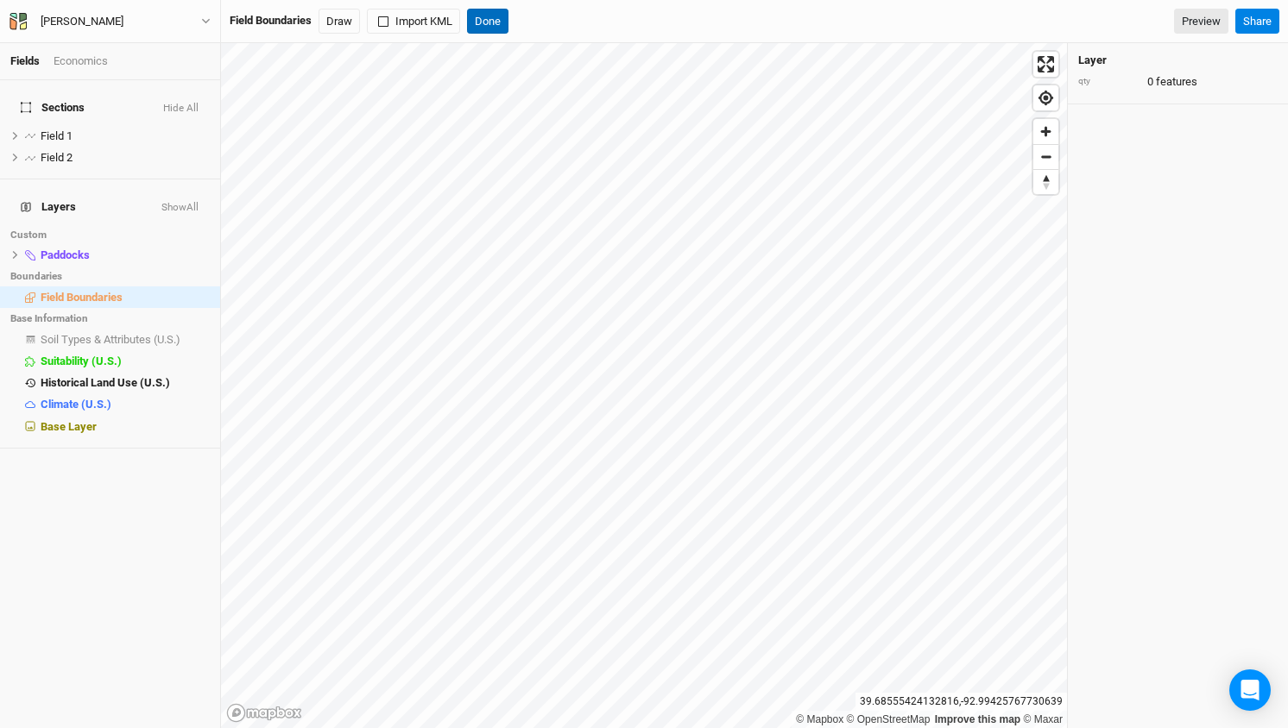
click at [499, 14] on button "Done" at bounding box center [487, 22] width 41 height 26
